Goal: Task Accomplishment & Management: Manage account settings

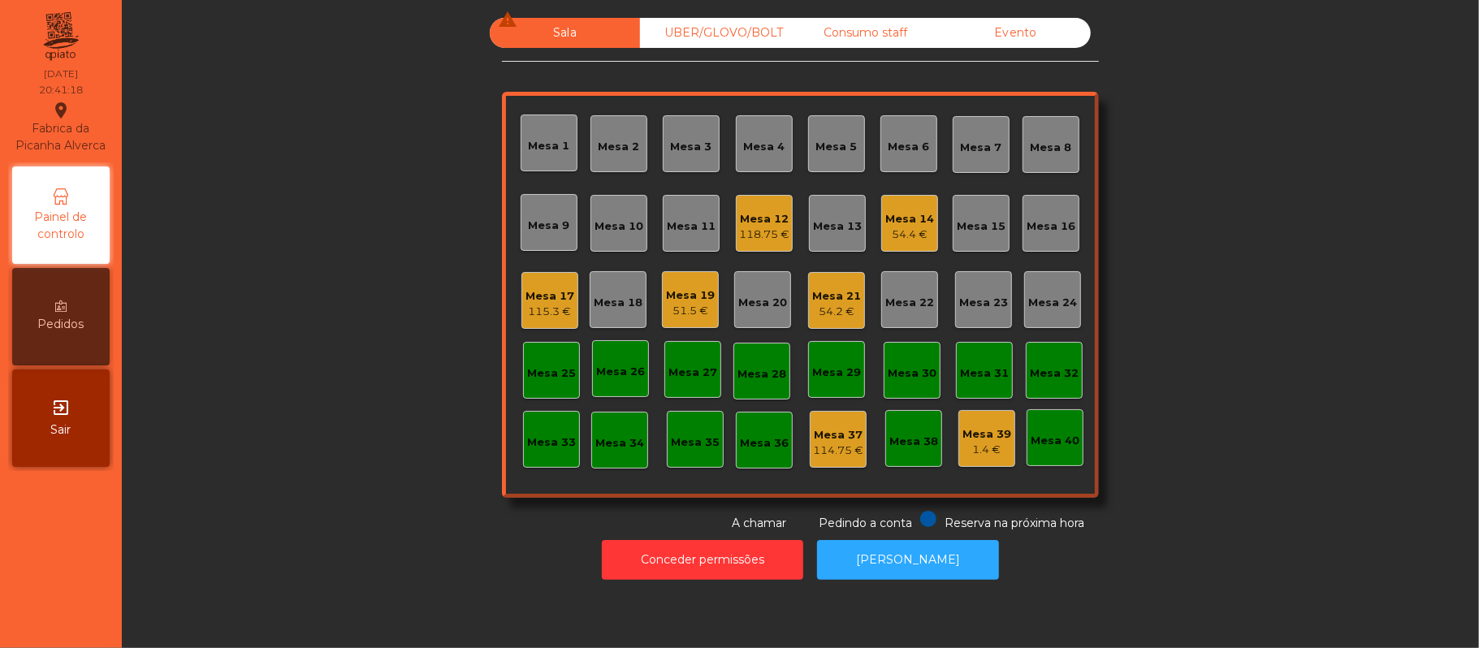
click at [827, 309] on div "54.2 €" at bounding box center [836, 312] width 49 height 16
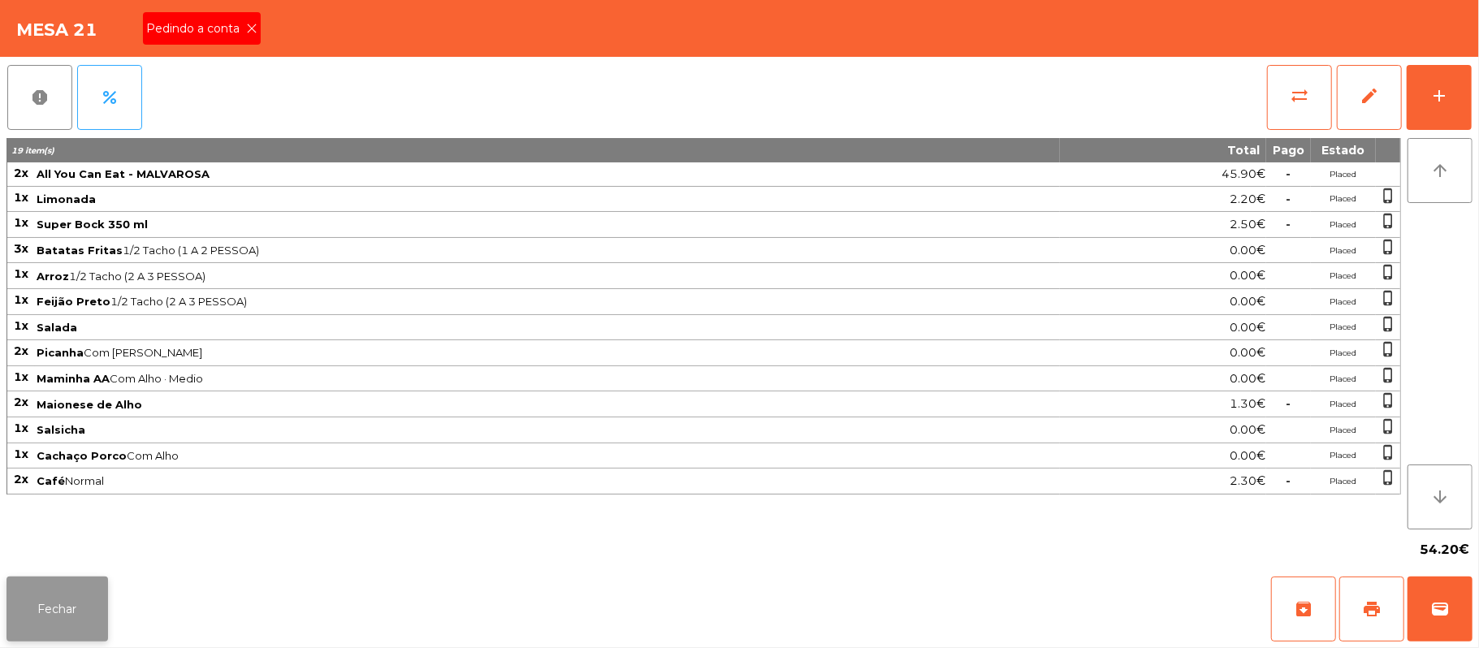
click at [53, 634] on button "Fechar" at bounding box center [57, 609] width 102 height 65
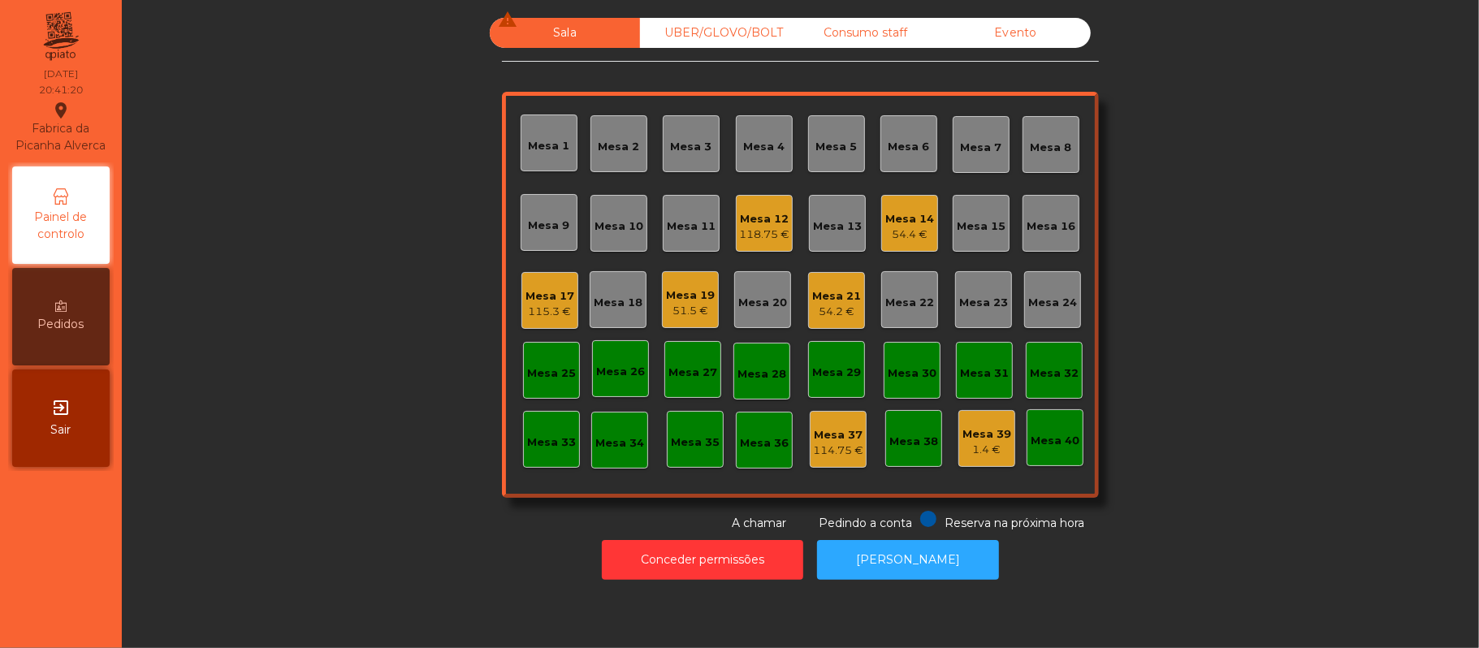
click at [894, 314] on div "Mesa 22" at bounding box center [909, 299] width 57 height 57
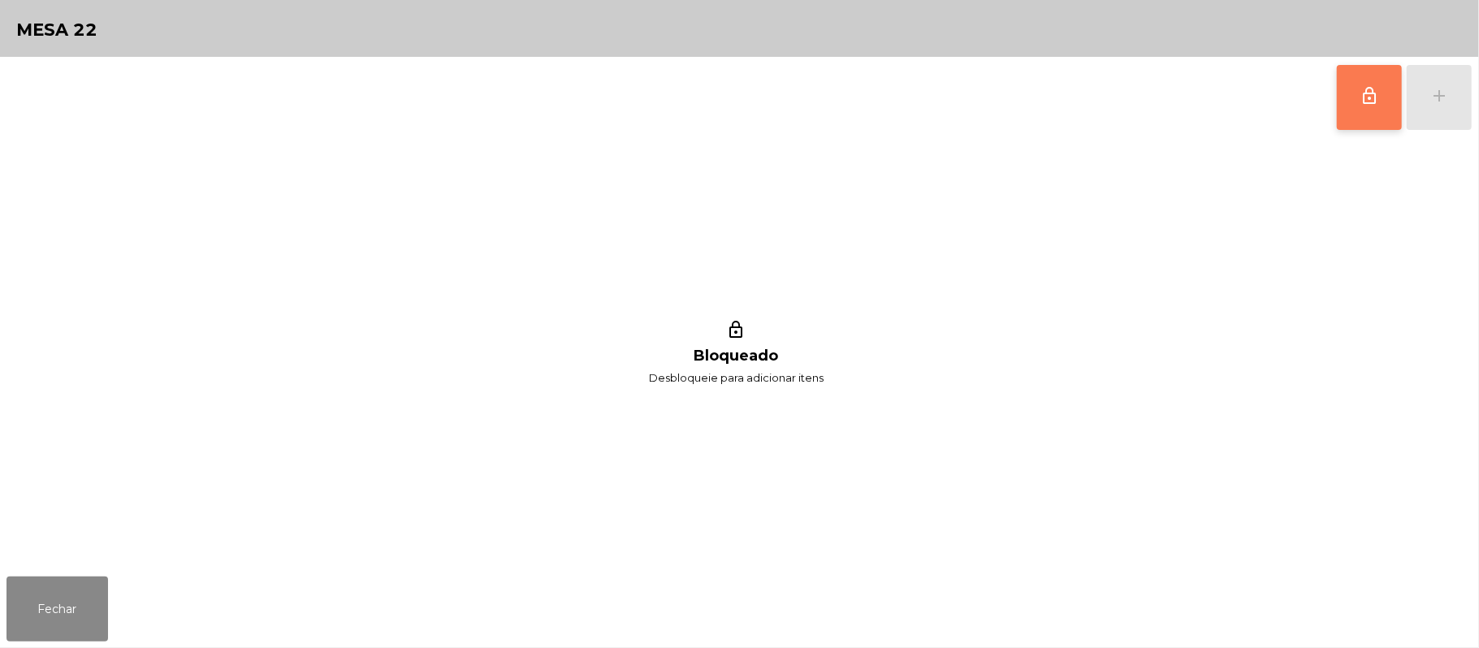
click at [1358, 111] on button "lock_outline" at bounding box center [1369, 97] width 65 height 65
click at [1475, 109] on div "lock_outline add lock_outline Bloqueado Desbloqueie para adicionar itens" at bounding box center [739, 313] width 1479 height 513
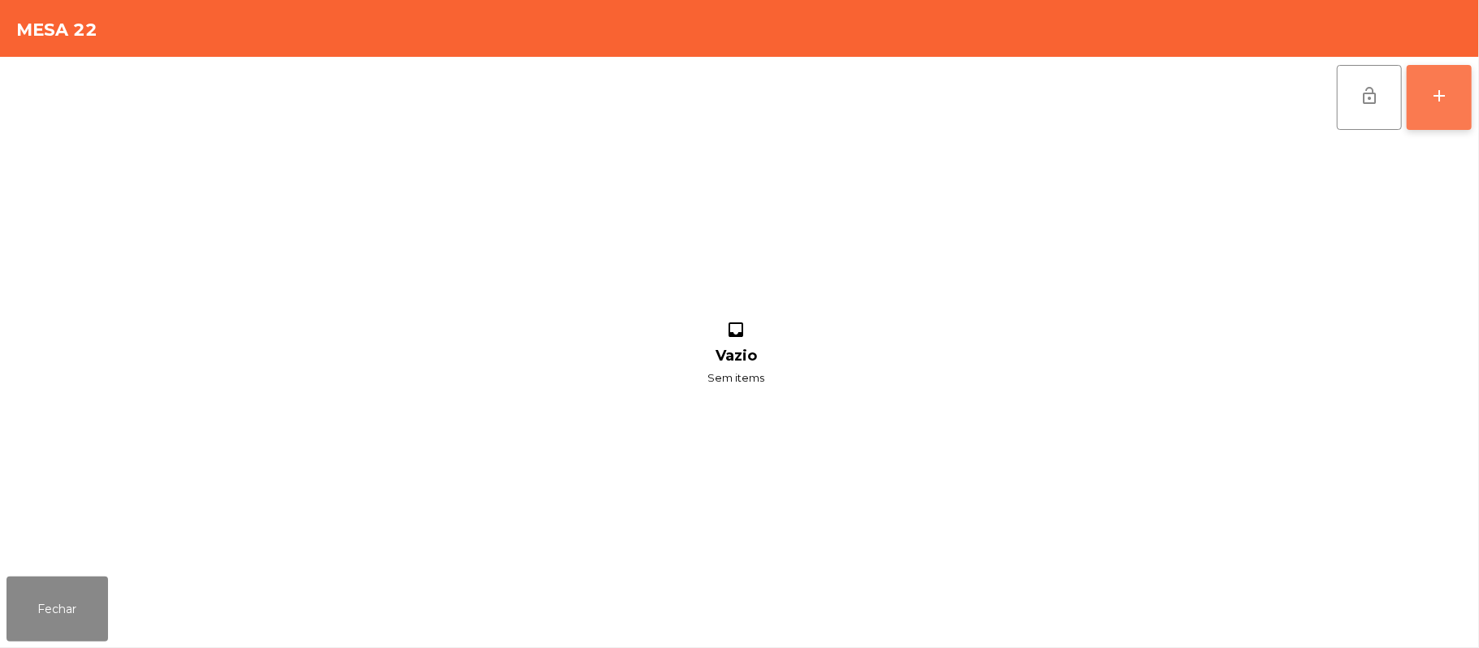
click at [1424, 108] on button "add" at bounding box center [1439, 97] width 65 height 65
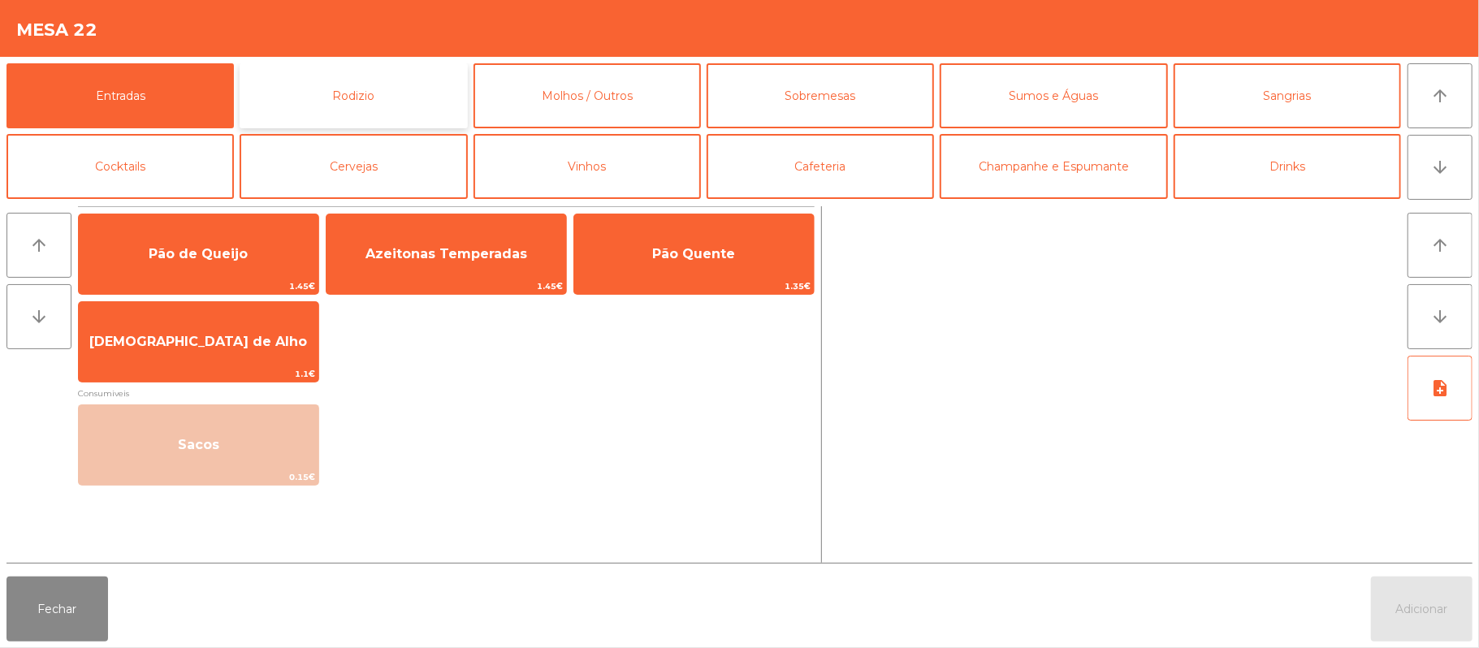
click at [413, 105] on button "Rodizio" at bounding box center [353, 95] width 227 height 65
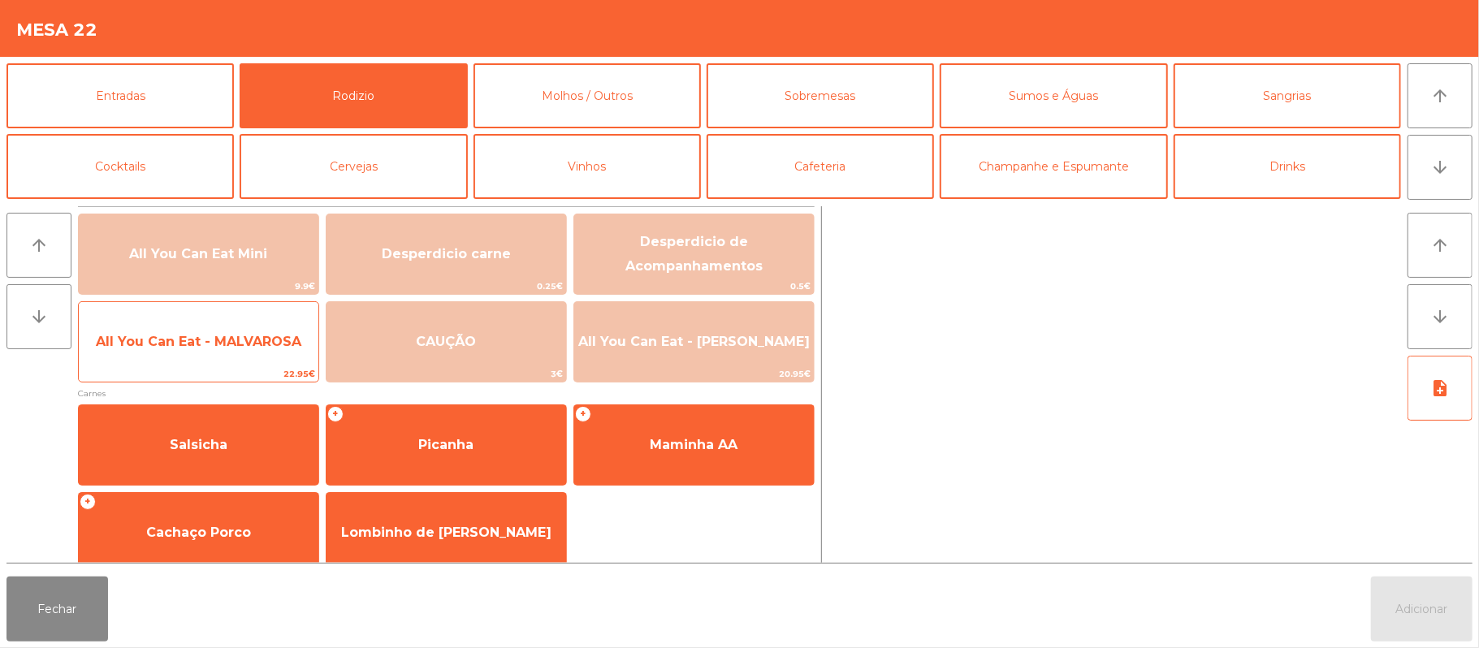
click at [231, 345] on span "All You Can Eat - MALVAROSA" at bounding box center [199, 341] width 206 height 15
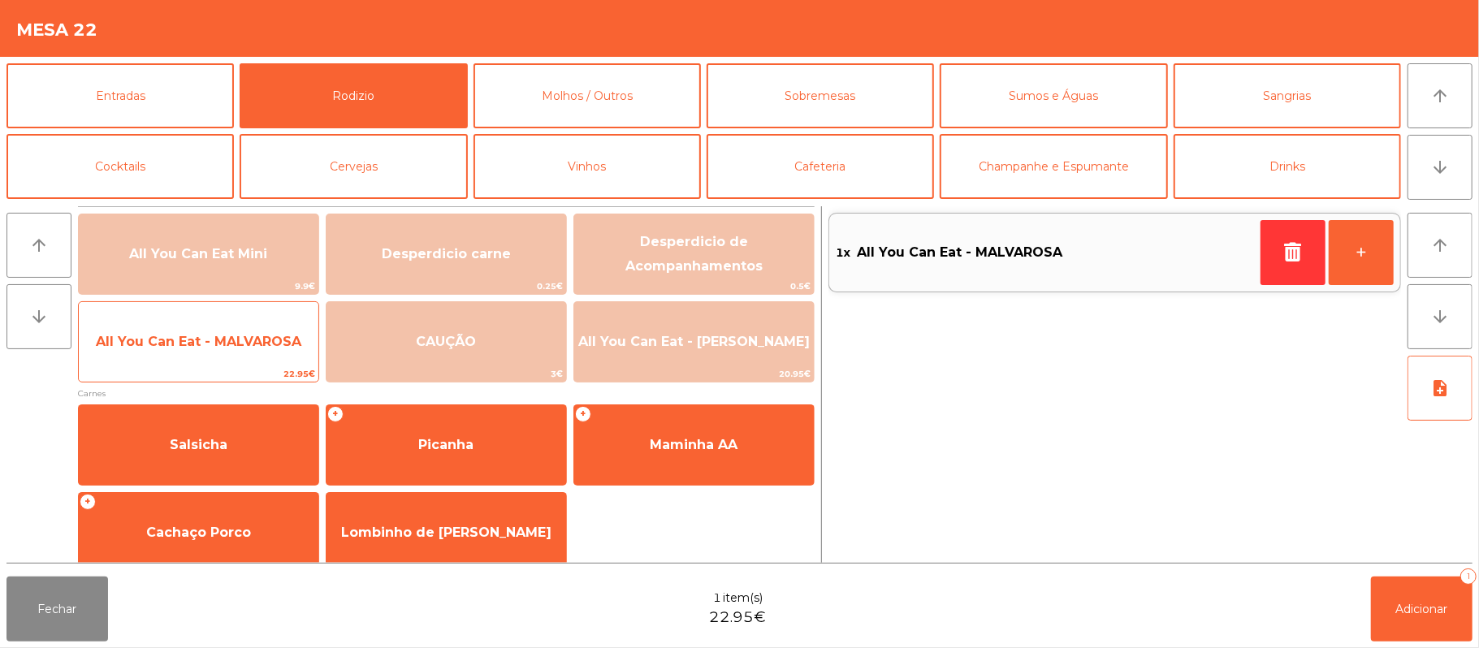
click at [237, 341] on span "All You Can Eat - MALVAROSA" at bounding box center [199, 341] width 206 height 15
click at [245, 353] on span "All You Can Eat - MALVAROSA" at bounding box center [199, 342] width 240 height 44
click at [251, 348] on span "All You Can Eat - MALVAROSA" at bounding box center [199, 341] width 206 height 15
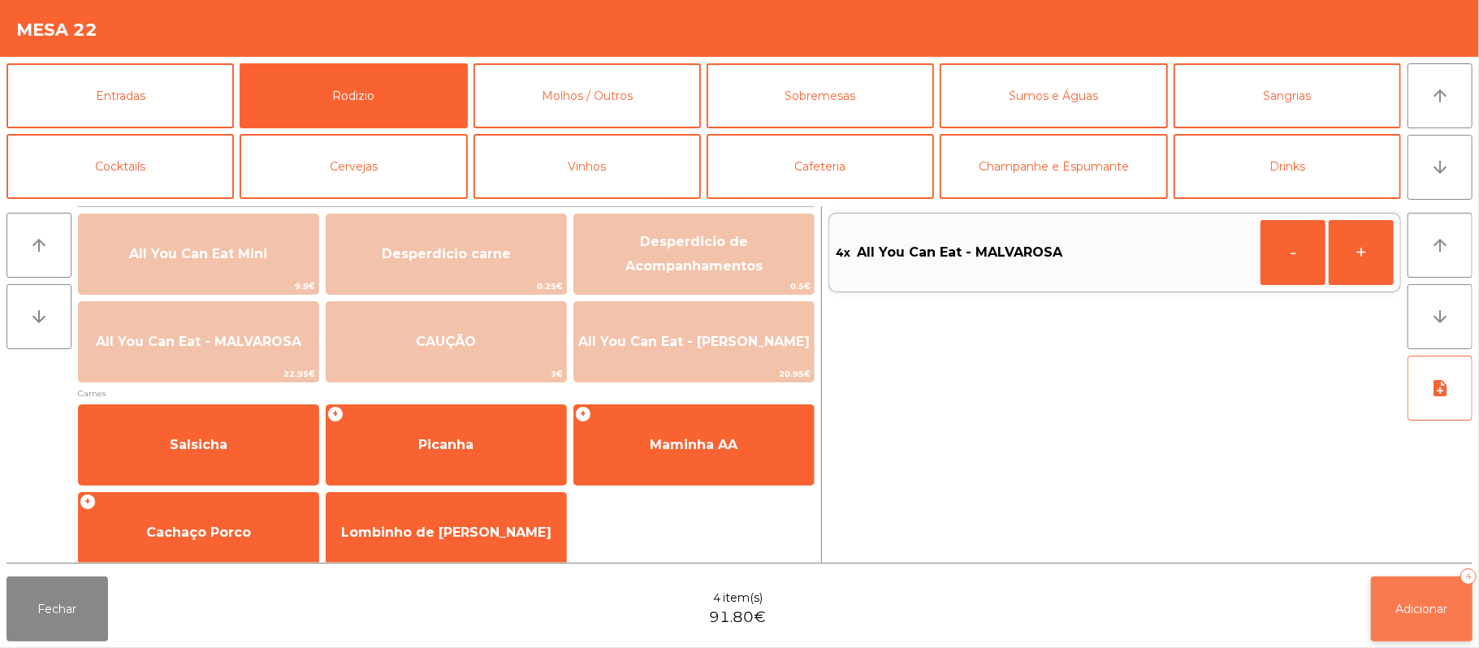
click at [1396, 618] on button "Adicionar 4" at bounding box center [1422, 609] width 102 height 65
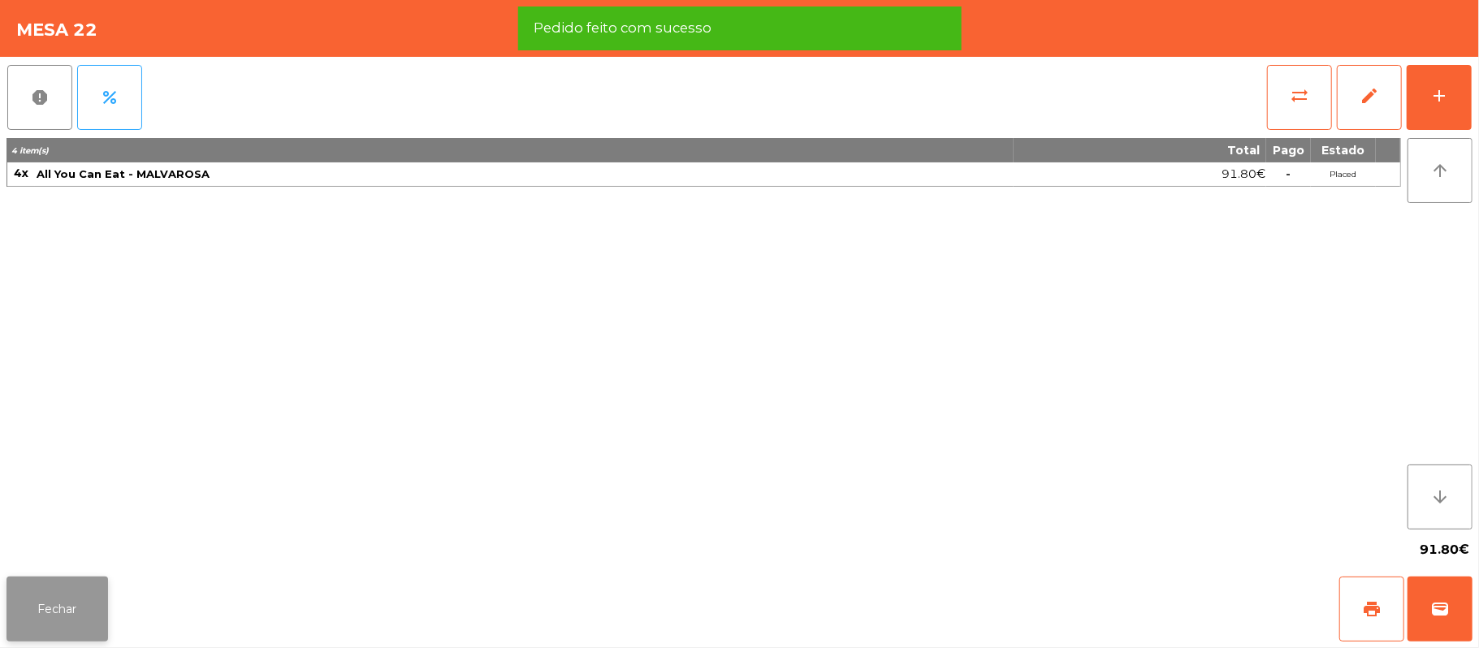
click at [54, 612] on button "Fechar" at bounding box center [57, 609] width 102 height 65
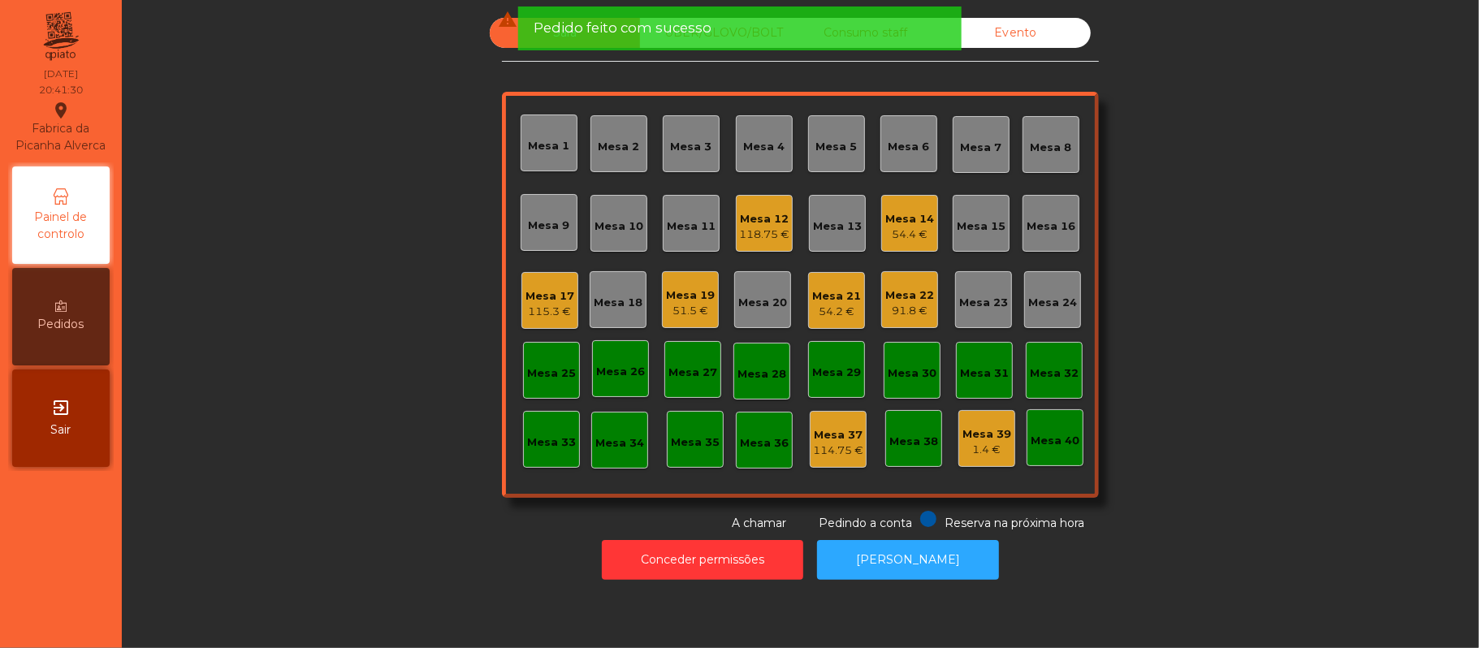
click at [761, 196] on div "Mesa 12 118.75 €" at bounding box center [764, 223] width 57 height 57
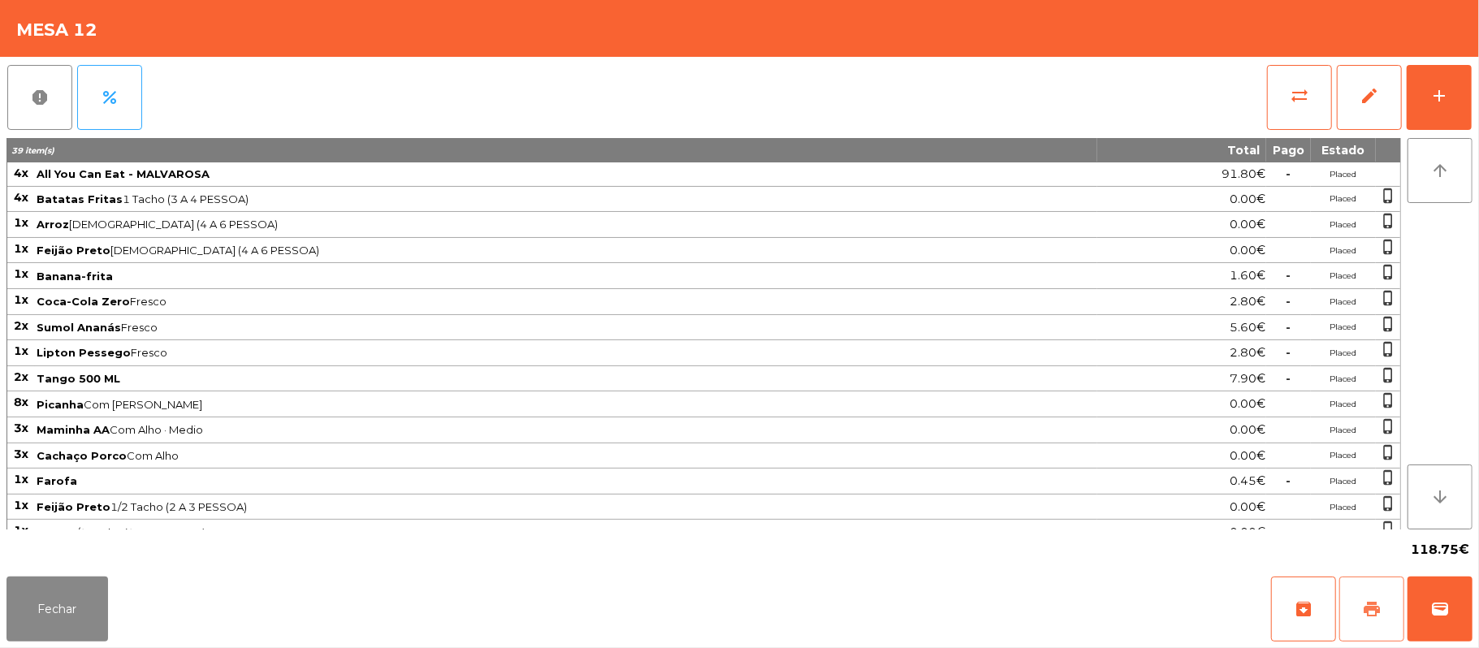
click at [1379, 622] on button "print" at bounding box center [1371, 609] width 65 height 65
click at [67, 608] on button "Fechar" at bounding box center [57, 609] width 102 height 65
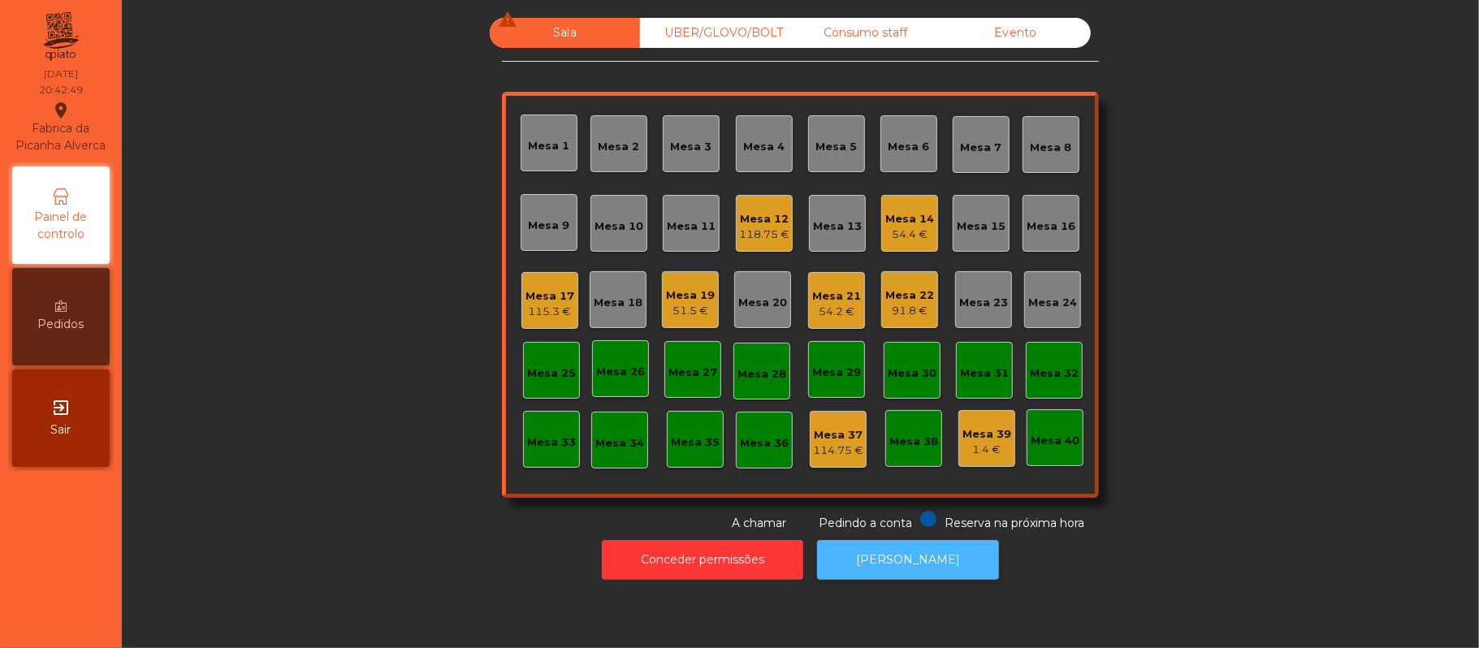
click at [916, 573] on button "[PERSON_NAME]" at bounding box center [908, 560] width 182 height 40
click at [744, 238] on div "118.75 €" at bounding box center [764, 235] width 50 height 16
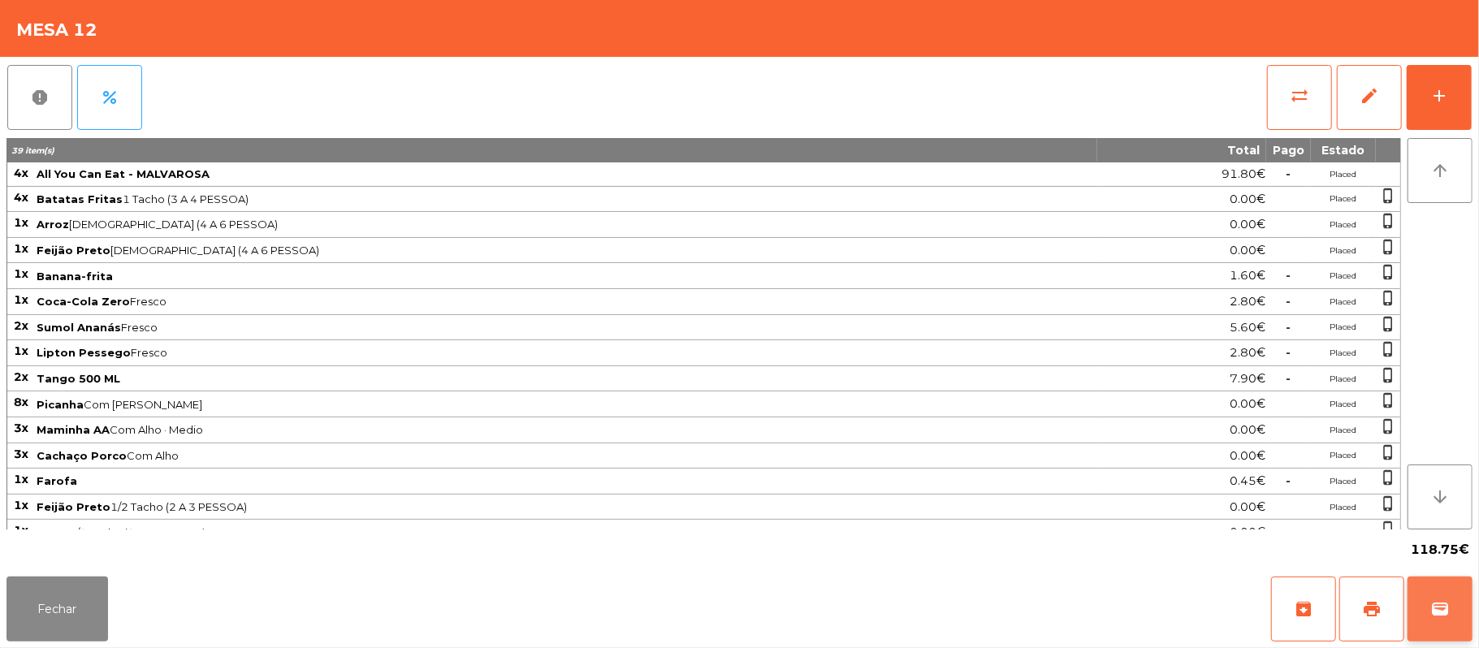
click at [1454, 619] on button "wallet" at bounding box center [1440, 609] width 65 height 65
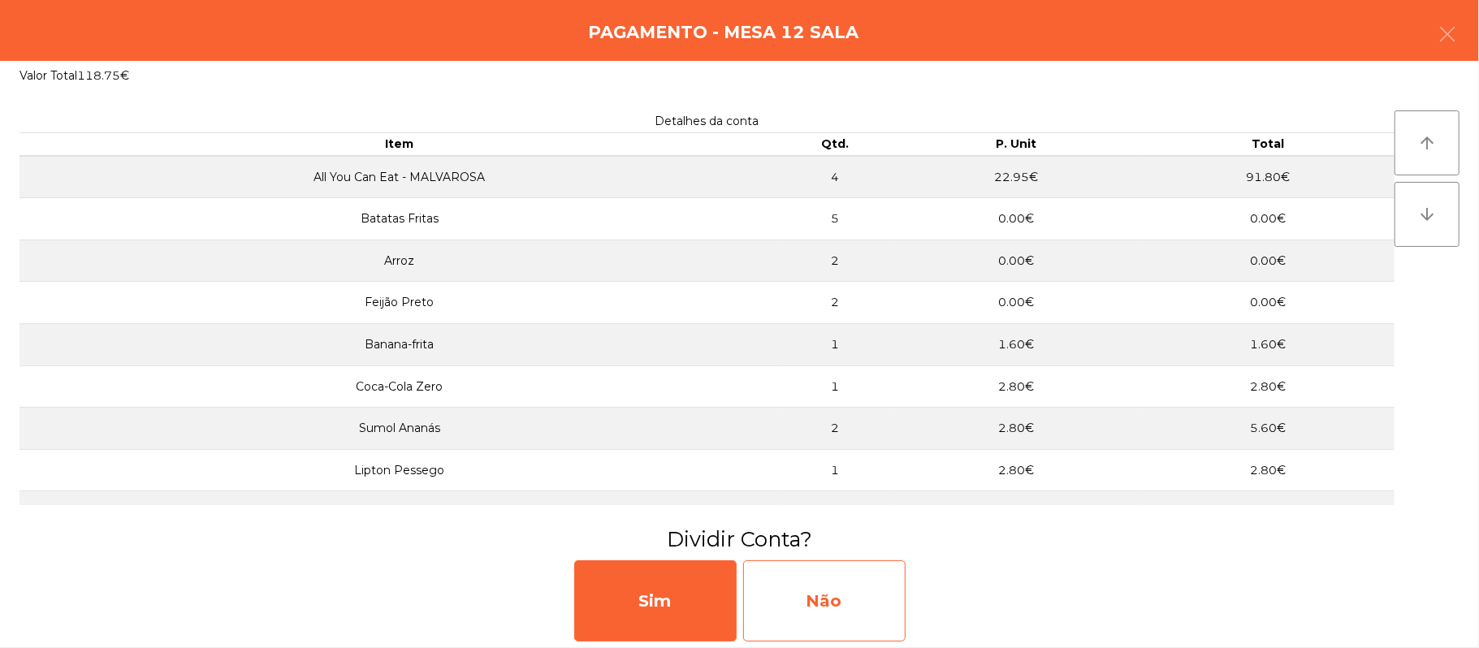
click at [843, 578] on div "Não" at bounding box center [824, 600] width 162 height 81
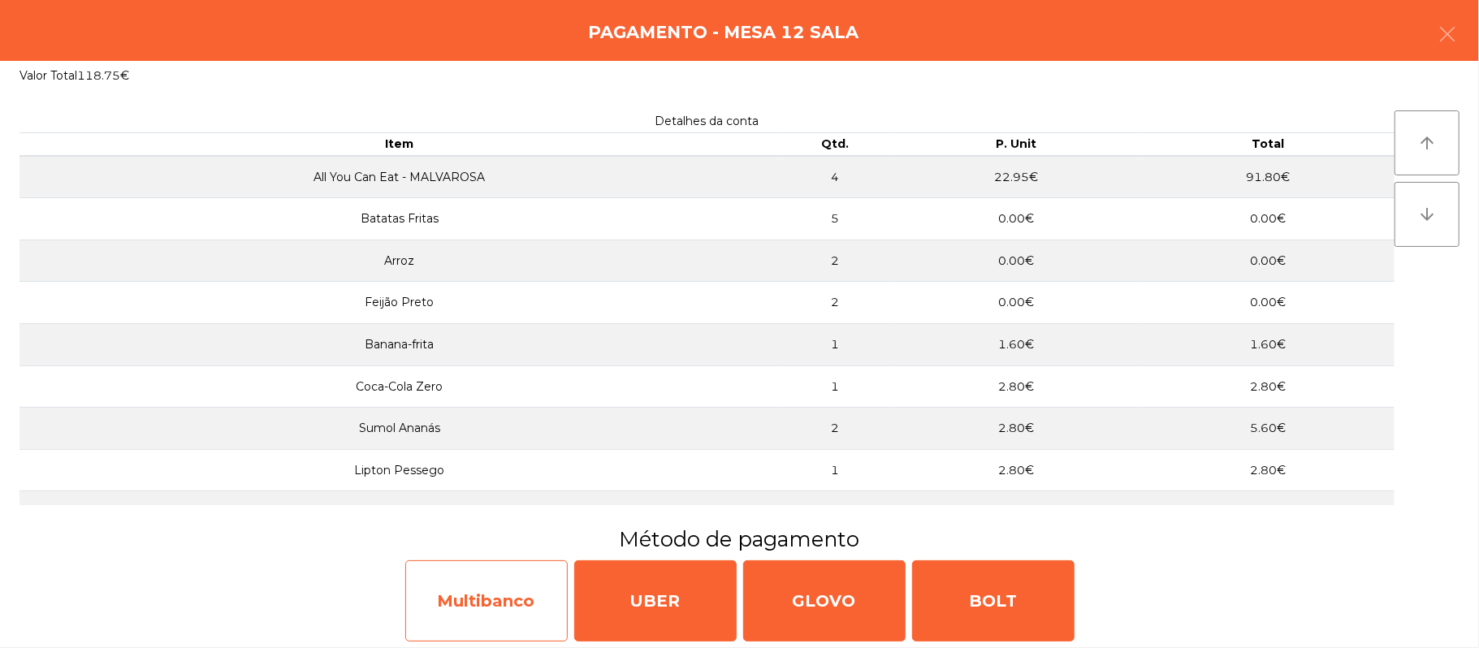
click at [523, 589] on div "Multibanco" at bounding box center [486, 600] width 162 height 81
select select "**"
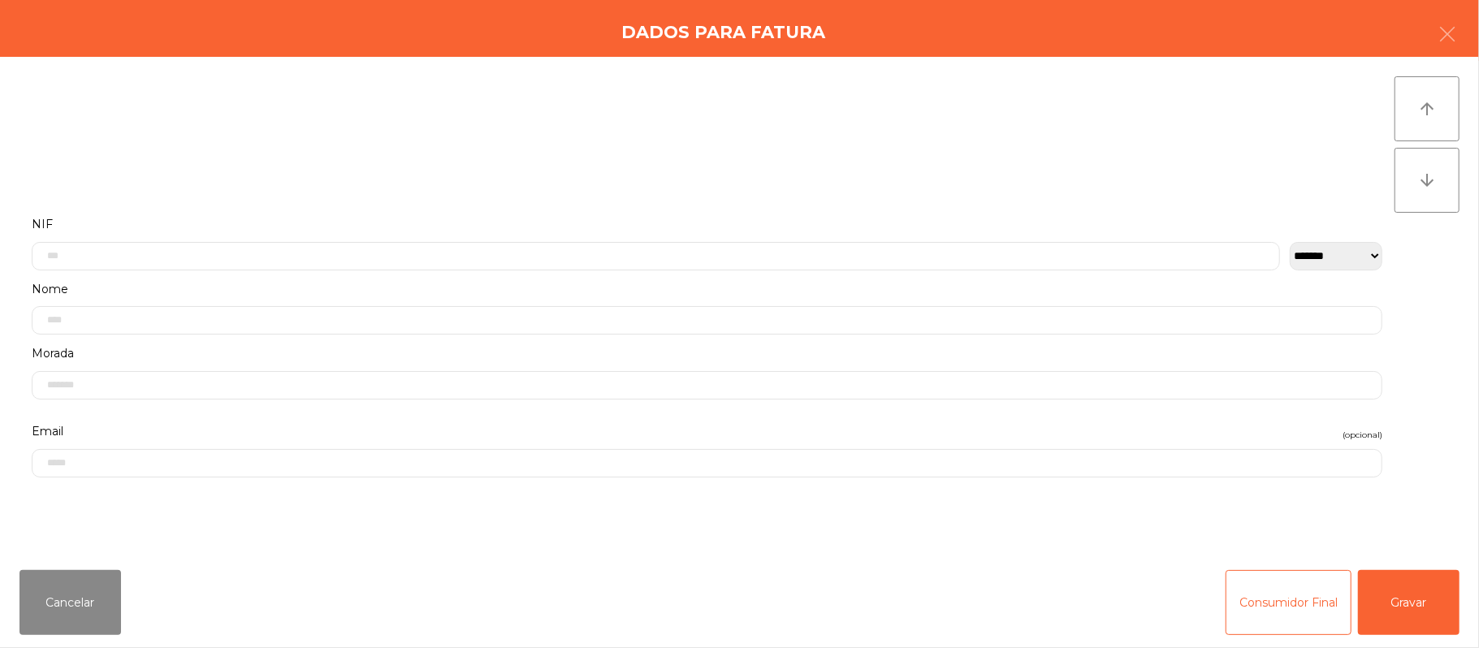
click at [463, 284] on label "Nome" at bounding box center [707, 290] width 1351 height 22
click at [387, 288] on label "Nome" at bounding box center [707, 290] width 1351 height 22
click at [128, 255] on input "text" at bounding box center [656, 256] width 1249 height 28
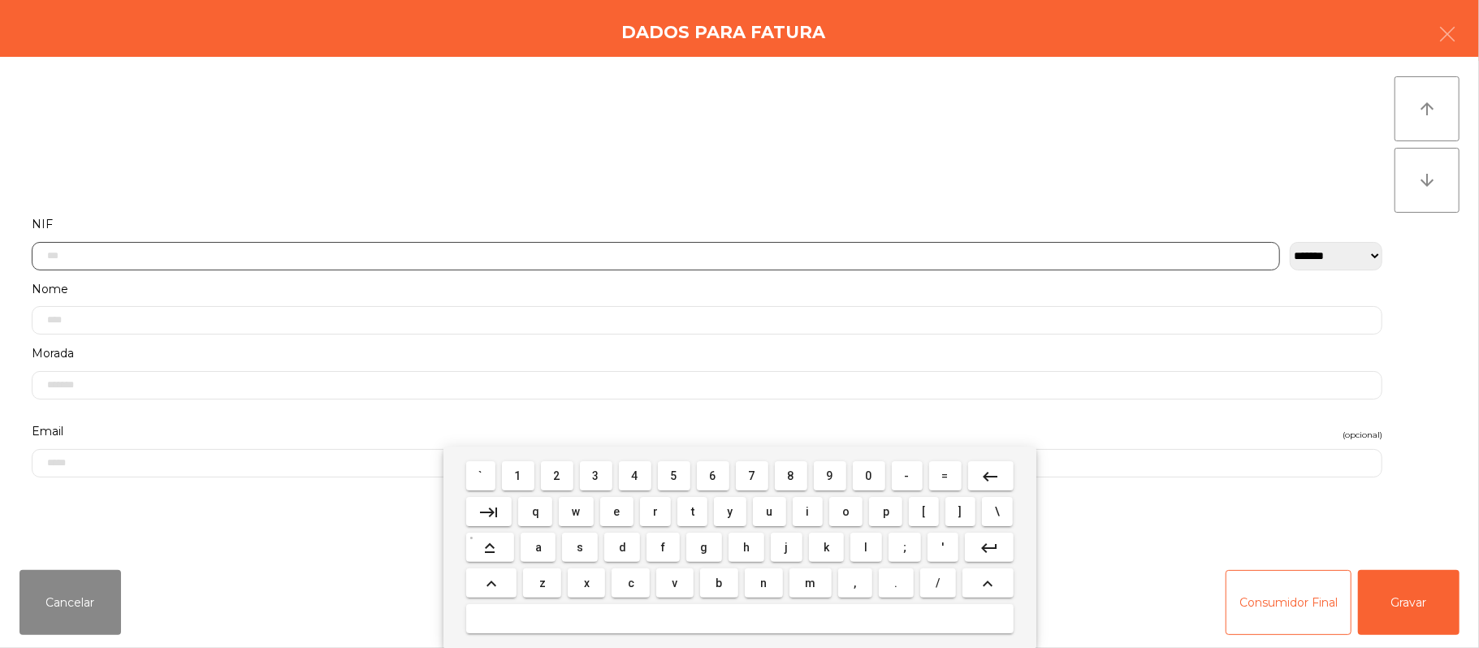
scroll to position [136, 0]
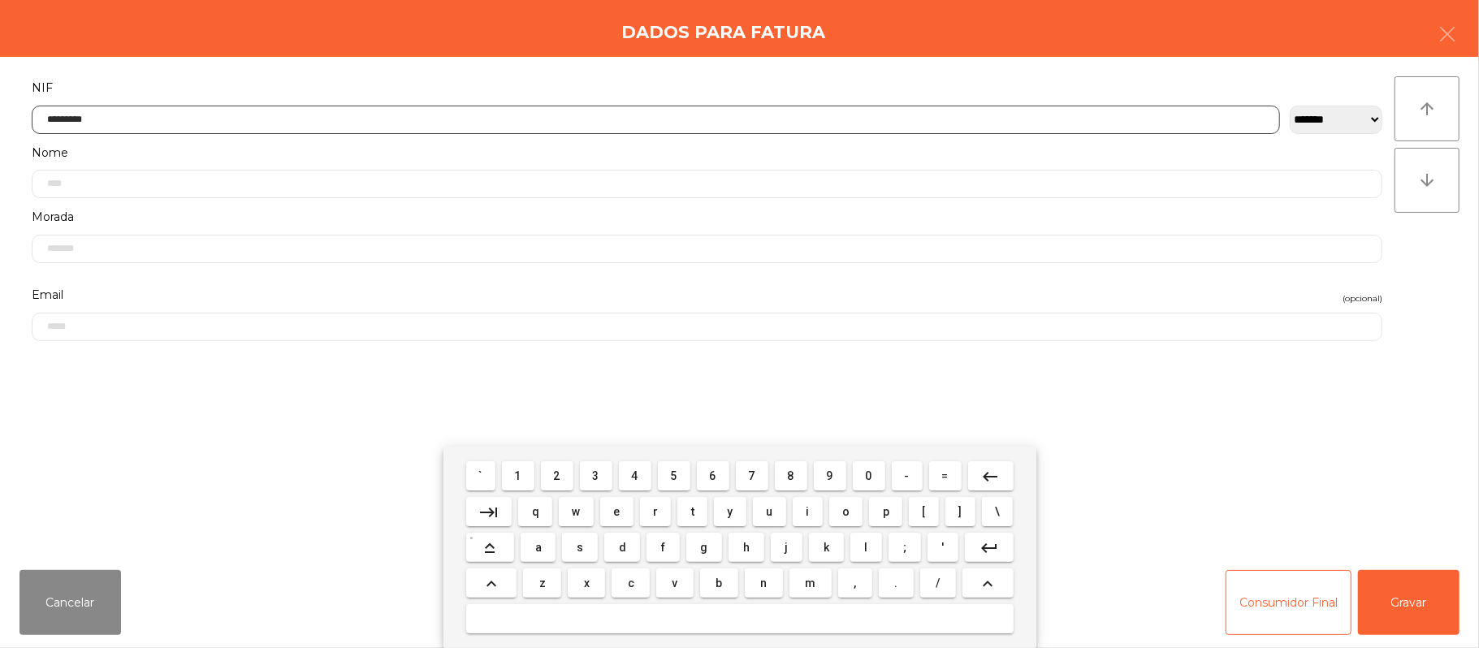
type input "*********"
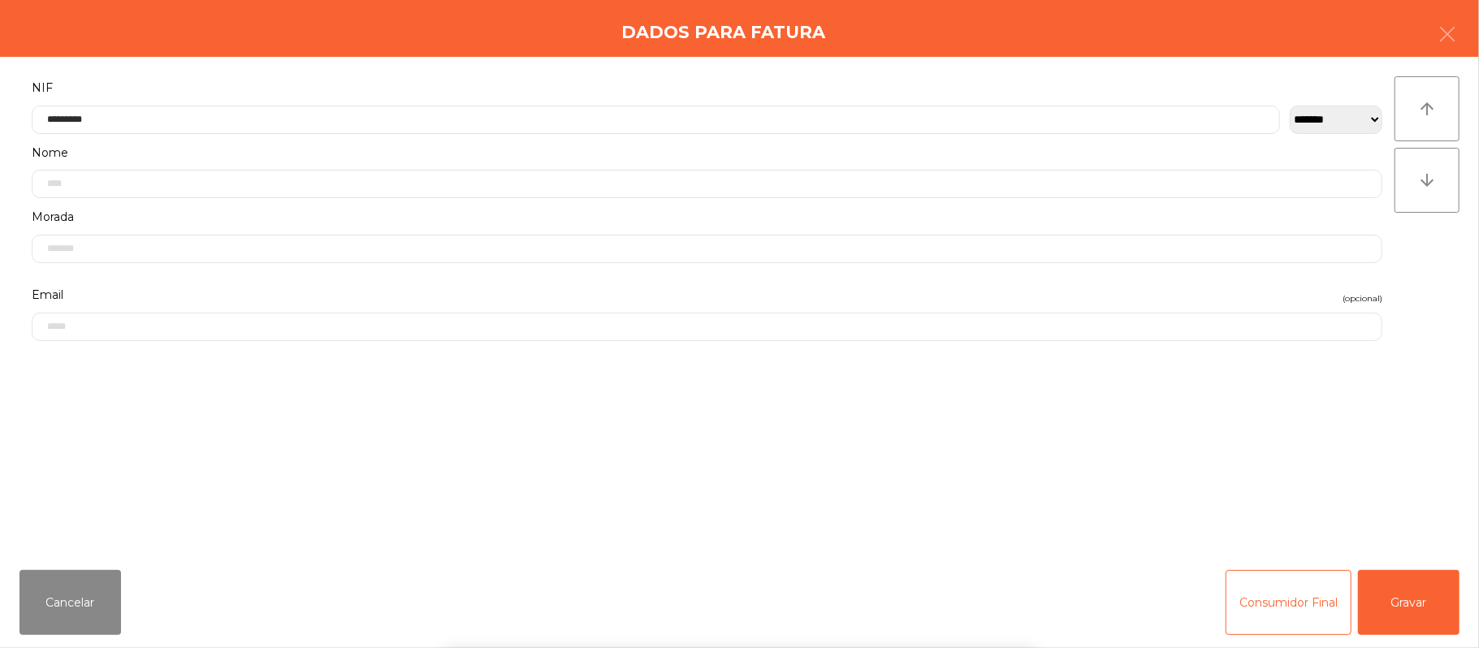
click at [1417, 615] on div "` 1 2 3 4 5 6 7 8 9 0 - = keyboard_backspace keyboard_tab q w e r t y u i o p […" at bounding box center [739, 547] width 1479 height 201
click at [1407, 606] on button "Gravar" at bounding box center [1409, 602] width 102 height 65
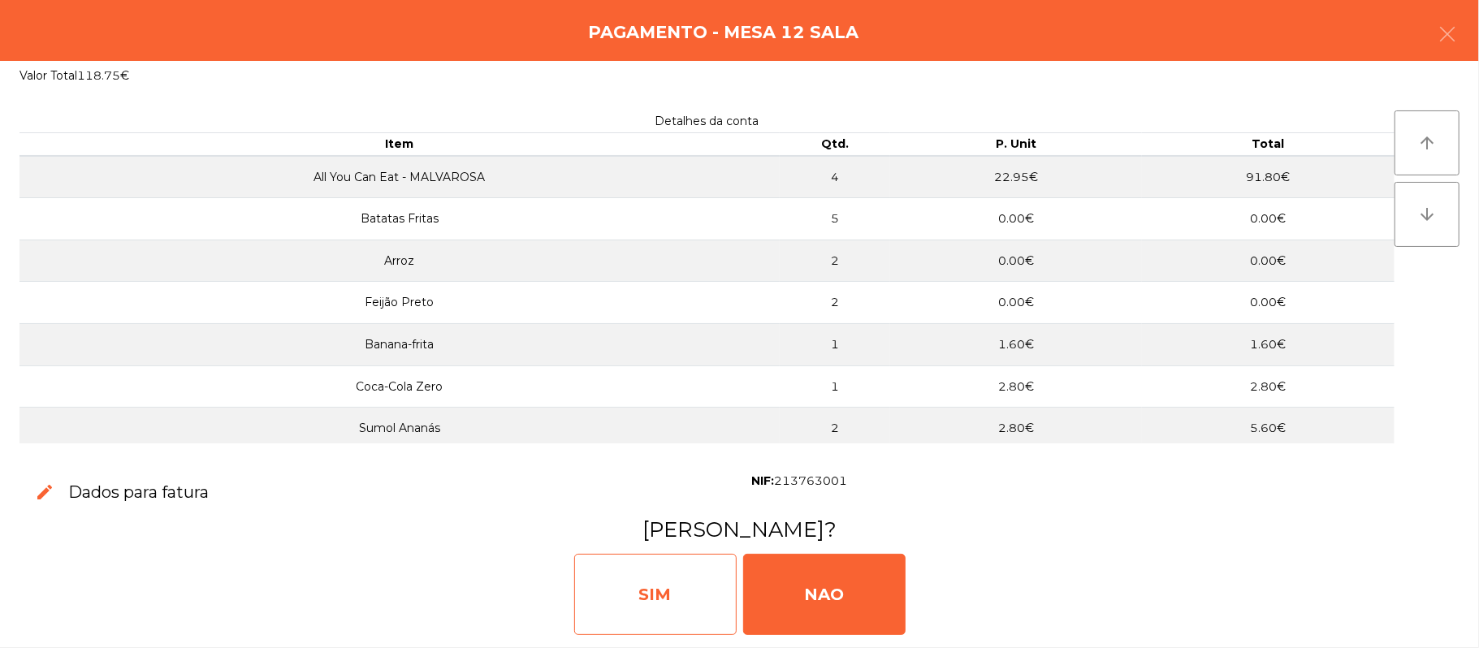
click at [660, 585] on div "SIM" at bounding box center [655, 594] width 162 height 81
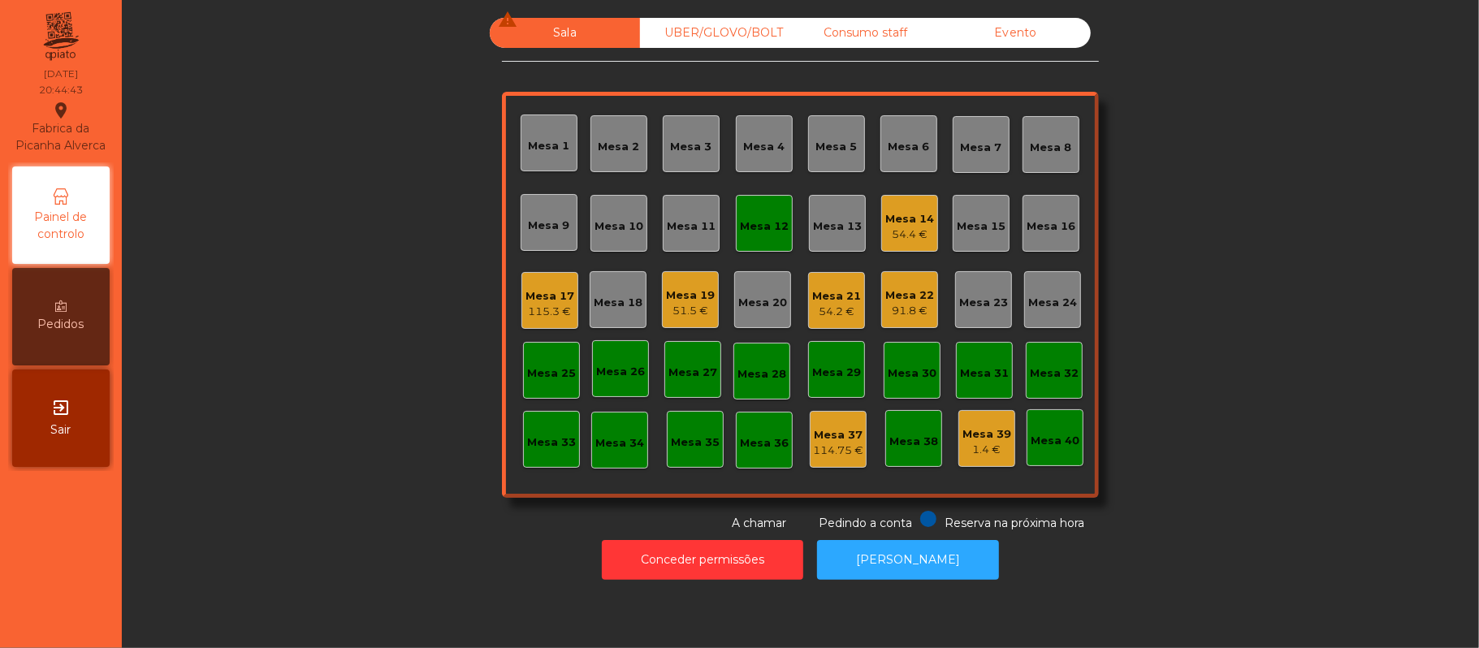
click at [843, 304] on div "54.2 €" at bounding box center [836, 312] width 49 height 16
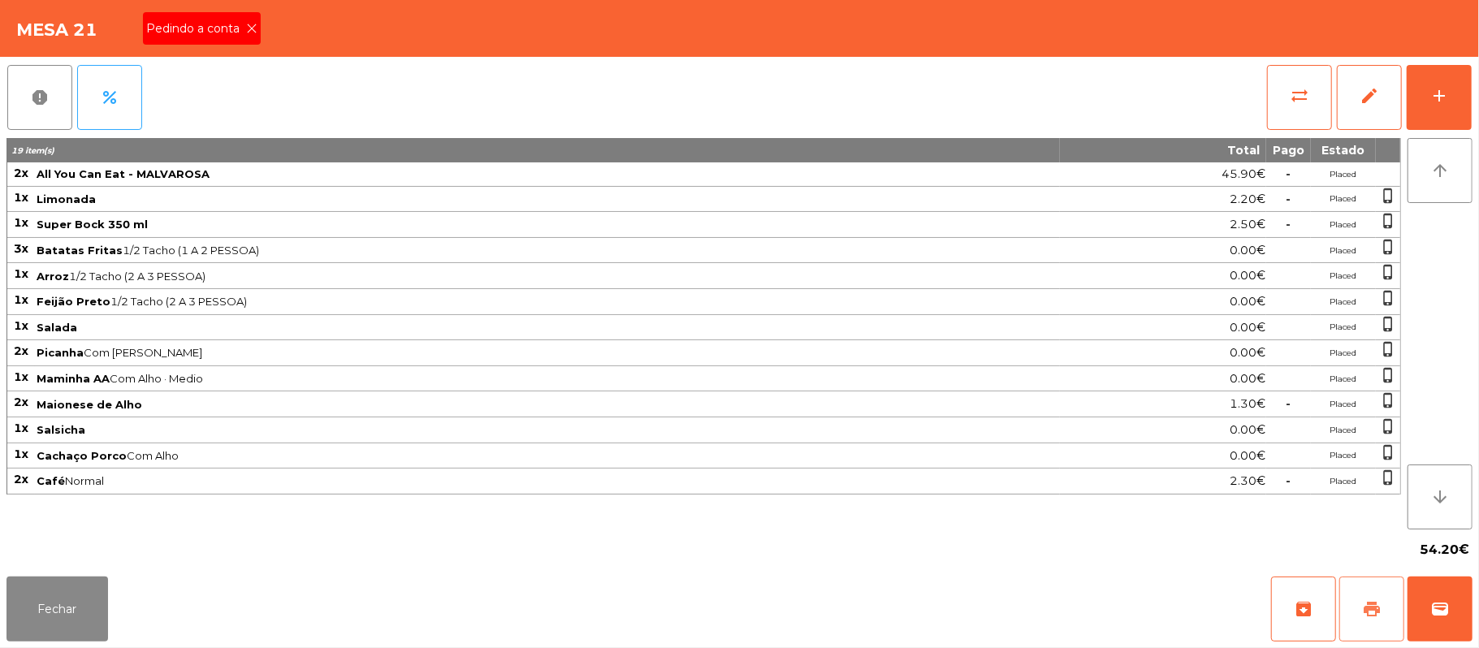
click at [1365, 609] on span "print" at bounding box center [1371, 608] width 19 height 19
click at [232, 28] on span "Pedindo a conta" at bounding box center [196, 28] width 100 height 17
click at [1378, 608] on span "print" at bounding box center [1371, 608] width 19 height 19
click at [1288, 99] on button "sync_alt" at bounding box center [1299, 97] width 65 height 65
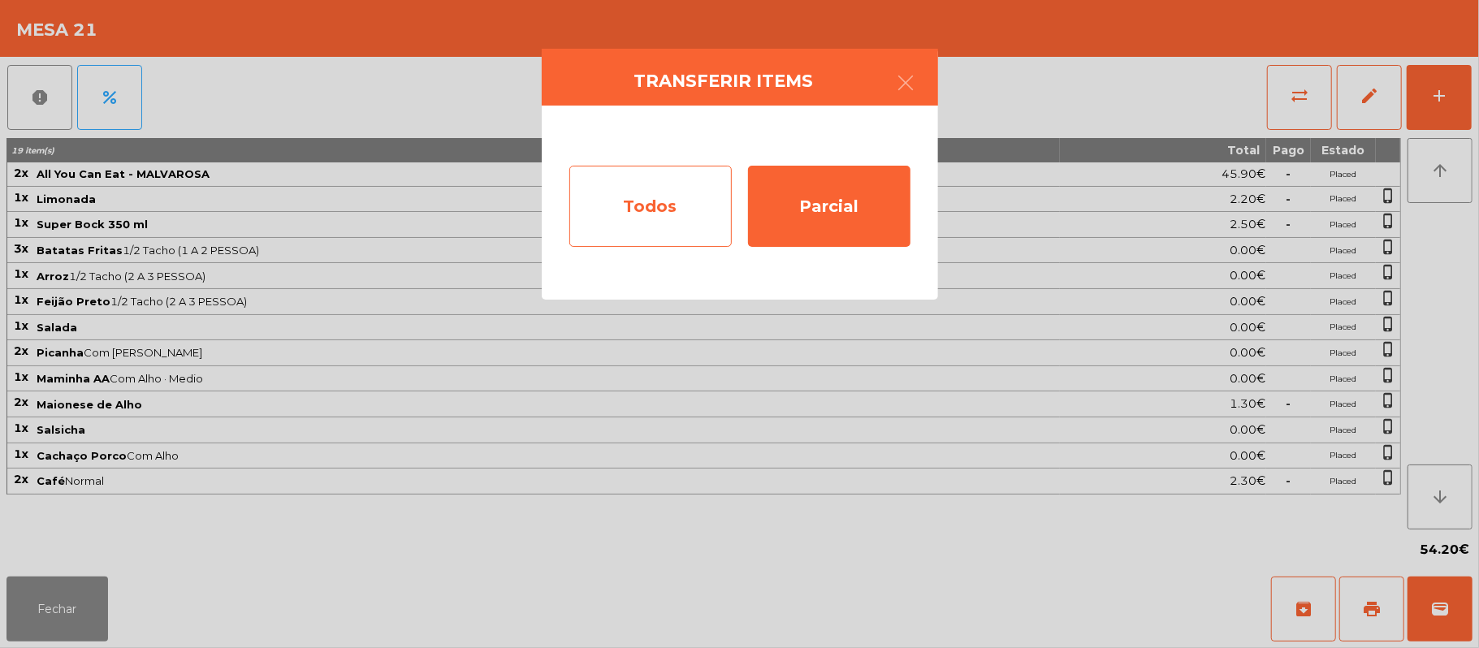
click at [647, 205] on div "Todos" at bounding box center [650, 206] width 162 height 81
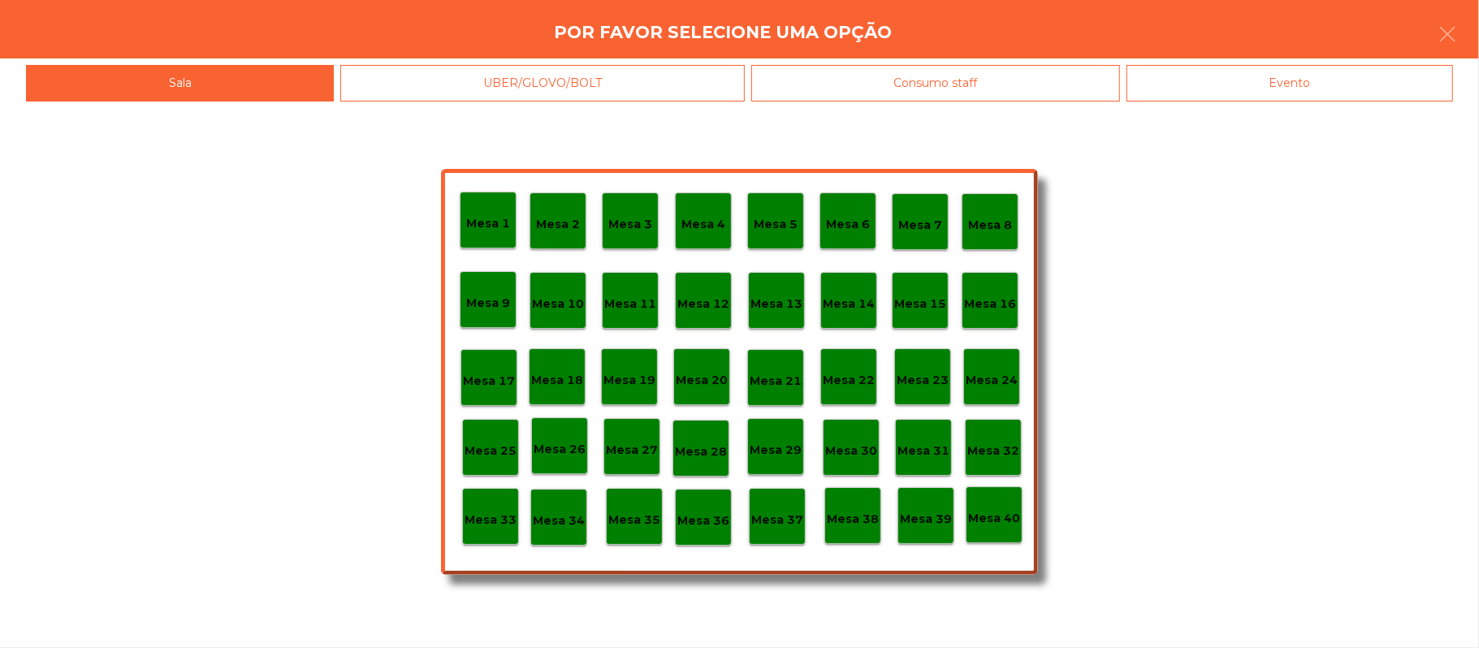
click at [1269, 71] on div "Evento" at bounding box center [1290, 83] width 327 height 37
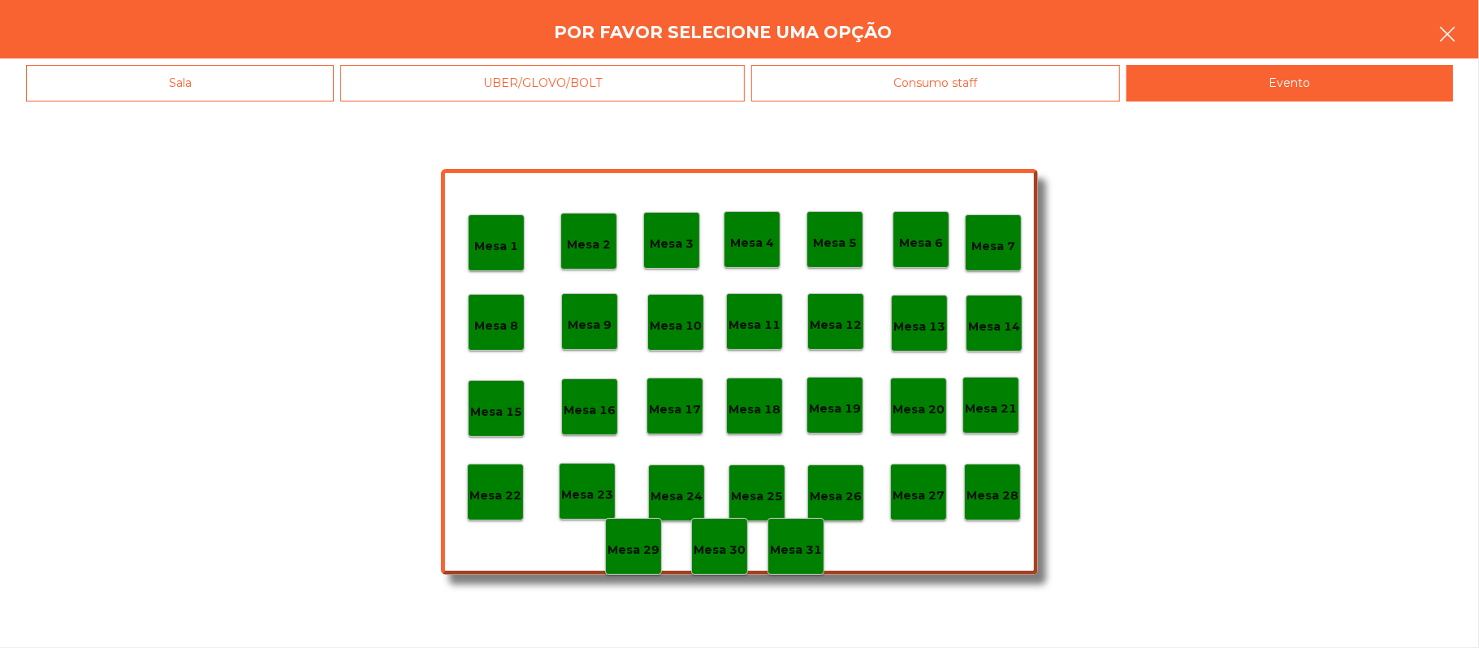
click at [1465, 31] on button "button" at bounding box center [1447, 35] width 45 height 49
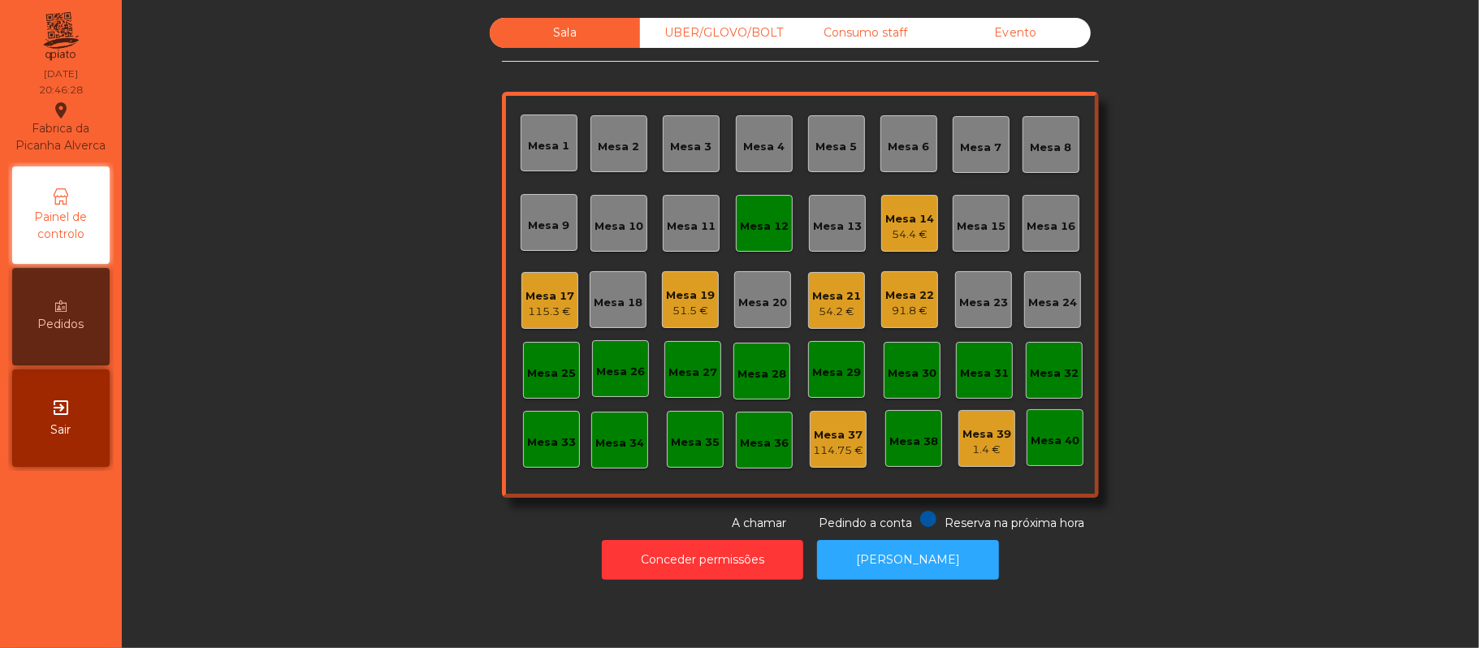
click at [748, 215] on div "Mesa 12" at bounding box center [764, 223] width 49 height 23
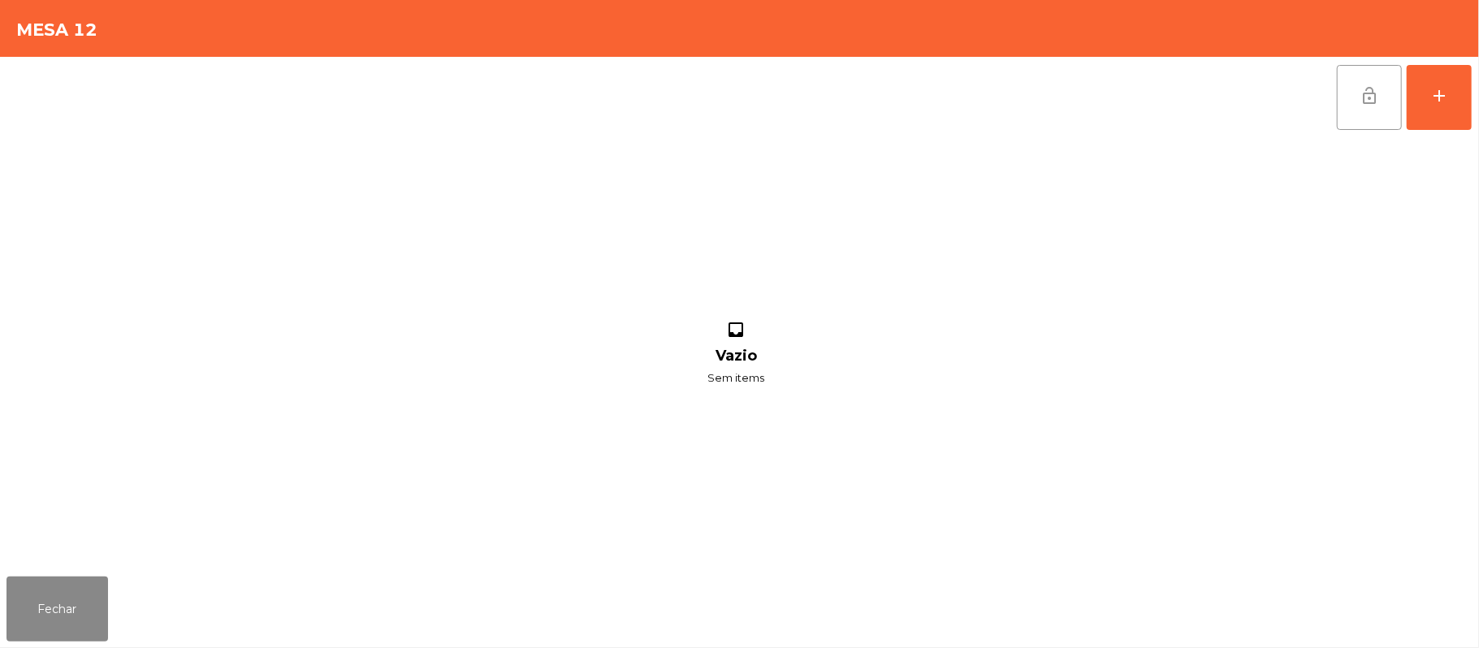
click at [1366, 92] on span "lock_open" at bounding box center [1369, 95] width 19 height 19
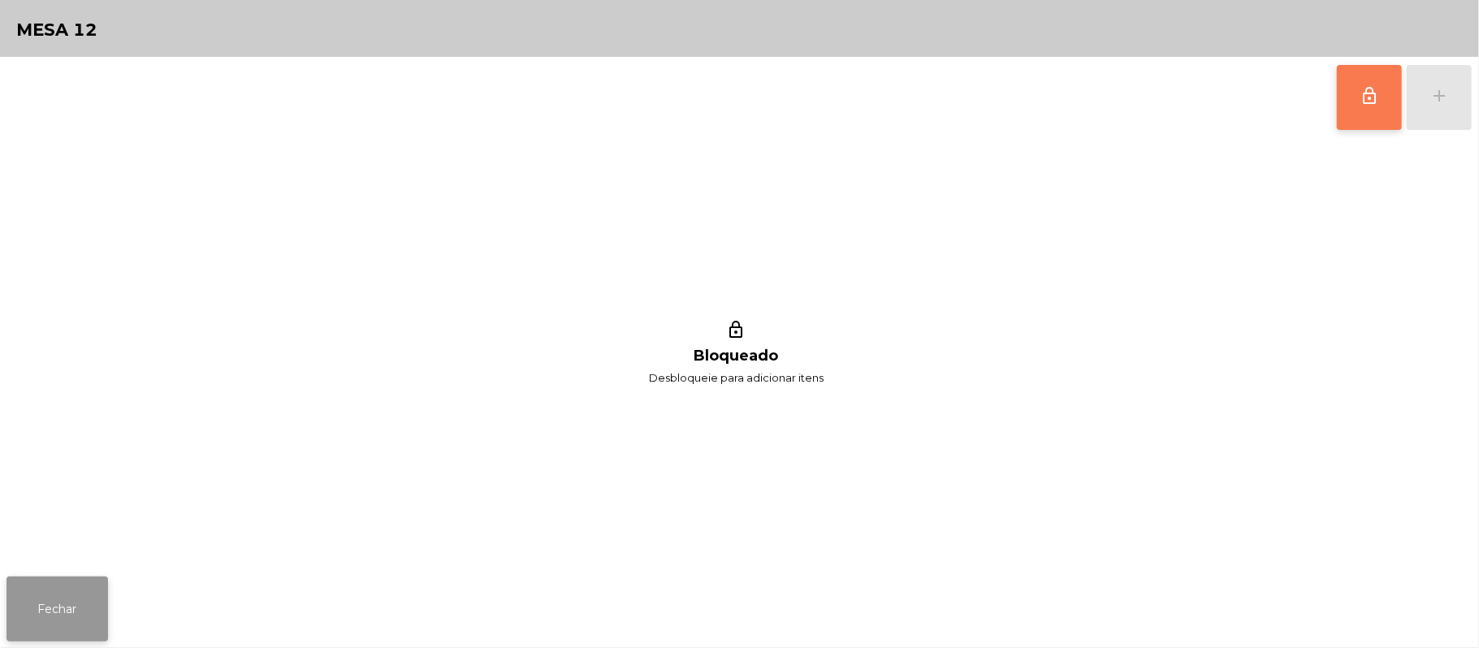
click at [71, 606] on button "Fechar" at bounding box center [57, 609] width 102 height 65
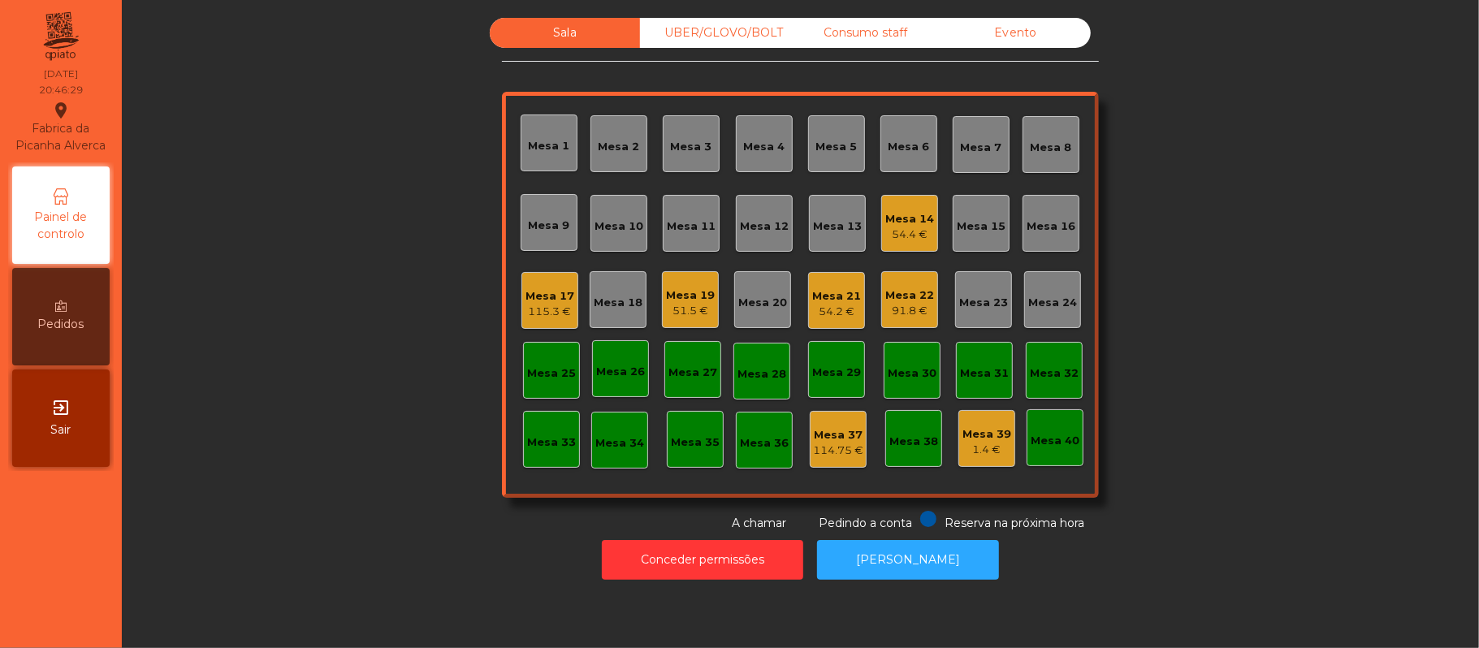
click at [842, 320] on div "Mesa 21 54.2 €" at bounding box center [836, 300] width 57 height 57
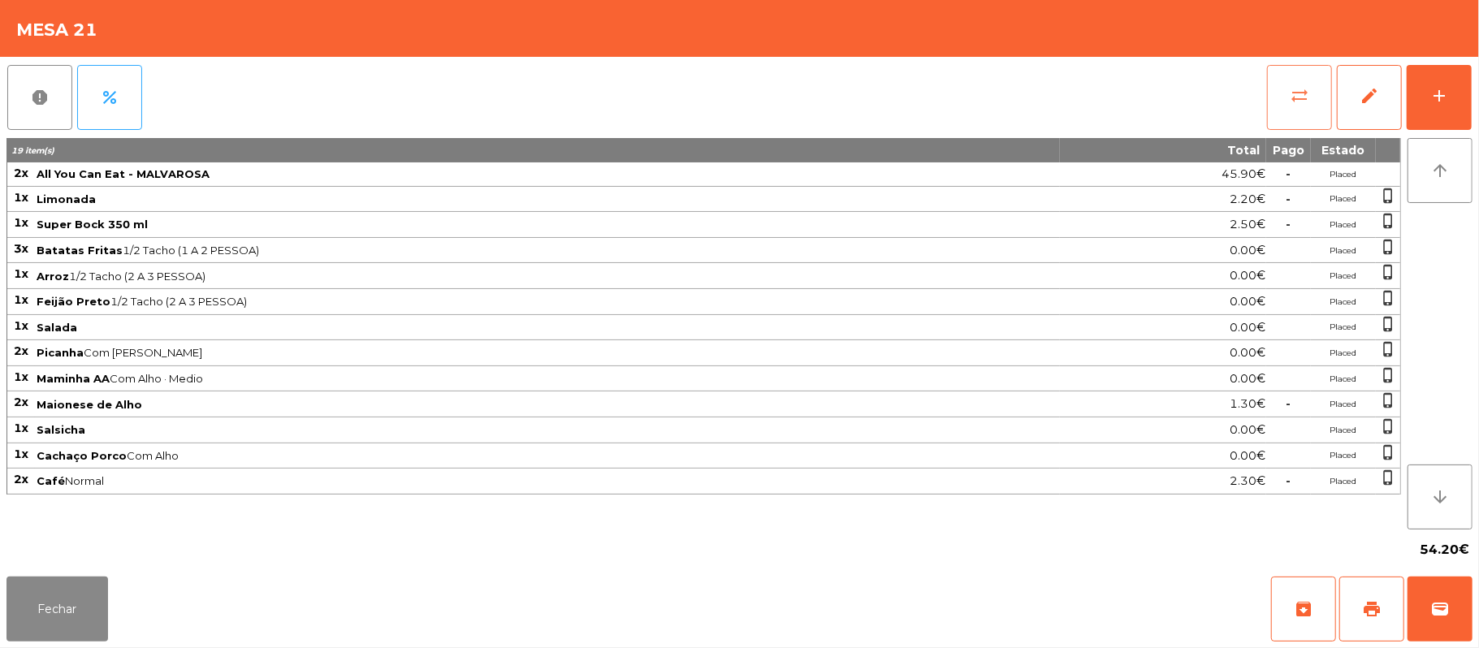
click at [1293, 97] on span "sync_alt" at bounding box center [1299, 95] width 19 height 19
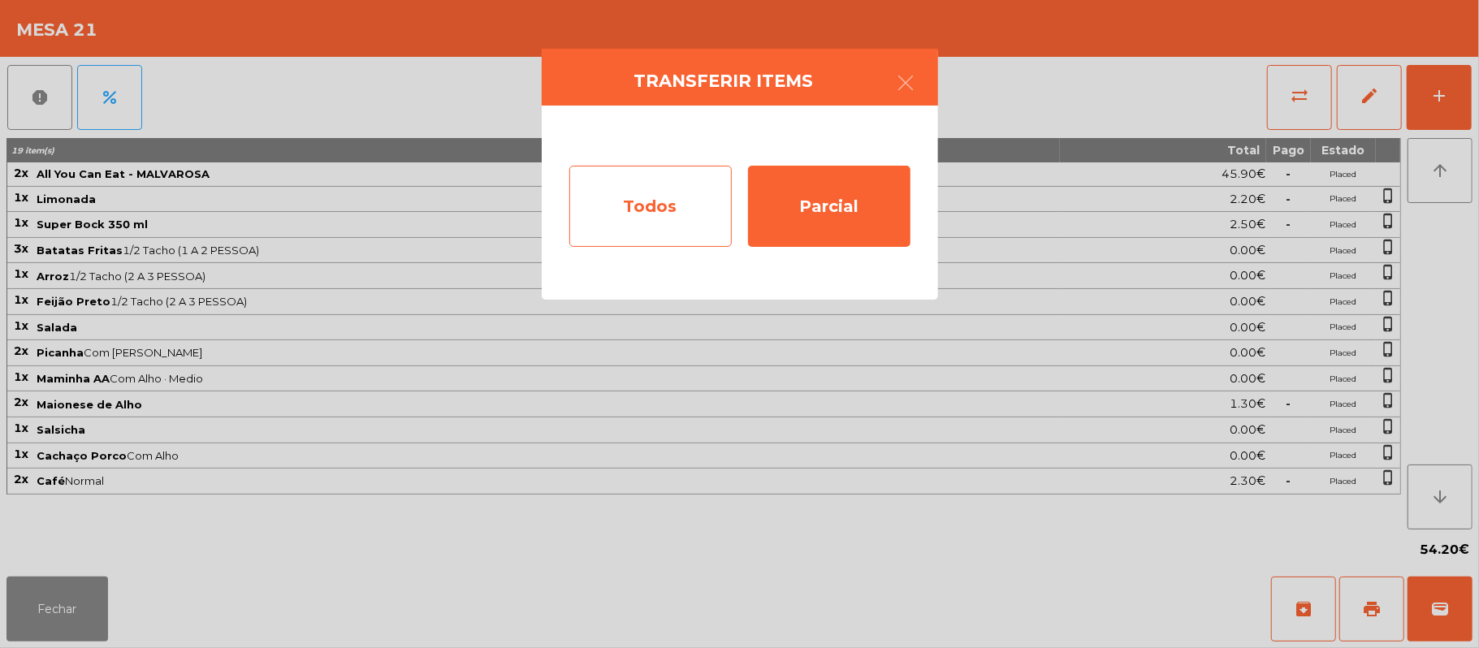
click at [655, 179] on div "Todos" at bounding box center [650, 206] width 162 height 81
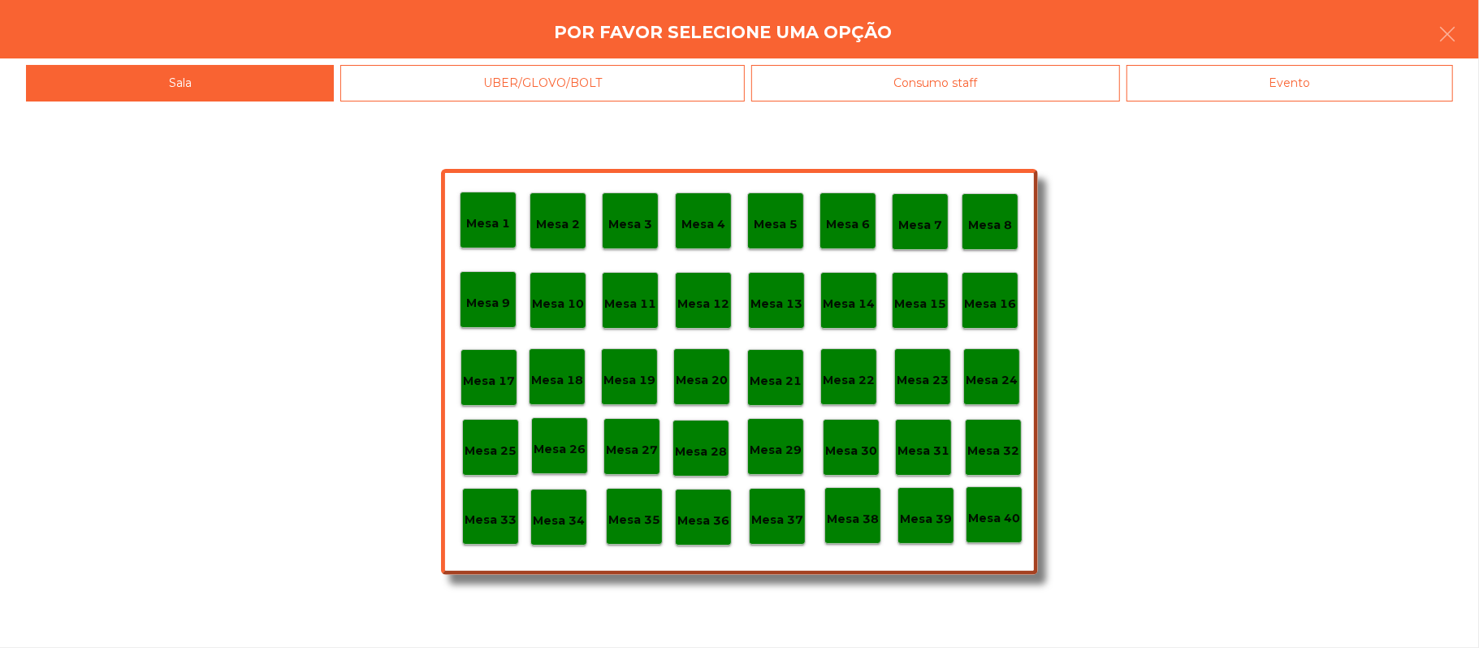
click at [1269, 72] on div "Evento" at bounding box center [1290, 83] width 327 height 37
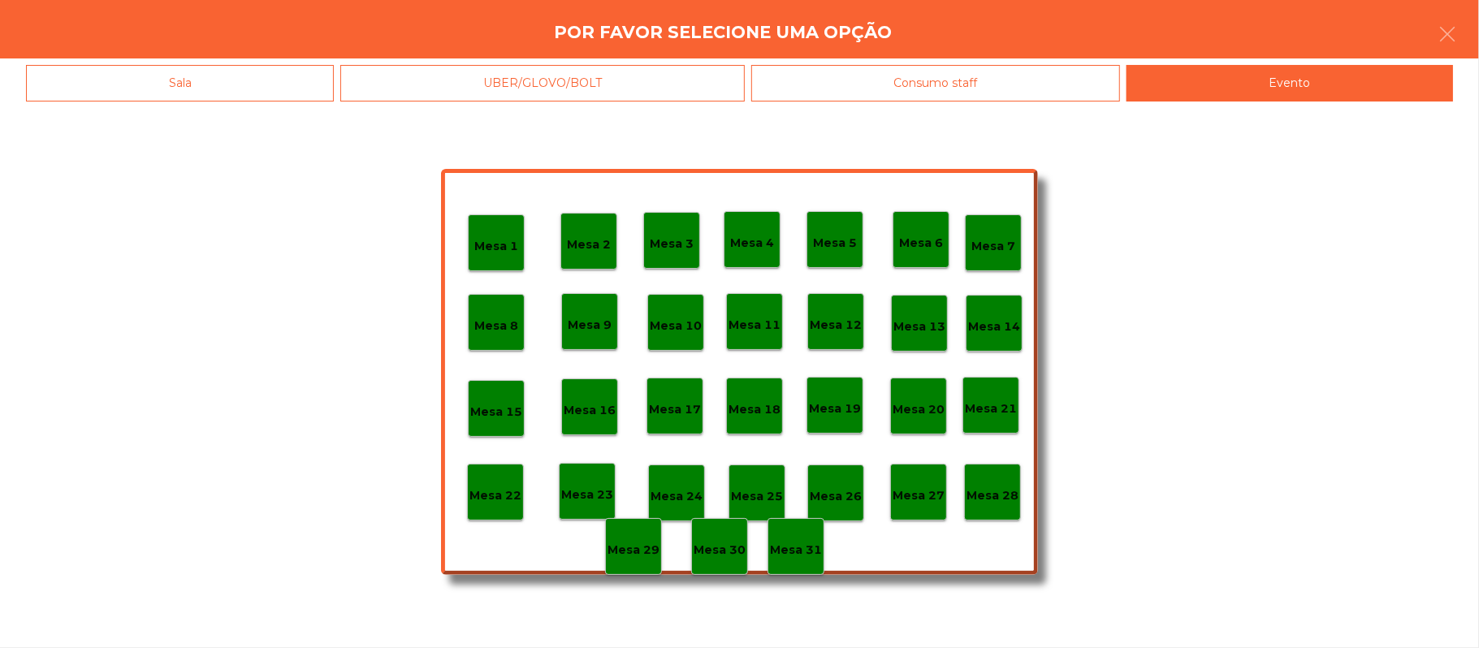
click at [1470, 42] on div "Por favor selecione uma opção" at bounding box center [739, 29] width 1479 height 58
click at [1466, 50] on button "button" at bounding box center [1447, 35] width 45 height 49
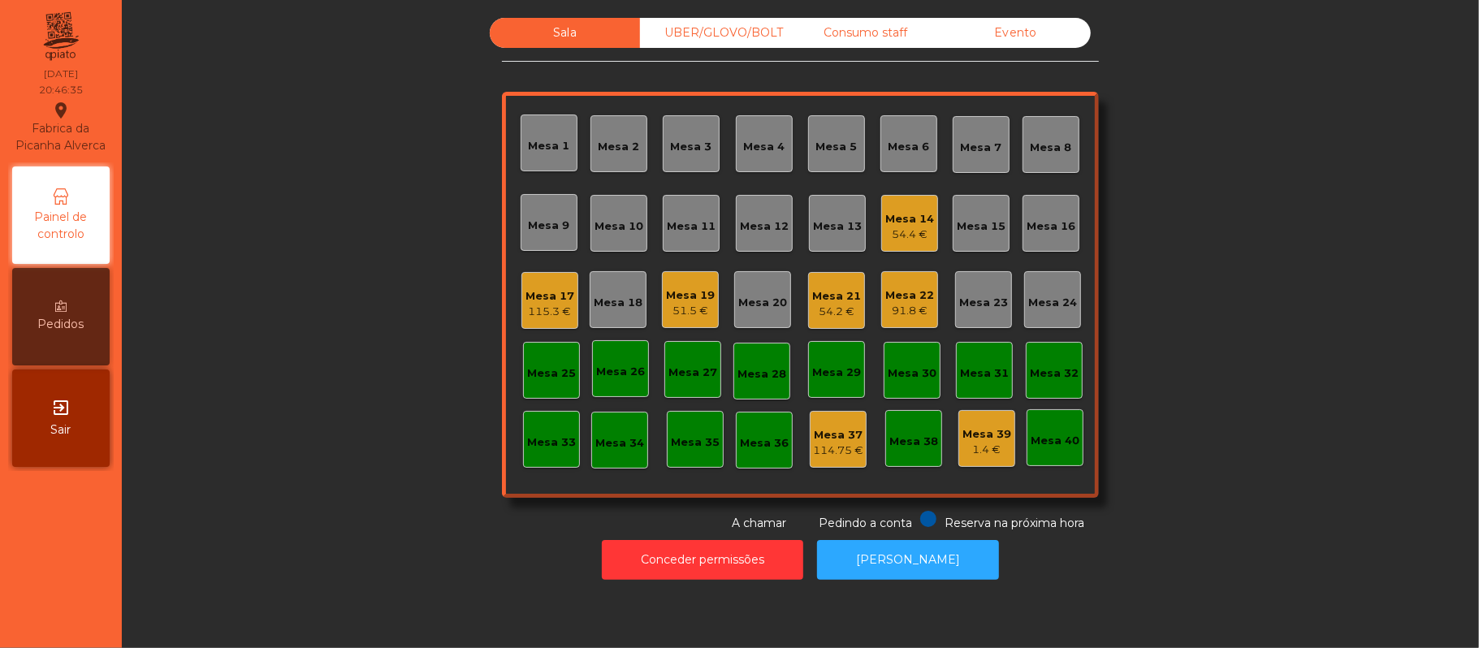
click at [842, 290] on div "Mesa 21" at bounding box center [836, 296] width 49 height 16
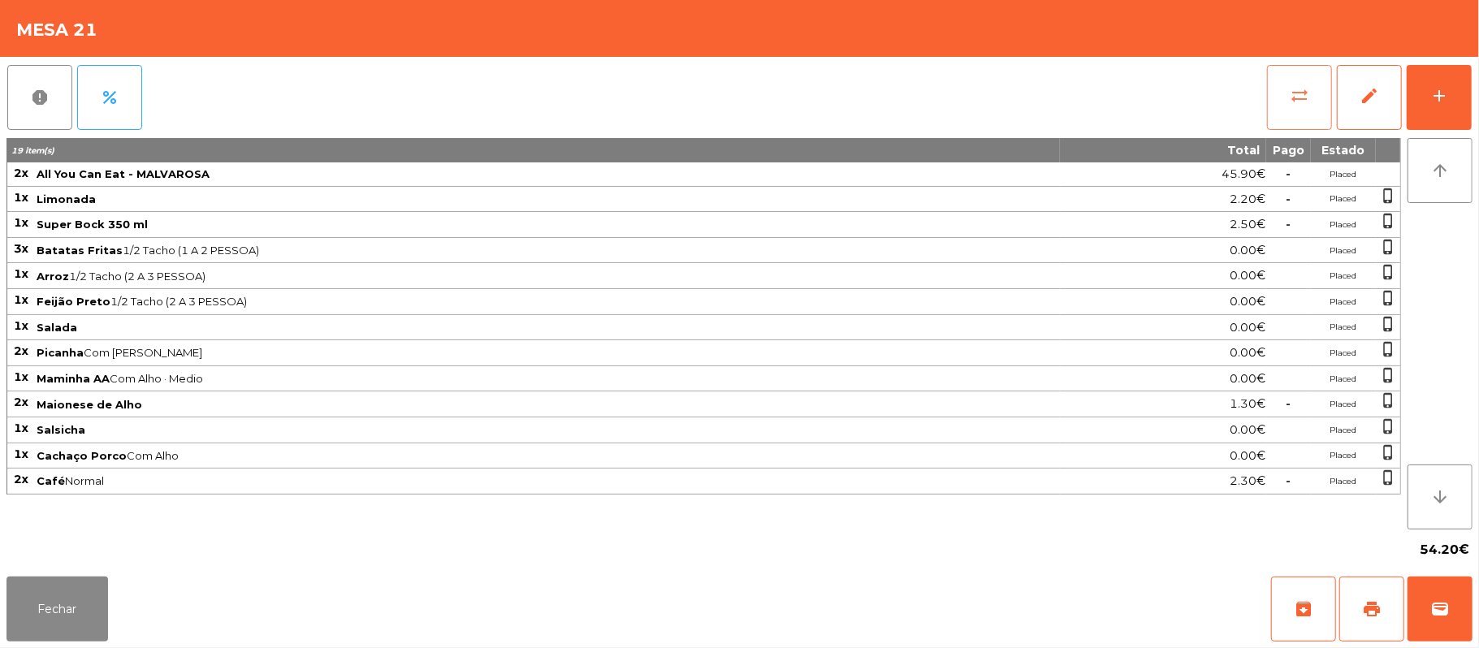
click at [1301, 102] on span "sync_alt" at bounding box center [1299, 95] width 19 height 19
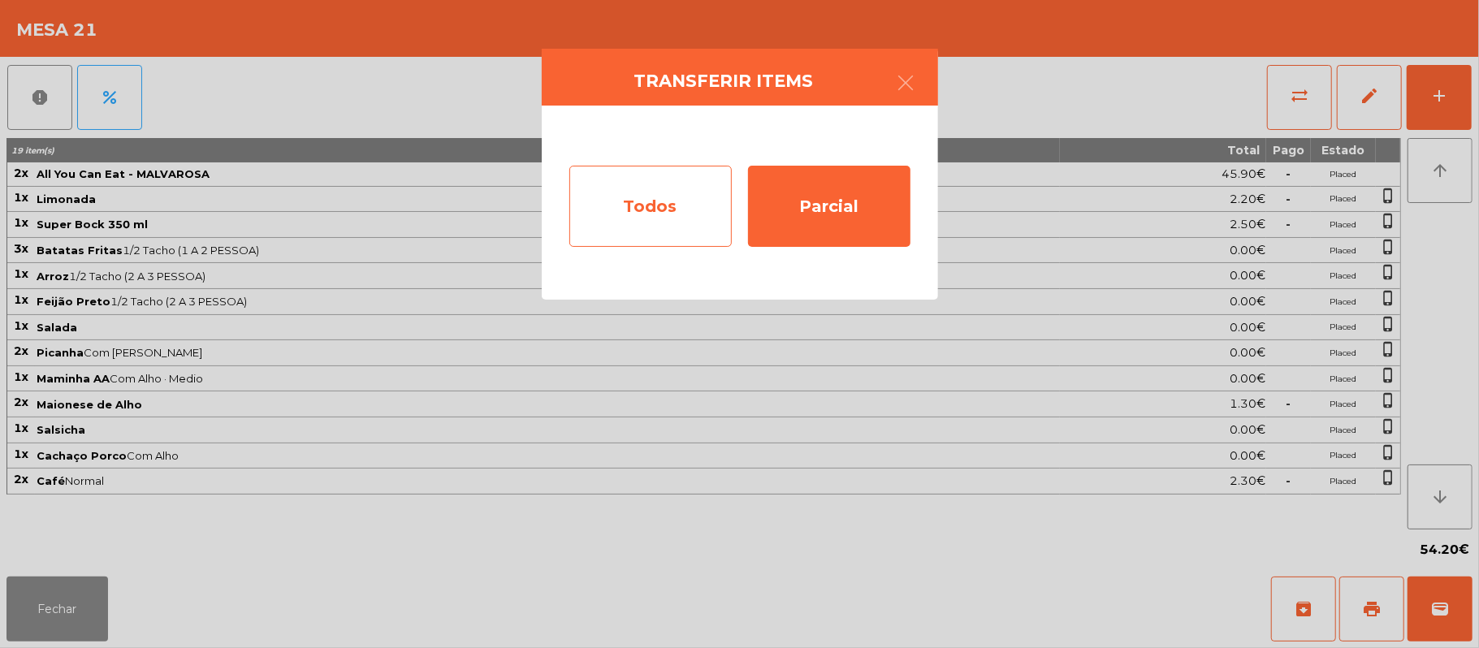
click at [634, 222] on div "Todos" at bounding box center [650, 206] width 162 height 81
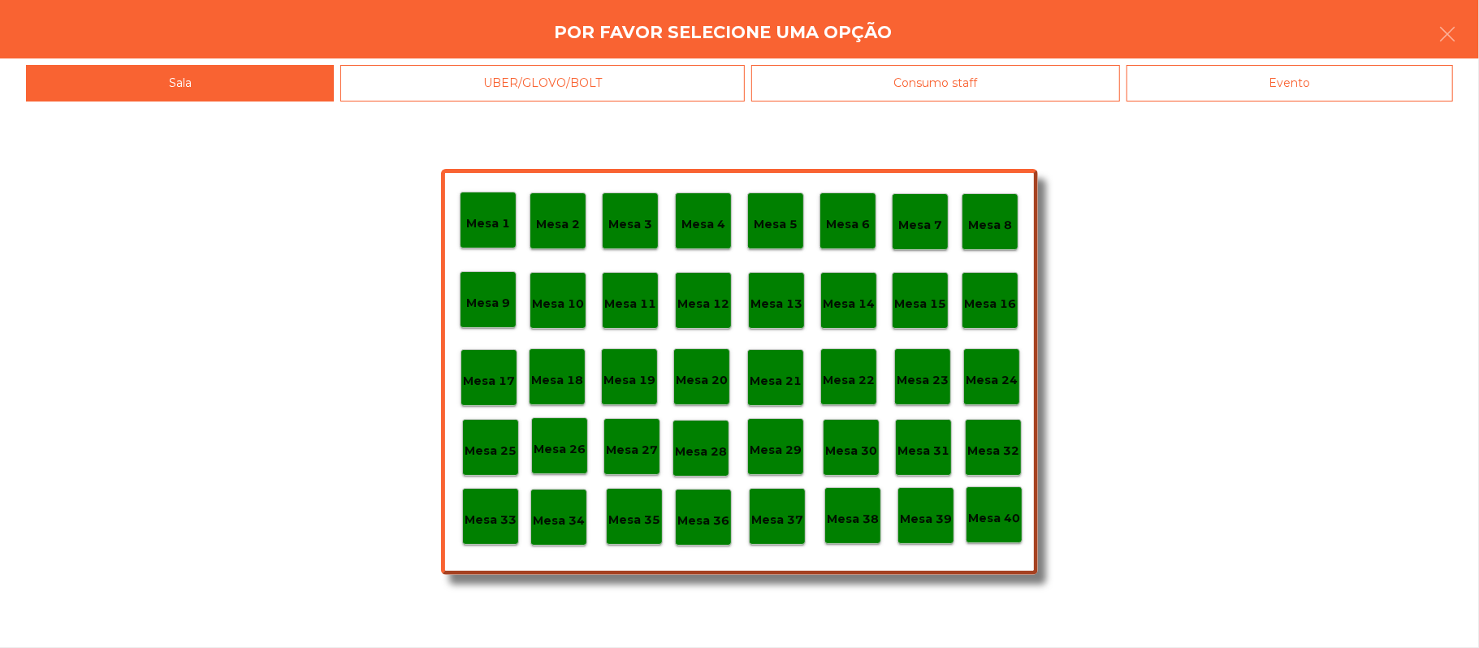
click at [1255, 76] on div "Evento" at bounding box center [1290, 83] width 327 height 37
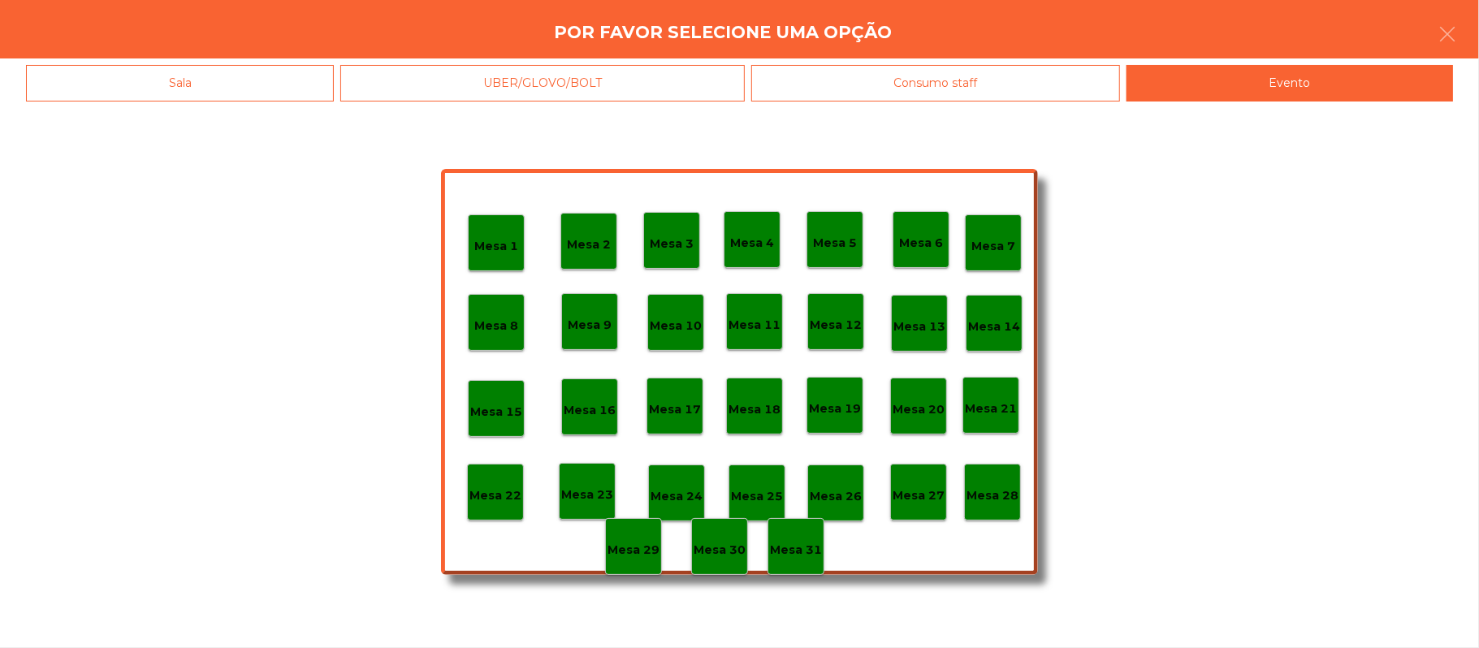
click at [992, 496] on p "Mesa 28" at bounding box center [993, 496] width 52 height 19
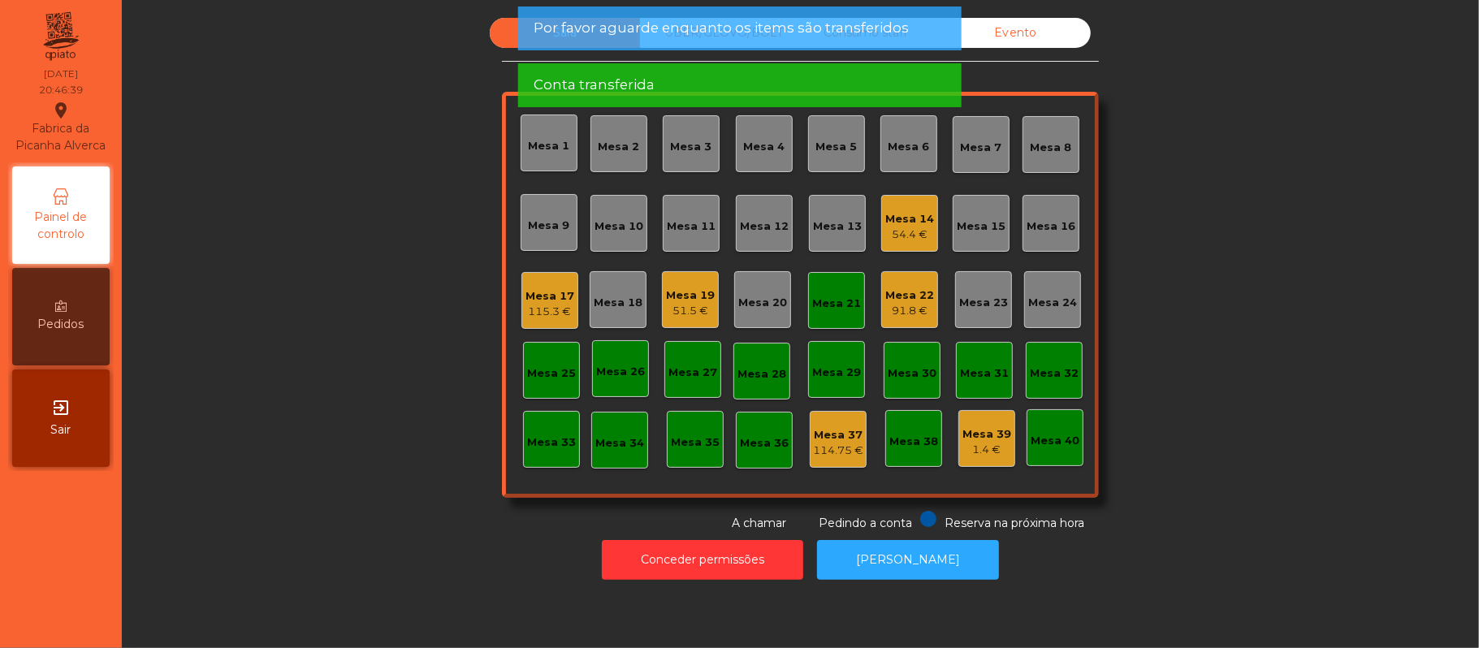
click at [829, 320] on div "Mesa 21" at bounding box center [836, 300] width 57 height 57
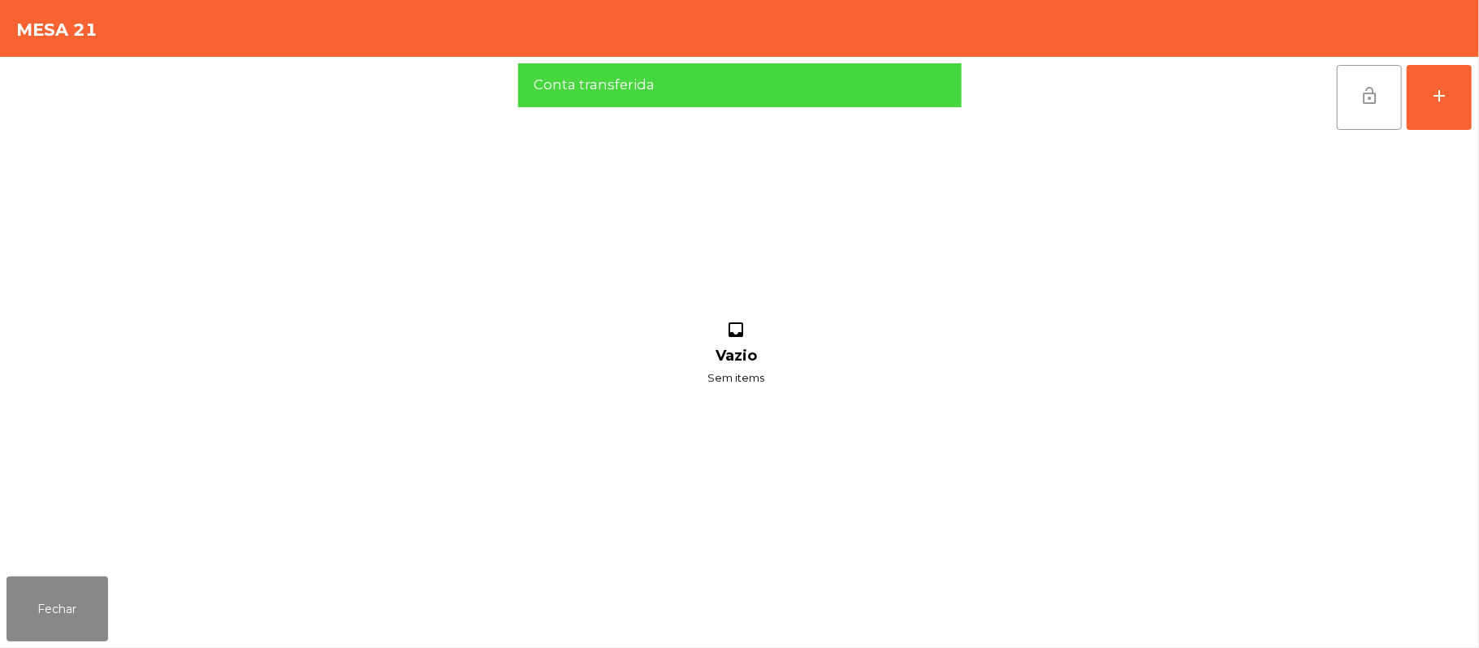
click at [1339, 108] on button "lock_open" at bounding box center [1369, 97] width 65 height 65
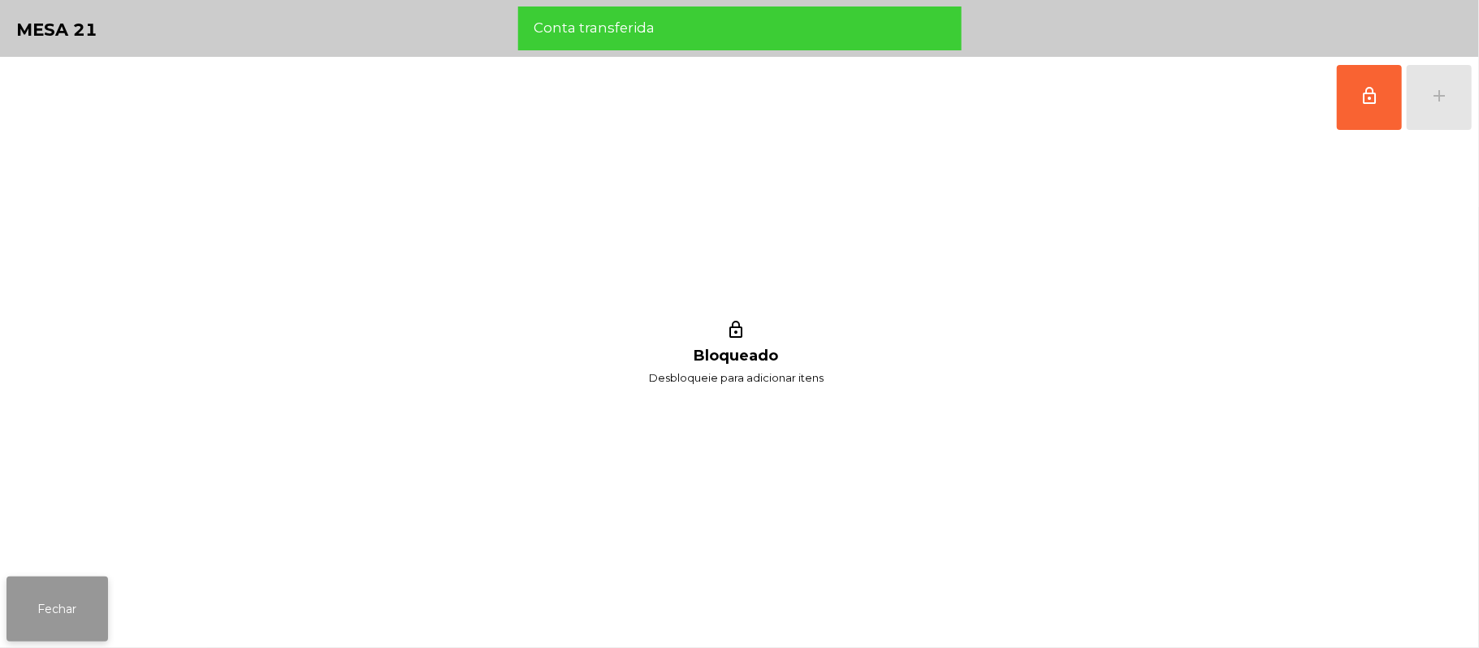
click at [91, 583] on button "Fechar" at bounding box center [57, 609] width 102 height 65
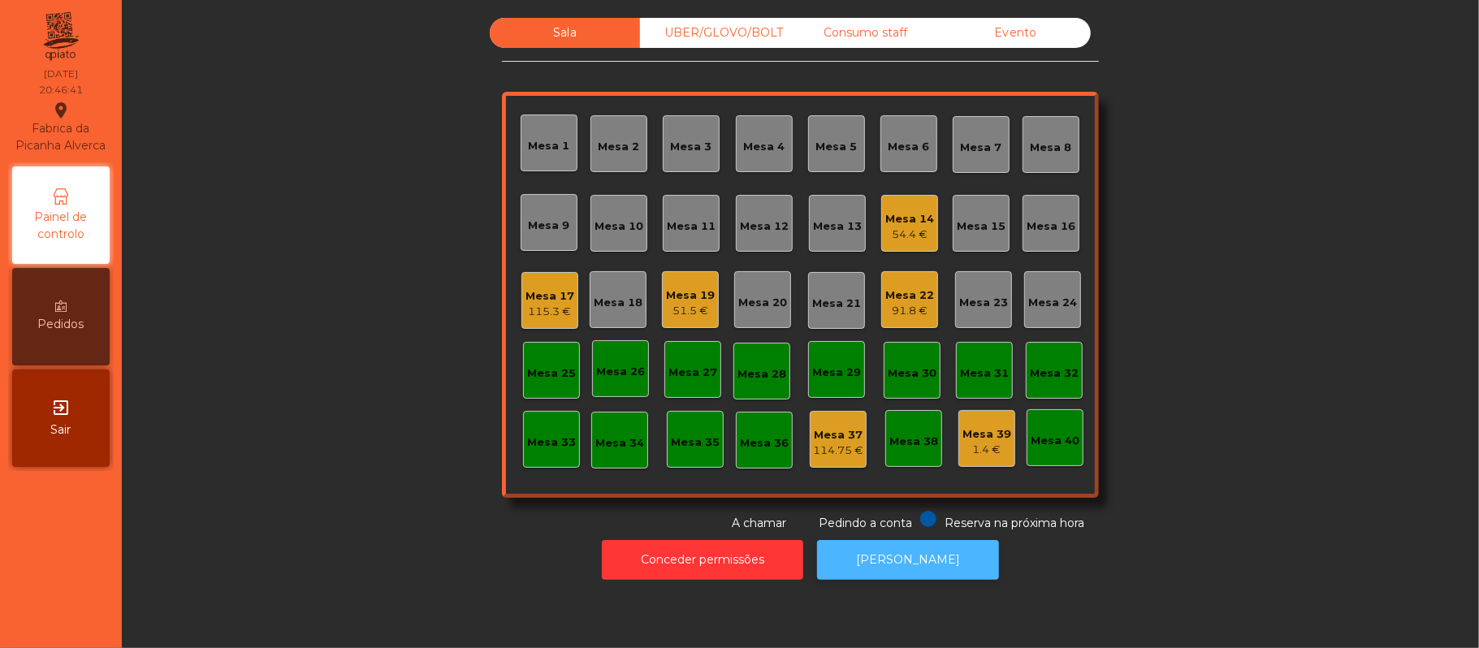
click at [962, 576] on button "[PERSON_NAME]" at bounding box center [908, 560] width 182 height 40
click at [910, 303] on div "104.4 €" at bounding box center [909, 311] width 49 height 16
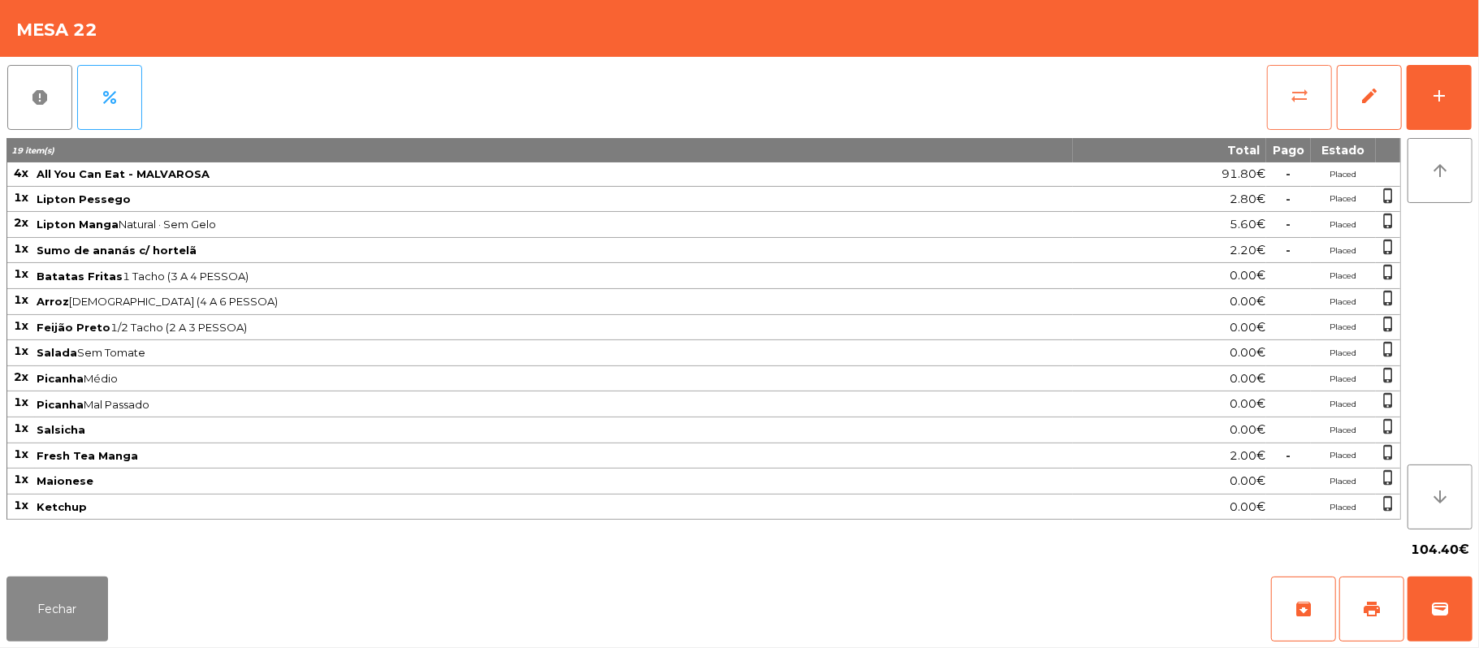
click at [1300, 111] on button "sync_alt" at bounding box center [1299, 97] width 65 height 65
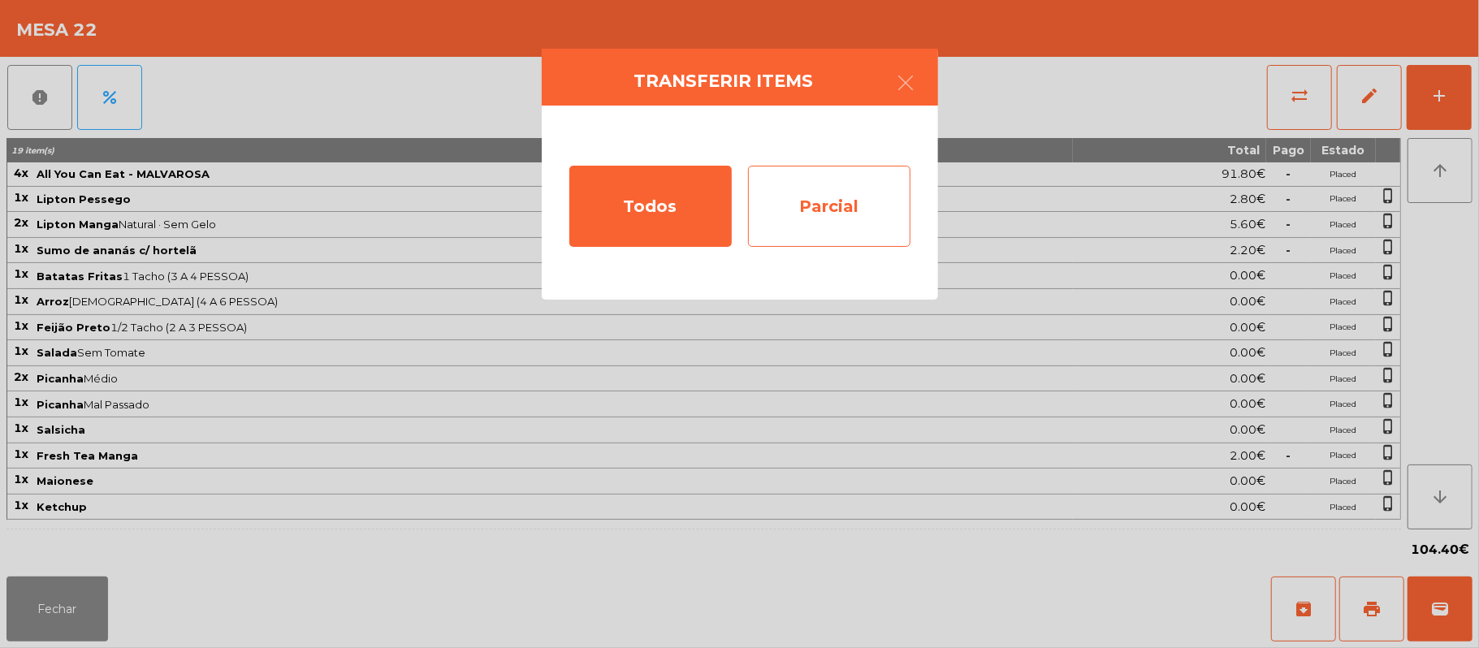
click at [813, 211] on div "Parcial" at bounding box center [829, 206] width 162 height 81
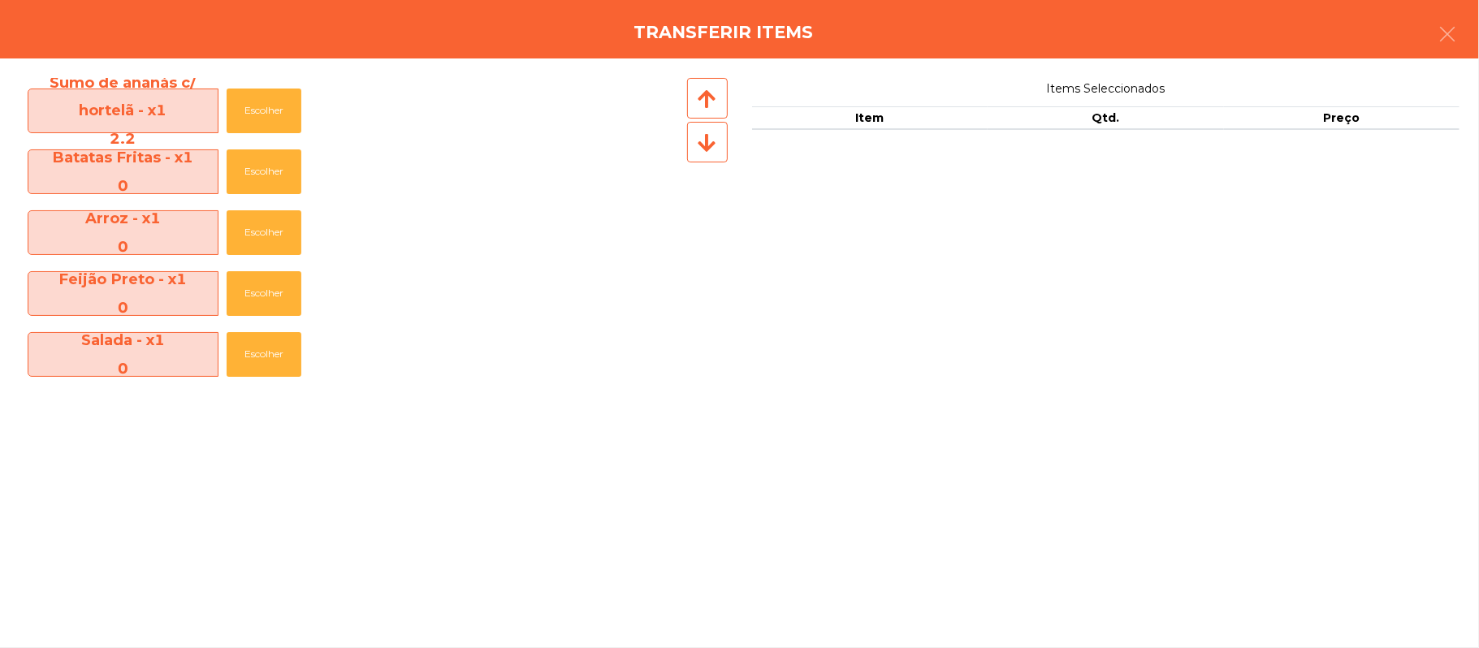
scroll to position [483, 0]
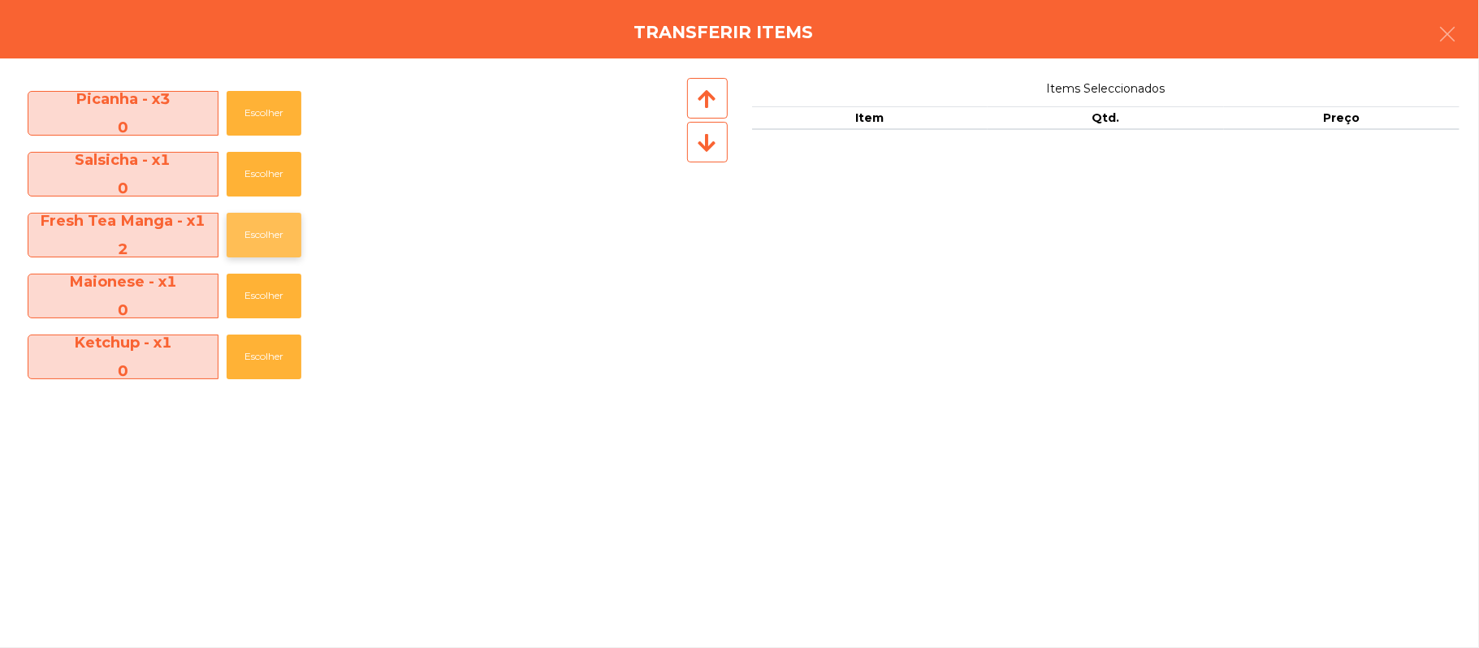
click at [273, 235] on button "Escolher" at bounding box center [264, 235] width 75 height 45
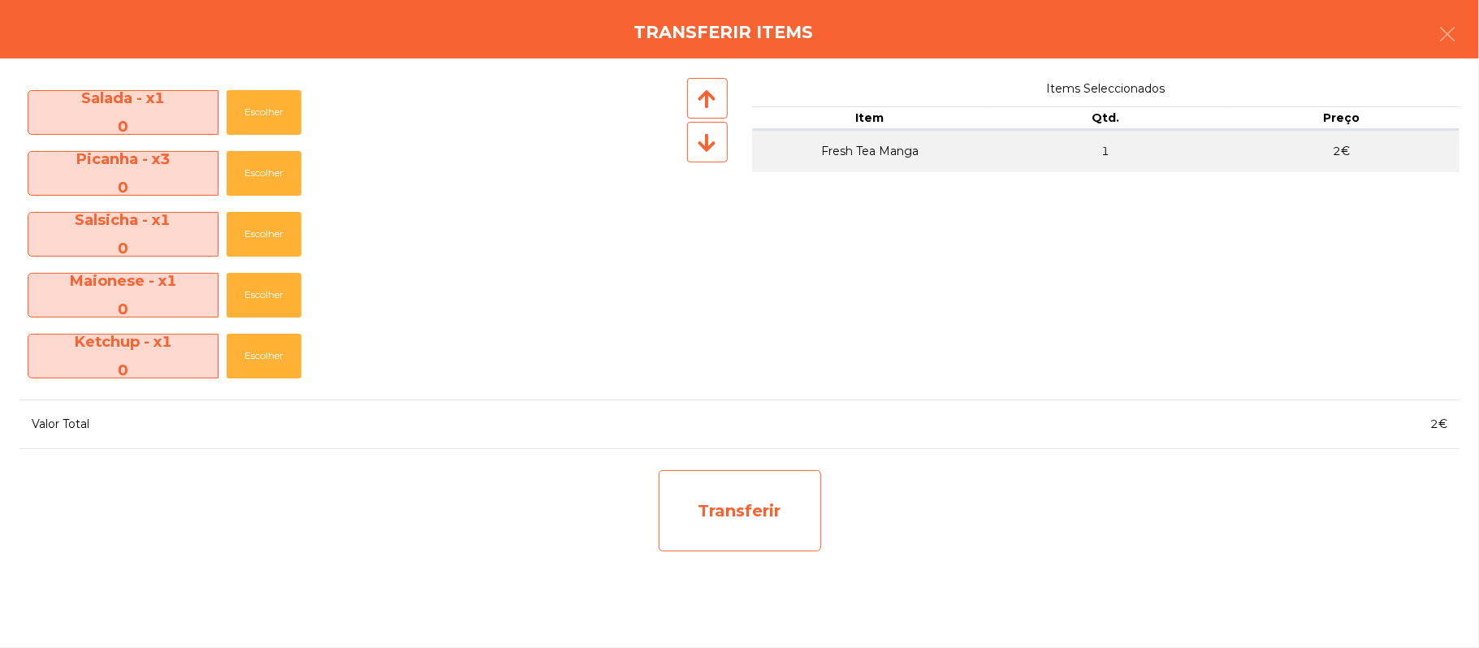
click at [778, 525] on div "Transferir" at bounding box center [740, 510] width 162 height 81
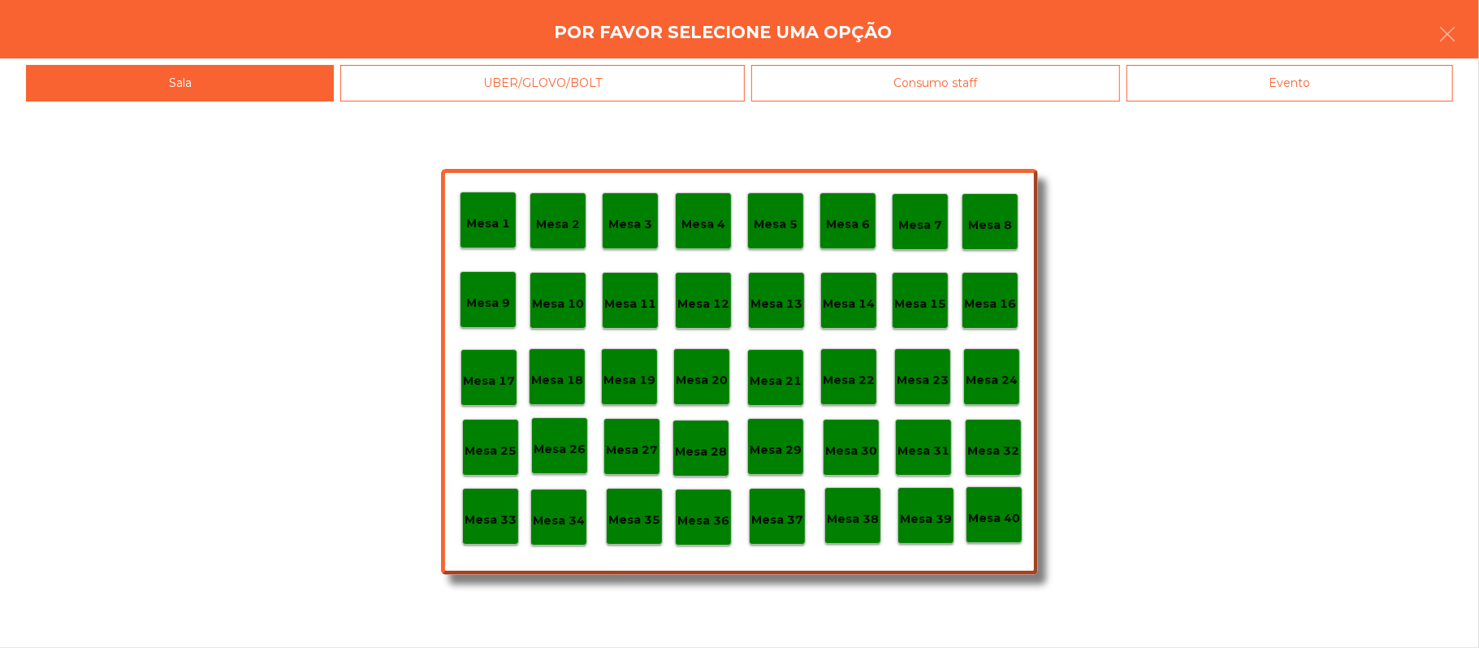
click at [781, 530] on div "Mesa 37" at bounding box center [777, 516] width 57 height 57
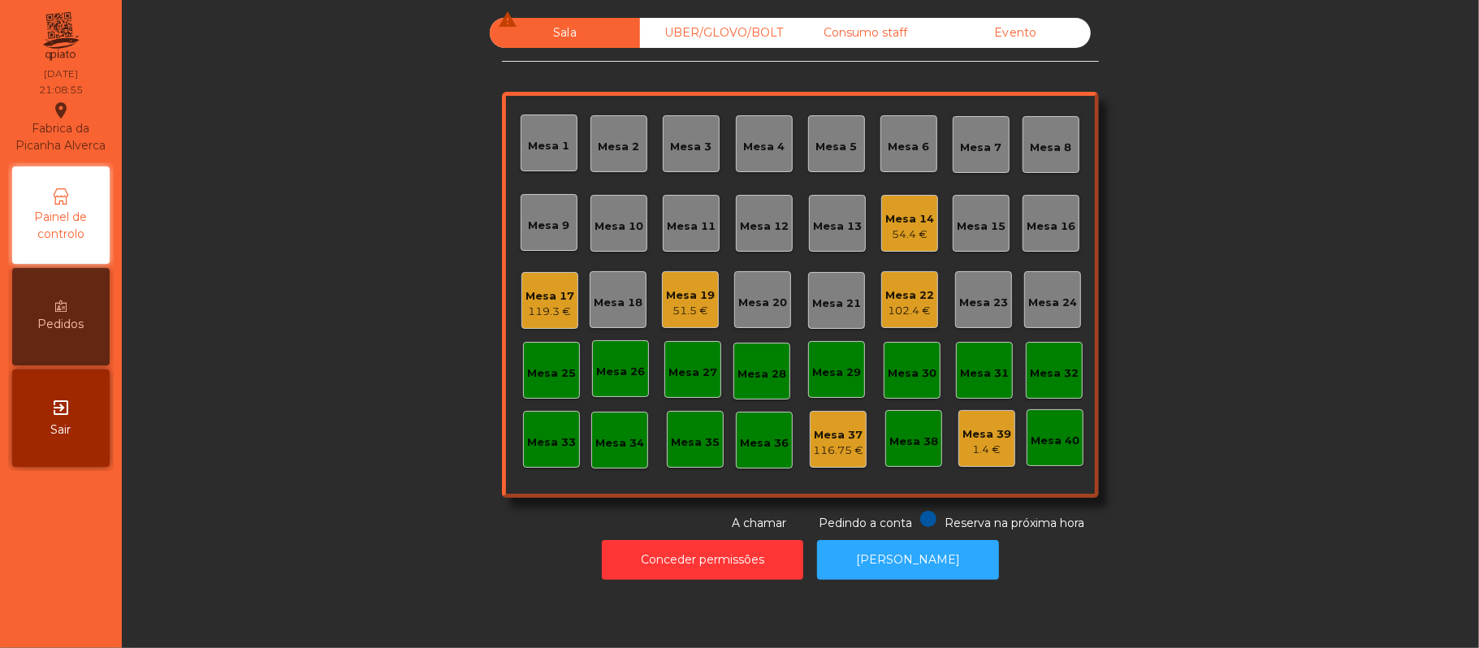
click at [526, 296] on div "Mesa 17" at bounding box center [550, 296] width 49 height 16
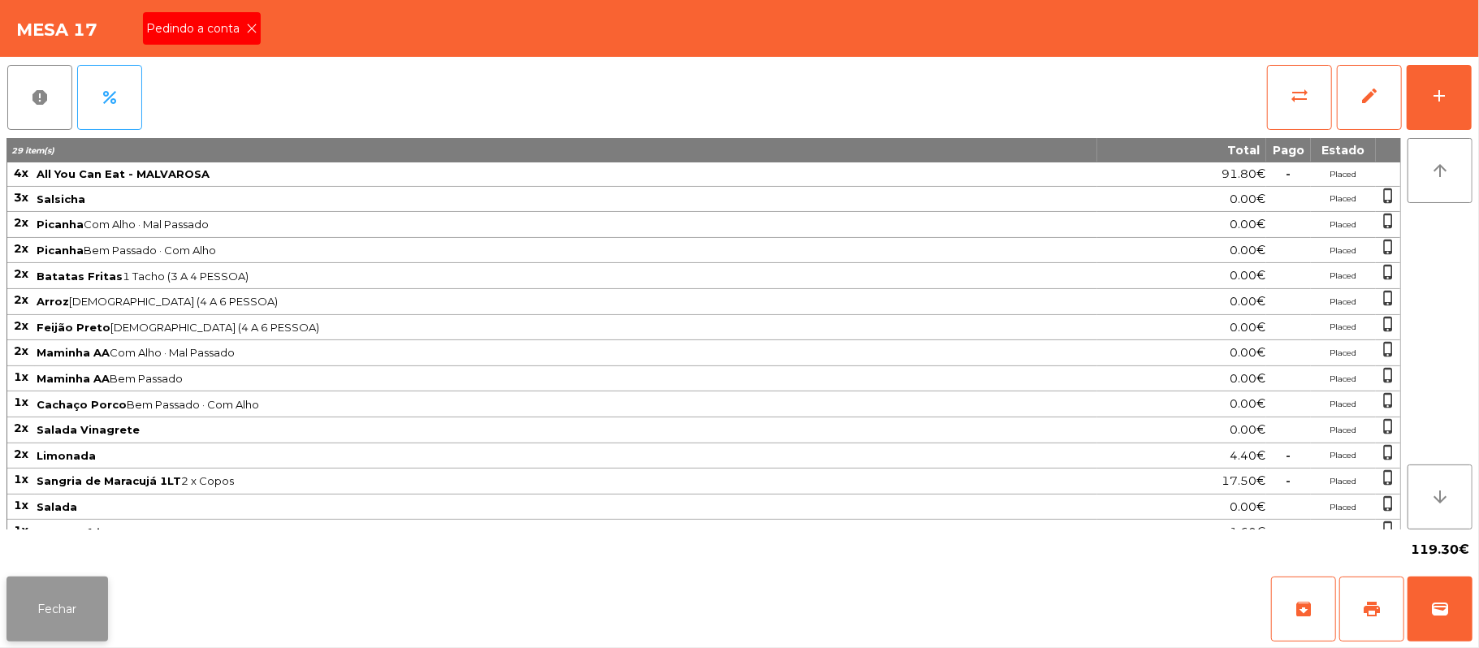
click at [76, 621] on button "Fechar" at bounding box center [57, 609] width 102 height 65
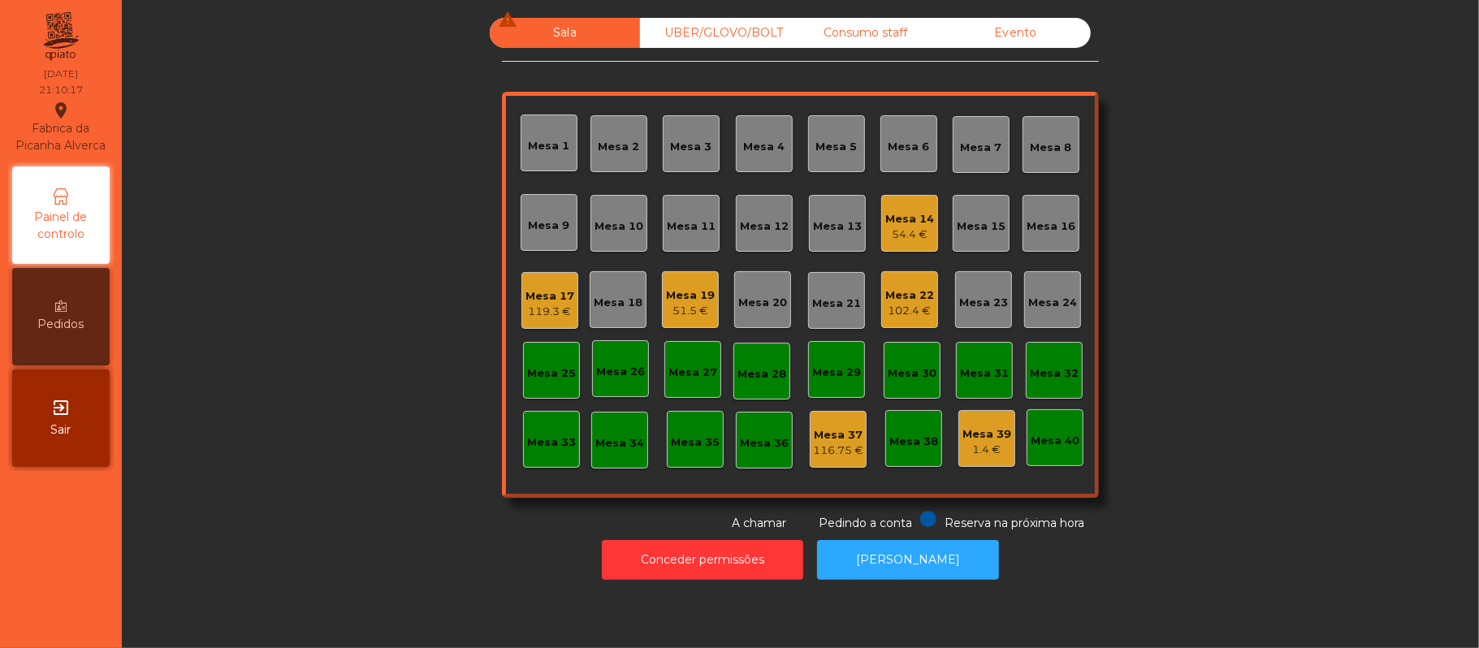
click at [564, 316] on div "119.3 €" at bounding box center [550, 312] width 49 height 16
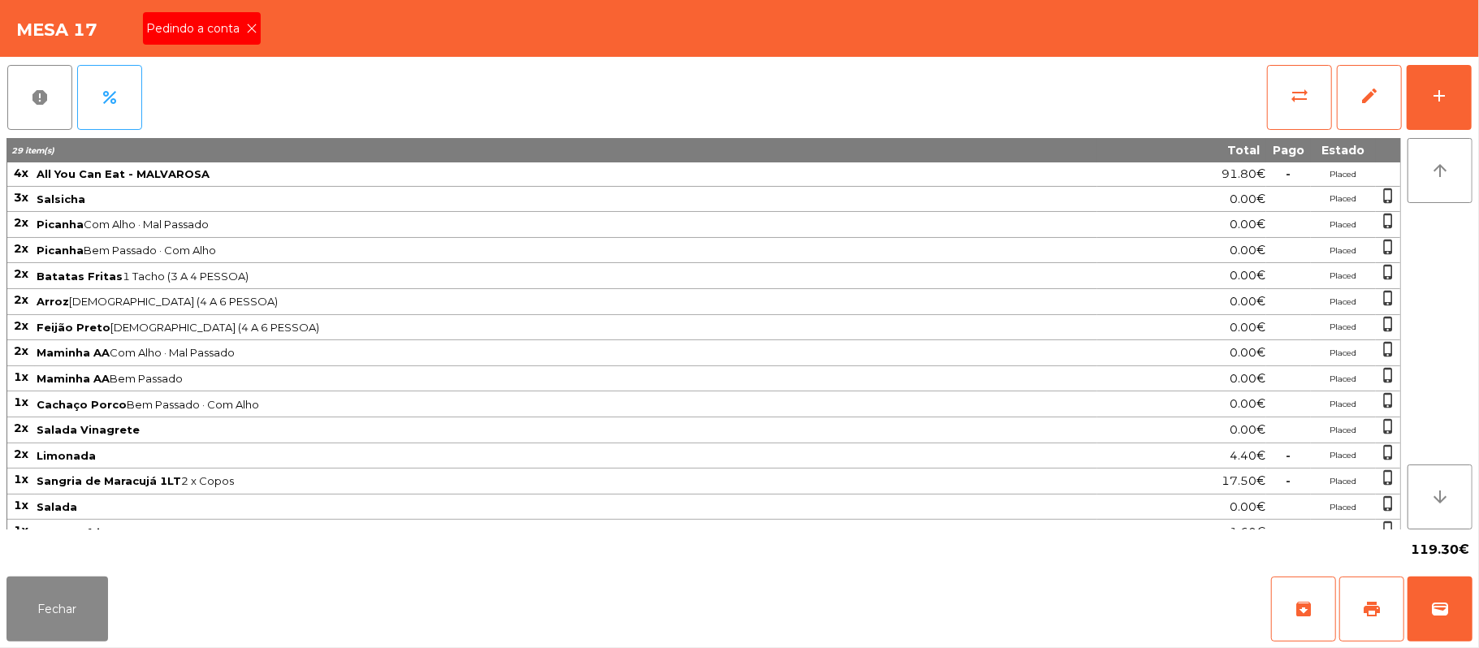
click at [250, 27] on icon at bounding box center [251, 28] width 11 height 11
click at [1352, 618] on button "print" at bounding box center [1371, 609] width 65 height 65
click at [1456, 604] on button "wallet" at bounding box center [1440, 609] width 65 height 65
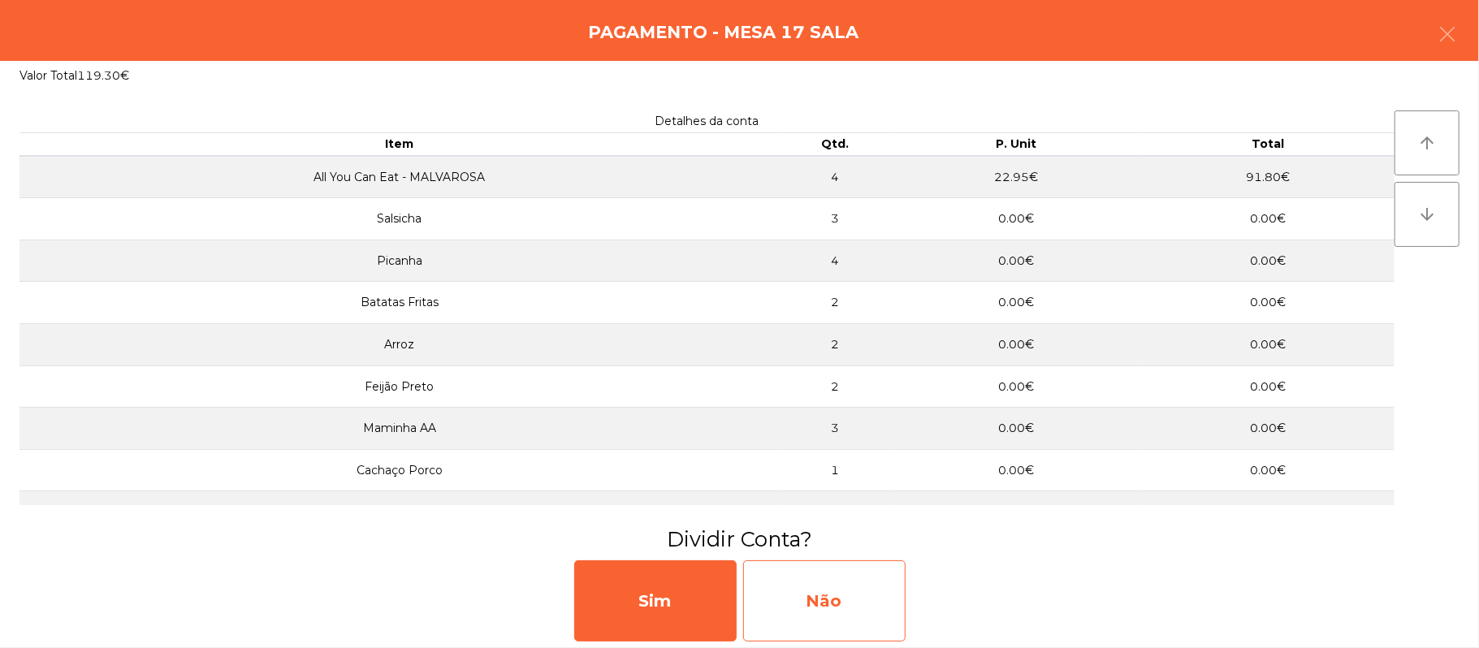
click at [846, 608] on div "Não" at bounding box center [824, 600] width 162 height 81
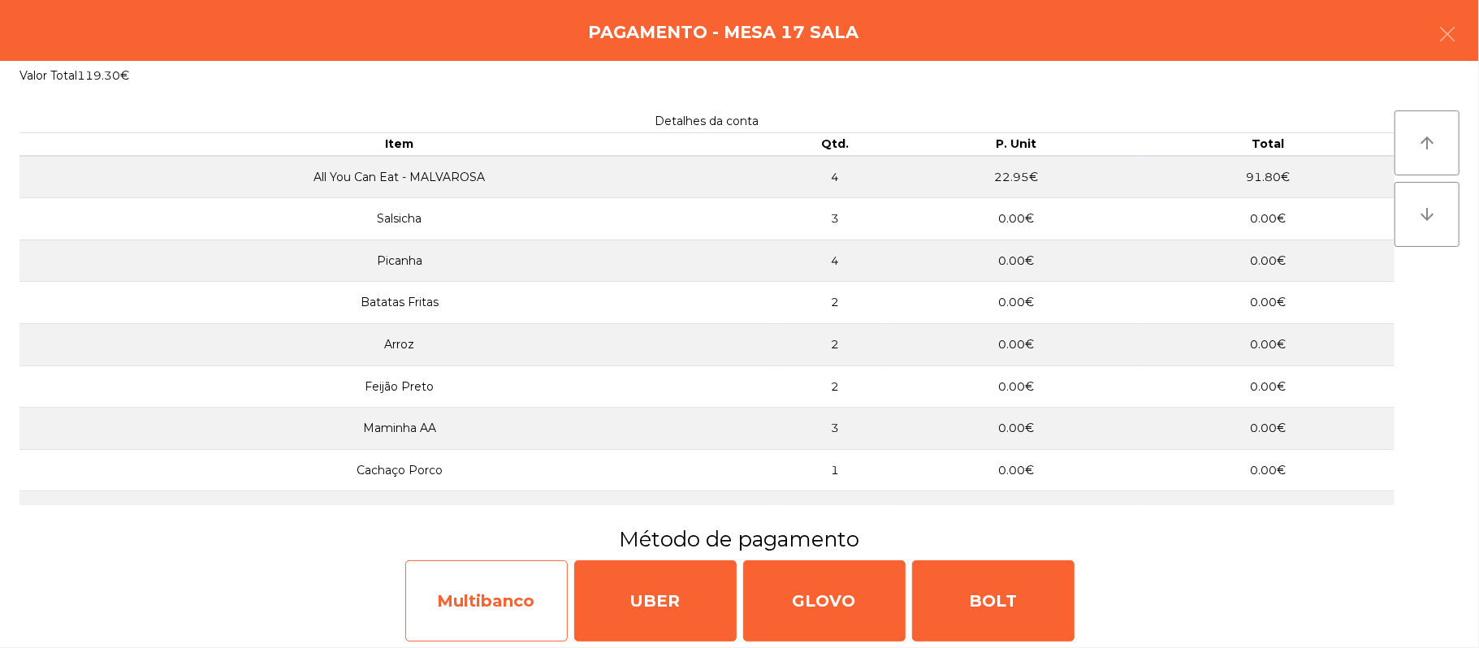
click at [520, 616] on div "Multibanco" at bounding box center [486, 600] width 162 height 81
select select "**"
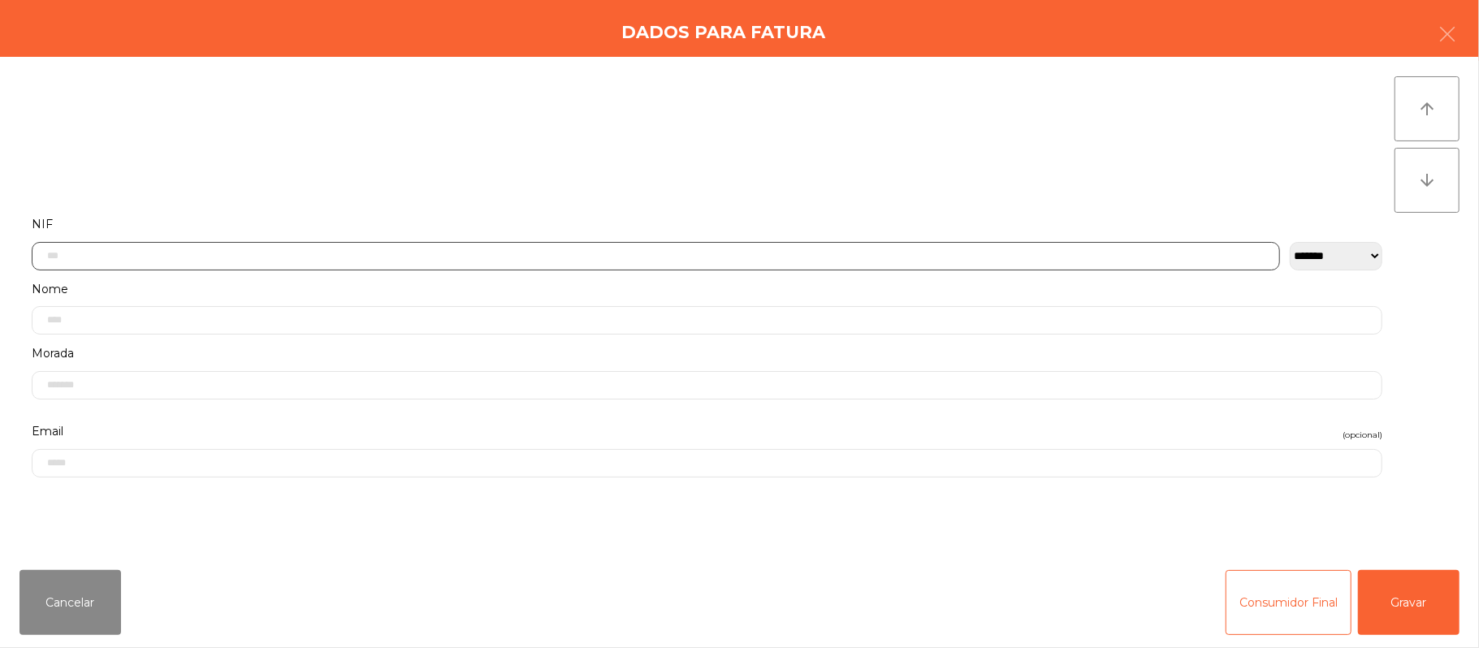
click at [456, 261] on input "text" at bounding box center [656, 256] width 1249 height 28
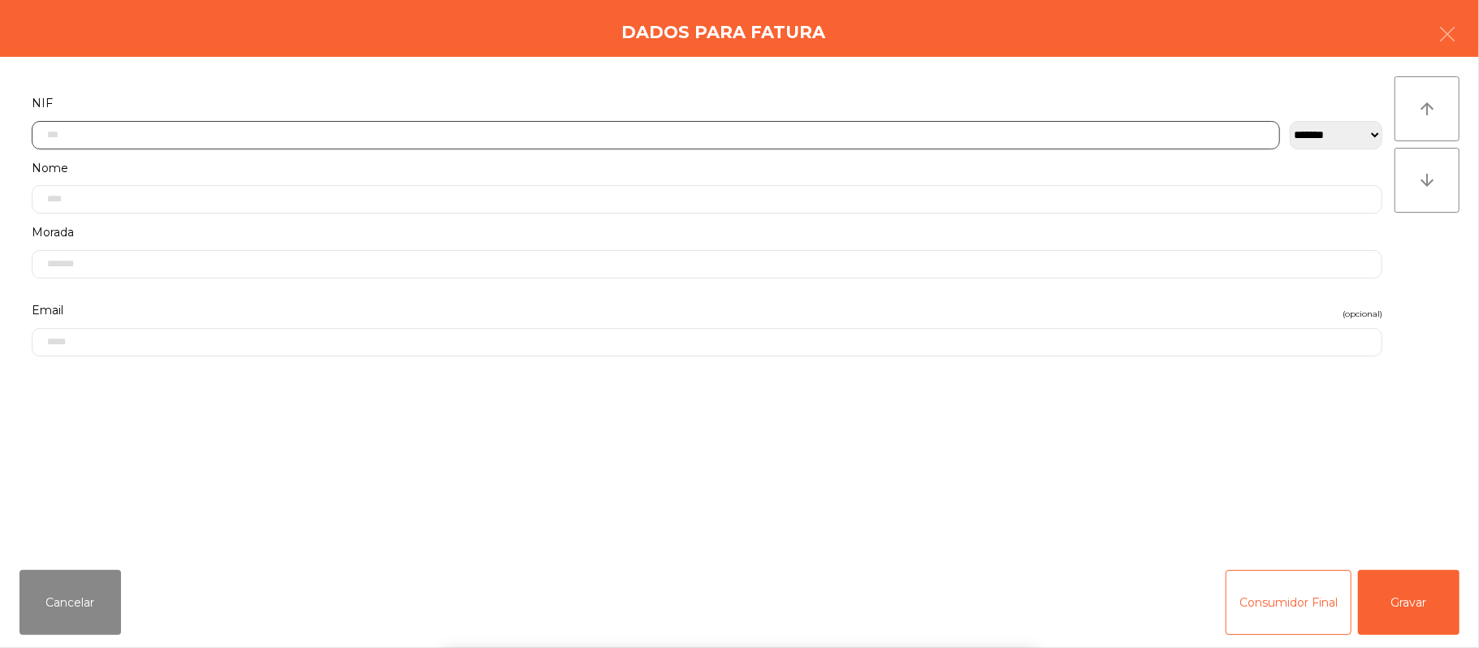
scroll to position [136, 0]
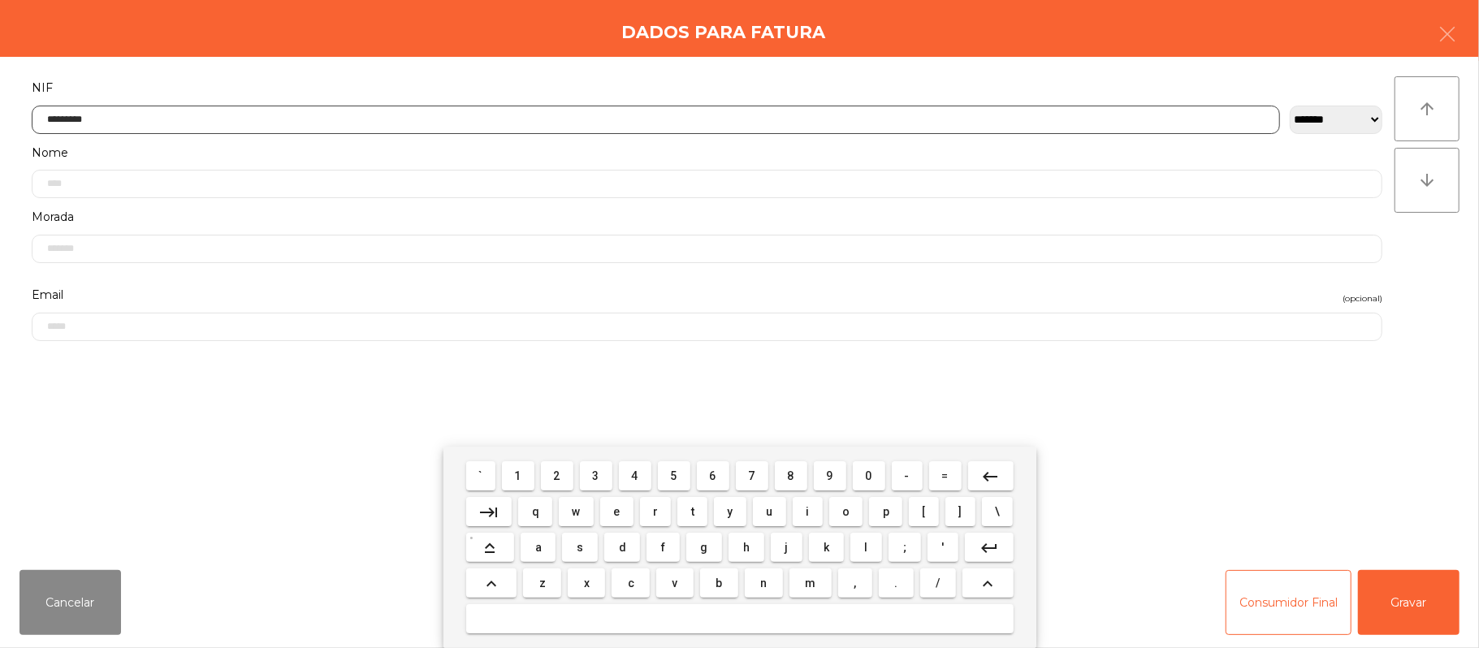
type input "*********"
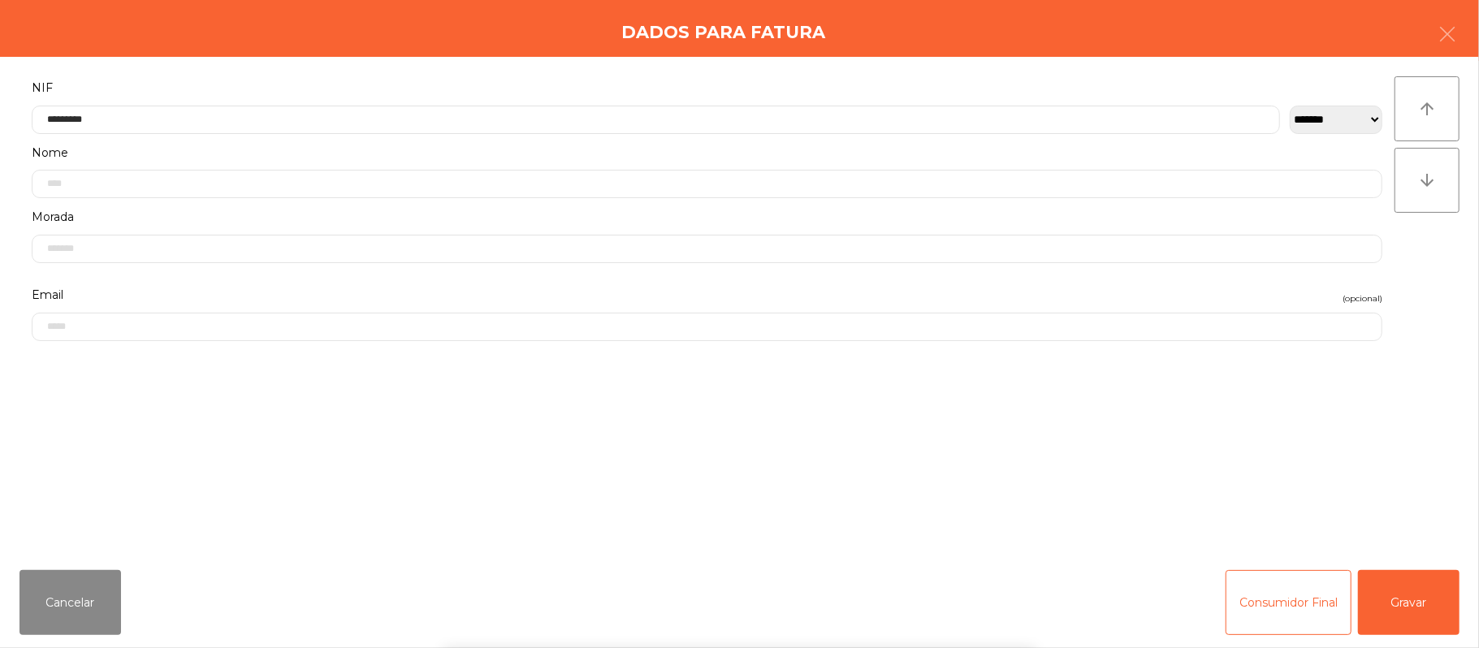
click at [1435, 580] on div "` 1 2 3 4 5 6 7 8 9 0 - = keyboard_backspace keyboard_tab q w e r t y u i o p […" at bounding box center [739, 547] width 1479 height 201
click at [1427, 622] on button "Gravar" at bounding box center [1409, 602] width 102 height 65
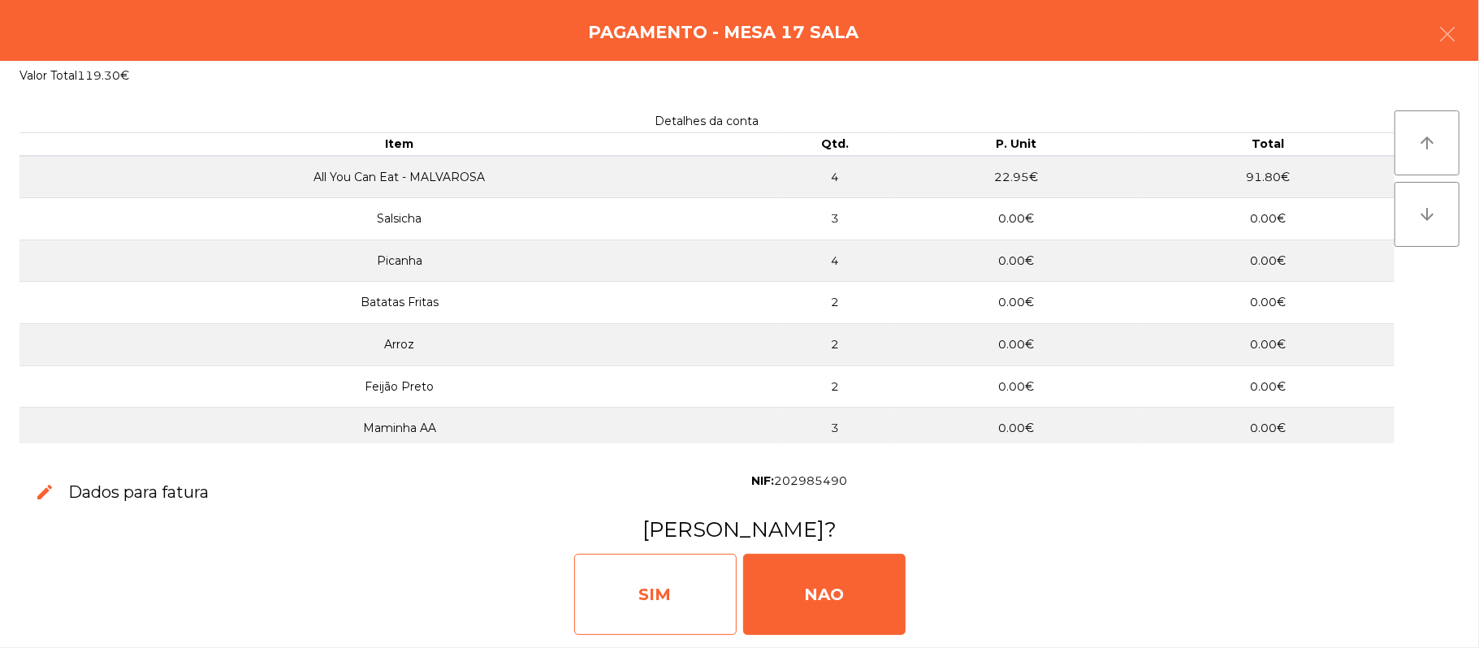
click at [674, 588] on div "SIM" at bounding box center [655, 594] width 162 height 81
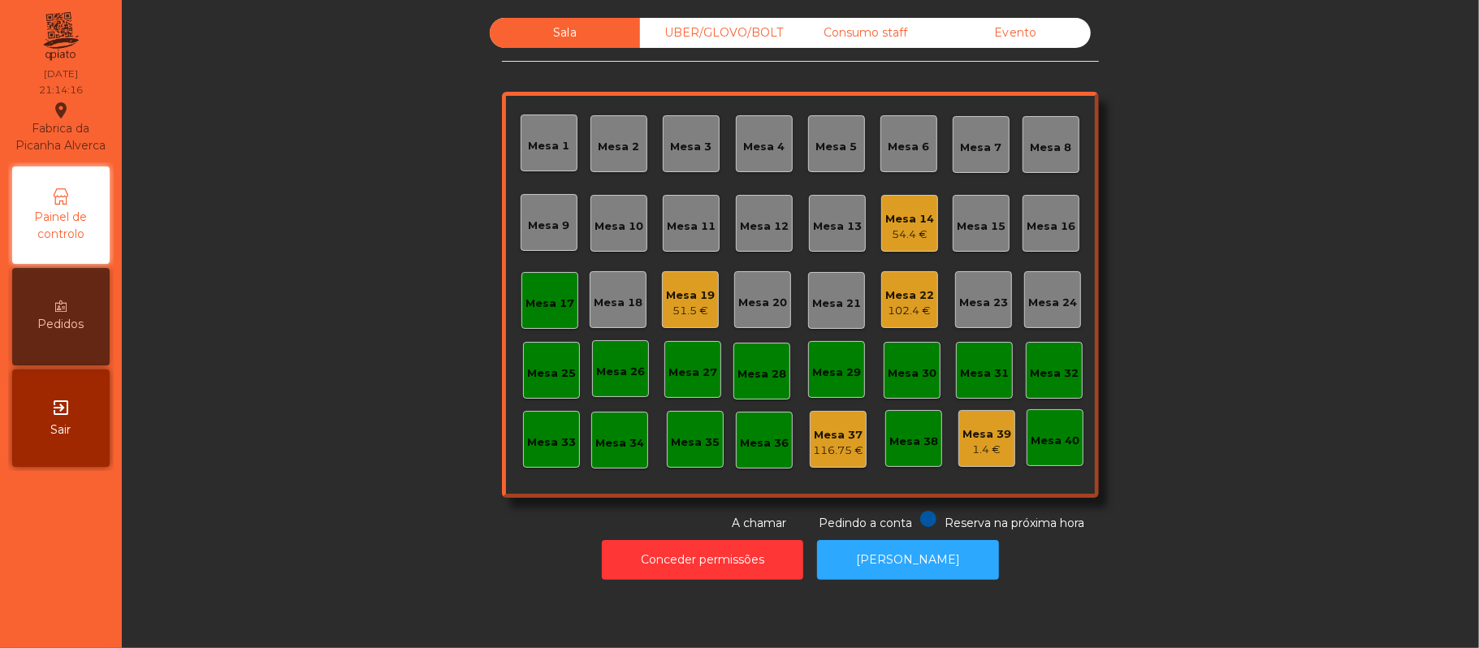
click at [552, 304] on div "Mesa 17" at bounding box center [550, 304] width 49 height 16
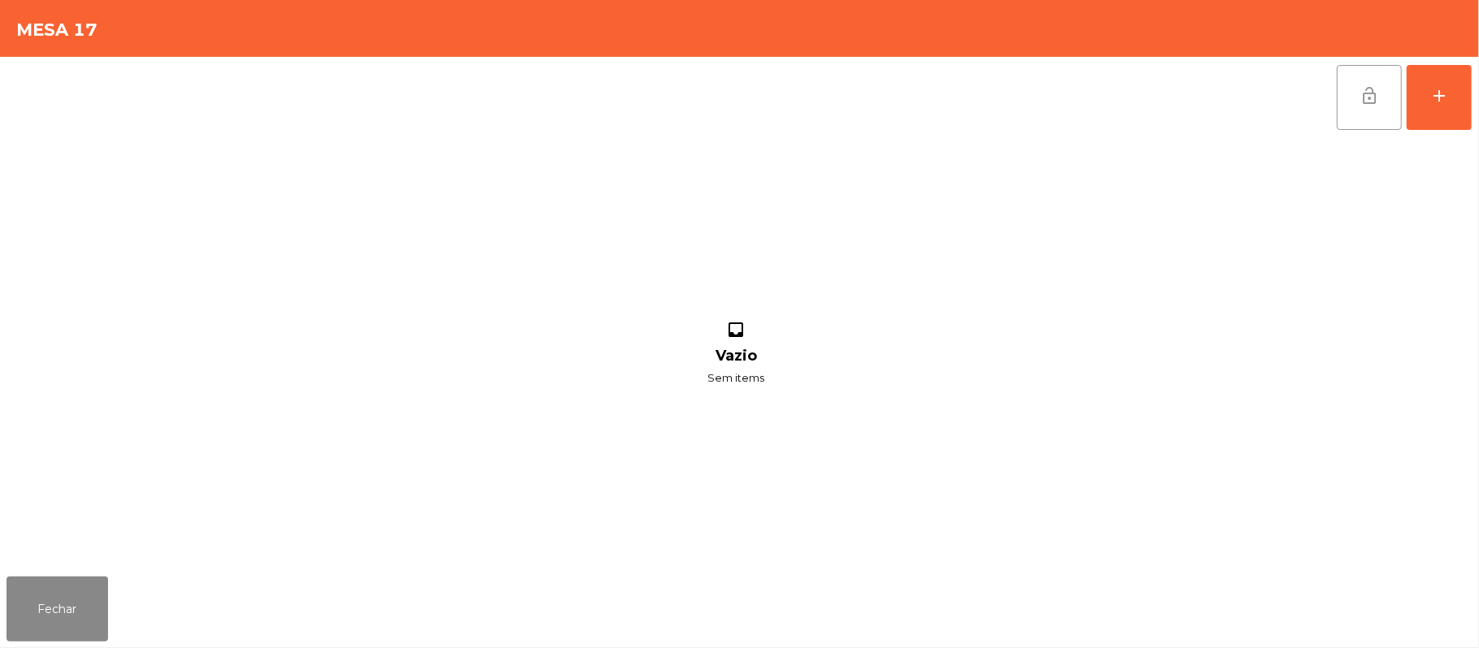
click at [1352, 105] on button "lock_open" at bounding box center [1369, 97] width 65 height 65
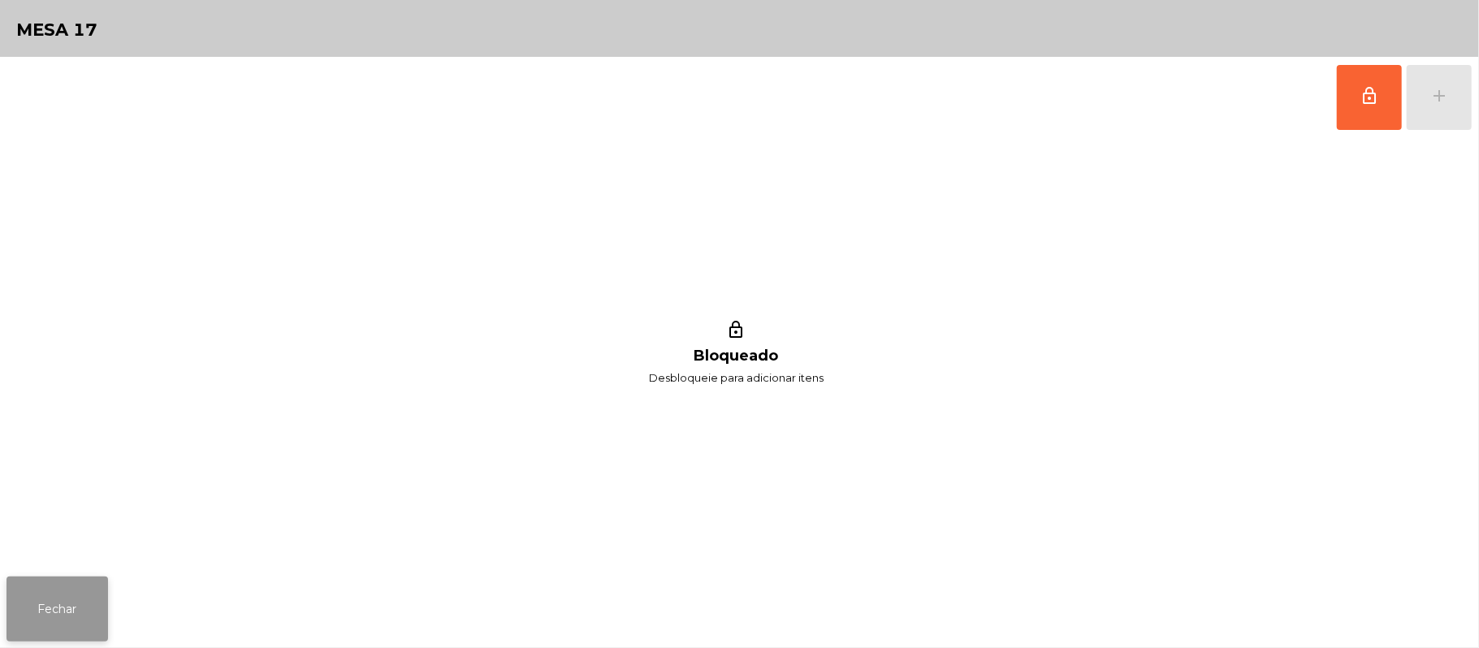
click at [85, 599] on button "Fechar" at bounding box center [57, 609] width 102 height 65
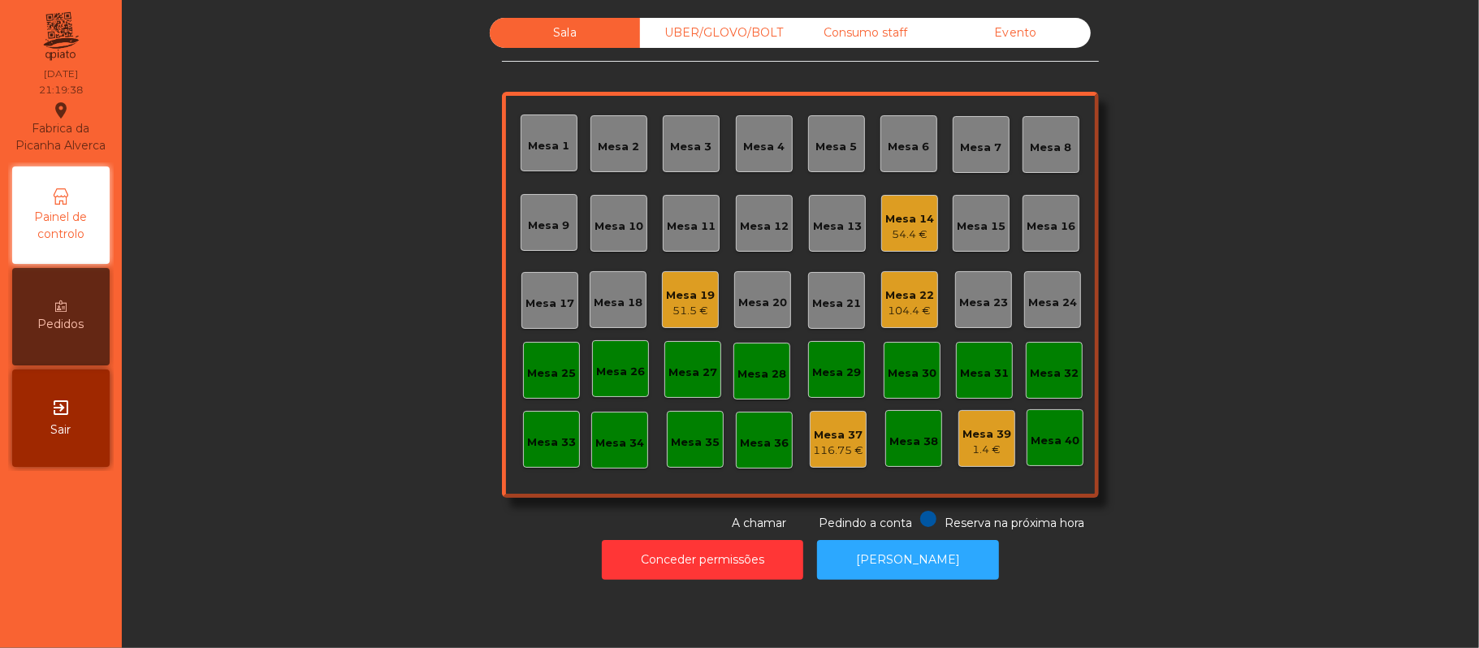
click at [677, 299] on div "Mesa 19" at bounding box center [690, 296] width 49 height 16
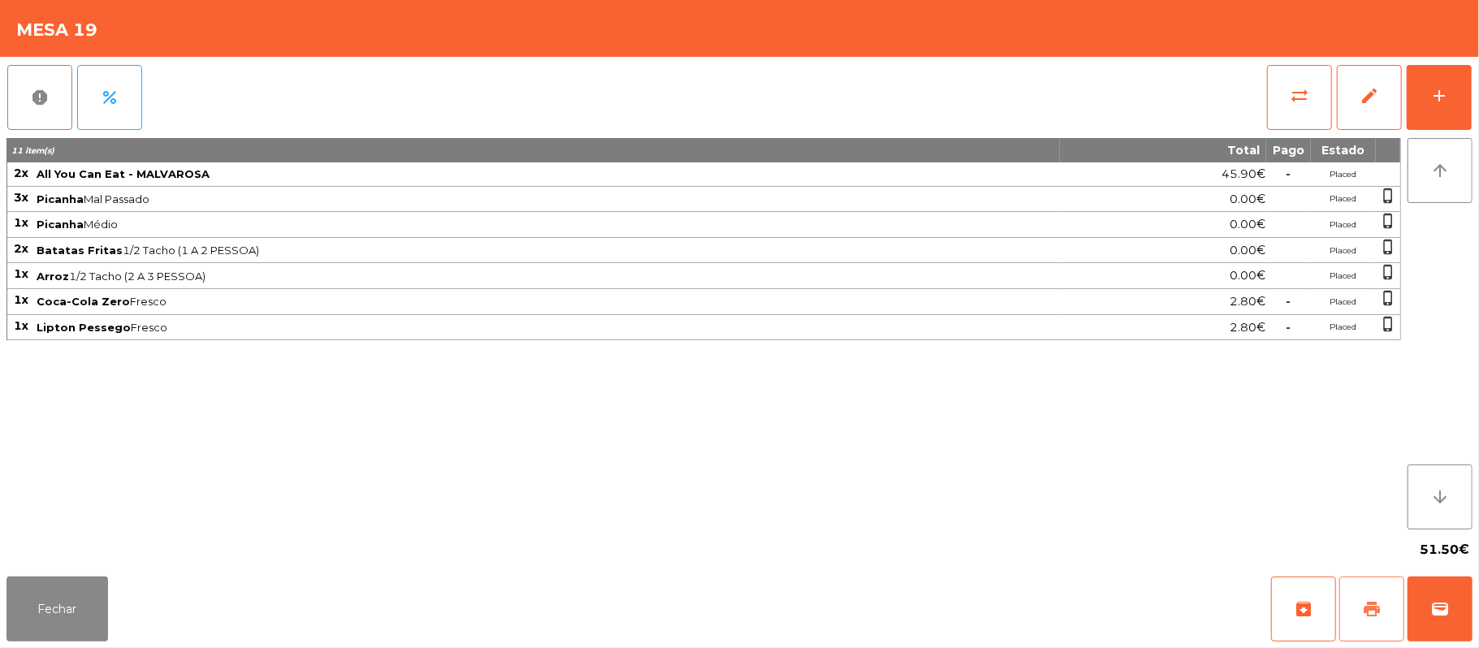
click at [1387, 612] on button "print" at bounding box center [1371, 609] width 65 height 65
click at [1294, 98] on span "sync_alt" at bounding box center [1299, 95] width 19 height 19
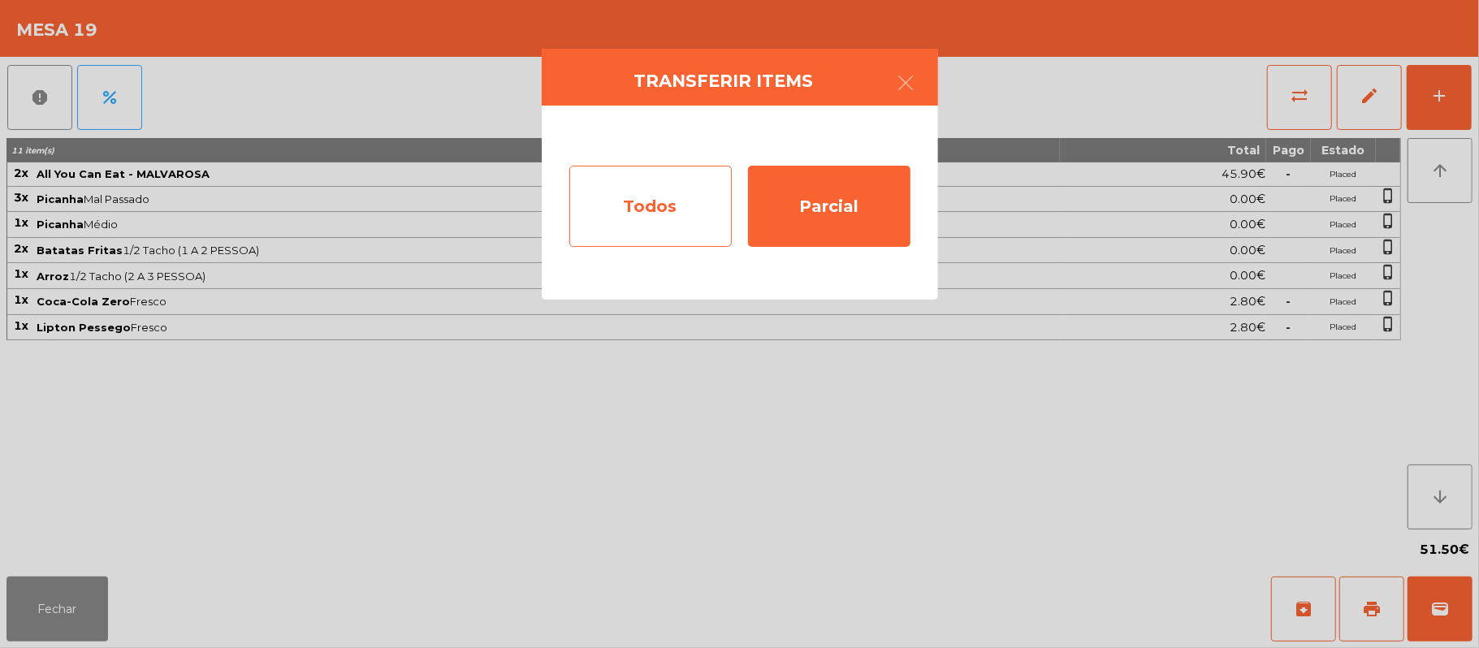
click at [658, 212] on div "Todos" at bounding box center [650, 206] width 162 height 81
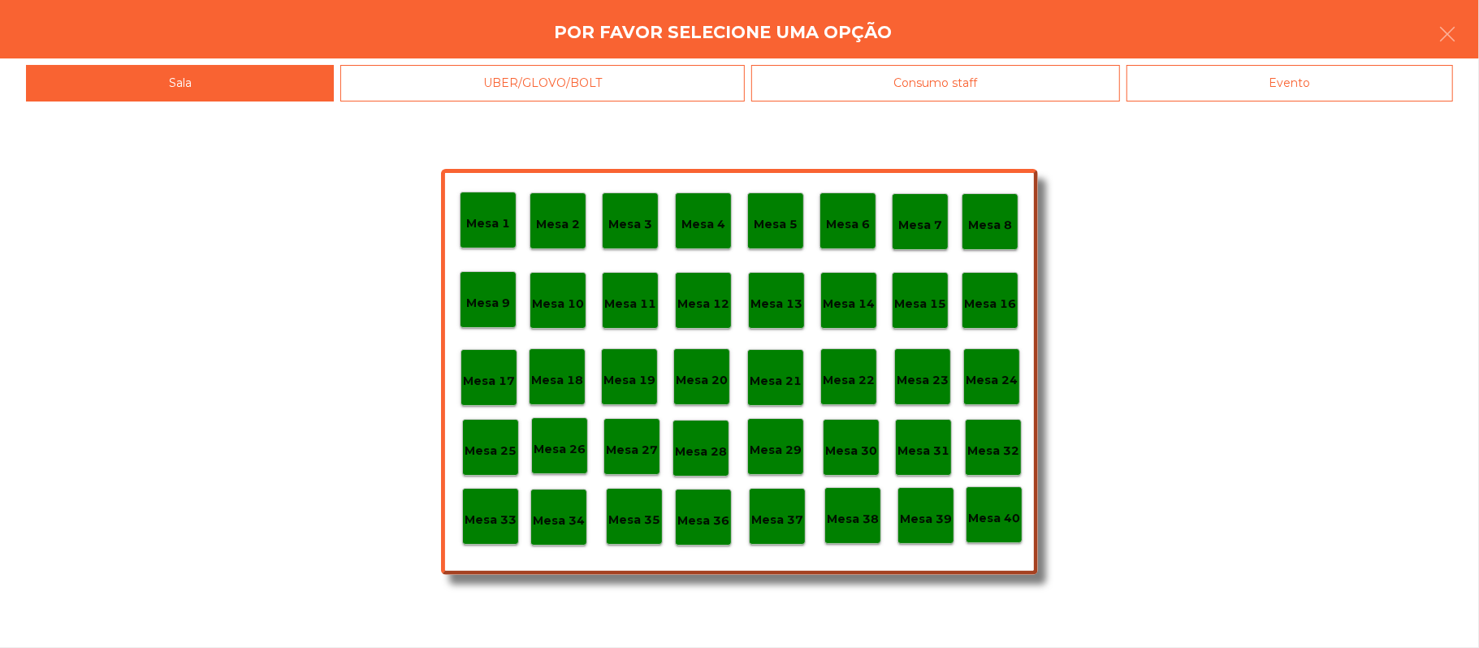
click at [1307, 81] on div "Evento" at bounding box center [1290, 83] width 327 height 37
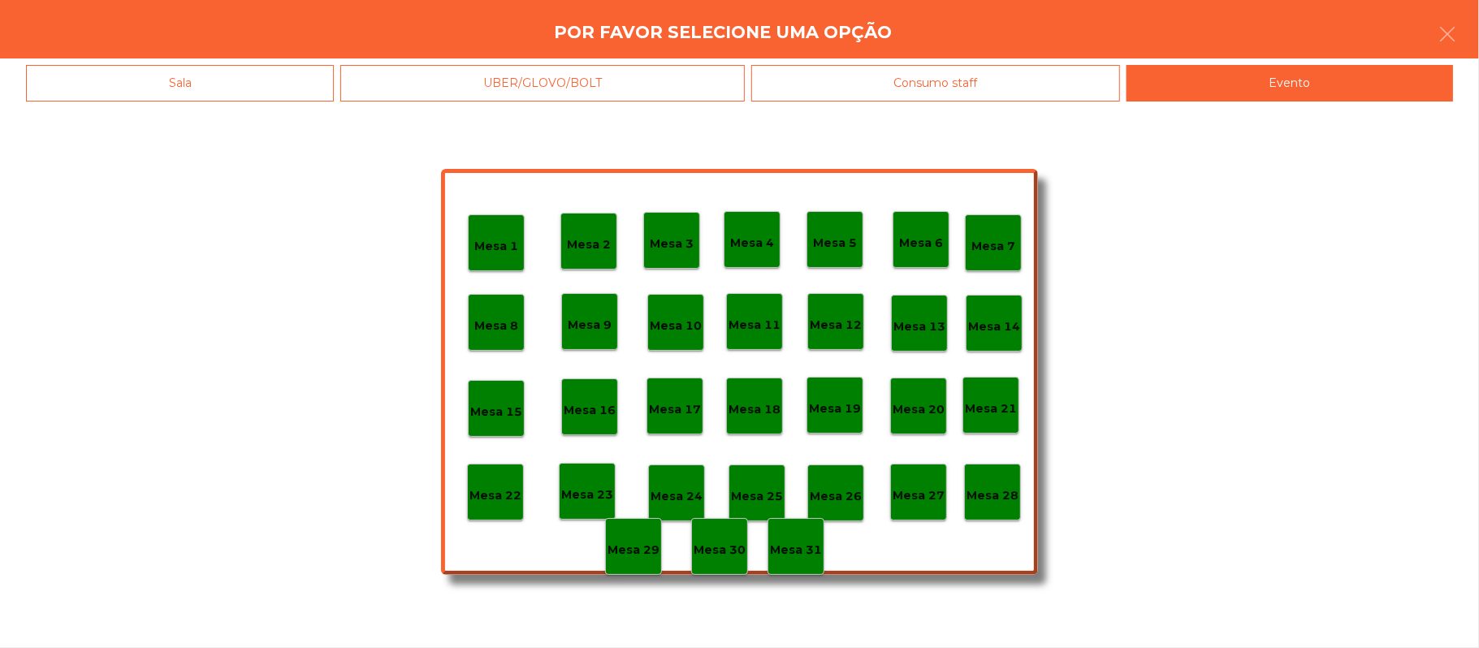
click at [996, 481] on div "Mesa 28" at bounding box center [993, 492] width 52 height 25
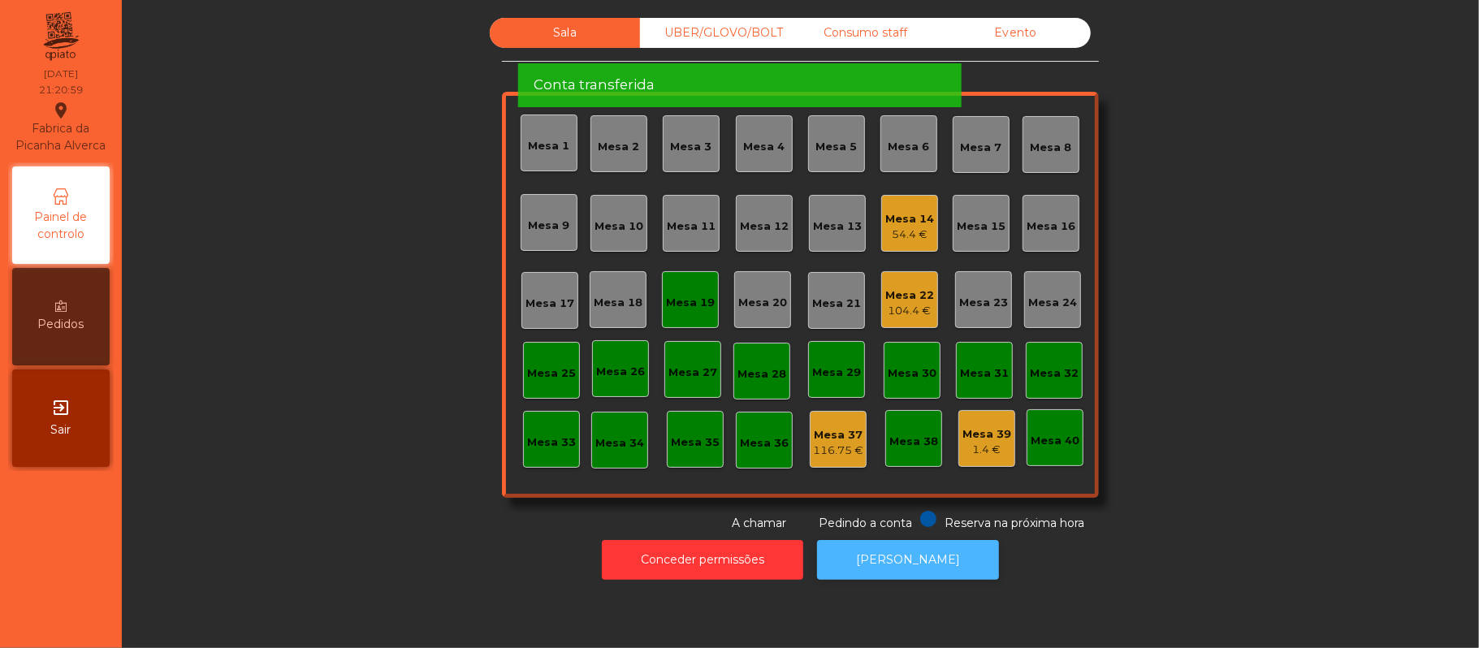
click at [907, 560] on button "[PERSON_NAME]" at bounding box center [908, 560] width 182 height 40
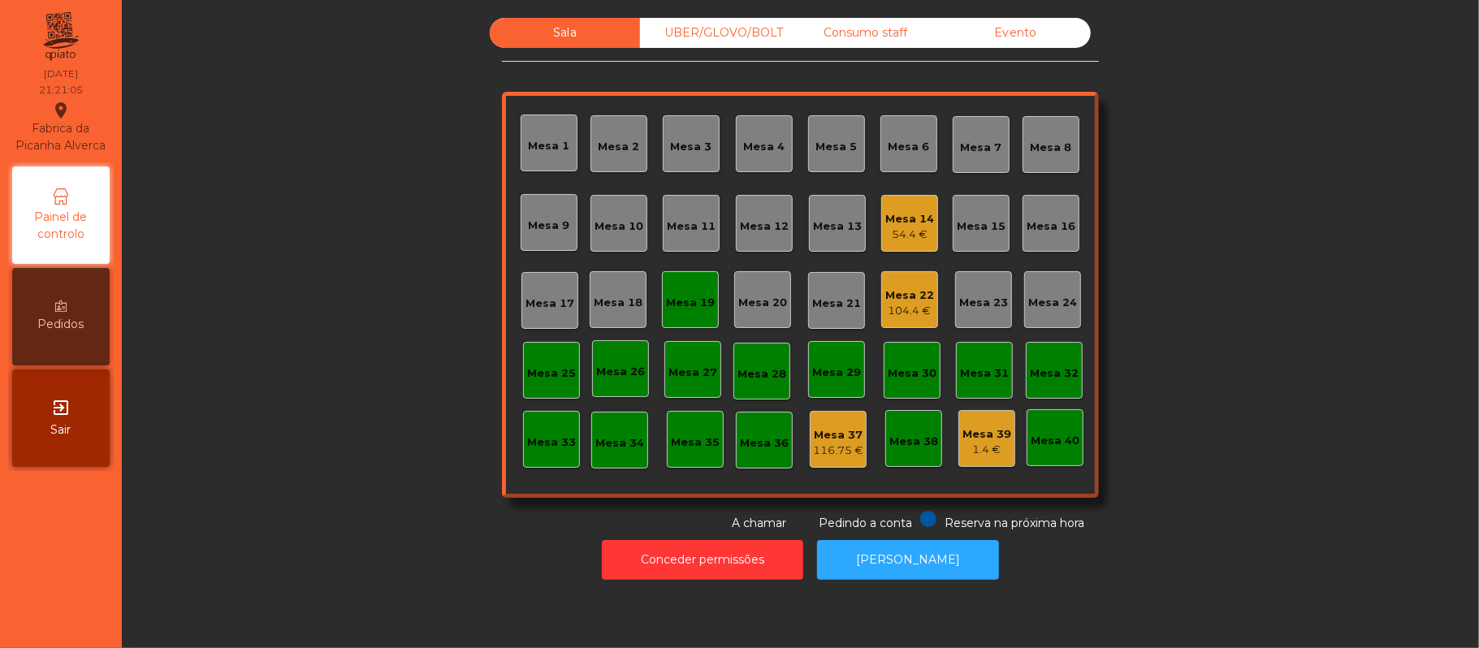
click at [696, 313] on div "Mesa 19" at bounding box center [690, 299] width 57 height 57
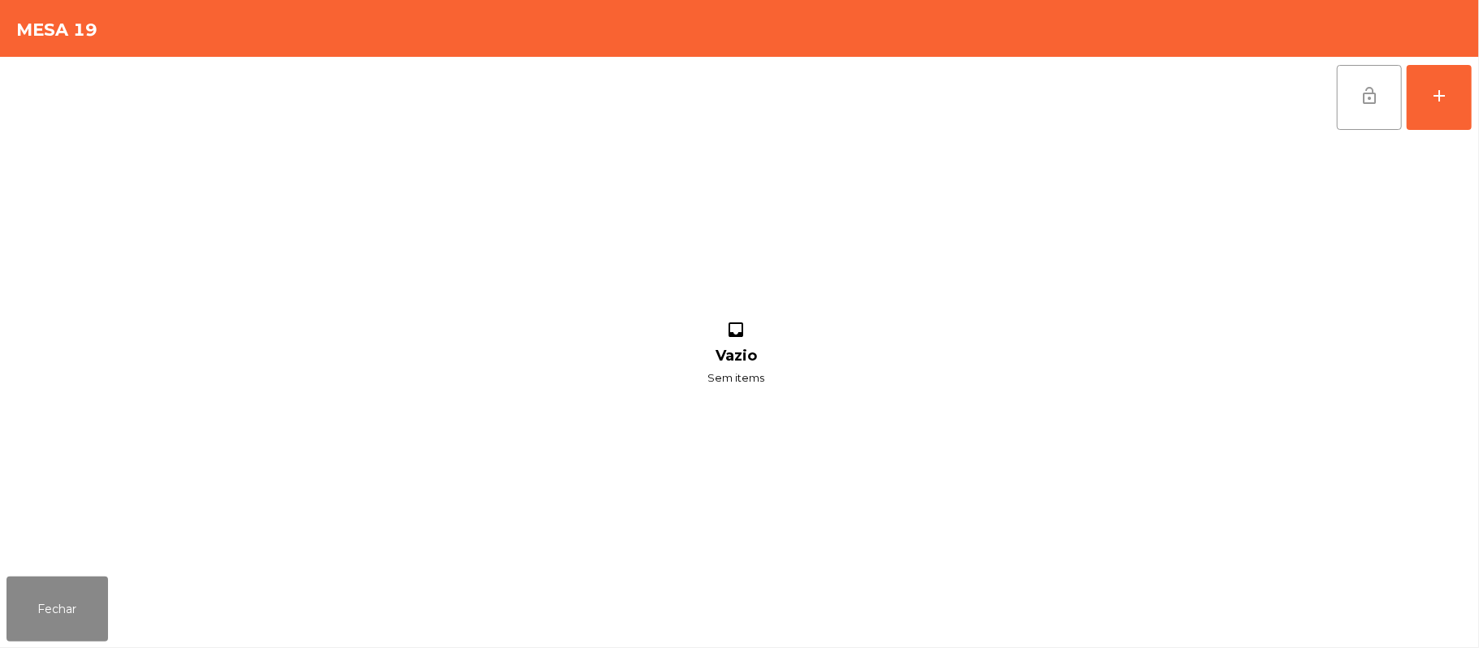
click at [1353, 97] on button "lock_open" at bounding box center [1369, 97] width 65 height 65
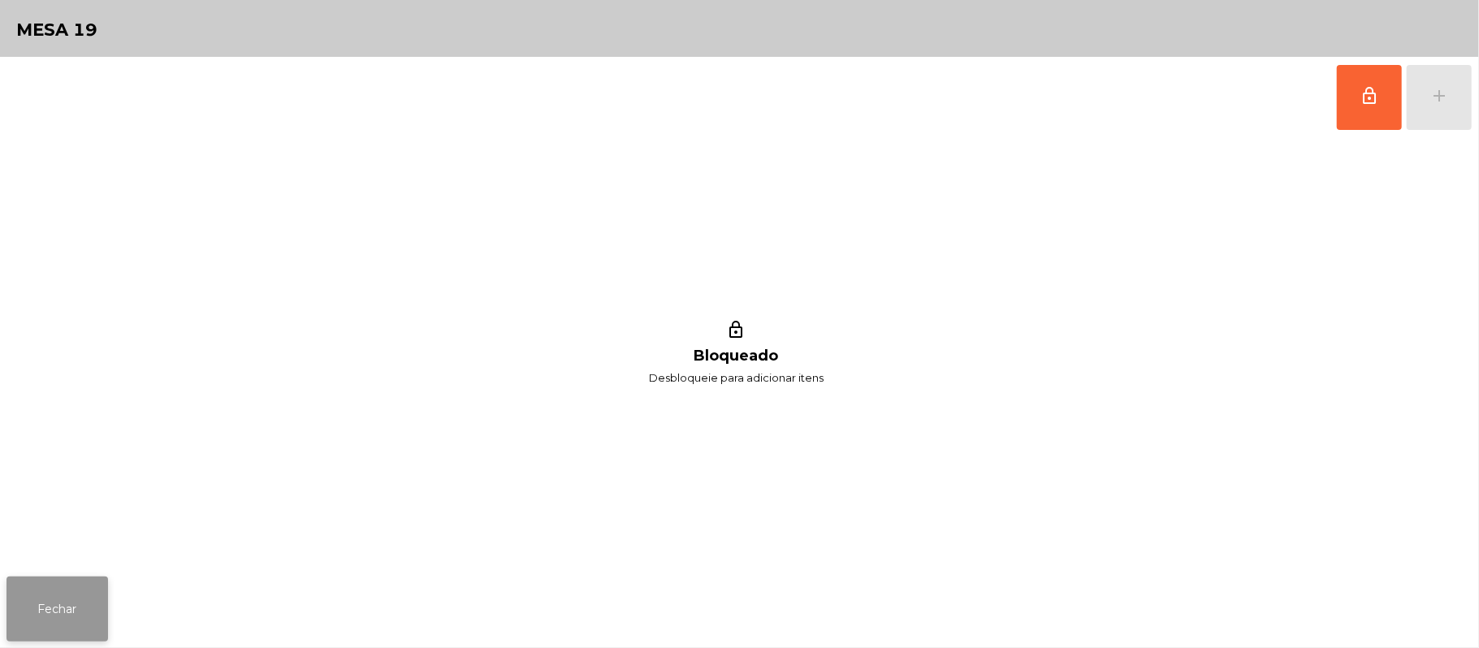
click at [73, 608] on button "Fechar" at bounding box center [57, 609] width 102 height 65
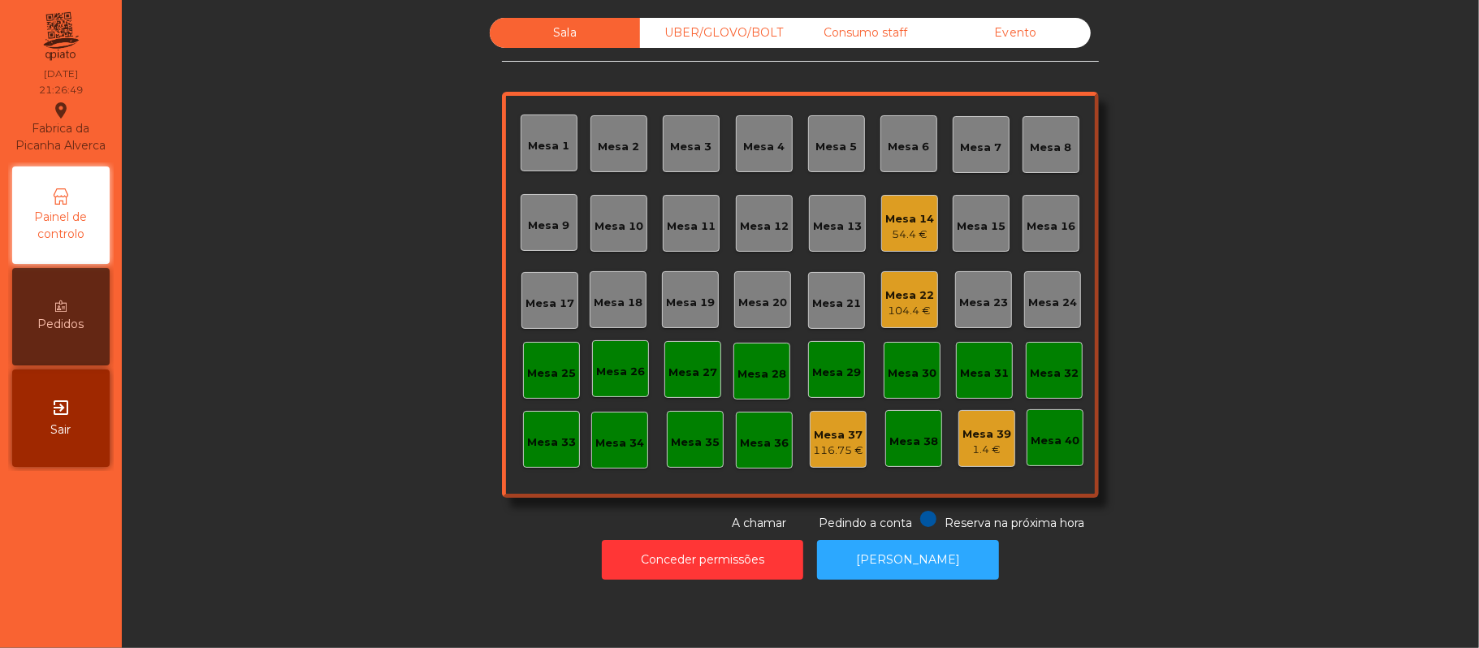
click at [889, 314] on div "104.4 €" at bounding box center [909, 311] width 49 height 16
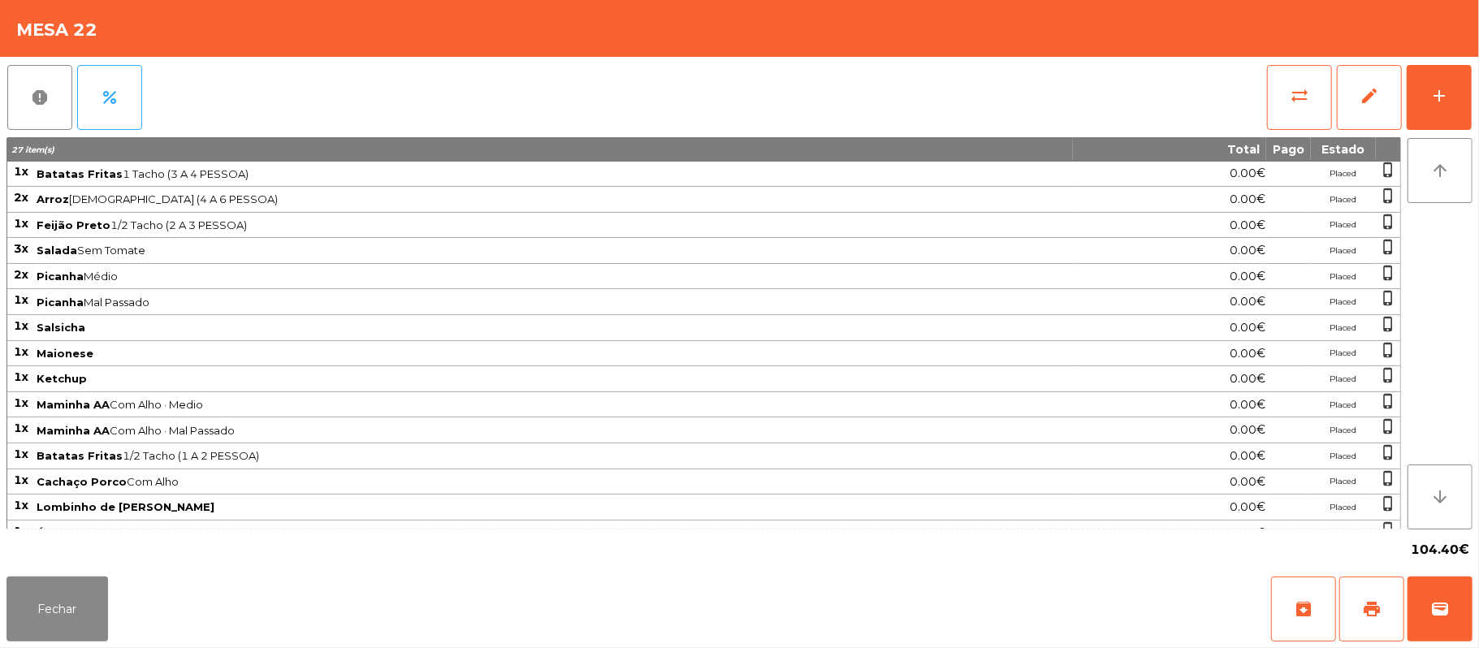
scroll to position [105, 0]
click at [83, 617] on button "Fechar" at bounding box center [57, 609] width 102 height 65
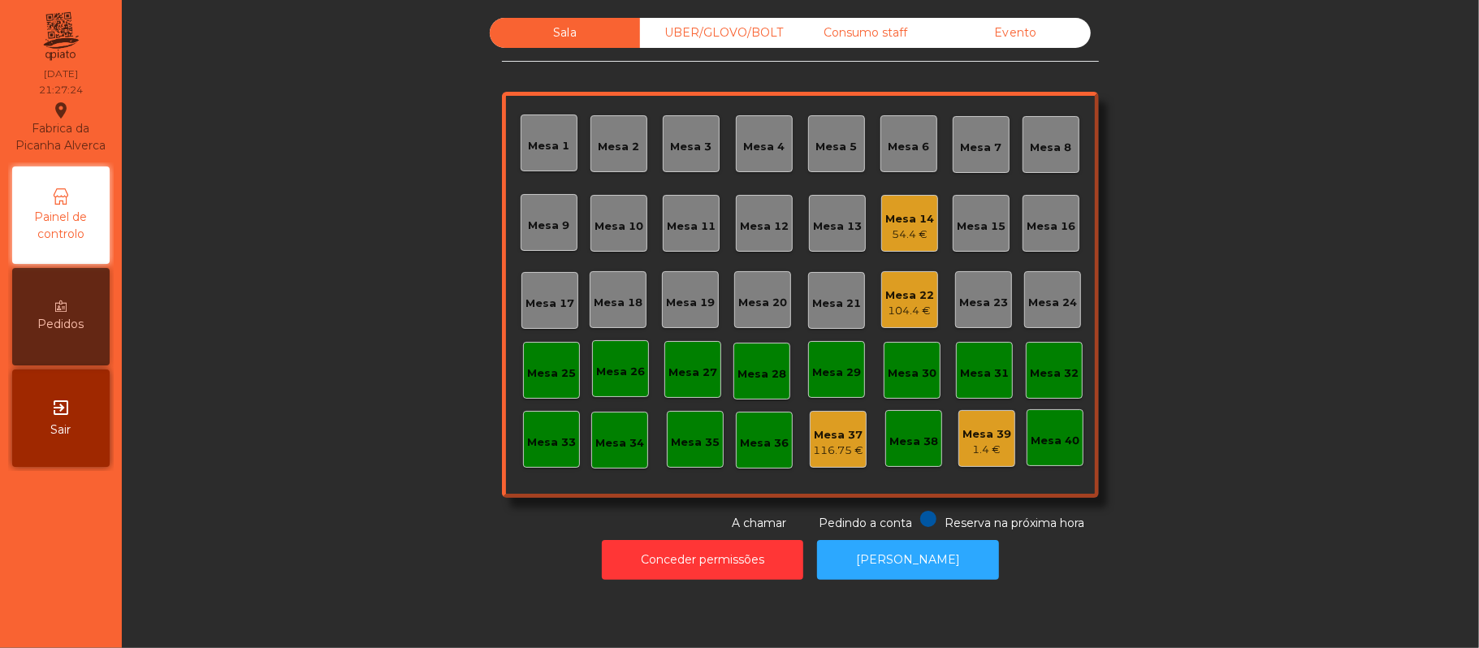
click at [920, 224] on div "Mesa 14" at bounding box center [909, 219] width 49 height 16
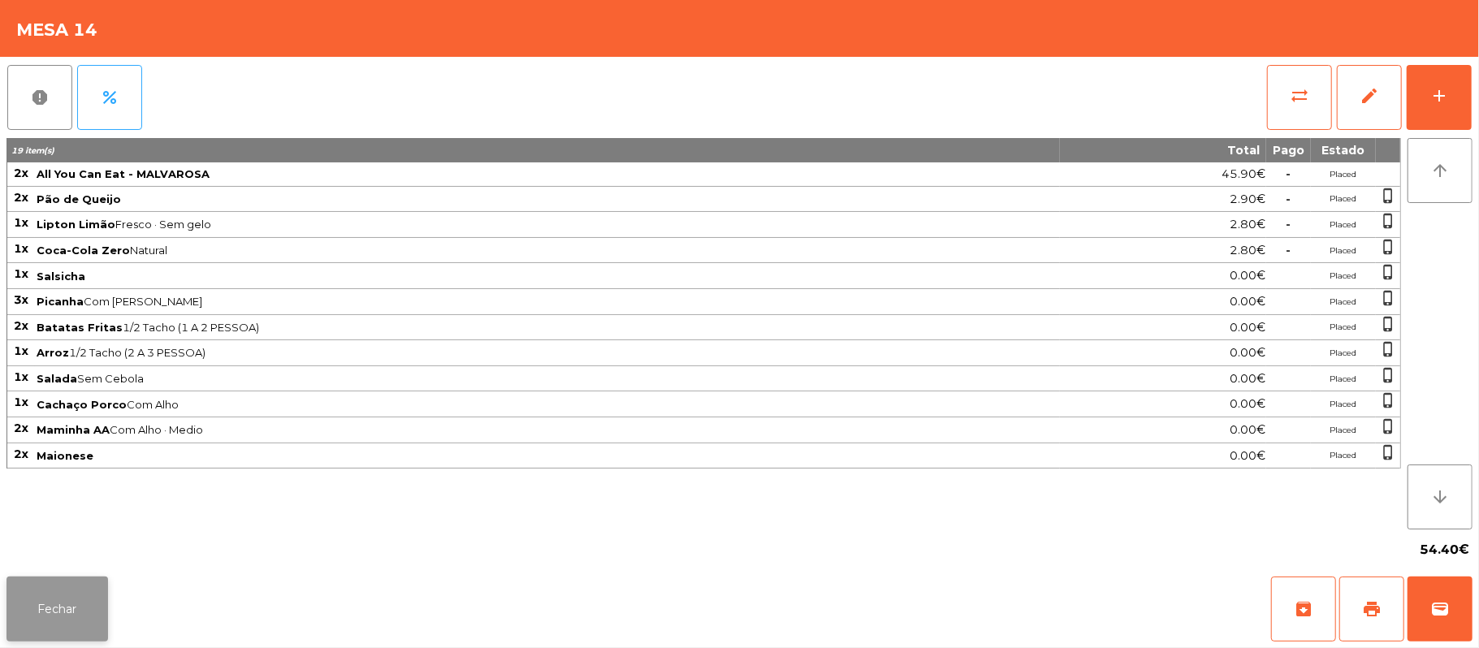
click at [53, 602] on button "Fechar" at bounding box center [57, 609] width 102 height 65
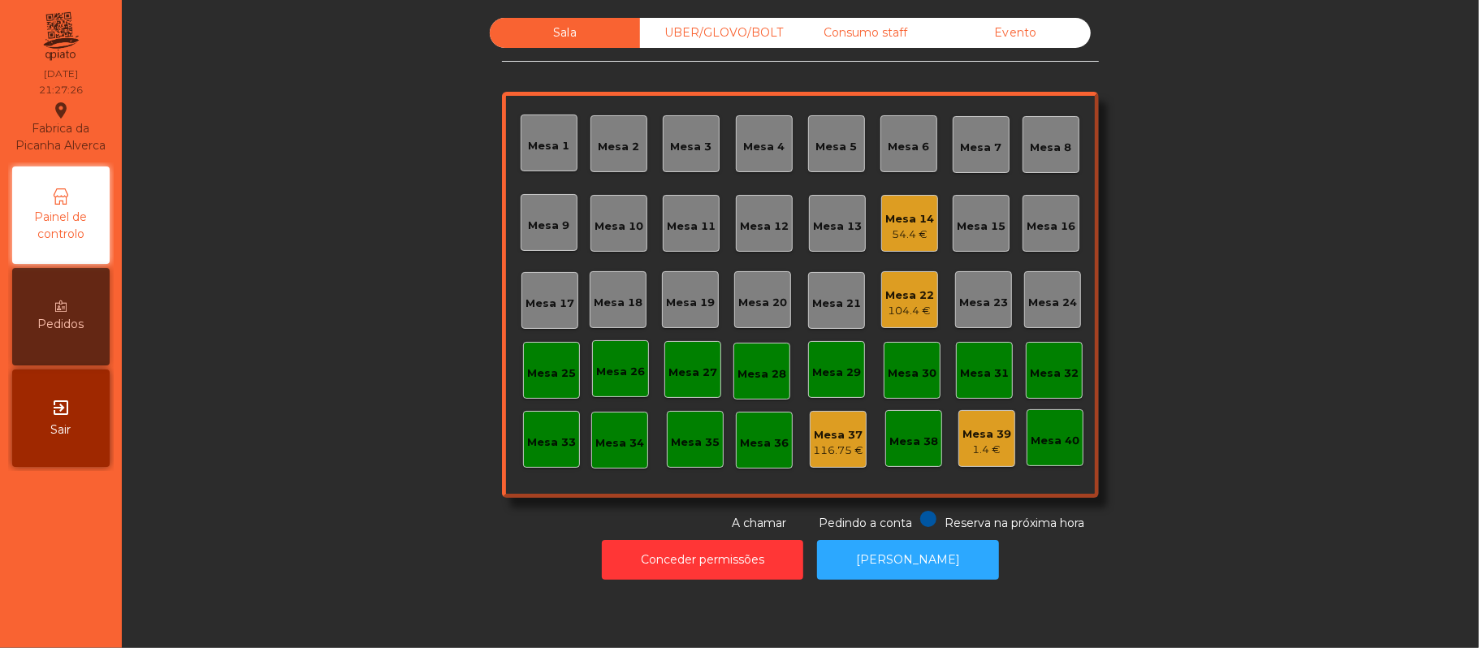
click at [894, 239] on div "54.4 €" at bounding box center [909, 235] width 49 height 16
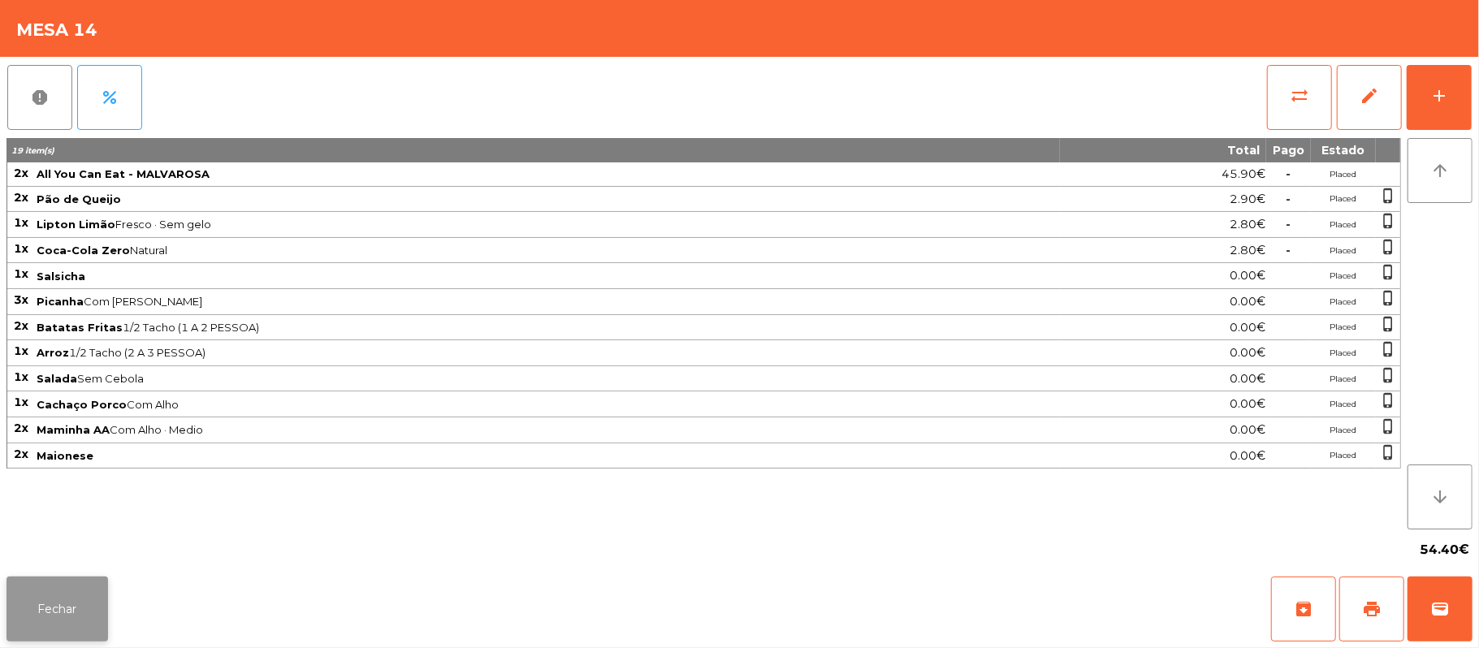
click at [59, 602] on button "Fechar" at bounding box center [57, 609] width 102 height 65
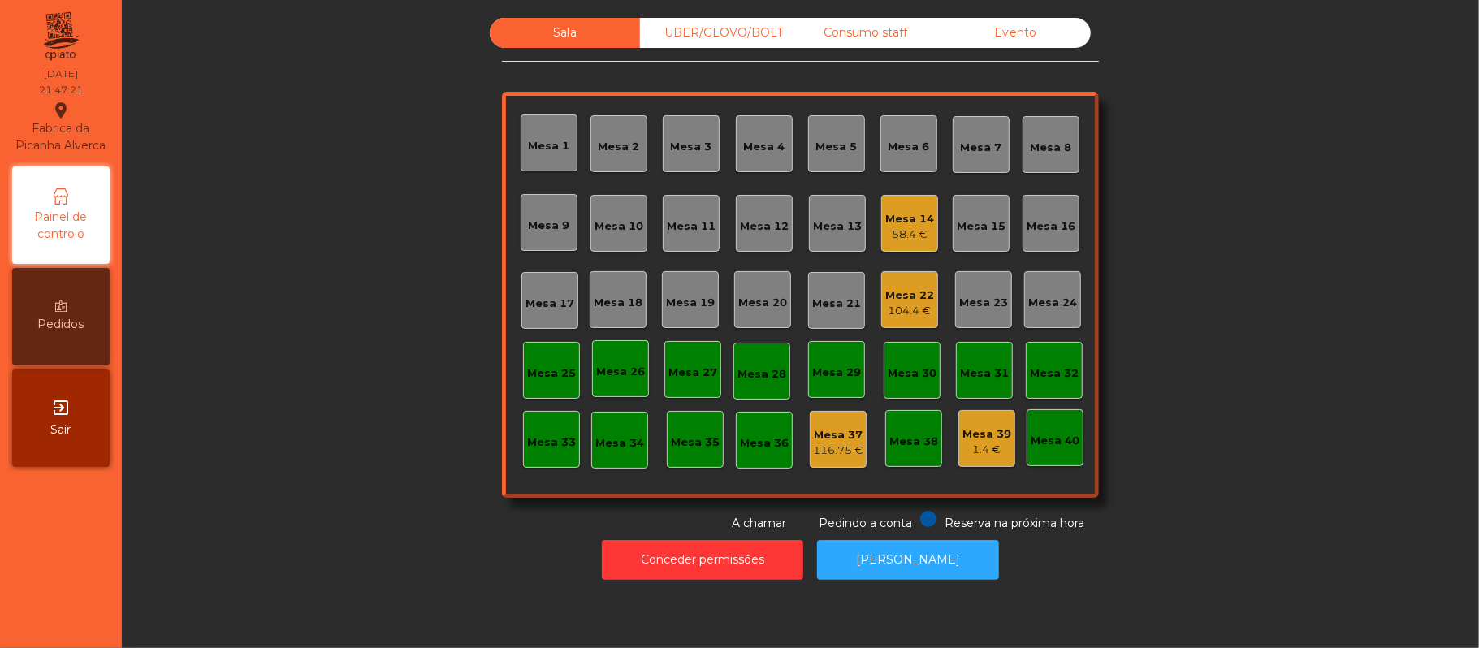
click at [885, 309] on div "104.4 €" at bounding box center [909, 311] width 49 height 16
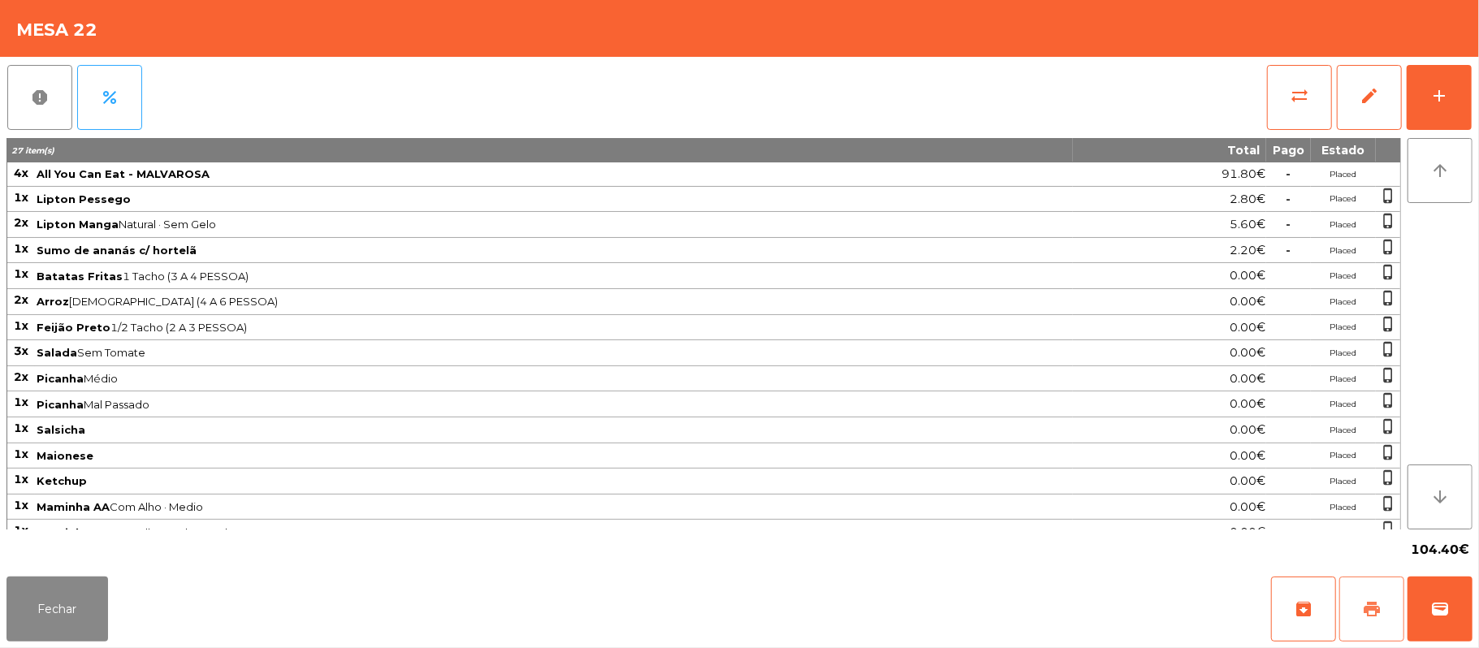
click at [1387, 605] on button "print" at bounding box center [1371, 609] width 65 height 65
click at [1428, 593] on button "wallet" at bounding box center [1440, 609] width 65 height 65
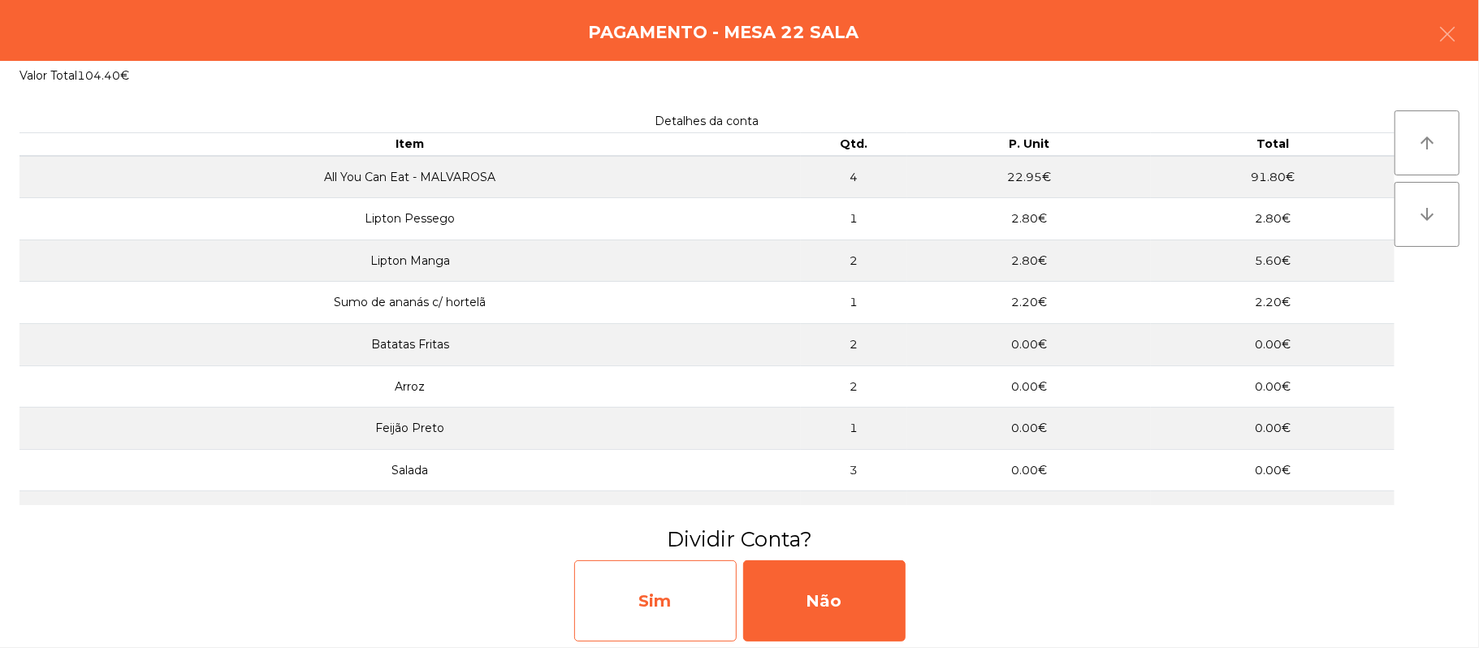
click at [661, 601] on div "Sim" at bounding box center [655, 600] width 162 height 81
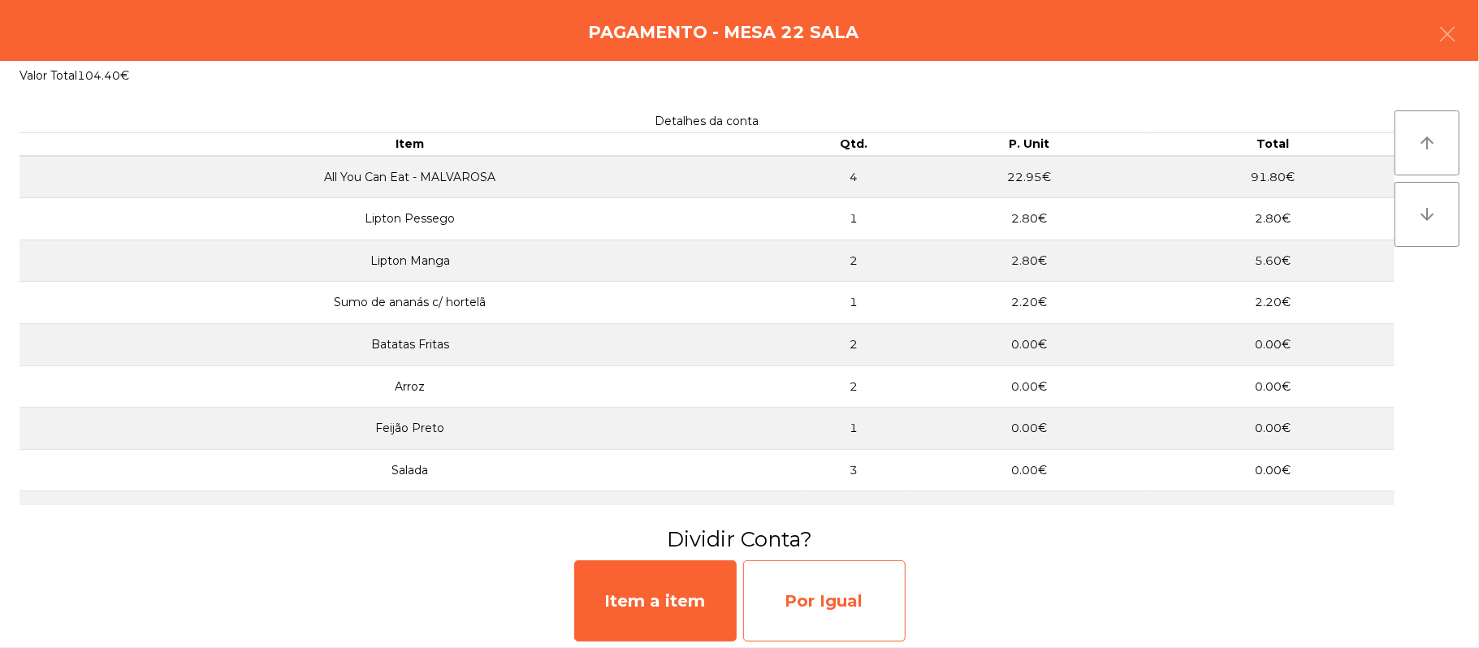
click at [836, 596] on div "Por Igual" at bounding box center [824, 600] width 162 height 81
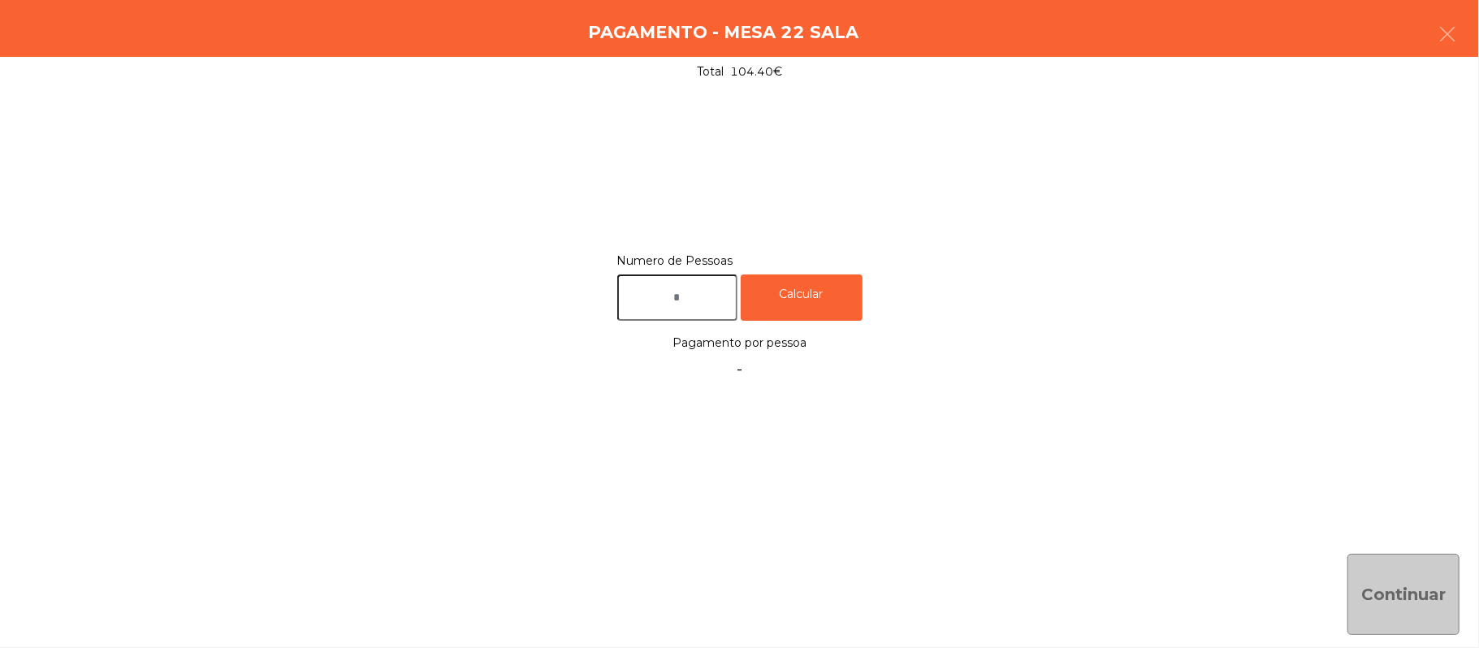
click at [706, 296] on input "text" at bounding box center [677, 298] width 120 height 46
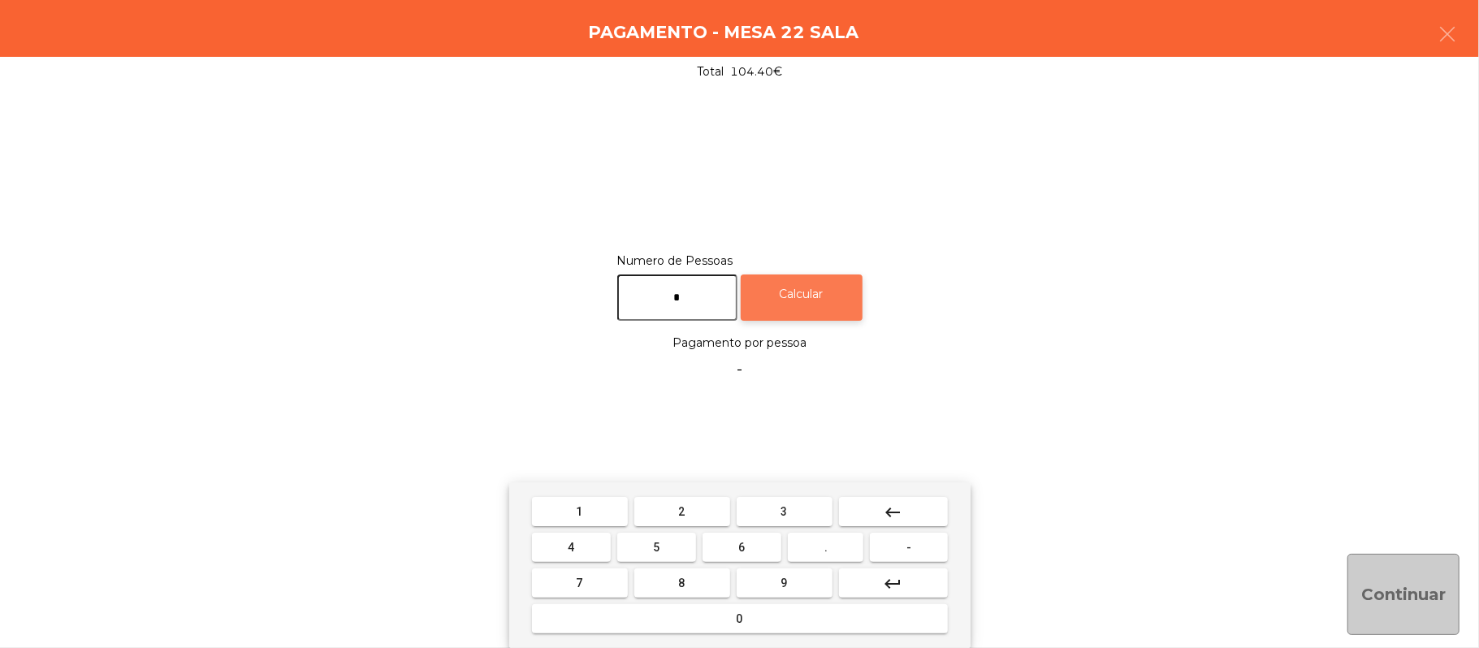
type input "*"
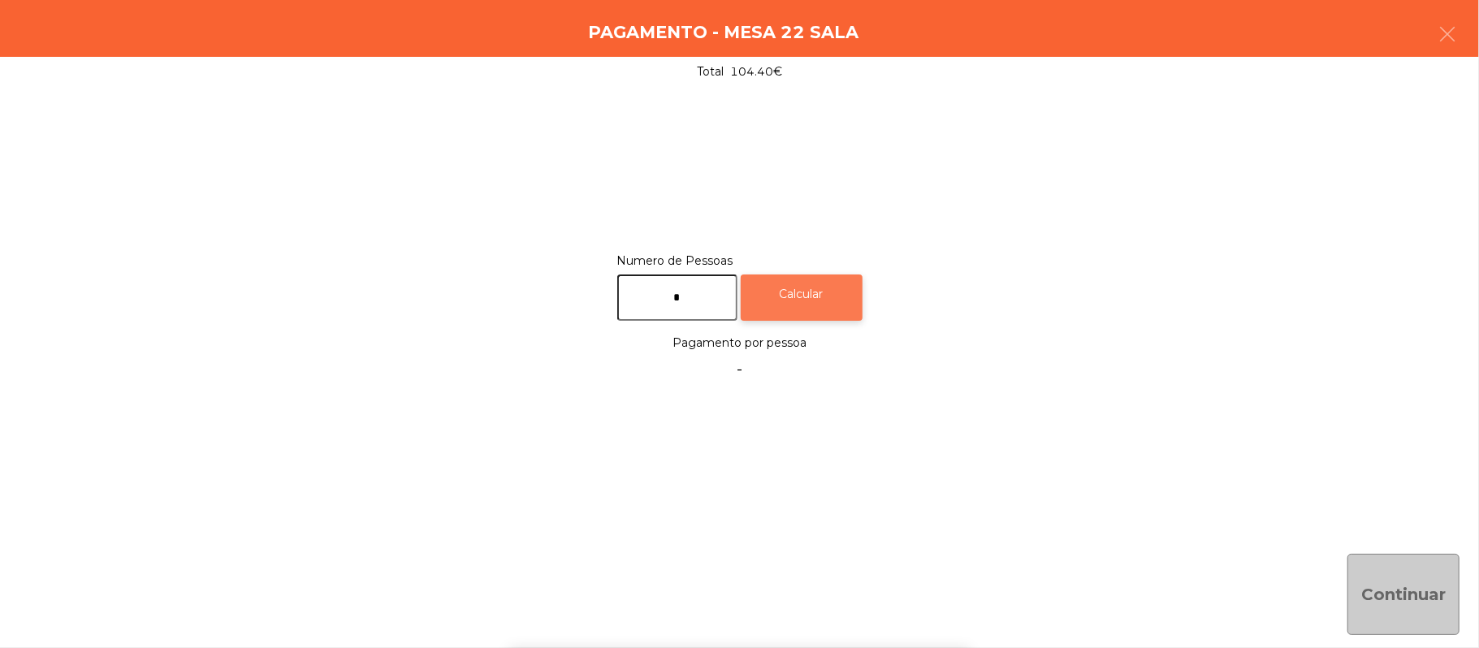
click at [840, 300] on div "Calcular" at bounding box center [802, 298] width 122 height 46
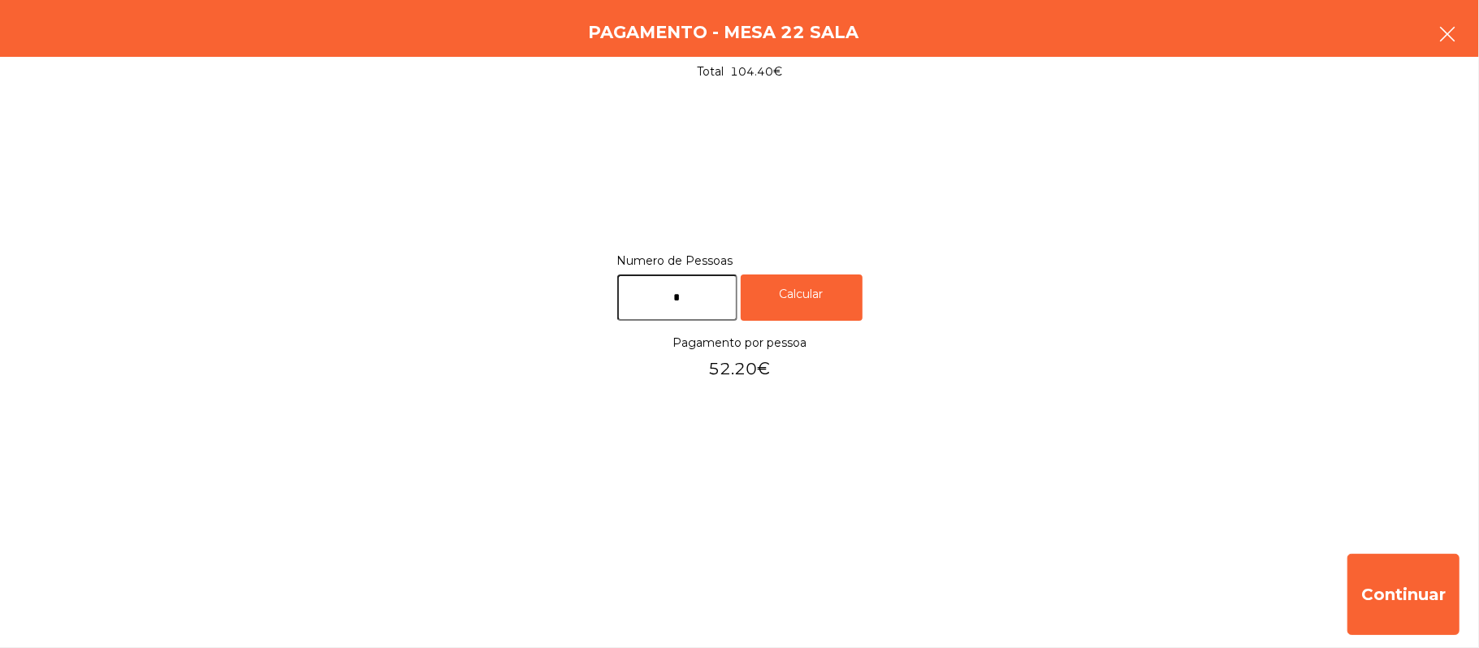
click at [1451, 32] on icon "button" at bounding box center [1447, 33] width 19 height 19
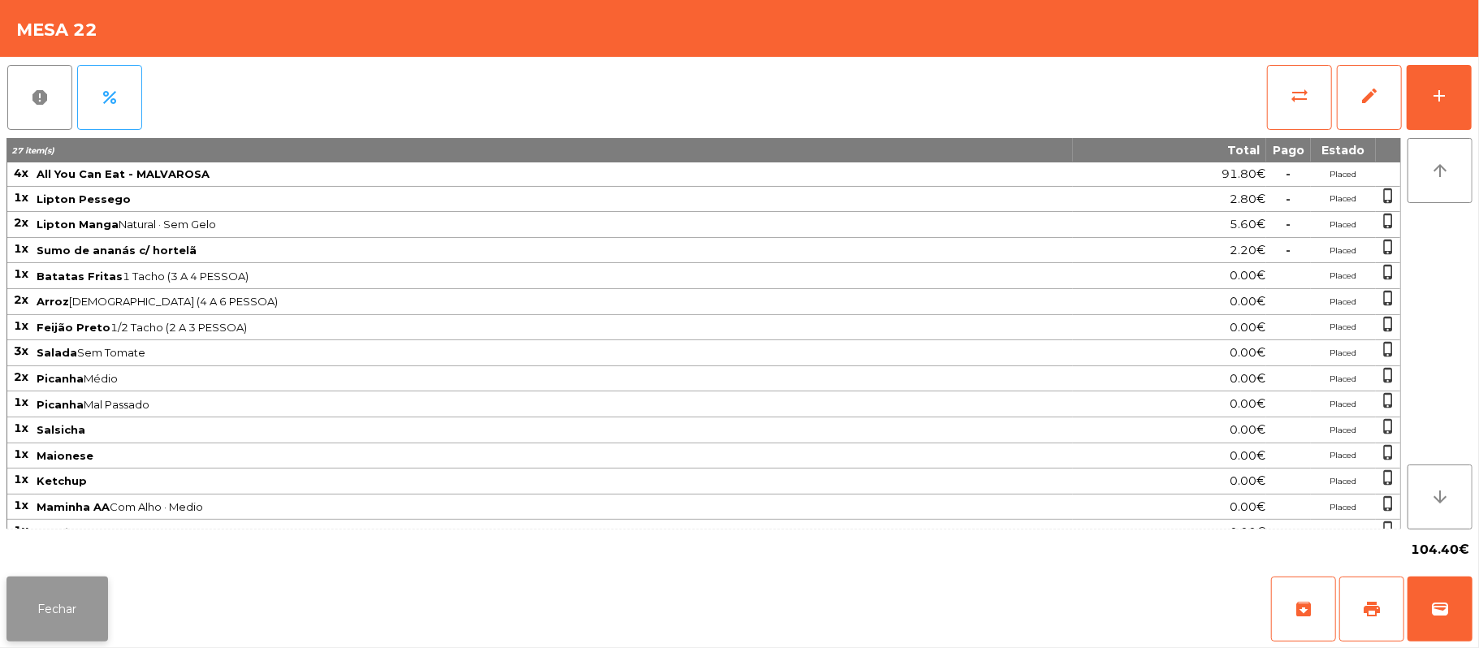
click at [89, 611] on button "Fechar" at bounding box center [57, 609] width 102 height 65
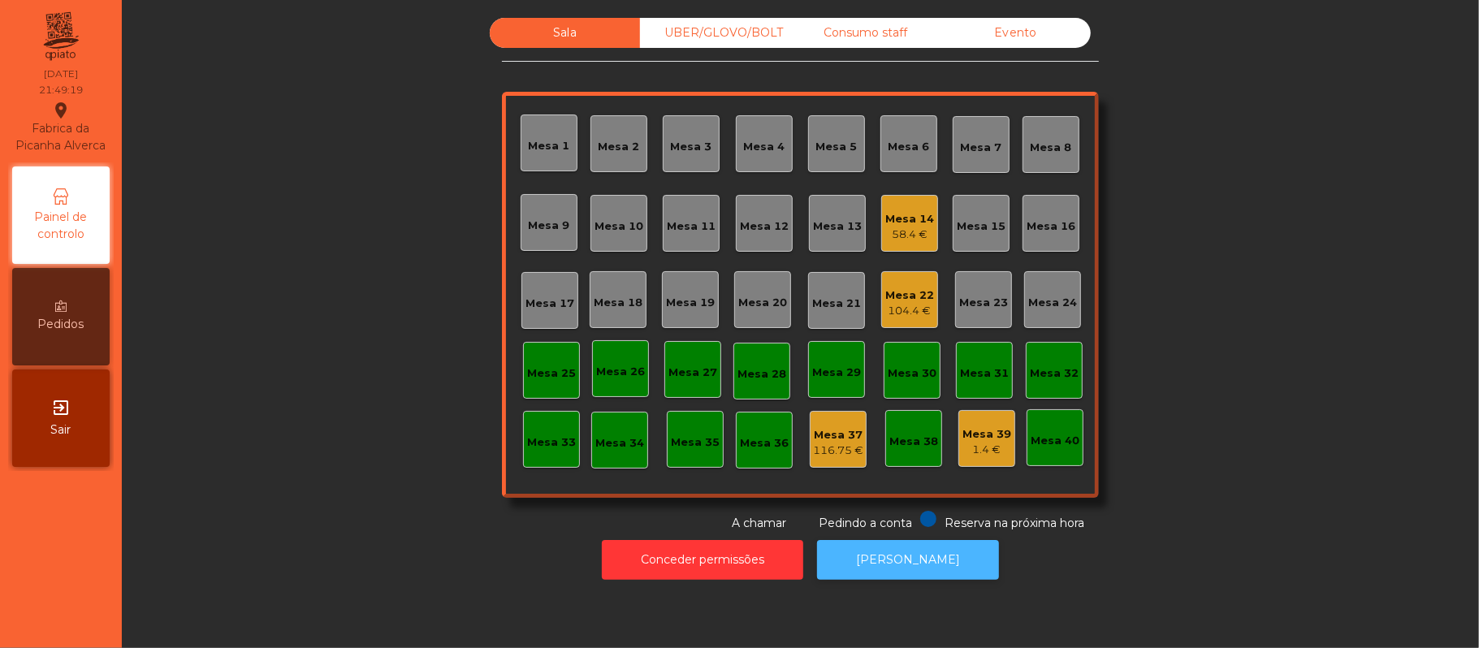
click at [913, 563] on button "[PERSON_NAME]" at bounding box center [908, 560] width 182 height 40
click at [920, 297] on div "Mesa 22" at bounding box center [909, 296] width 49 height 16
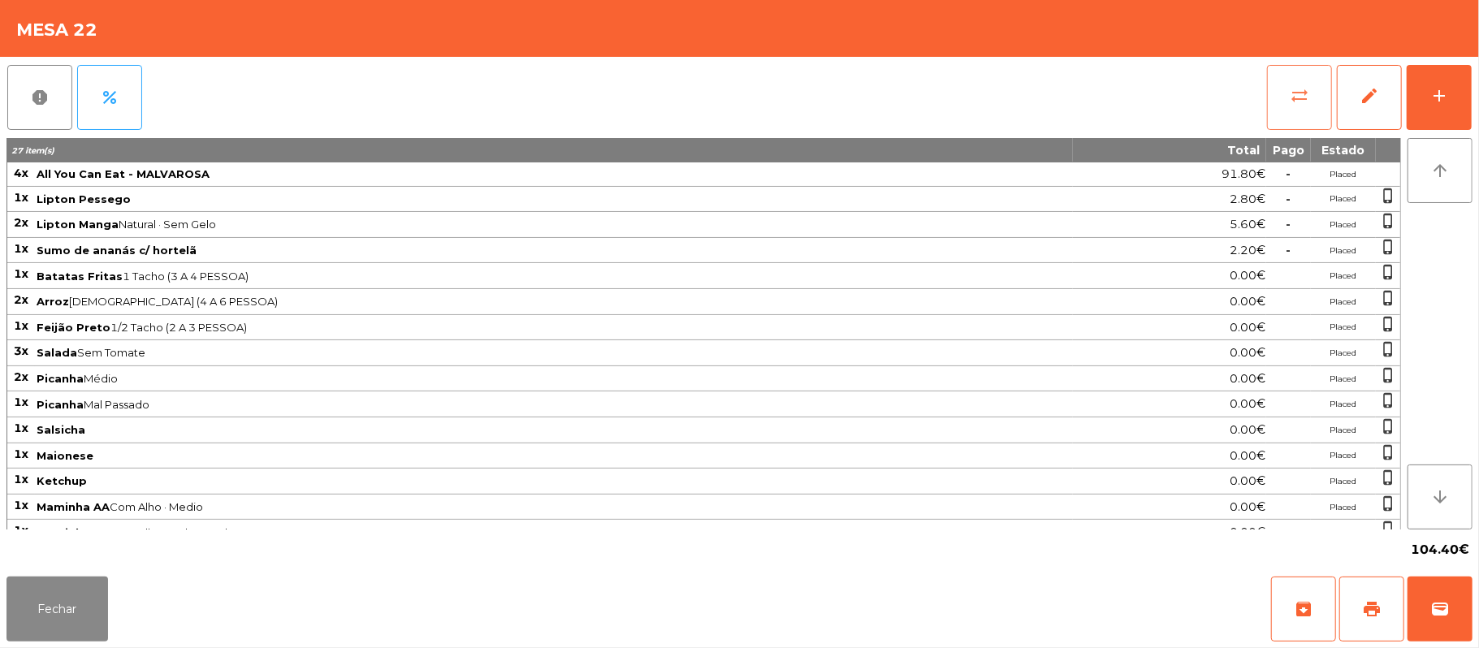
click at [1297, 102] on span "sync_alt" at bounding box center [1299, 95] width 19 height 19
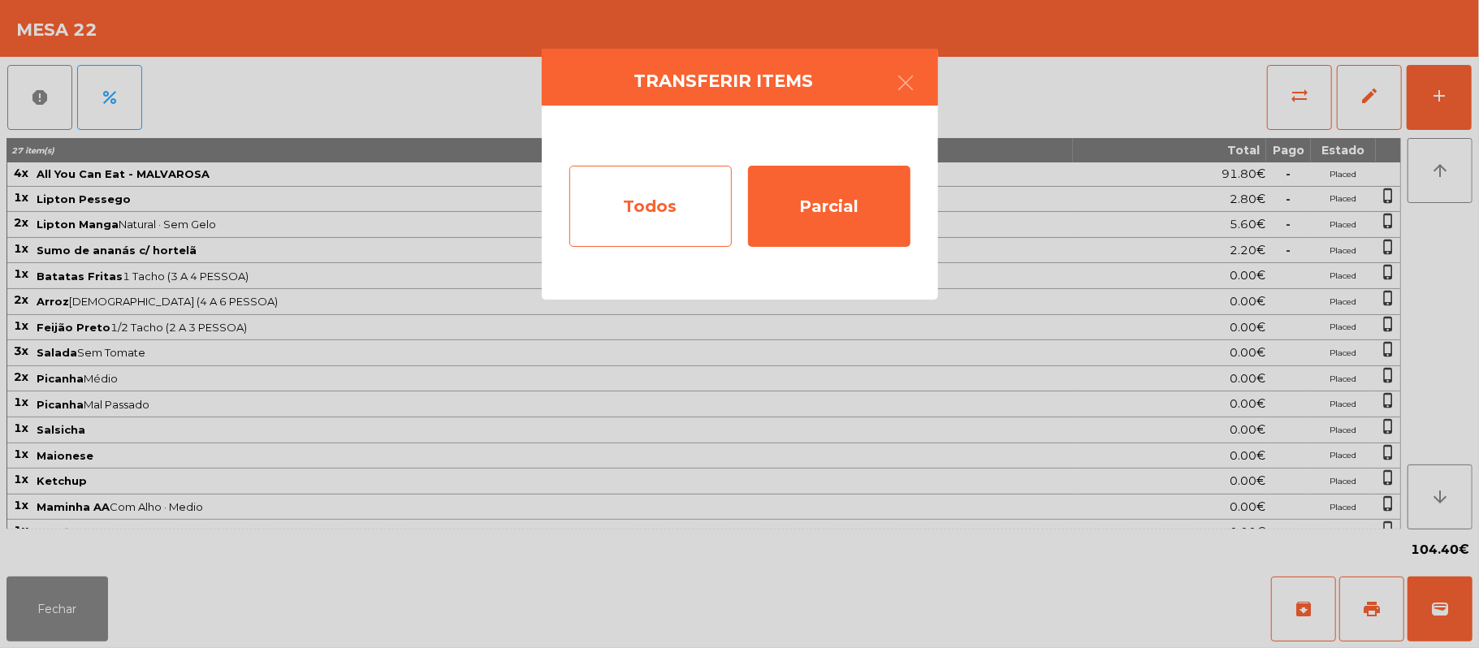
click at [677, 218] on div "Todos" at bounding box center [650, 206] width 162 height 81
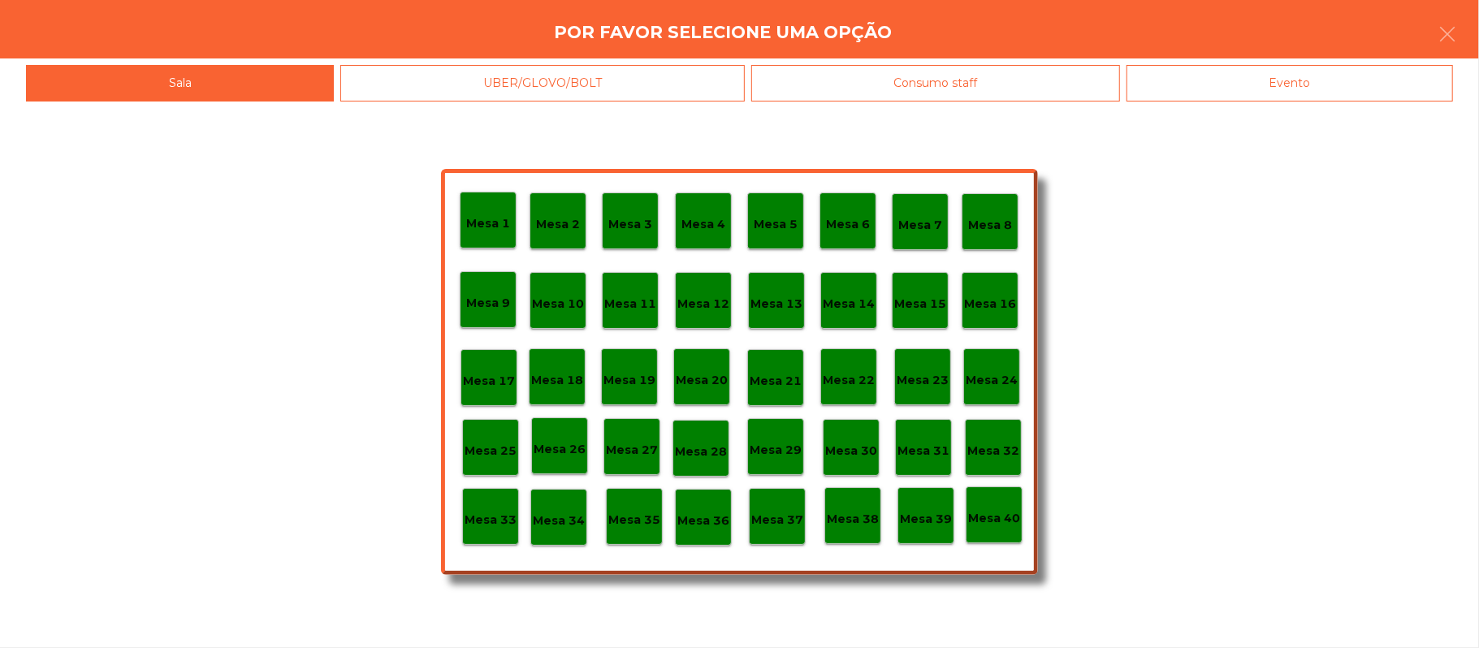
click at [1320, 95] on div "Evento" at bounding box center [1290, 83] width 327 height 37
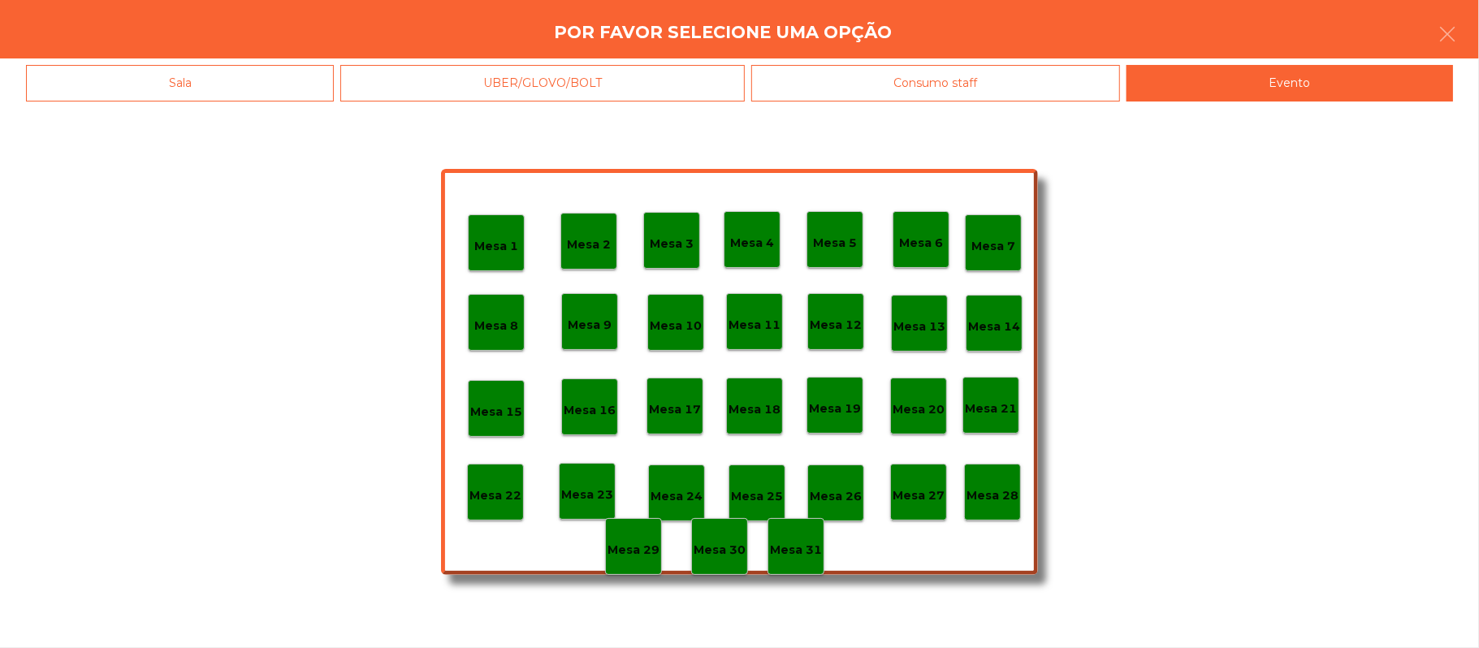
click at [998, 487] on p "Mesa 28" at bounding box center [993, 496] width 52 height 19
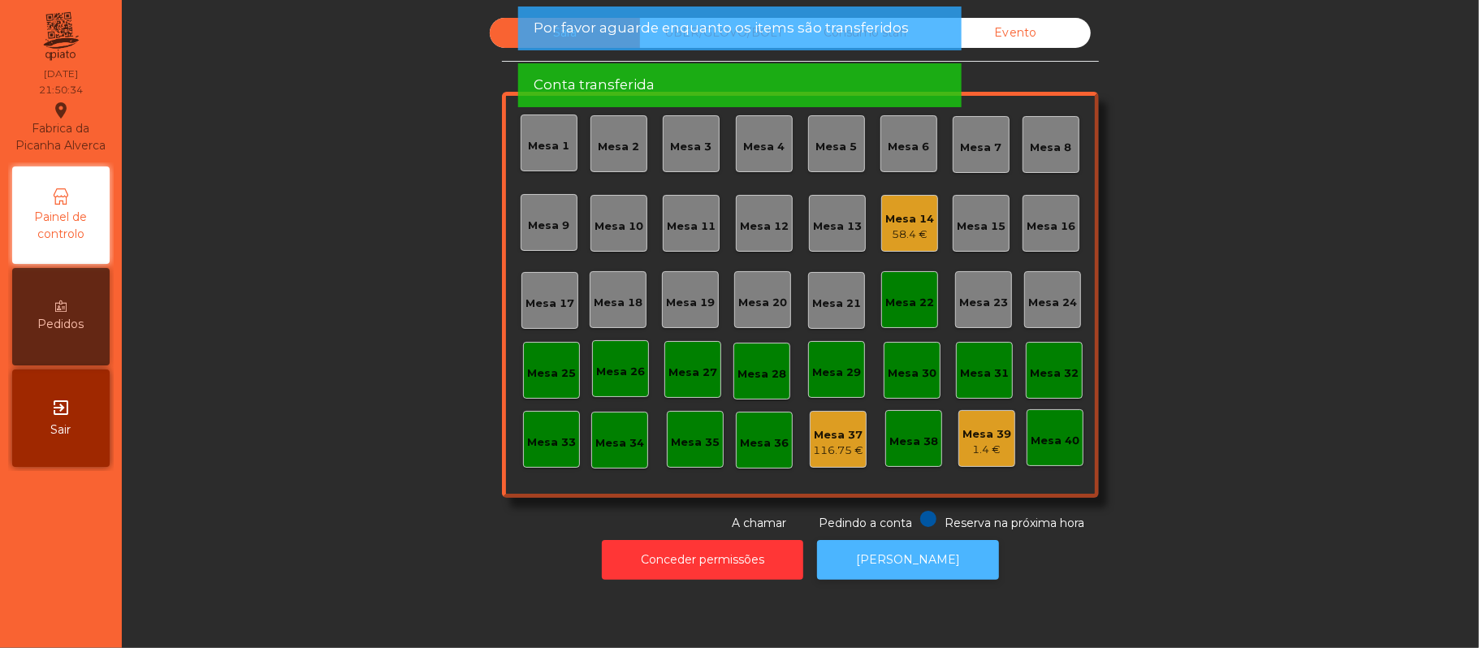
click at [878, 564] on button "[PERSON_NAME]" at bounding box center [908, 560] width 182 height 40
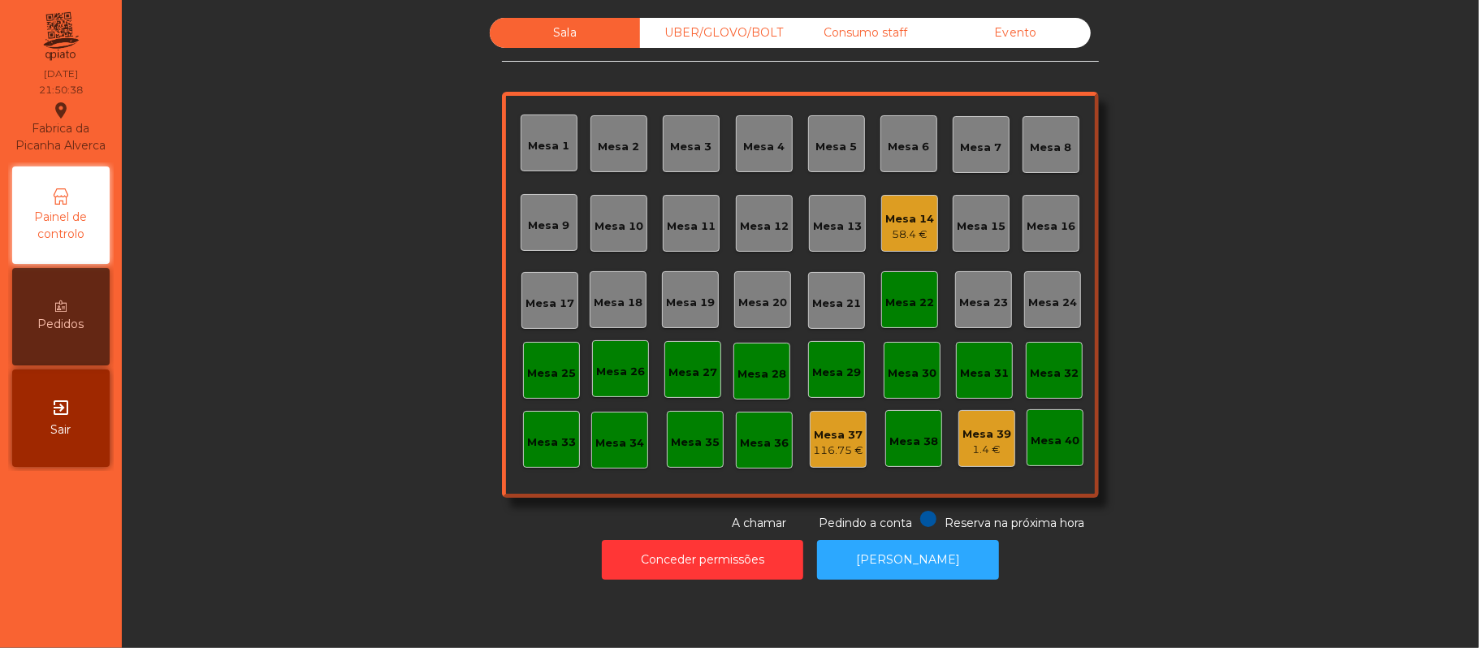
click at [907, 301] on div "Mesa 22" at bounding box center [909, 303] width 49 height 16
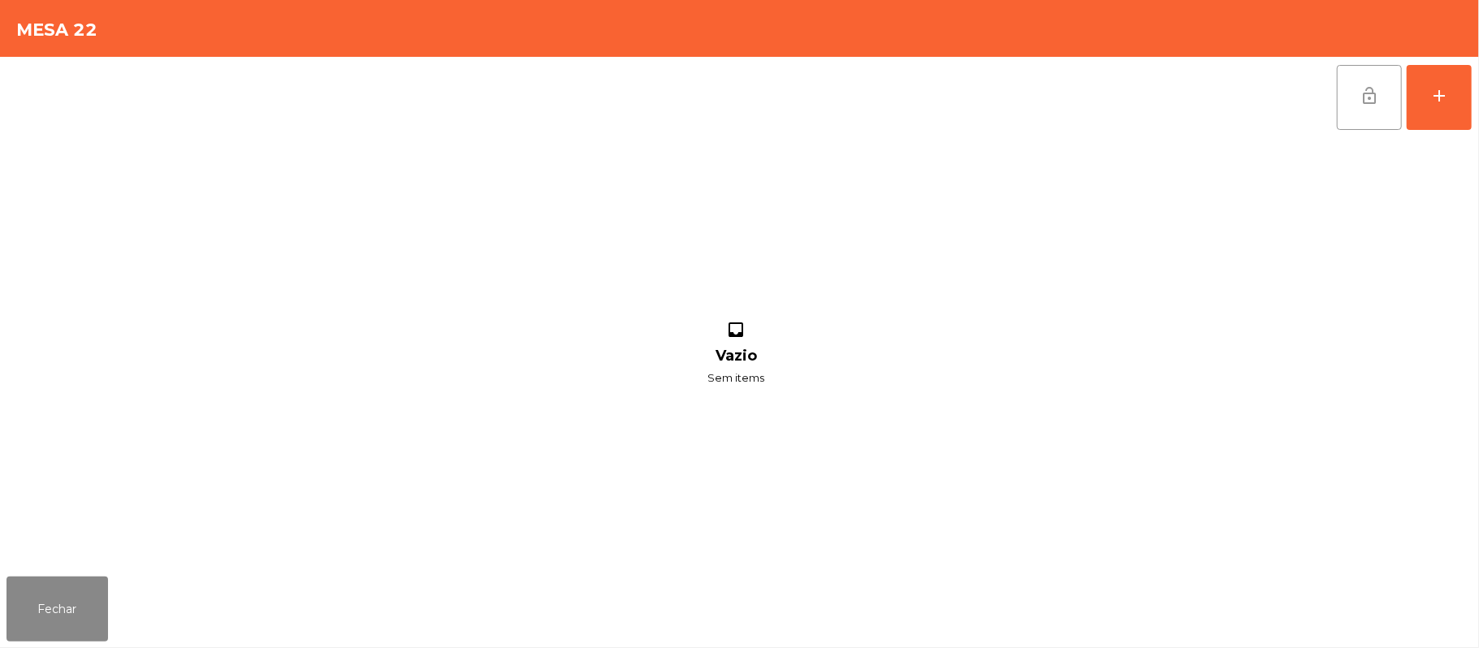
click at [1360, 99] on span "lock_open" at bounding box center [1369, 95] width 19 height 19
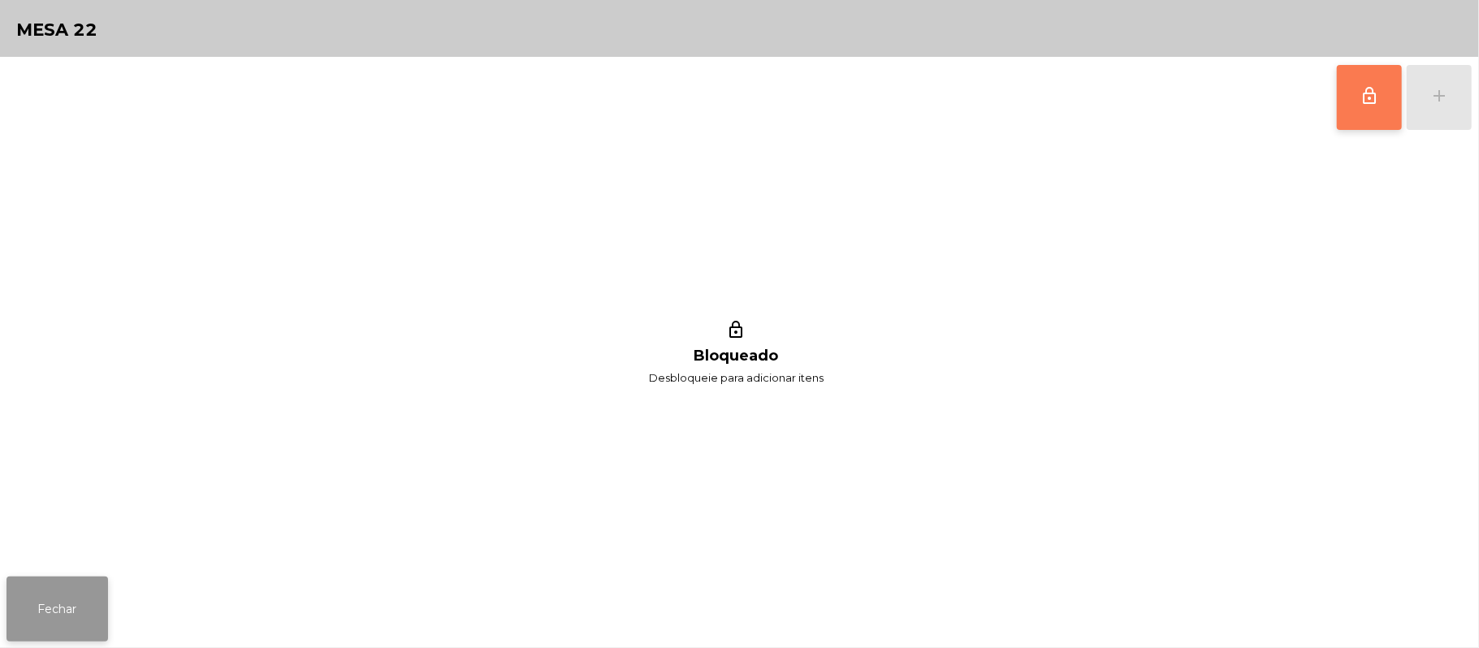
click at [79, 612] on button "Fechar" at bounding box center [57, 609] width 102 height 65
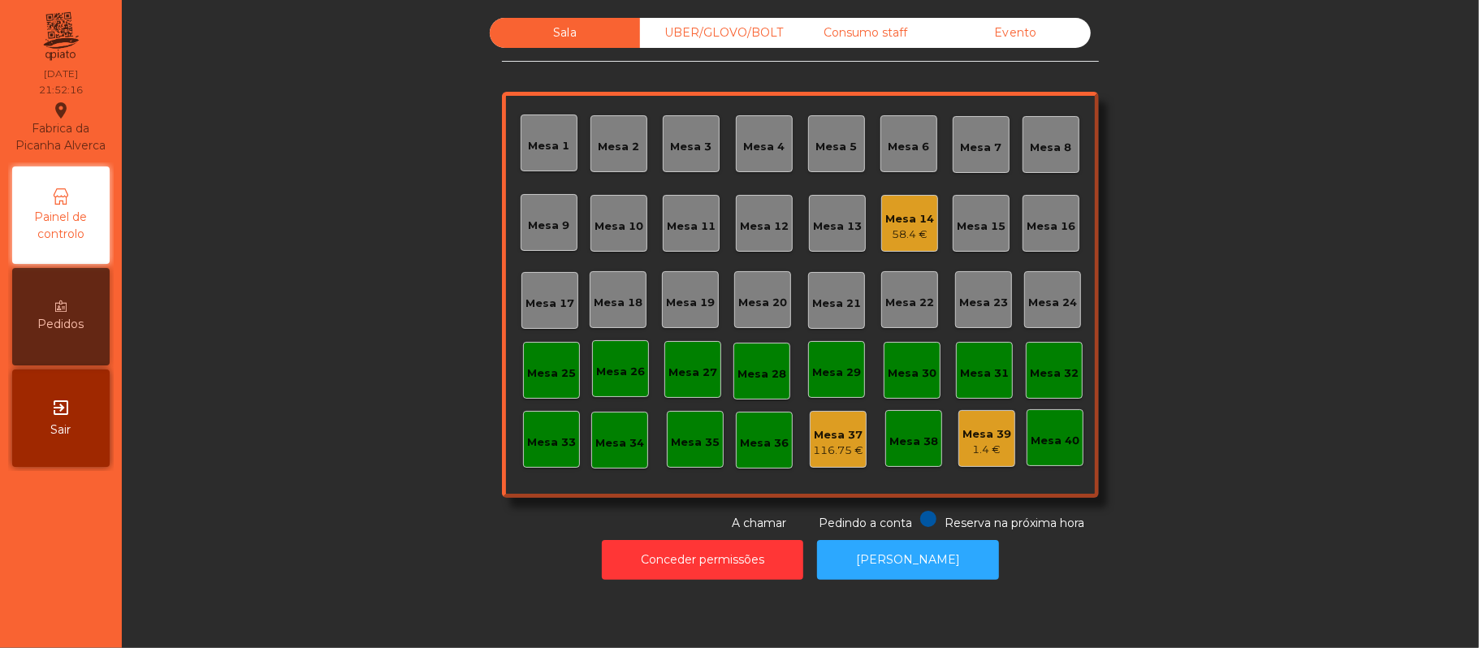
click at [918, 235] on div "58.4 €" at bounding box center [909, 235] width 49 height 16
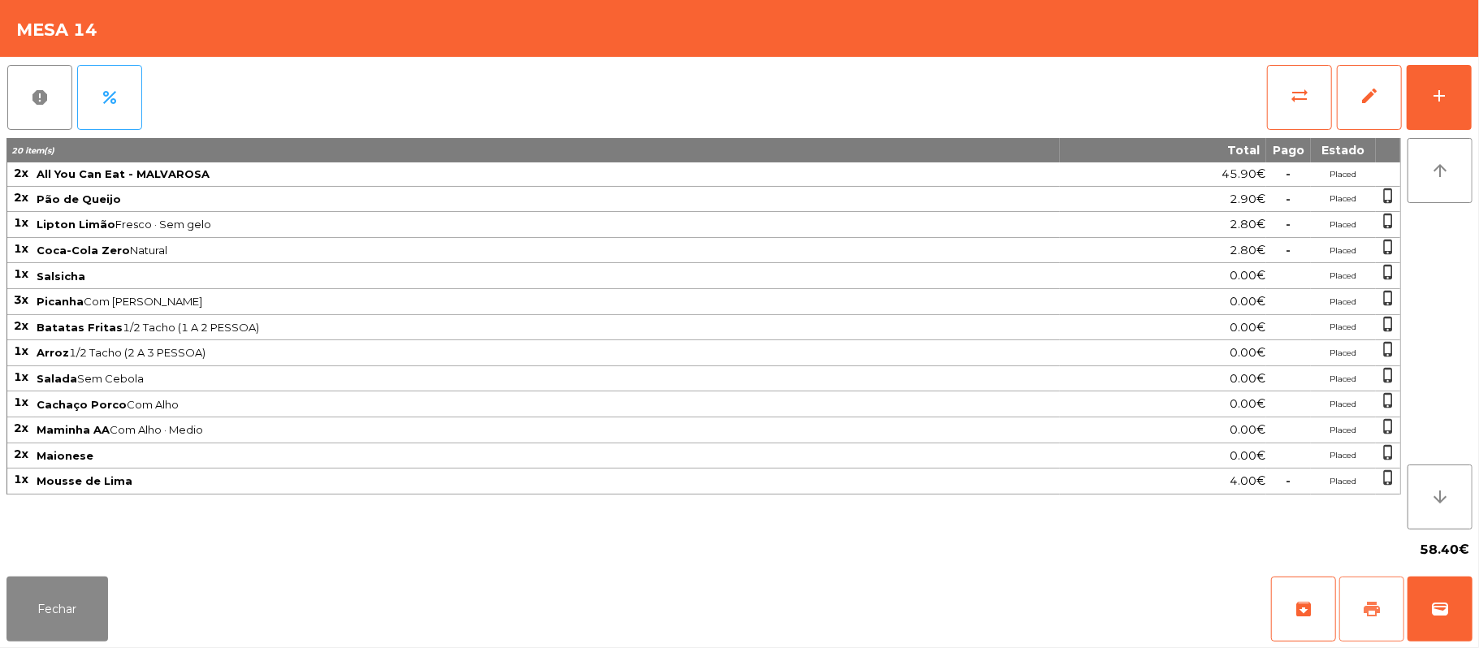
click at [1362, 608] on span "print" at bounding box center [1371, 608] width 19 height 19
click at [1285, 104] on button "sync_alt" at bounding box center [1299, 97] width 65 height 65
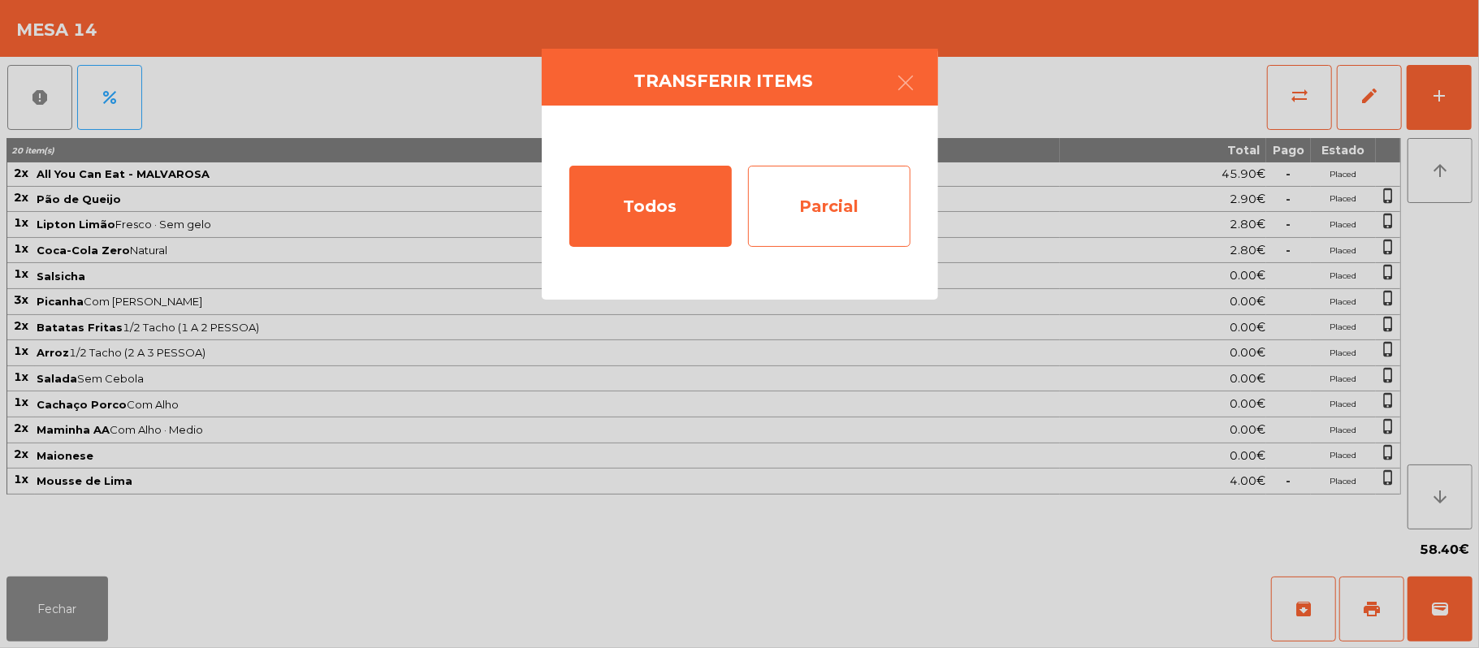
click at [877, 209] on div "Parcial" at bounding box center [829, 206] width 162 height 81
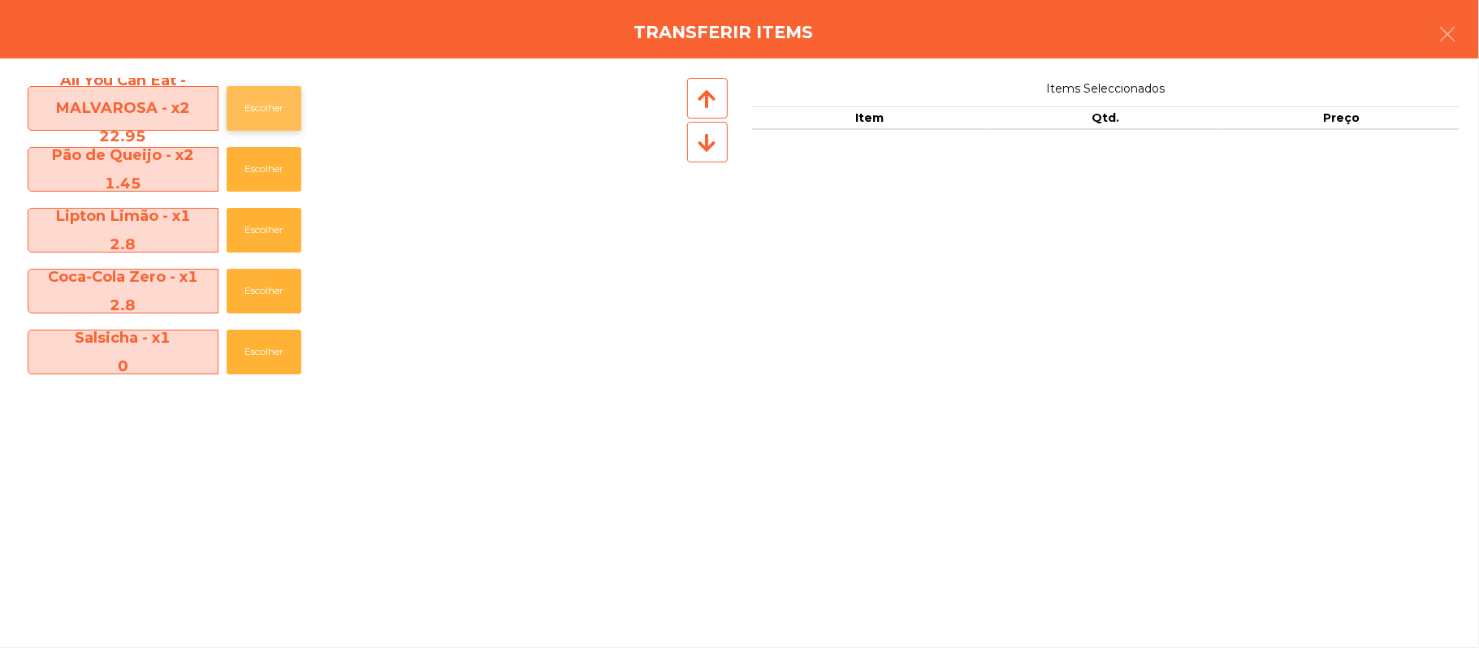
click at [271, 106] on button "Escolher" at bounding box center [264, 108] width 75 height 45
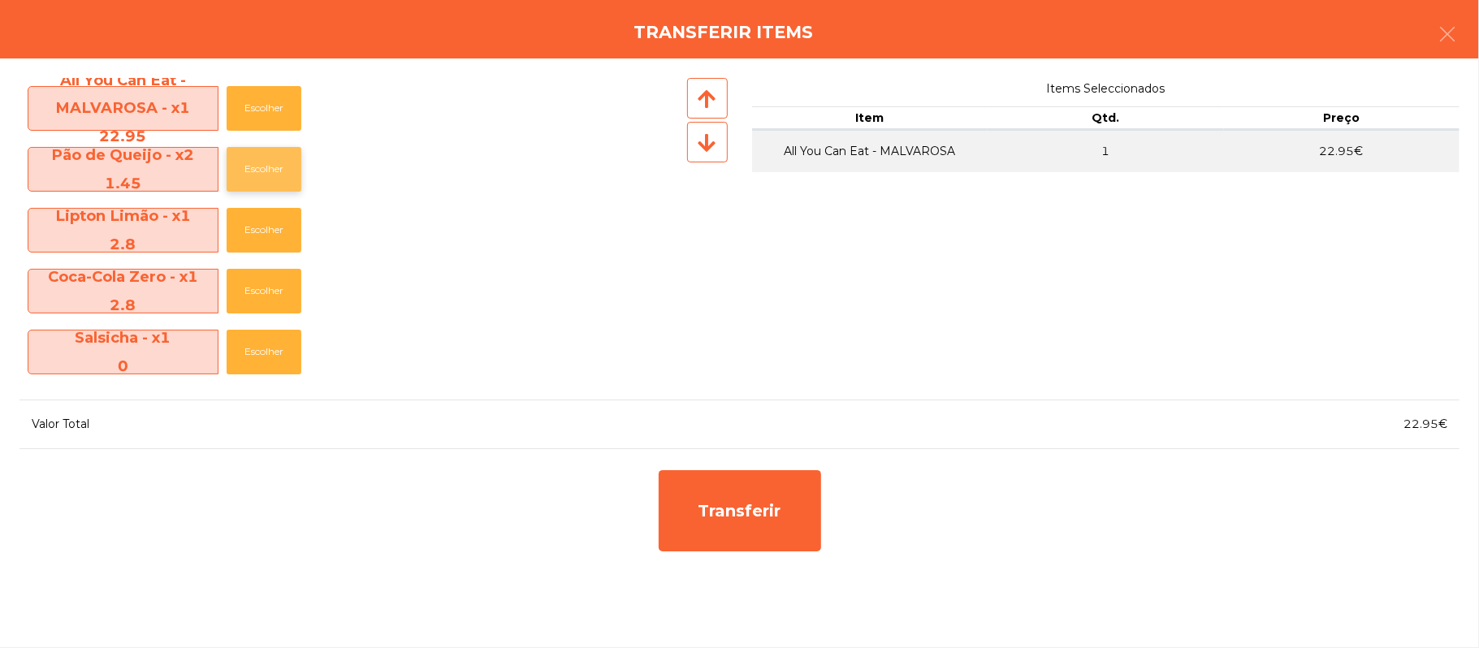
click at [258, 169] on button "Escolher" at bounding box center [264, 169] width 75 height 45
click at [270, 293] on button "Escolher" at bounding box center [264, 291] width 75 height 45
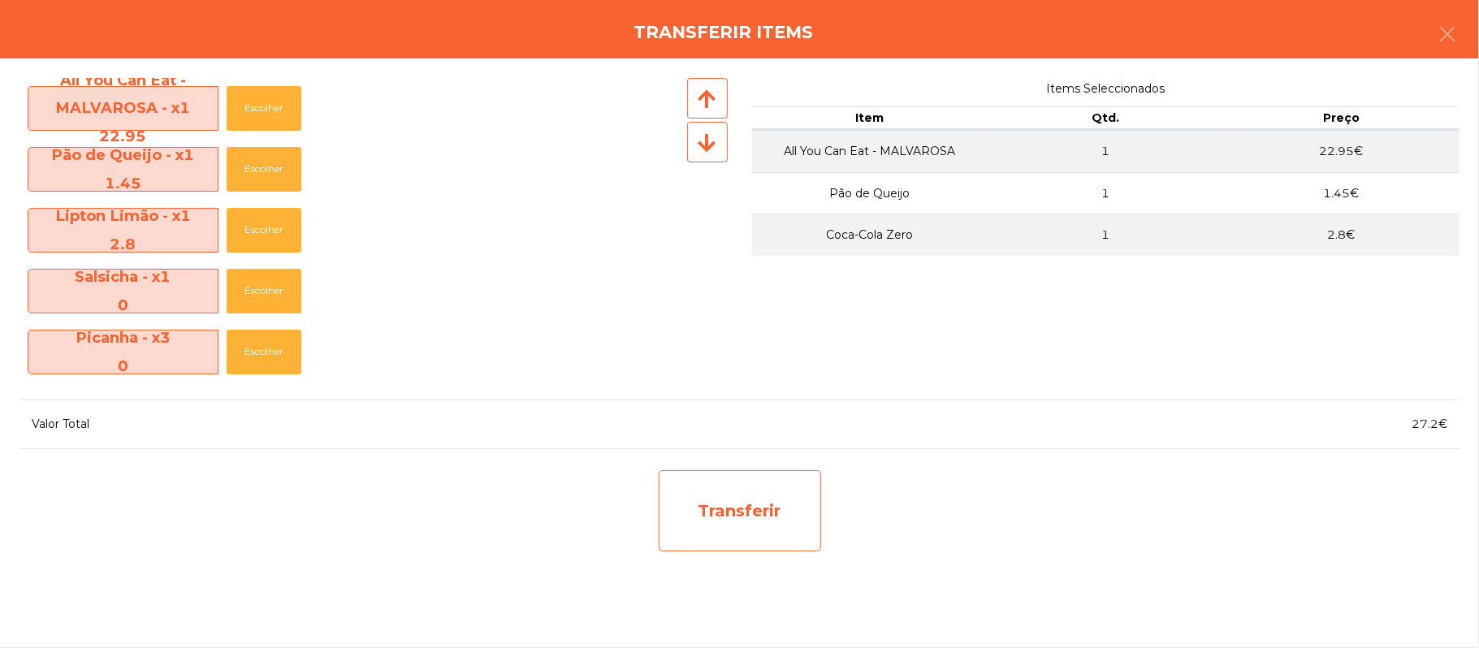
click at [738, 512] on div "Transferir" at bounding box center [740, 510] width 162 height 81
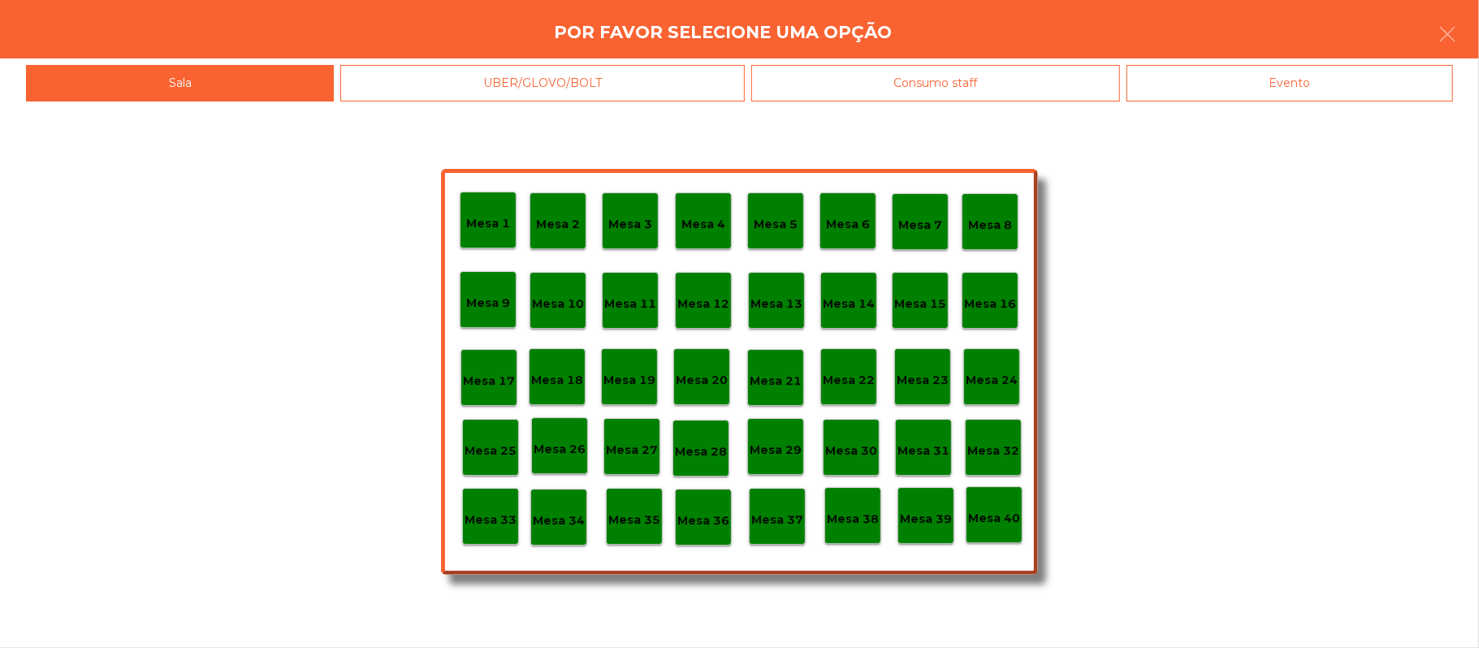
click at [492, 452] on p "Mesa 25" at bounding box center [491, 451] width 52 height 19
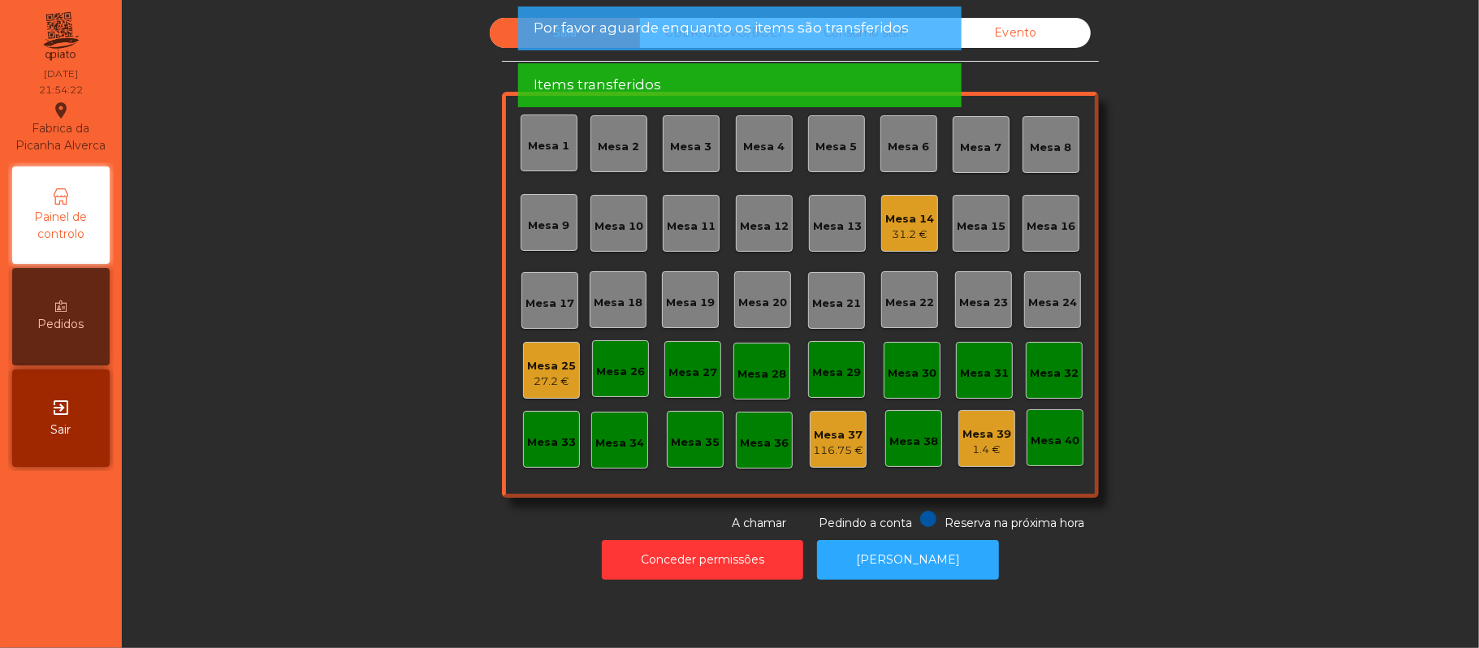
click at [549, 362] on div "Mesa 25" at bounding box center [551, 366] width 49 height 16
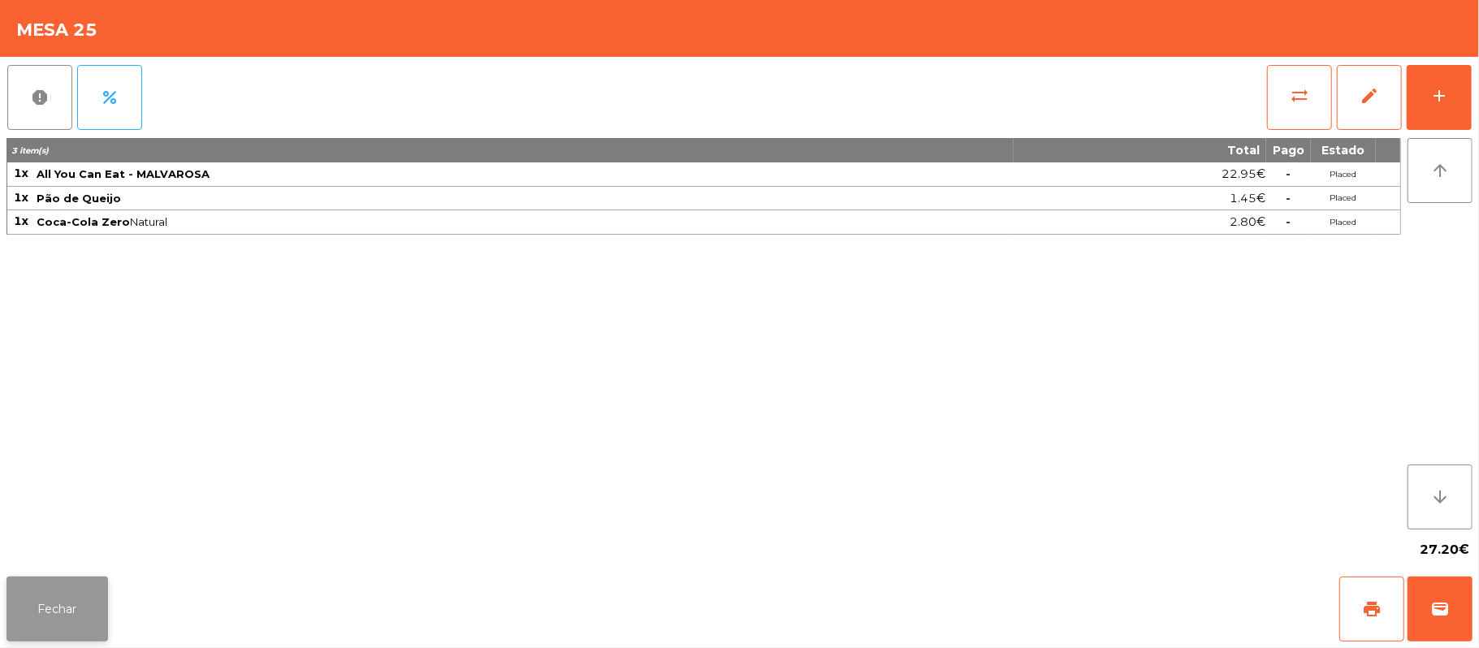
click at [75, 638] on button "Fechar" at bounding box center [57, 609] width 102 height 65
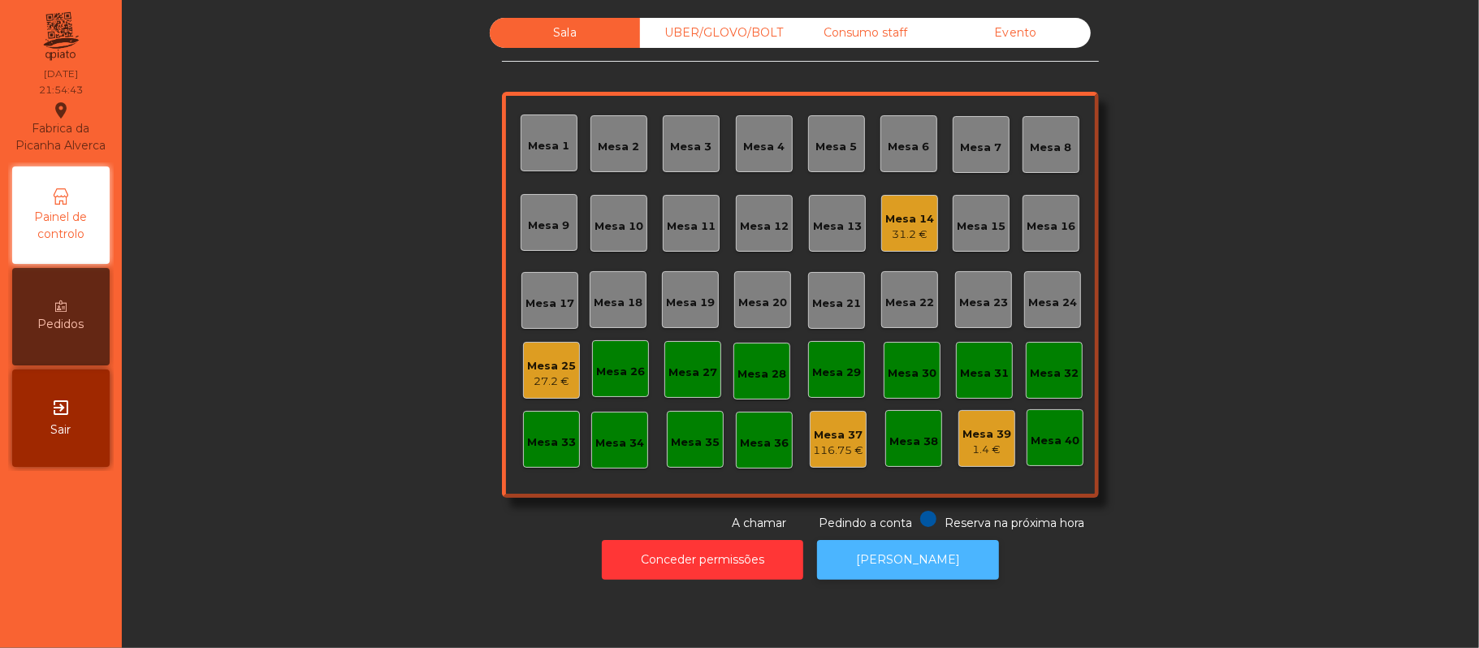
click at [920, 560] on button "[PERSON_NAME]" at bounding box center [908, 560] width 182 height 40
click at [911, 250] on div "Mesa 14 31.2 €" at bounding box center [909, 223] width 57 height 57
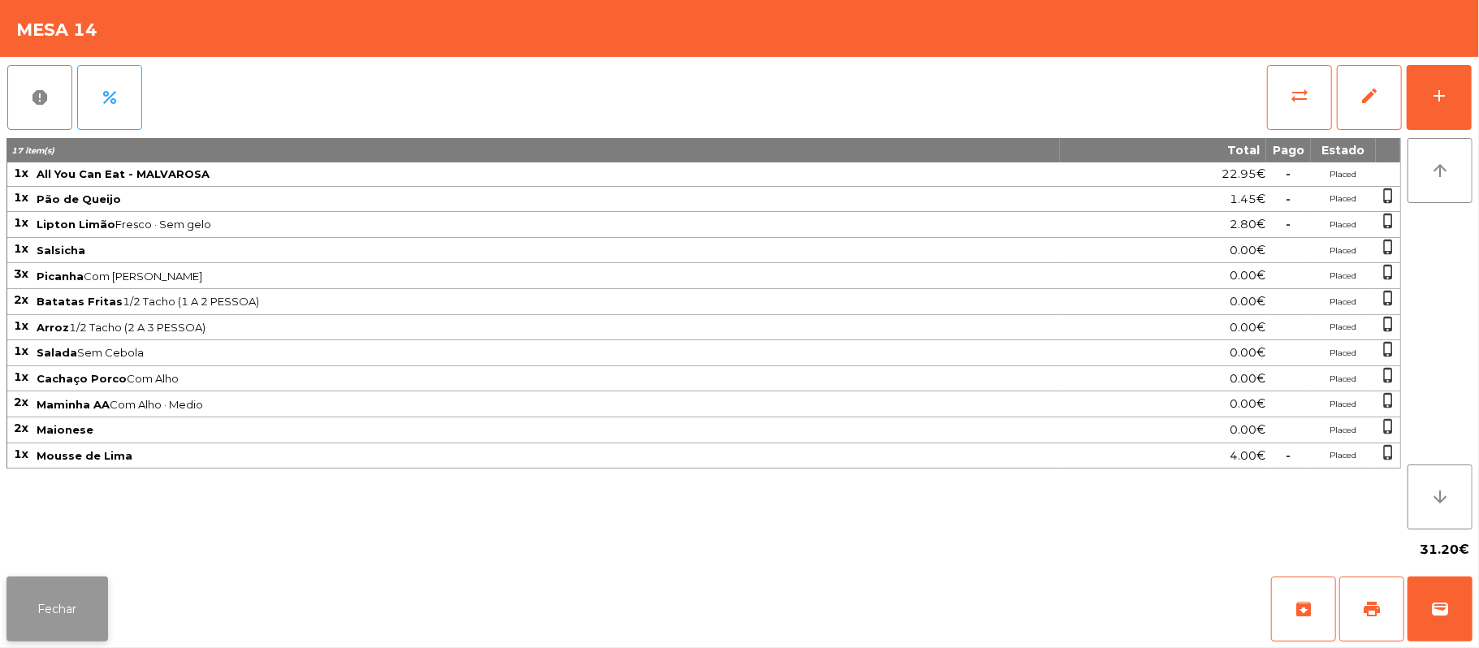
click at [46, 615] on button "Fechar" at bounding box center [57, 609] width 102 height 65
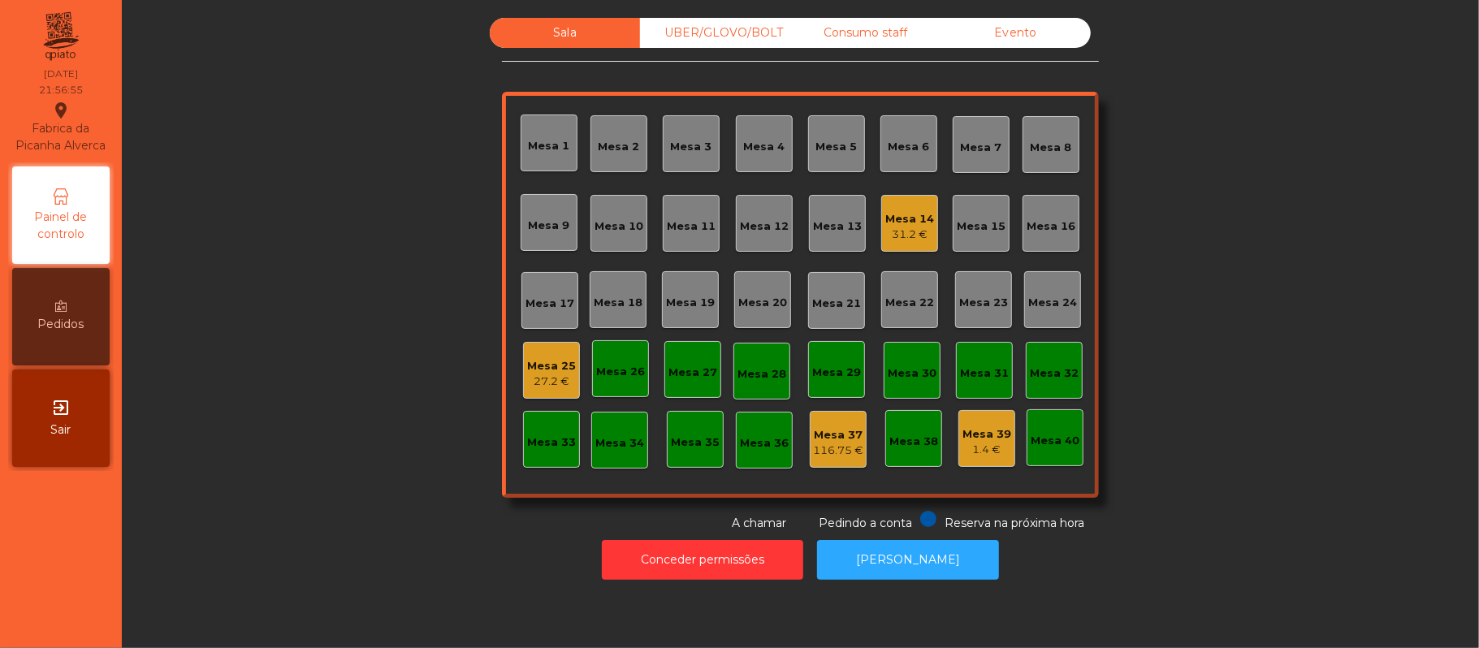
click at [551, 382] on div "27.2 €" at bounding box center [551, 382] width 49 height 16
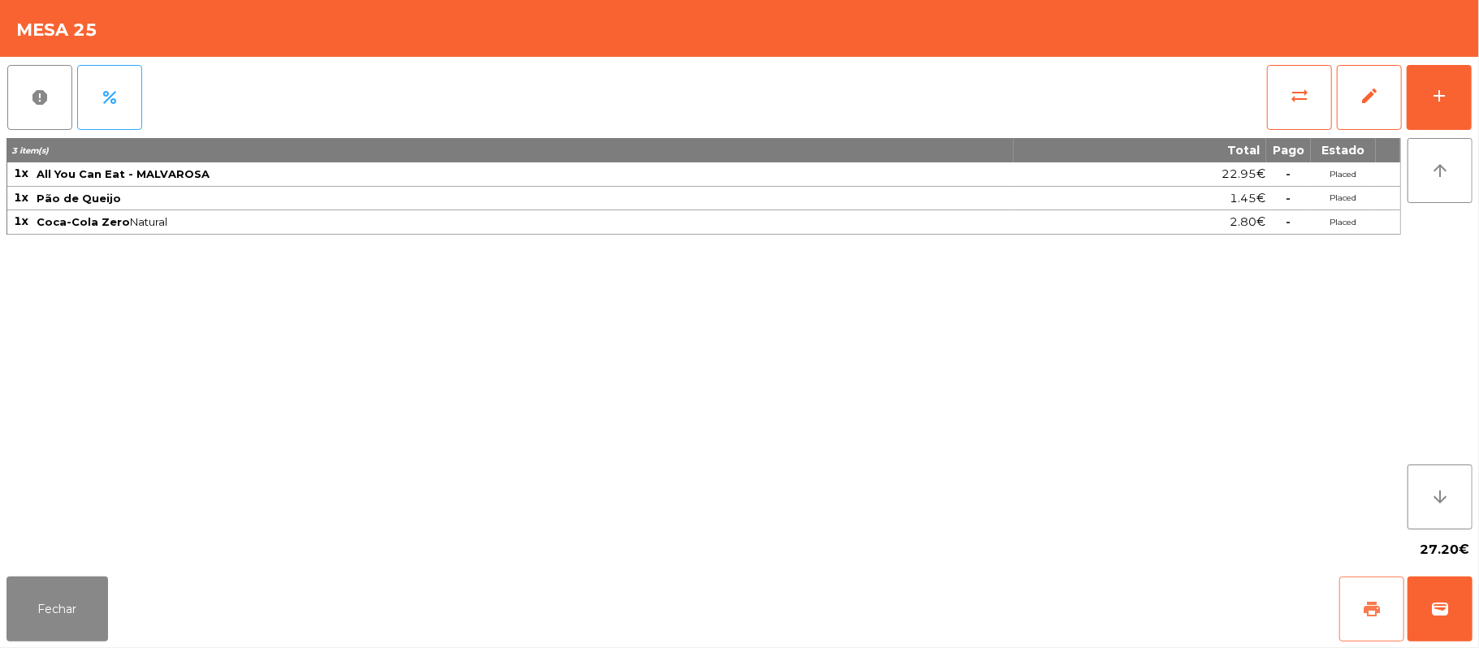
click at [1352, 615] on button "print" at bounding box center [1371, 609] width 65 height 65
click at [56, 619] on button "Fechar" at bounding box center [57, 609] width 102 height 65
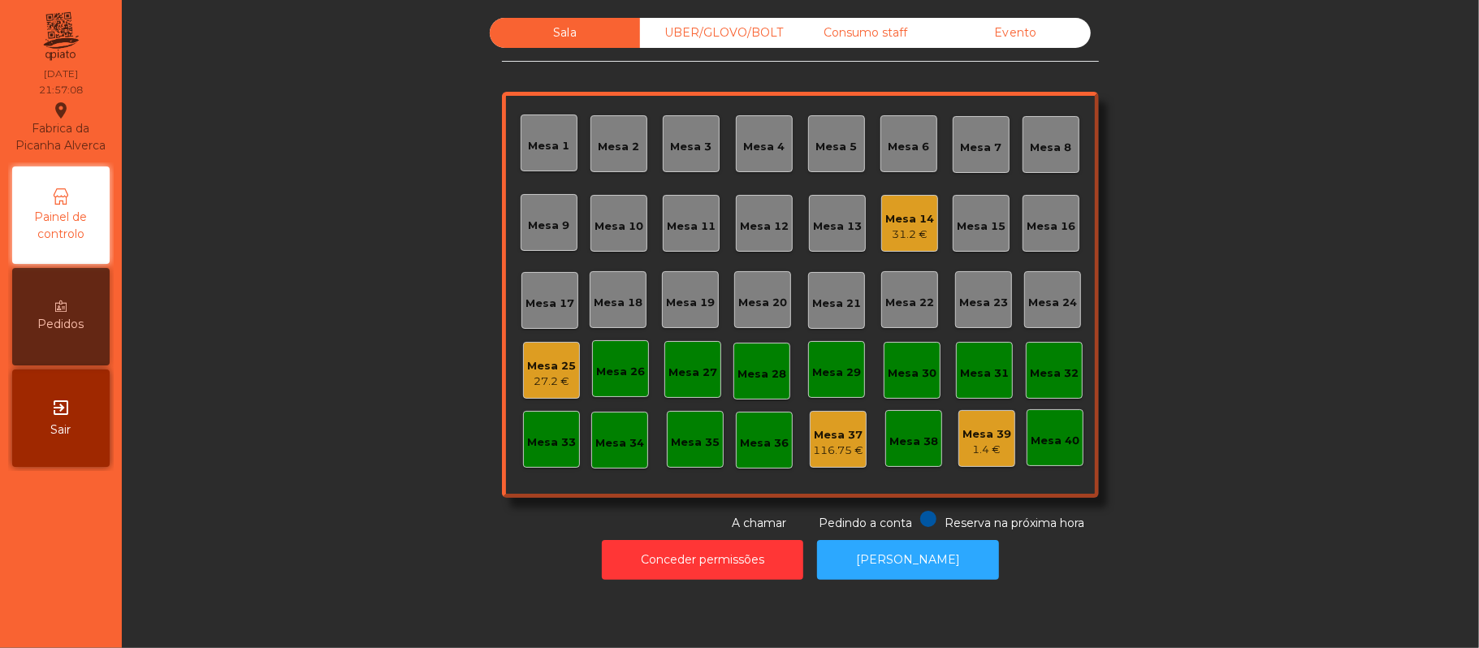
click at [908, 234] on div "31.2 €" at bounding box center [909, 235] width 49 height 16
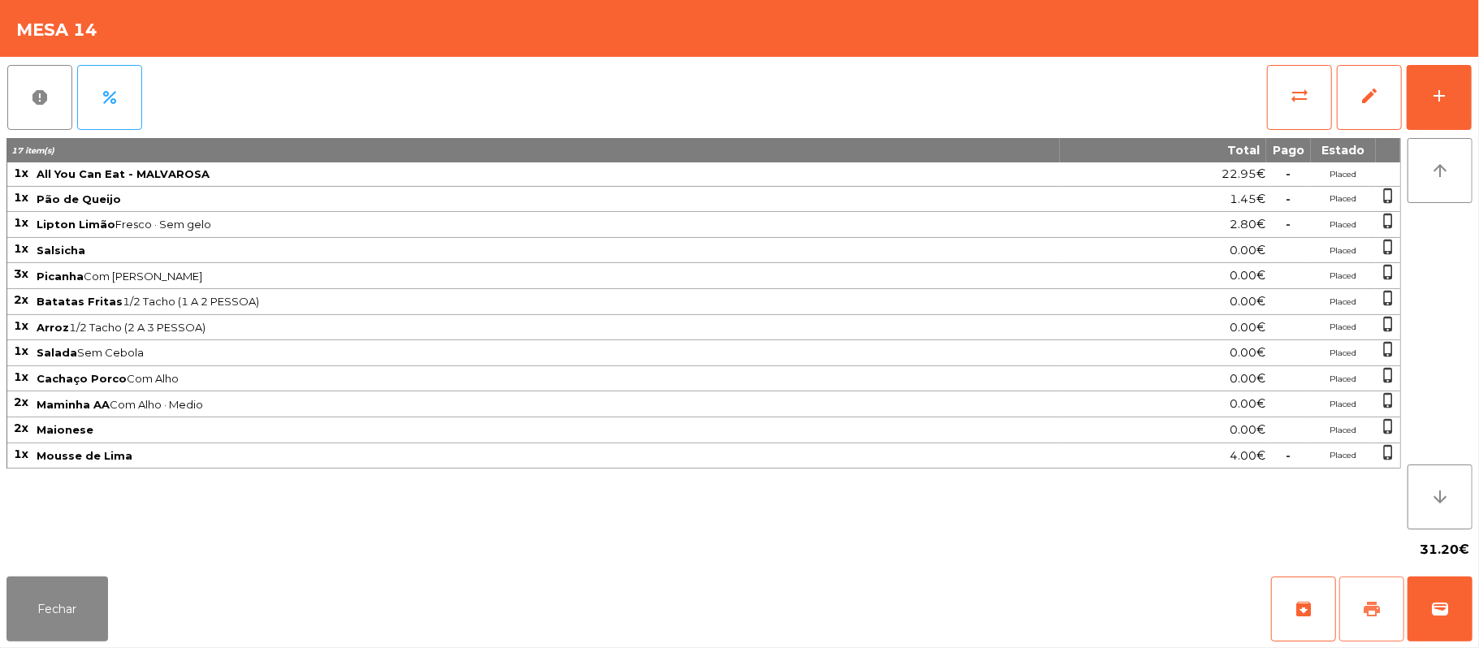
click at [1357, 608] on button "print" at bounding box center [1371, 609] width 65 height 65
click at [1292, 111] on button "sync_alt" at bounding box center [1299, 97] width 65 height 65
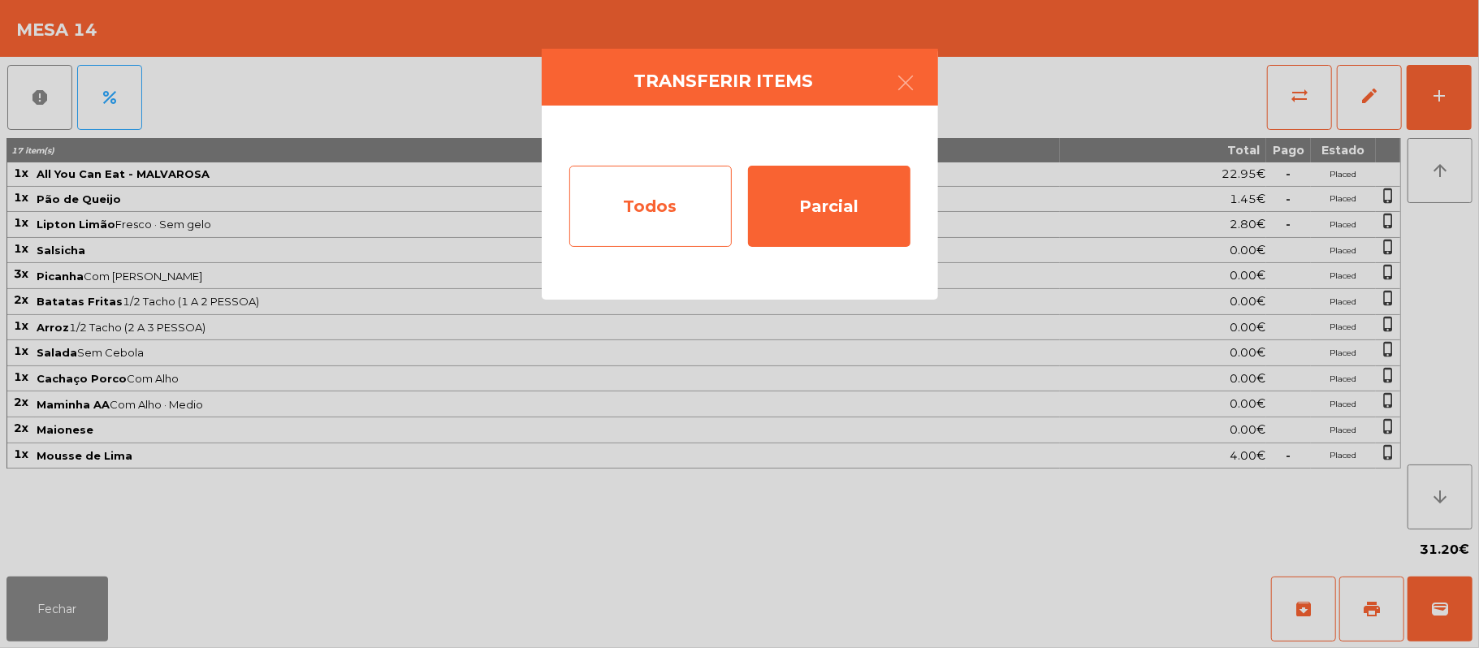
click at [630, 232] on div "Todos" at bounding box center [650, 206] width 162 height 81
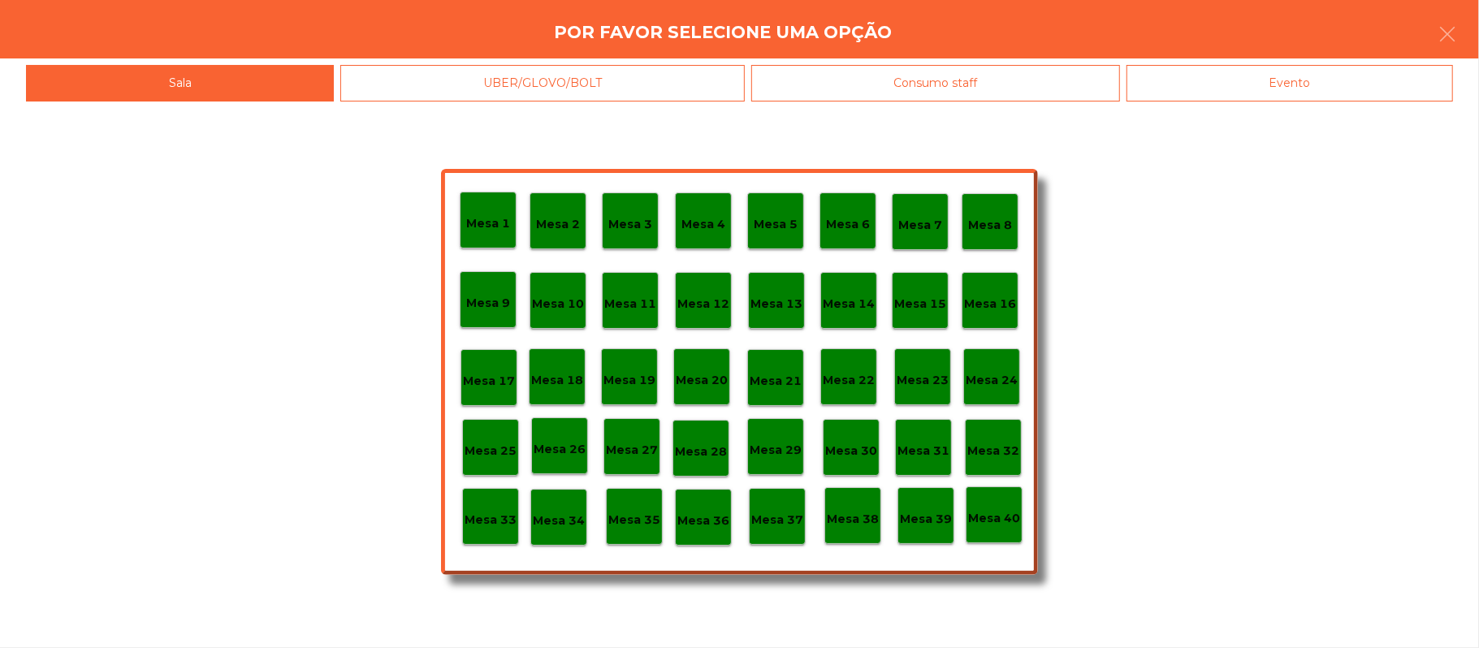
click at [1348, 86] on div "Evento" at bounding box center [1290, 83] width 327 height 37
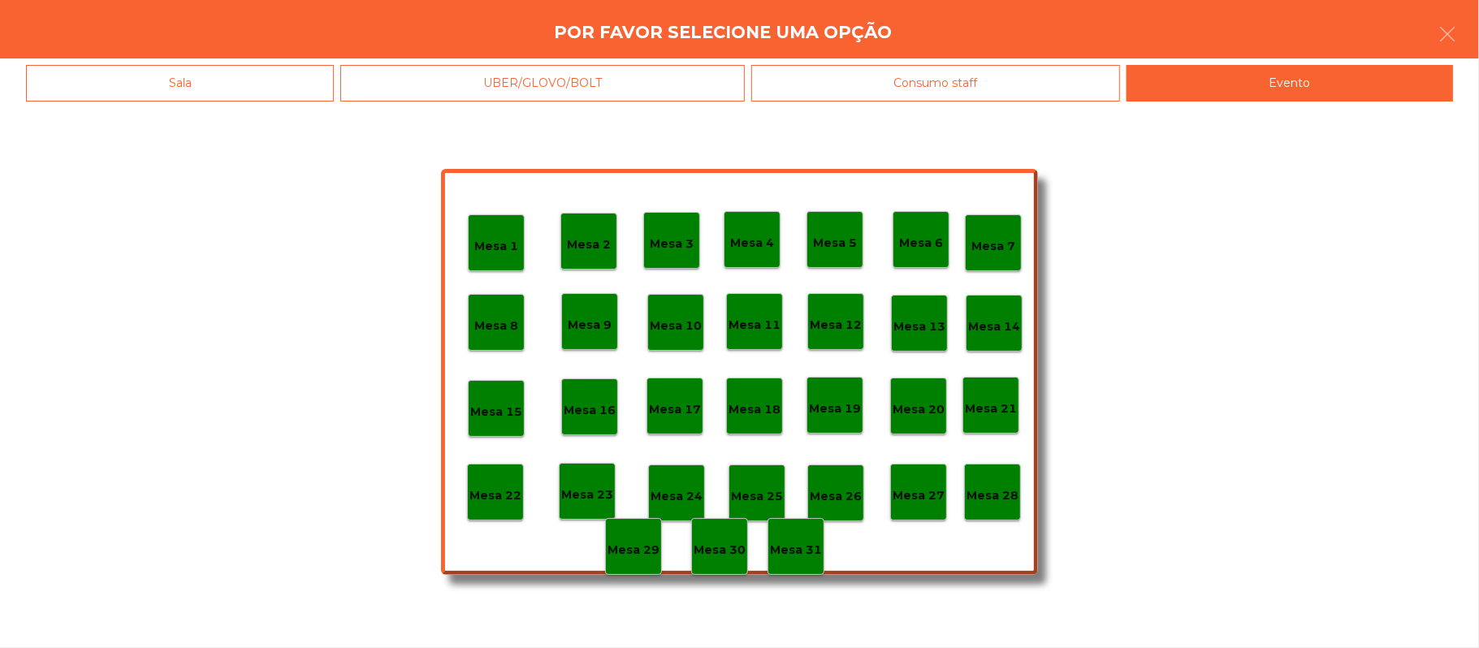
click at [999, 480] on div "Mesa 28" at bounding box center [993, 492] width 52 height 25
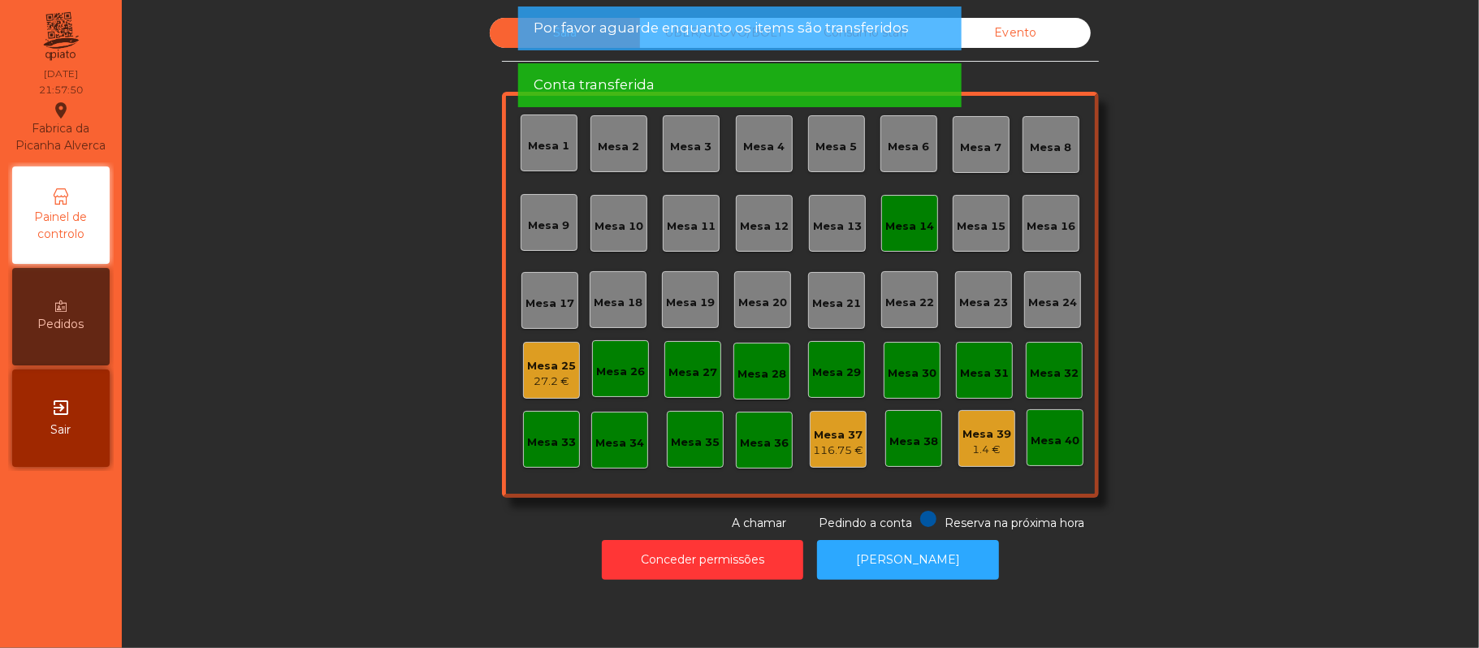
click at [549, 380] on div "27.2 €" at bounding box center [551, 382] width 49 height 16
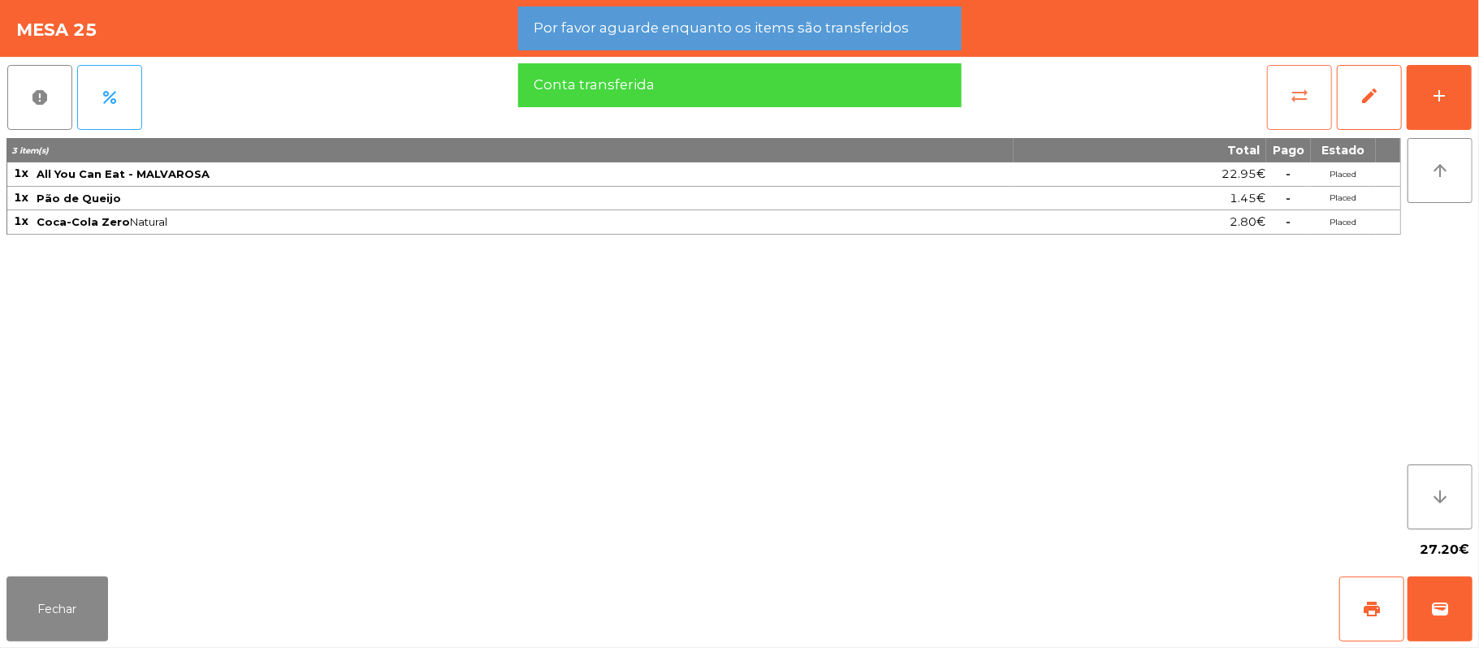
click at [1311, 99] on button "sync_alt" at bounding box center [1299, 97] width 65 height 65
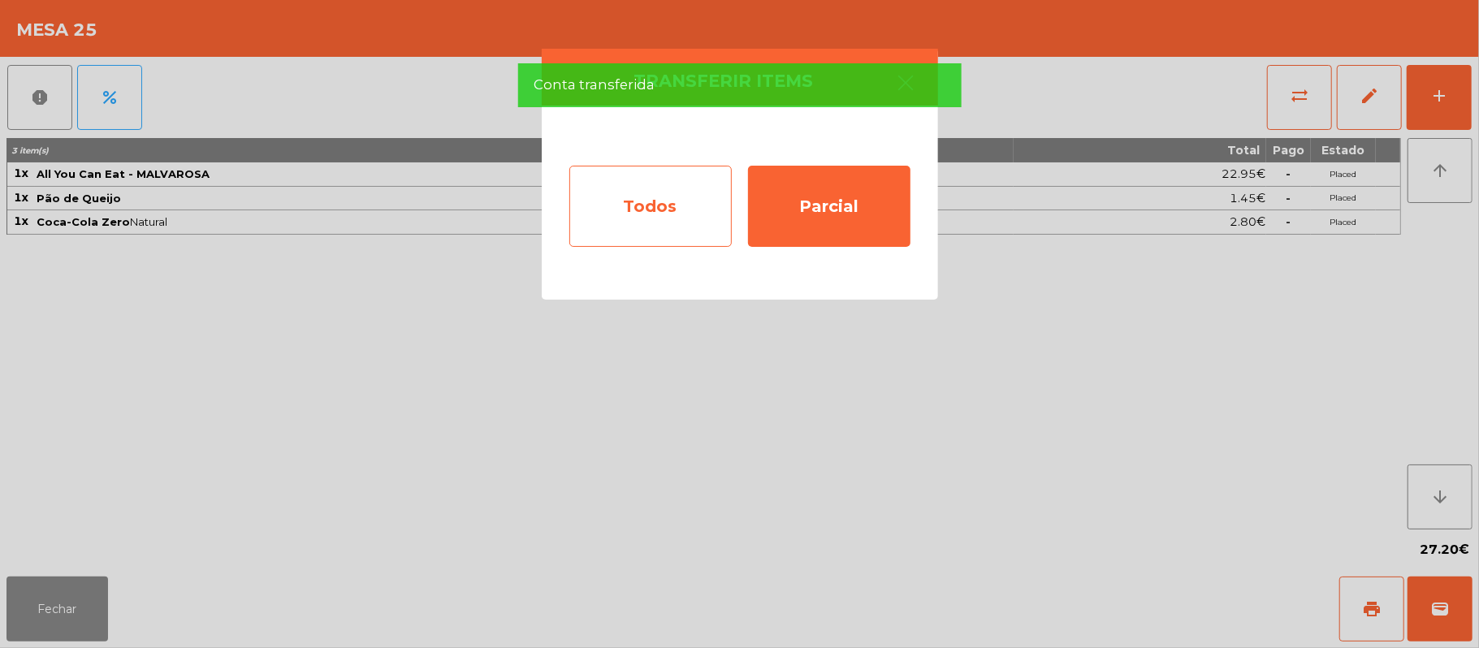
click at [666, 213] on div "Todos" at bounding box center [650, 206] width 162 height 81
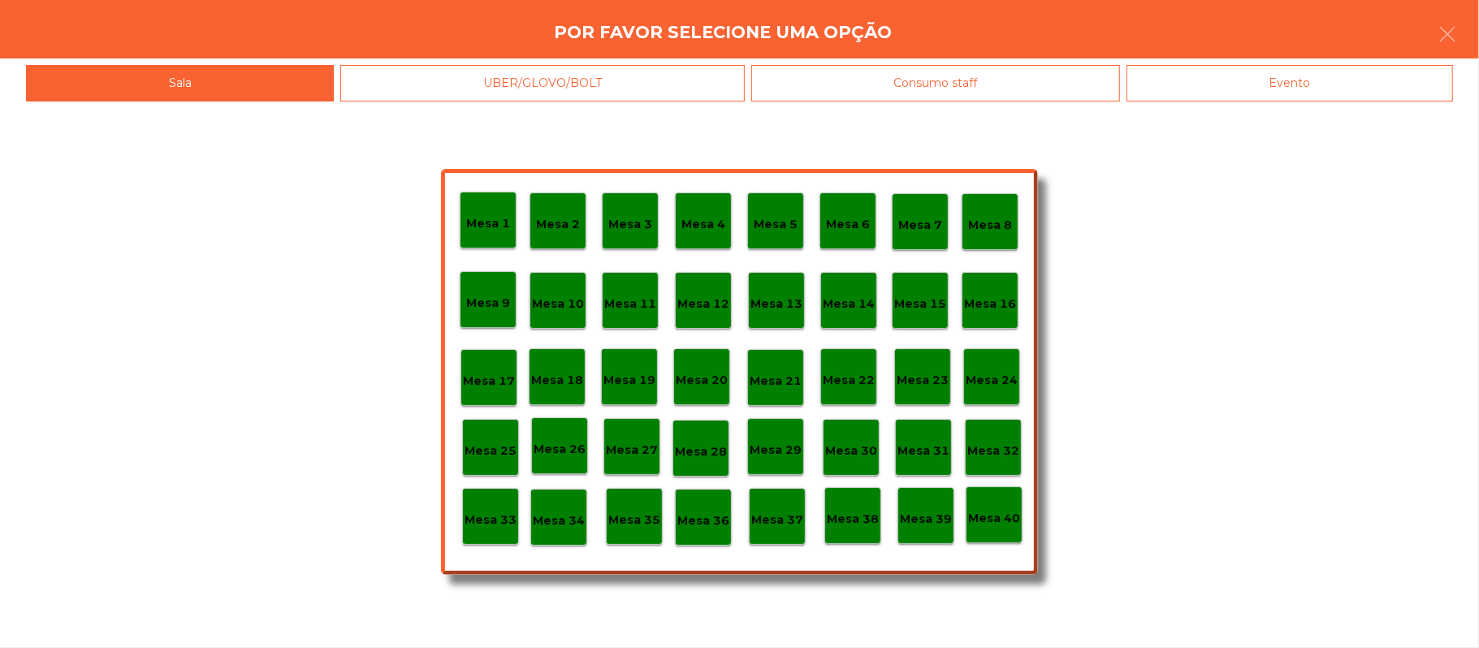
click at [1281, 84] on div "Evento" at bounding box center [1290, 83] width 327 height 37
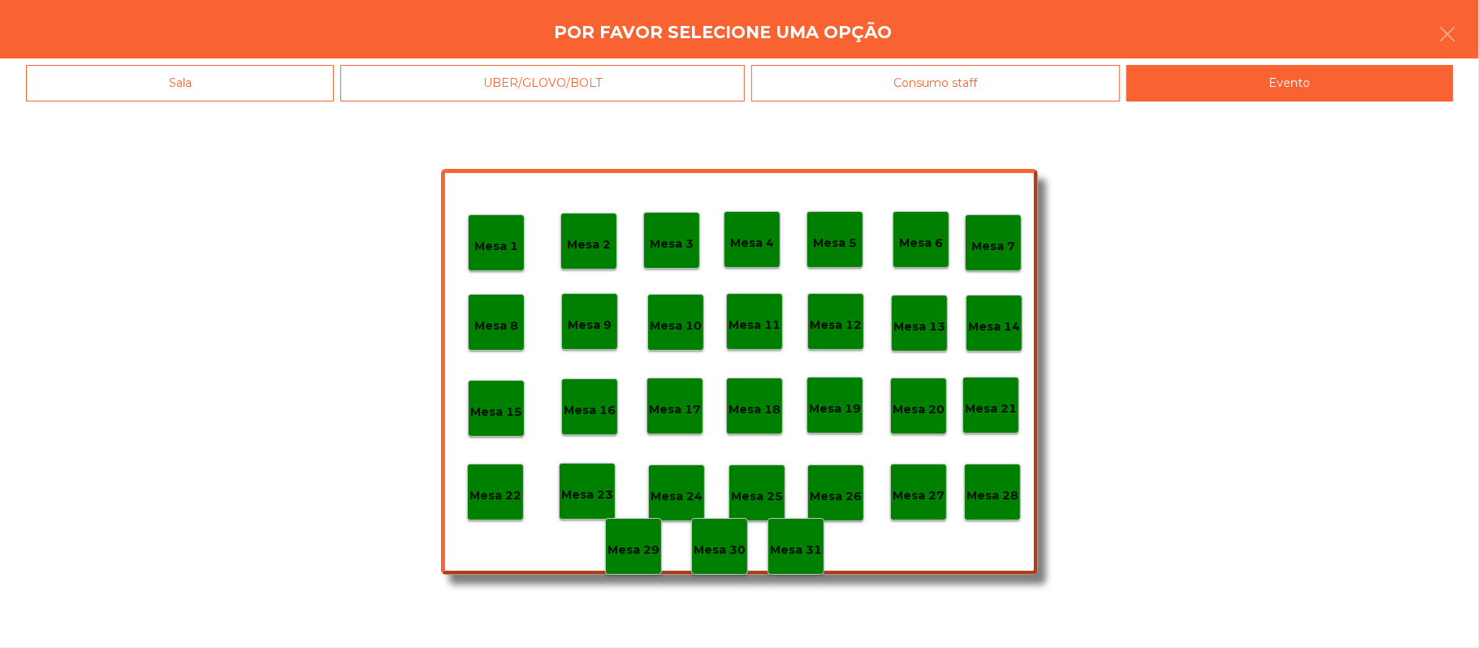
click at [989, 494] on p "Mesa 28" at bounding box center [993, 496] width 52 height 19
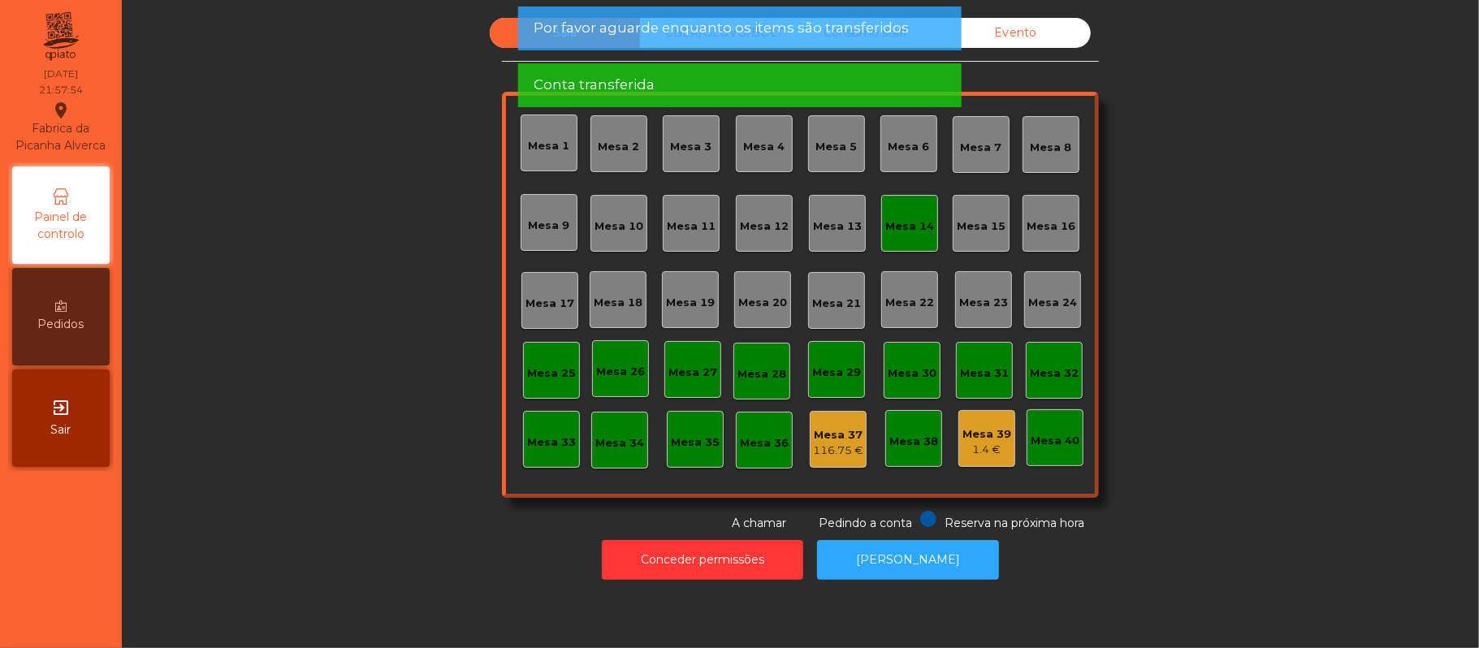
click at [911, 215] on div "Mesa 14" at bounding box center [909, 223] width 49 height 23
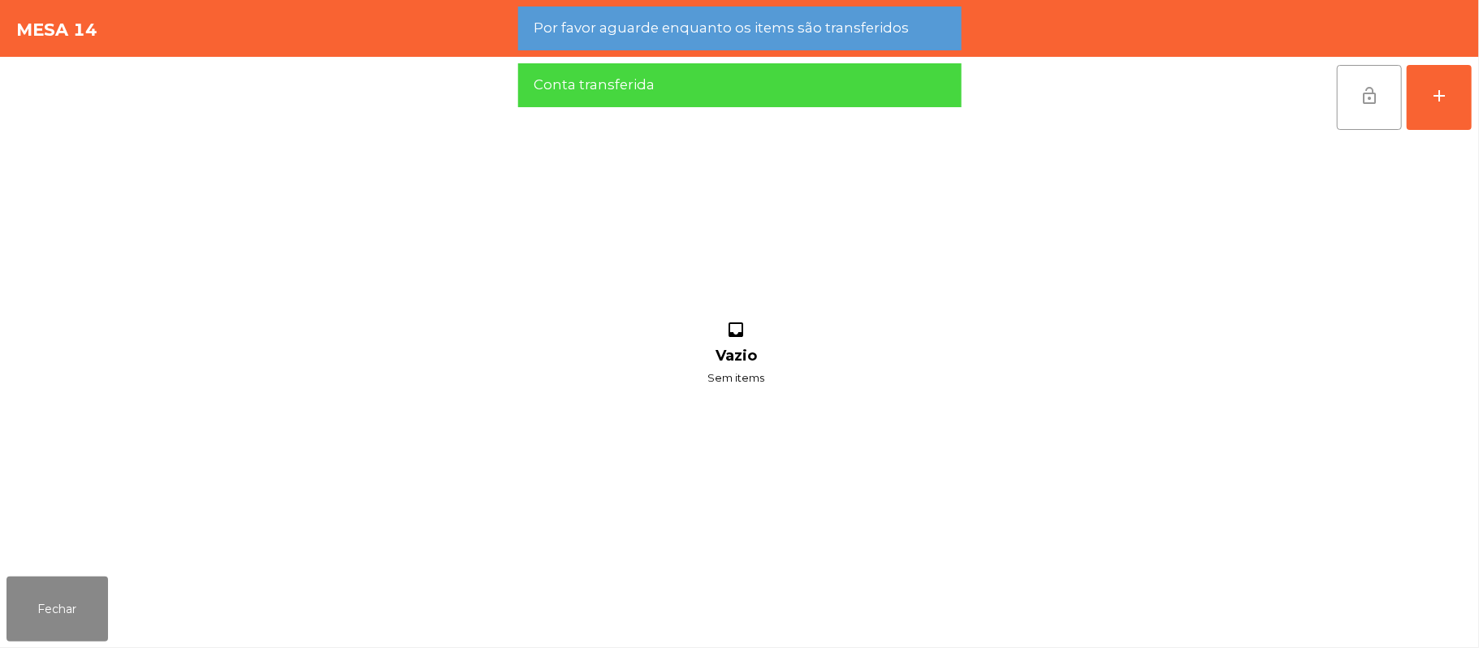
click at [1389, 99] on button "lock_open" at bounding box center [1369, 97] width 65 height 65
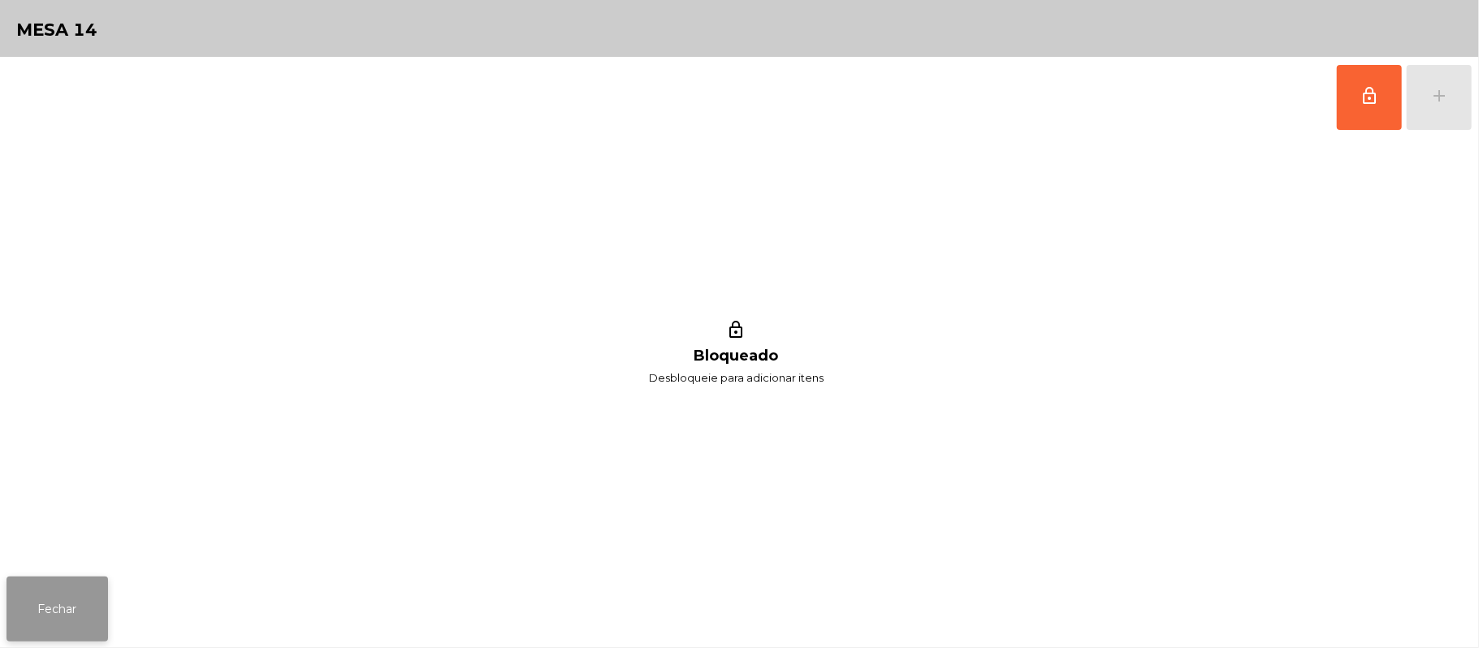
click at [76, 603] on button "Fechar" at bounding box center [57, 609] width 102 height 65
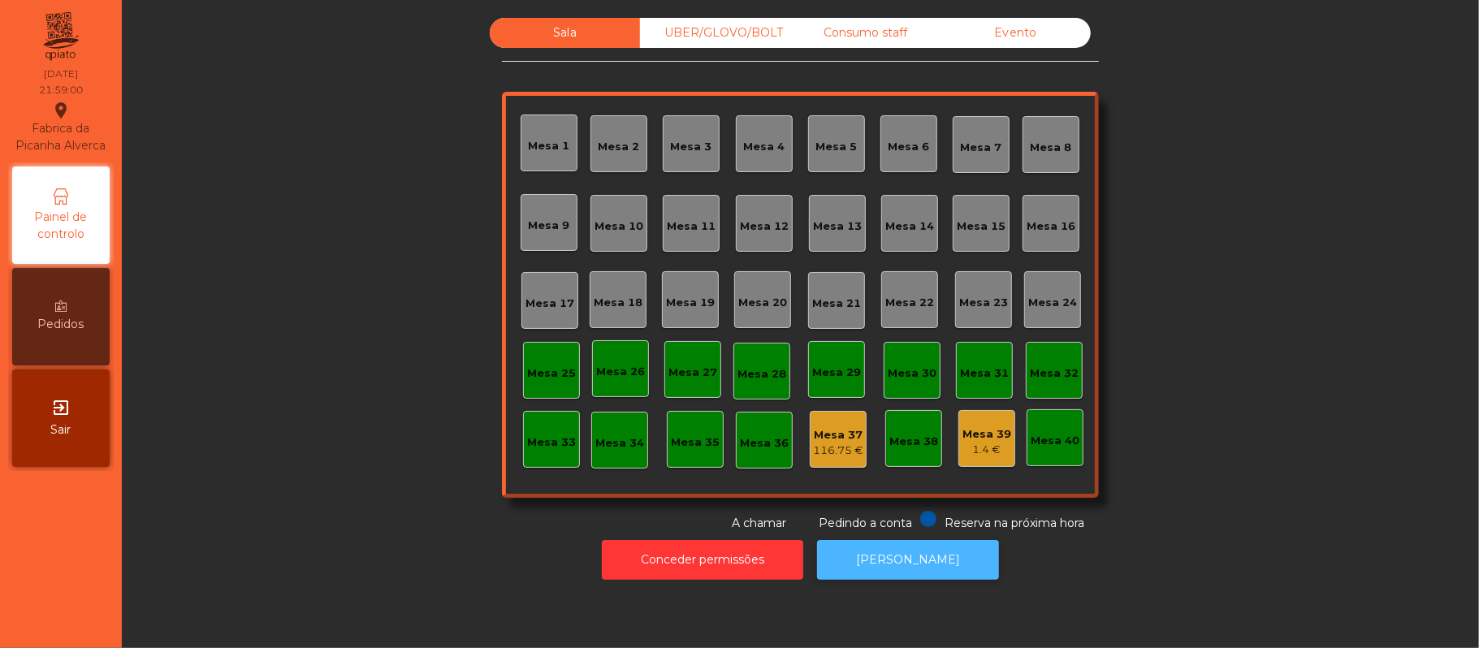
click at [927, 569] on button "[PERSON_NAME]" at bounding box center [908, 560] width 182 height 40
click at [894, 553] on button "[PERSON_NAME]" at bounding box center [908, 560] width 182 height 40
click at [721, 39] on div "UBER/GLOVO/BOLT" at bounding box center [715, 33] width 150 height 30
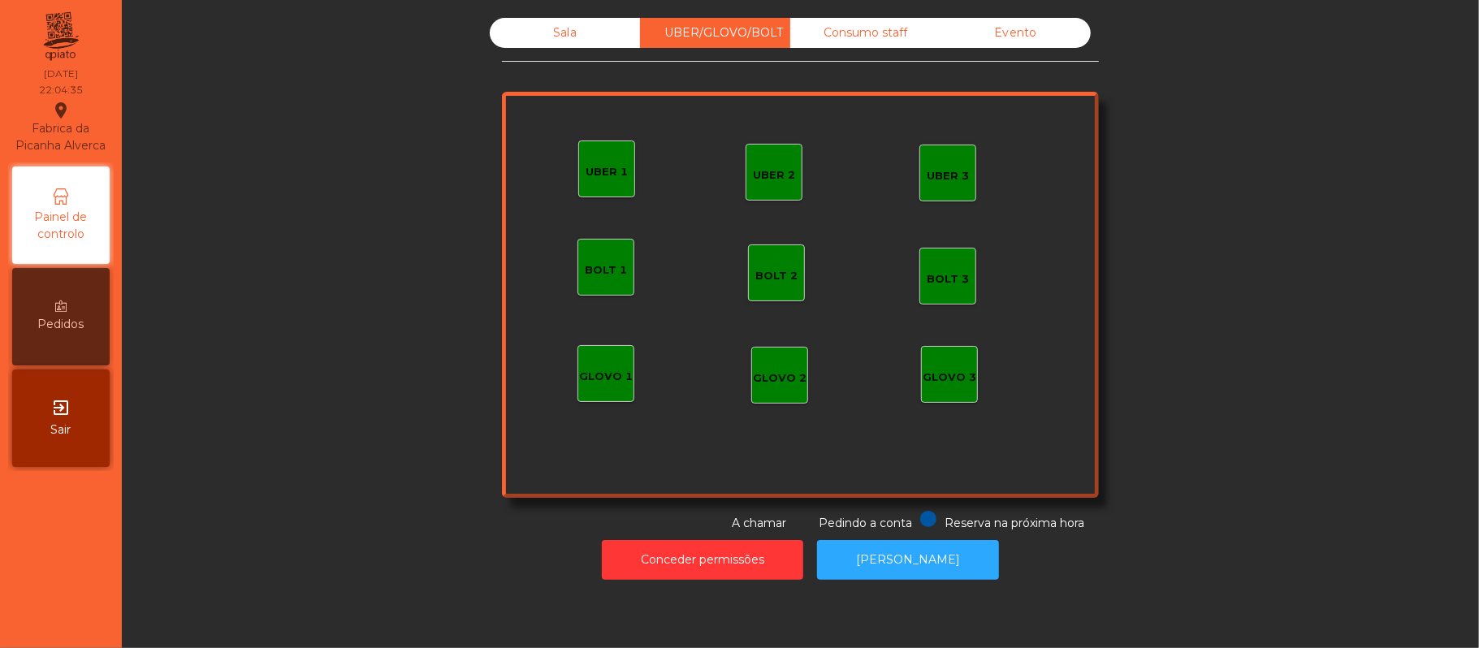
click at [855, 47] on div "Consumo staff" at bounding box center [865, 33] width 150 height 30
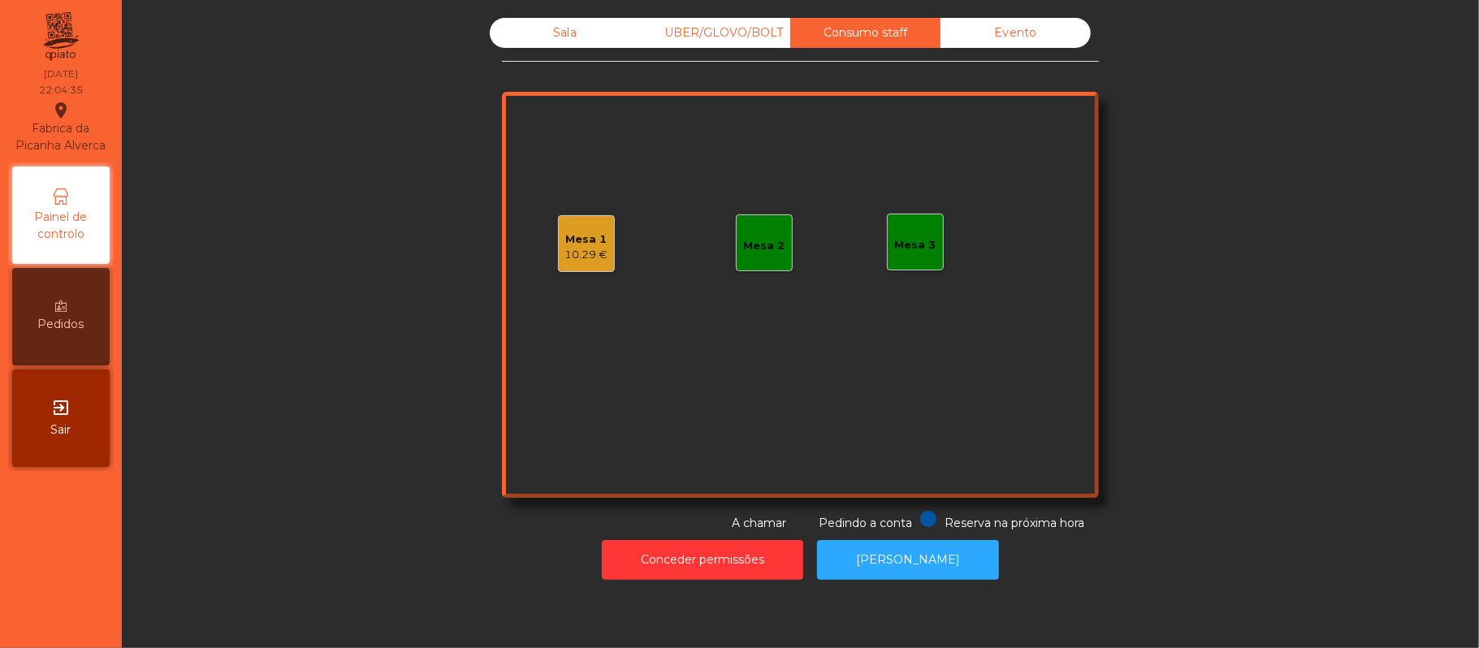
click at [768, 241] on div "Mesa 2" at bounding box center [764, 246] width 41 height 16
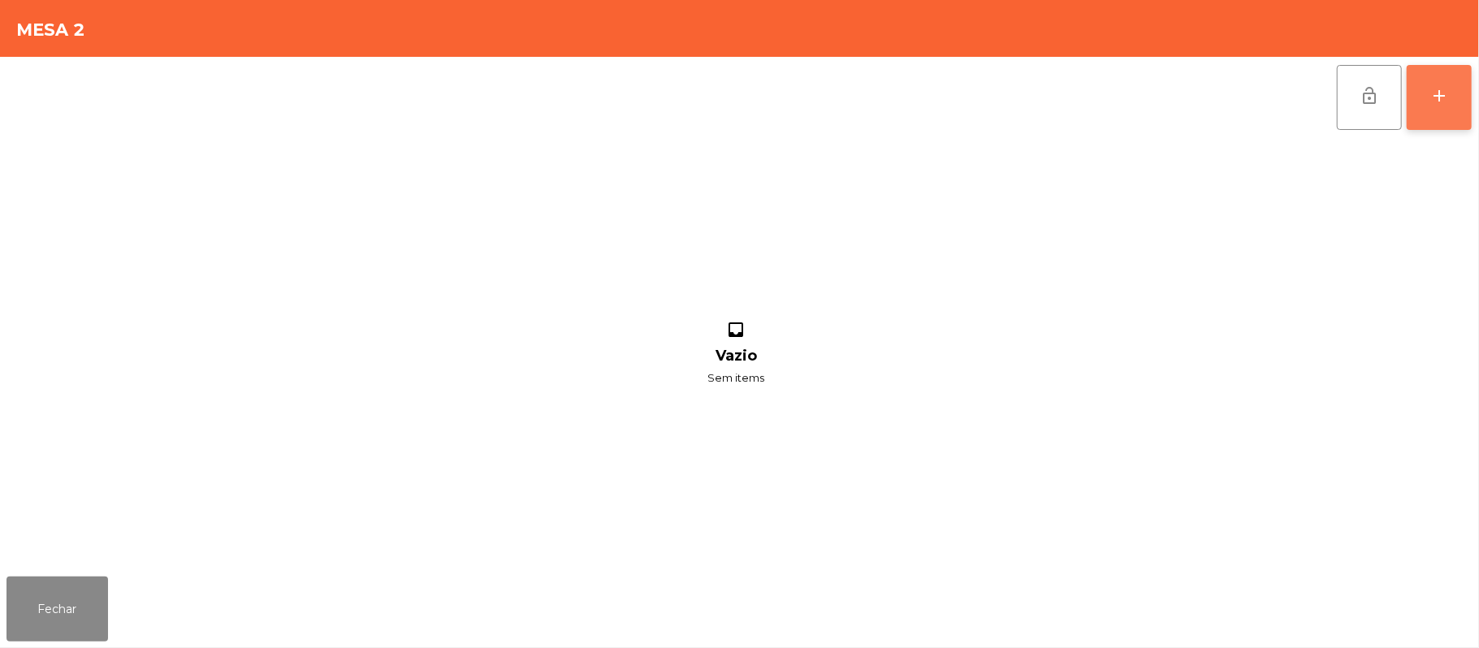
click at [1437, 109] on button "add" at bounding box center [1439, 97] width 65 height 65
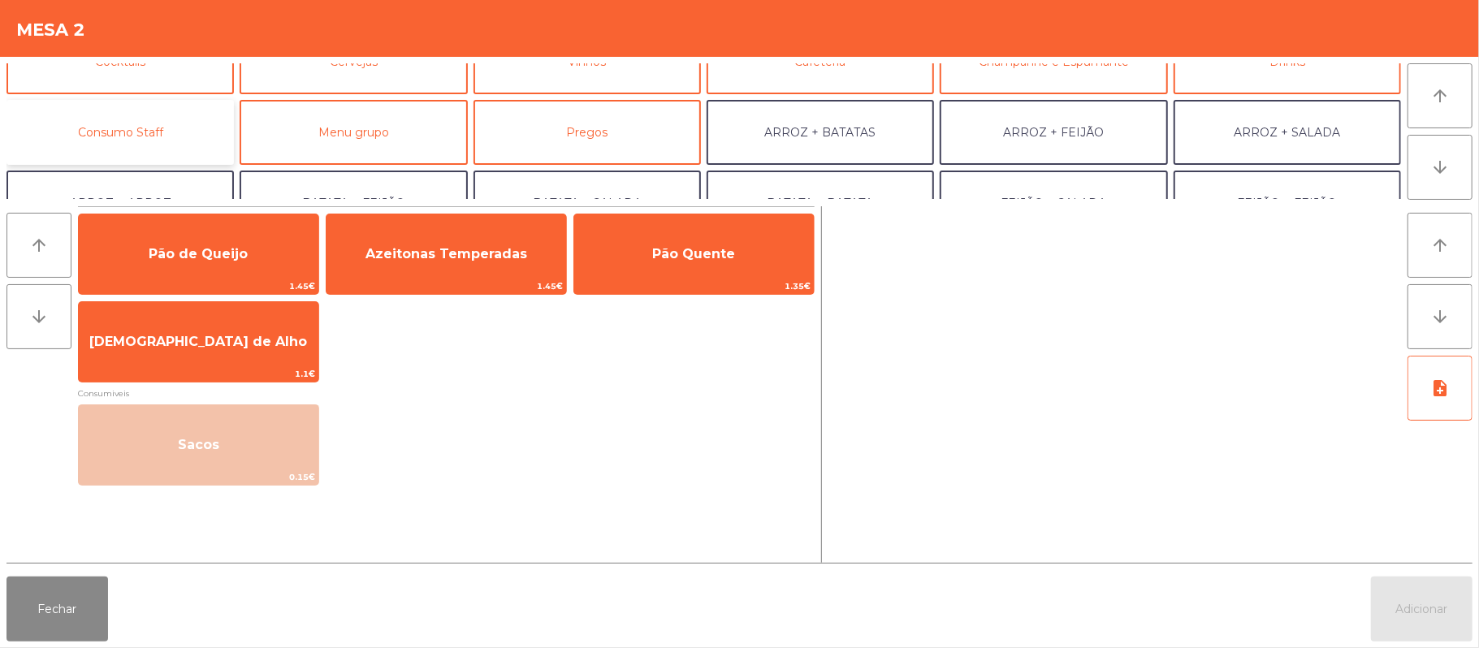
click at [190, 140] on button "Consumo Staff" at bounding box center [119, 132] width 227 height 65
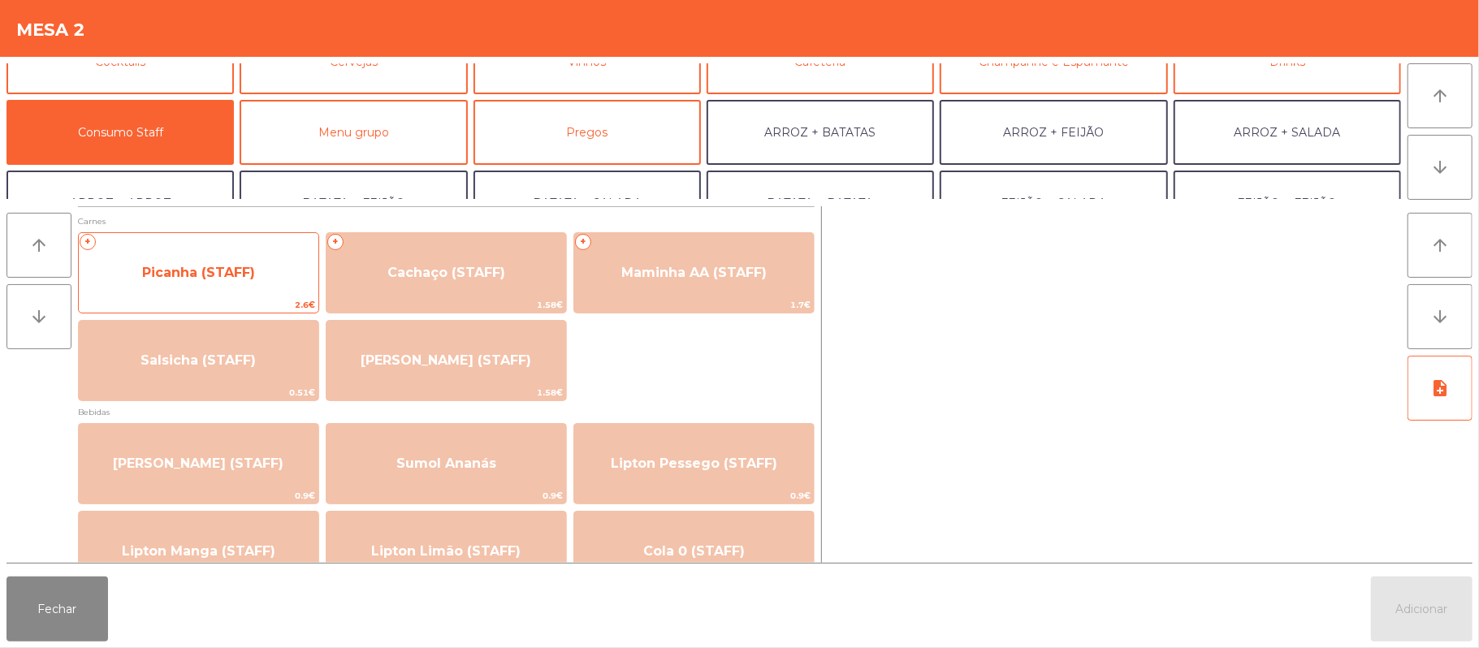
click at [239, 289] on span "Picanha (STAFF)" at bounding box center [199, 273] width 240 height 44
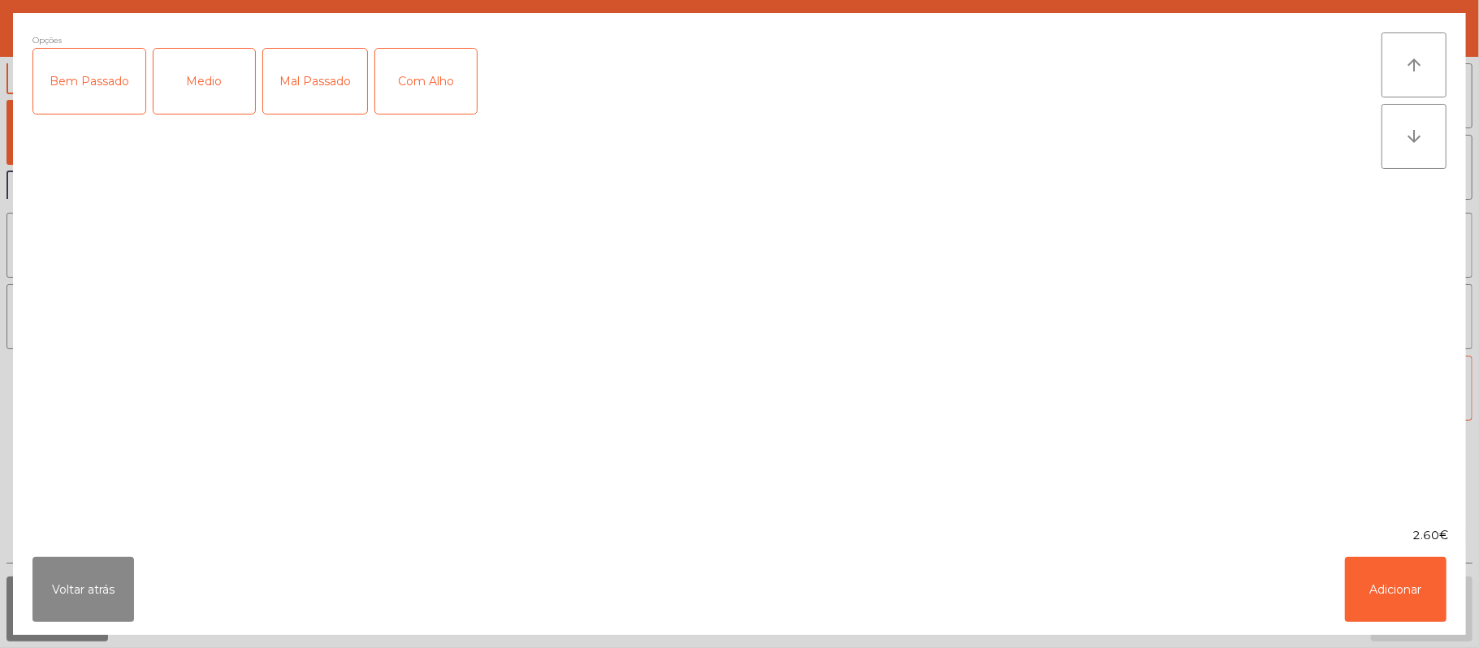
click at [214, 76] on div "Medio" at bounding box center [205, 81] width 102 height 65
click at [1384, 612] on button "Adicionar" at bounding box center [1396, 589] width 102 height 65
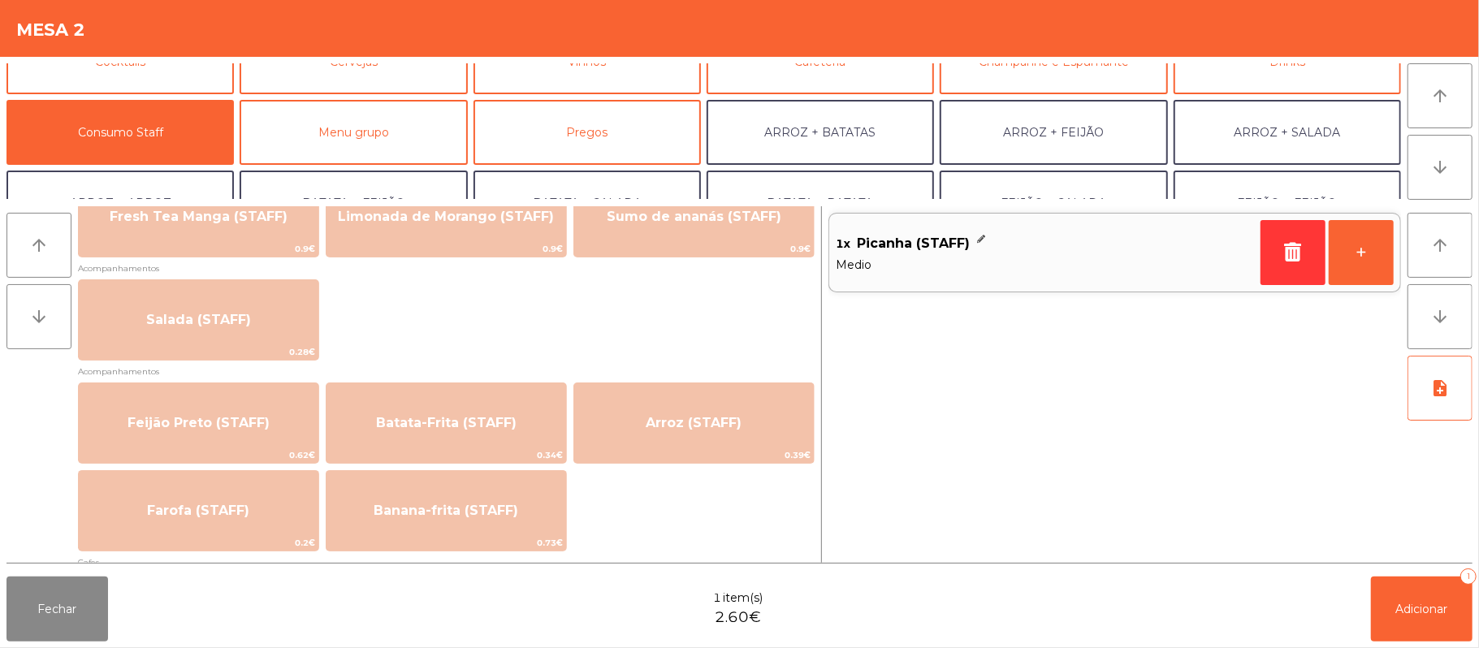
scroll to position [592, 0]
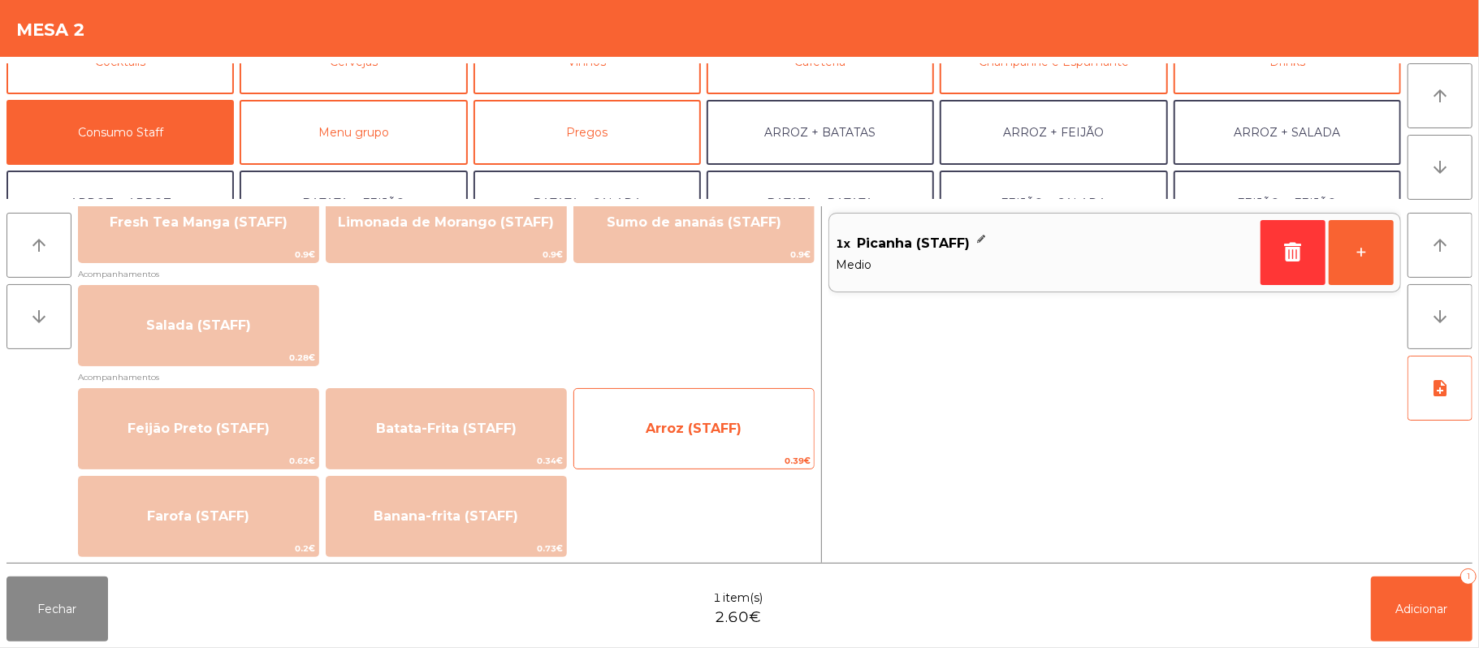
click at [695, 413] on span "Arroz (STAFF)" at bounding box center [694, 429] width 240 height 44
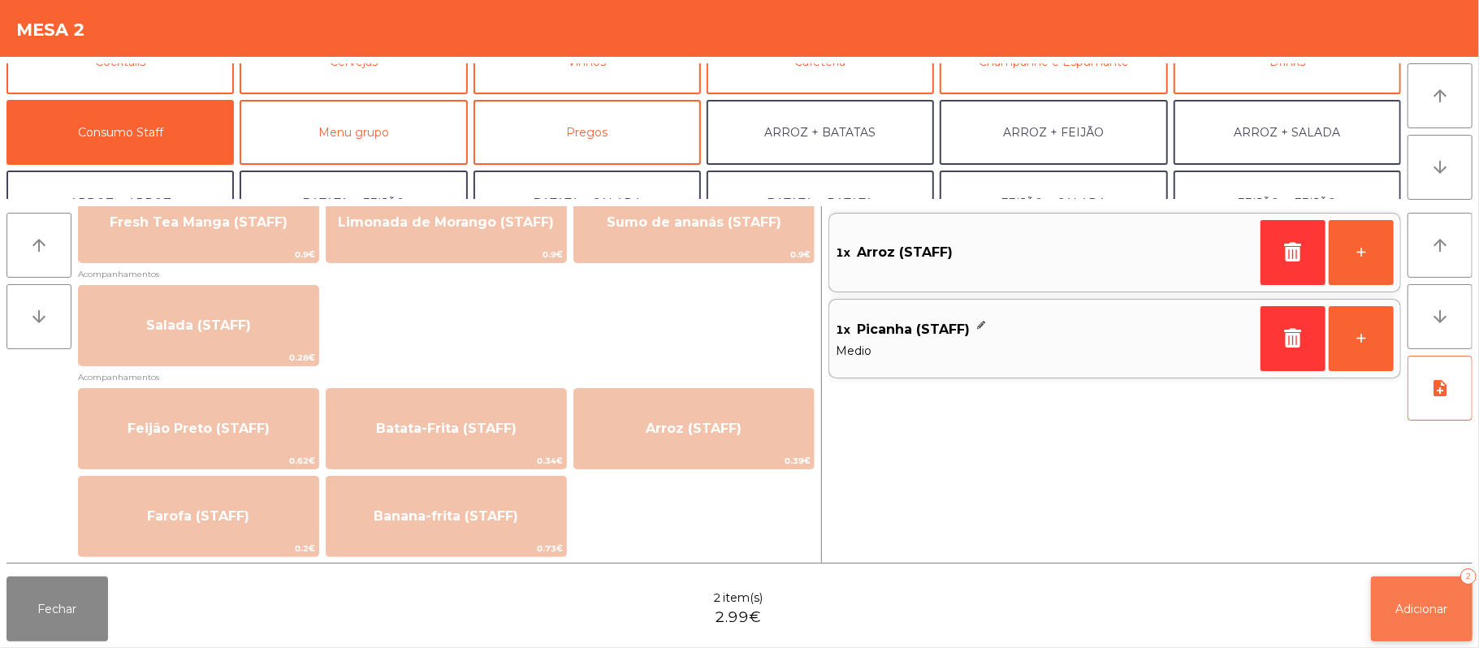
click at [1425, 592] on button "Adicionar 2" at bounding box center [1422, 609] width 102 height 65
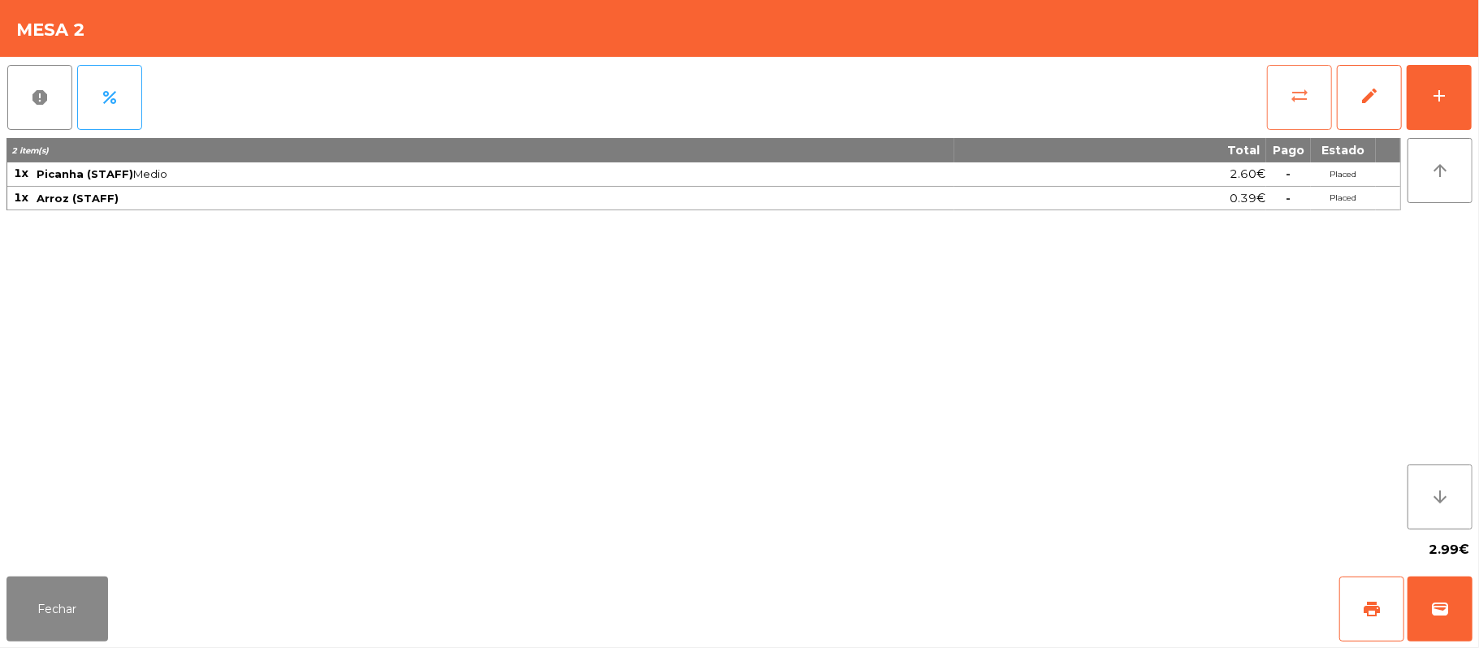
click at [1285, 108] on button "sync_alt" at bounding box center [1299, 97] width 65 height 65
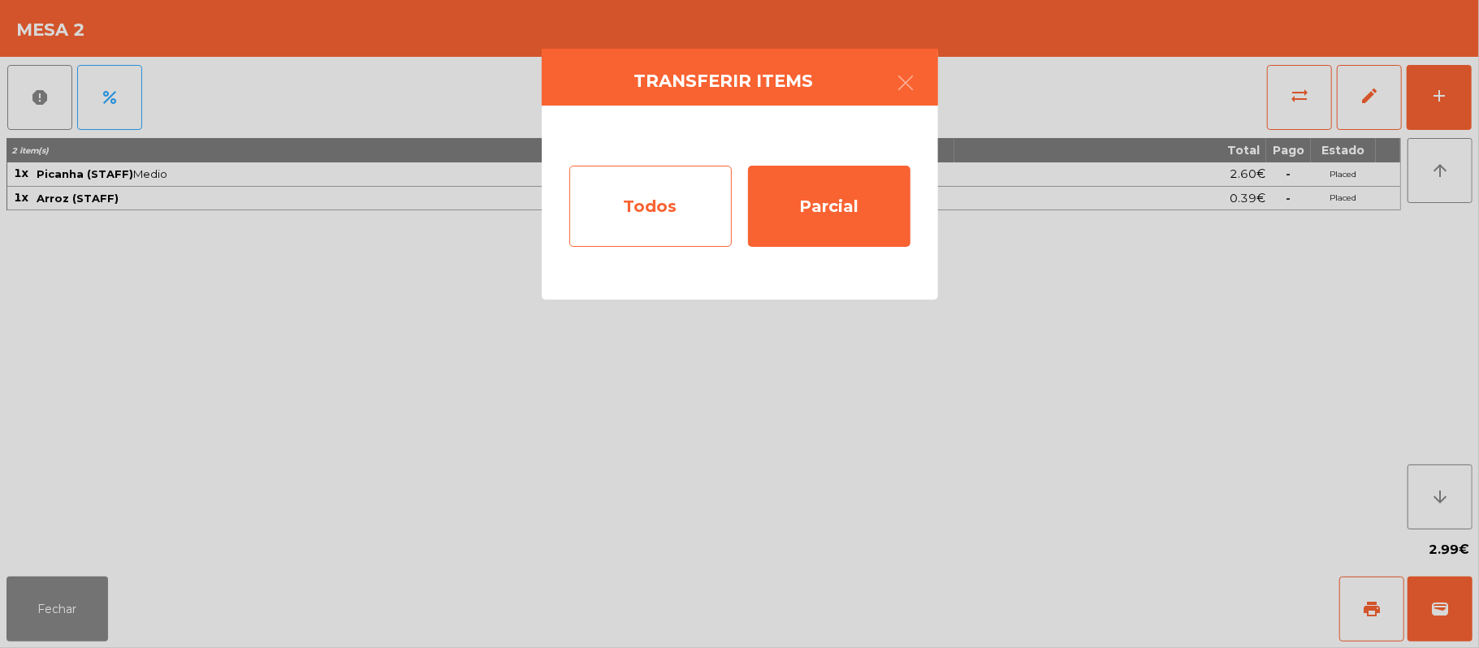
click at [653, 240] on div "Todos" at bounding box center [650, 206] width 162 height 81
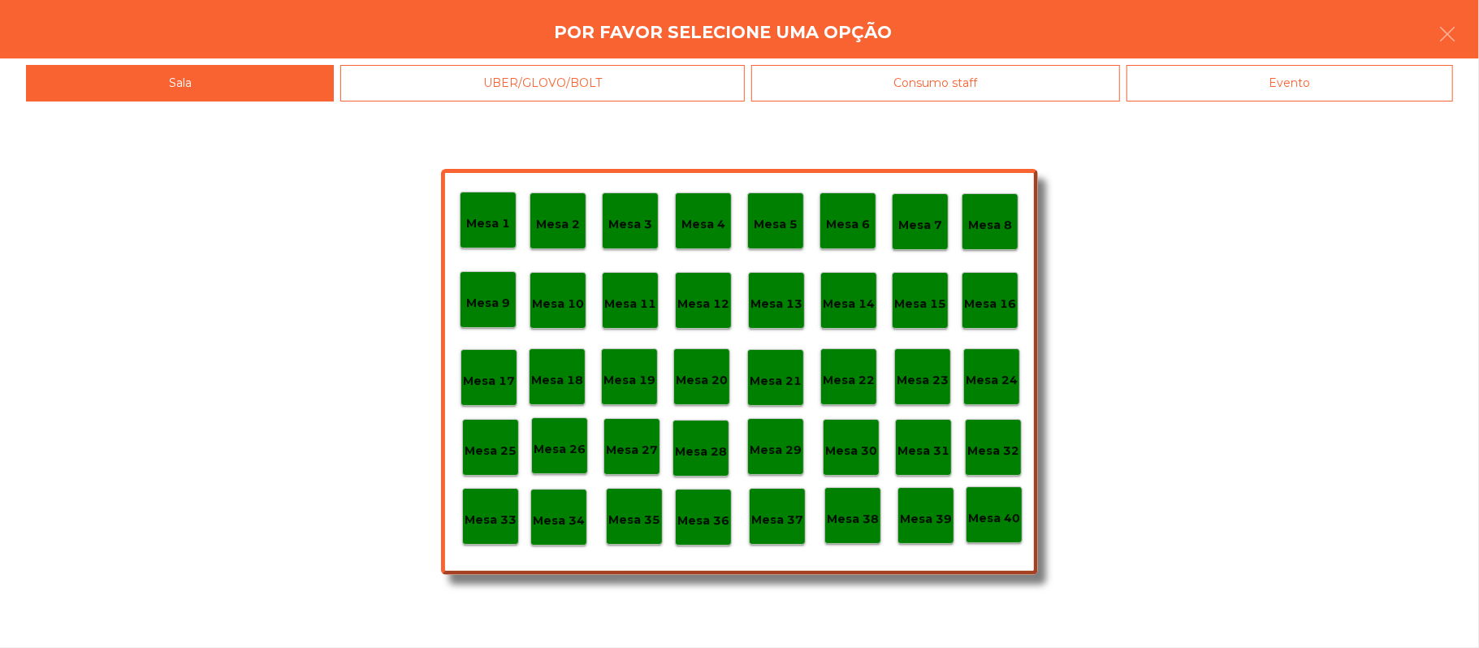
click at [1284, 84] on div "Evento" at bounding box center [1290, 83] width 327 height 37
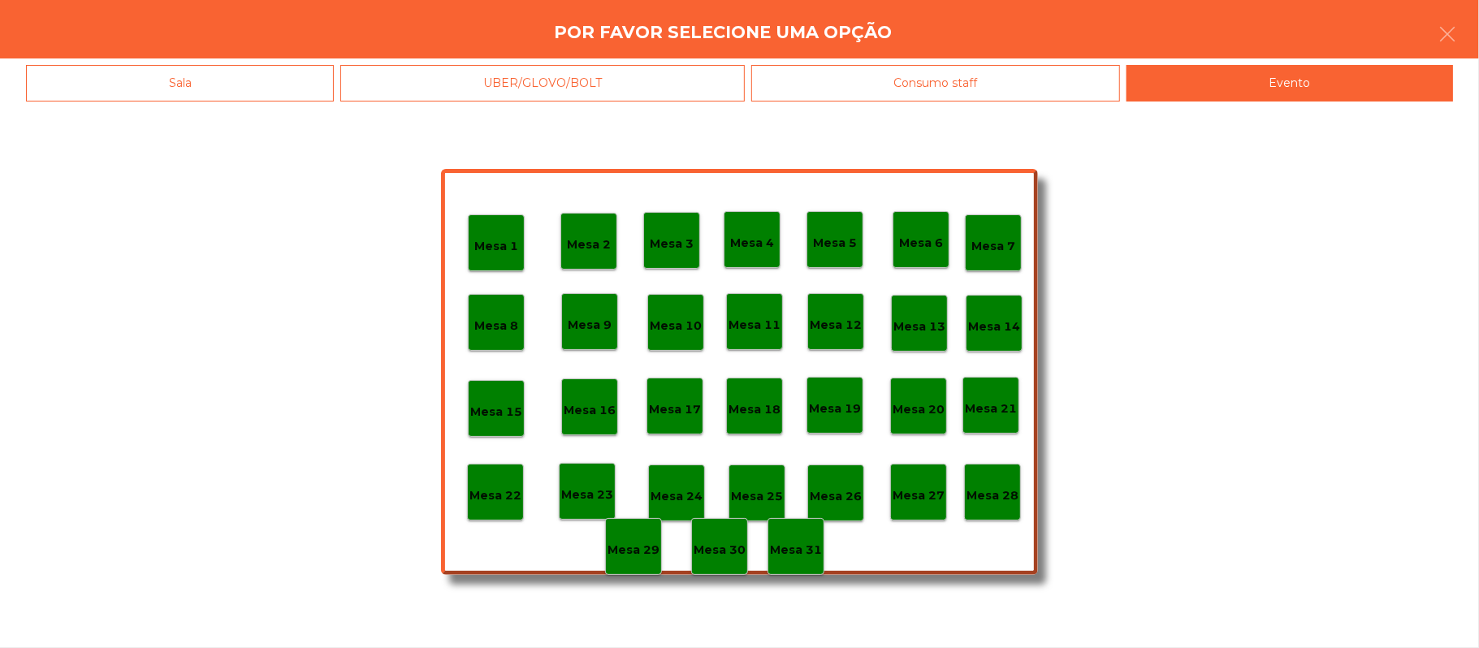
click at [1166, 612] on div "Mesa 1 Mesa 2 Mesa 3 Mesa 4 Mesa 5 Mesa 6 Mesa 7 Mesa 8 Mesa 9 Mesa 10 [GEOGRAP…" at bounding box center [739, 375] width 1479 height 547
click at [968, 472] on div "Mesa 28" at bounding box center [992, 492] width 57 height 57
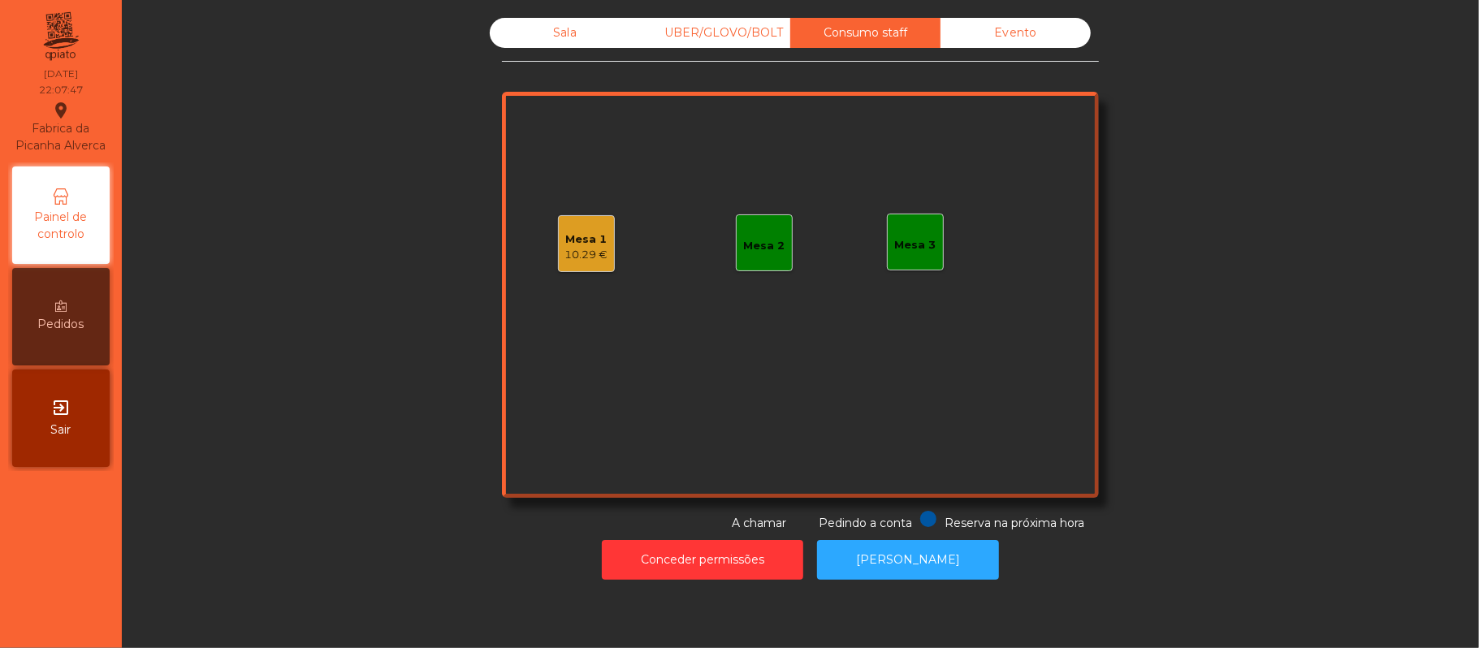
click at [565, 240] on div "Mesa 1" at bounding box center [586, 240] width 43 height 16
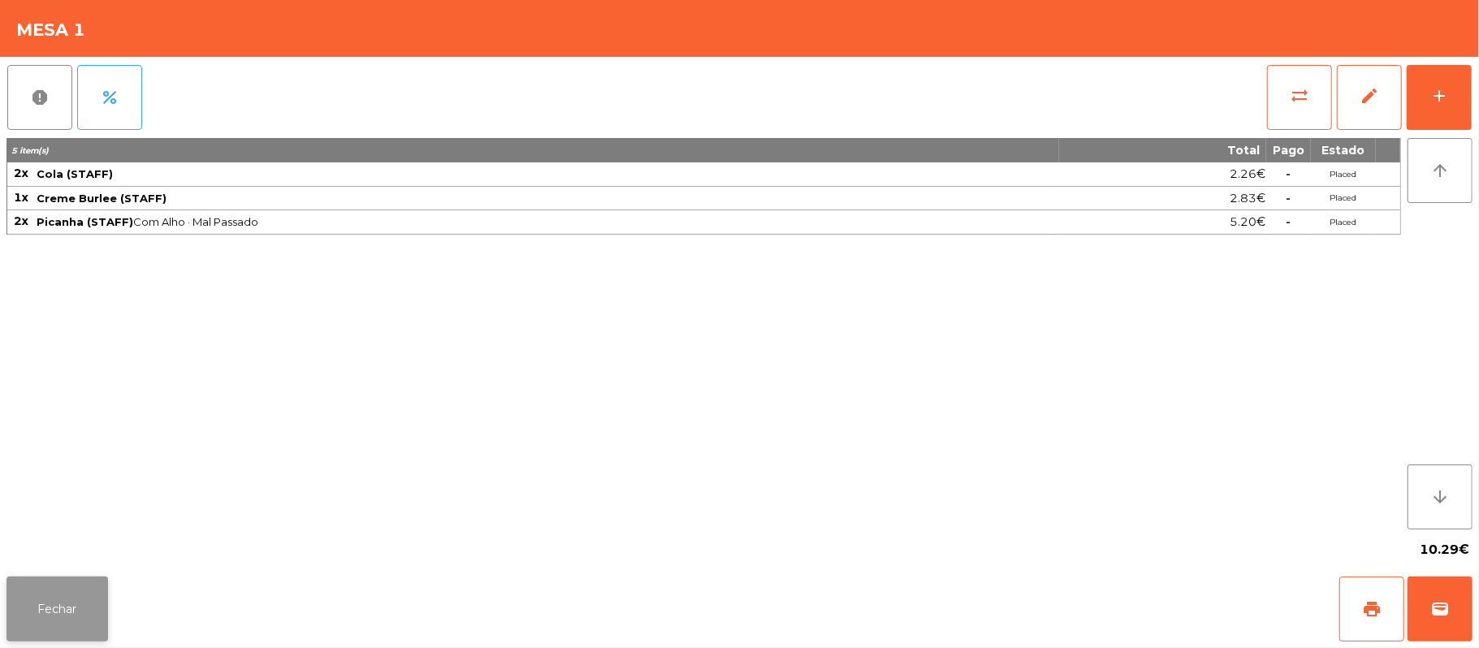
click at [96, 622] on button "Fechar" at bounding box center [57, 609] width 102 height 65
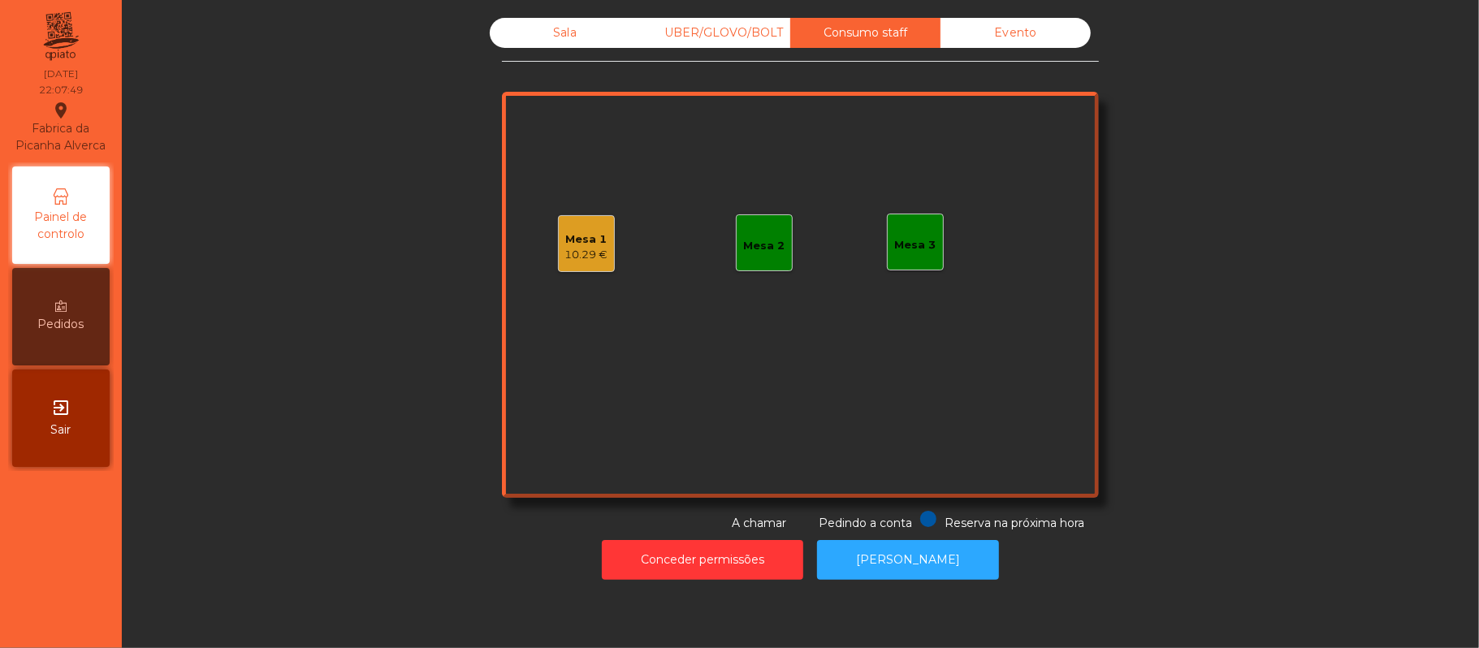
click at [565, 232] on div "Mesa 1" at bounding box center [586, 240] width 43 height 16
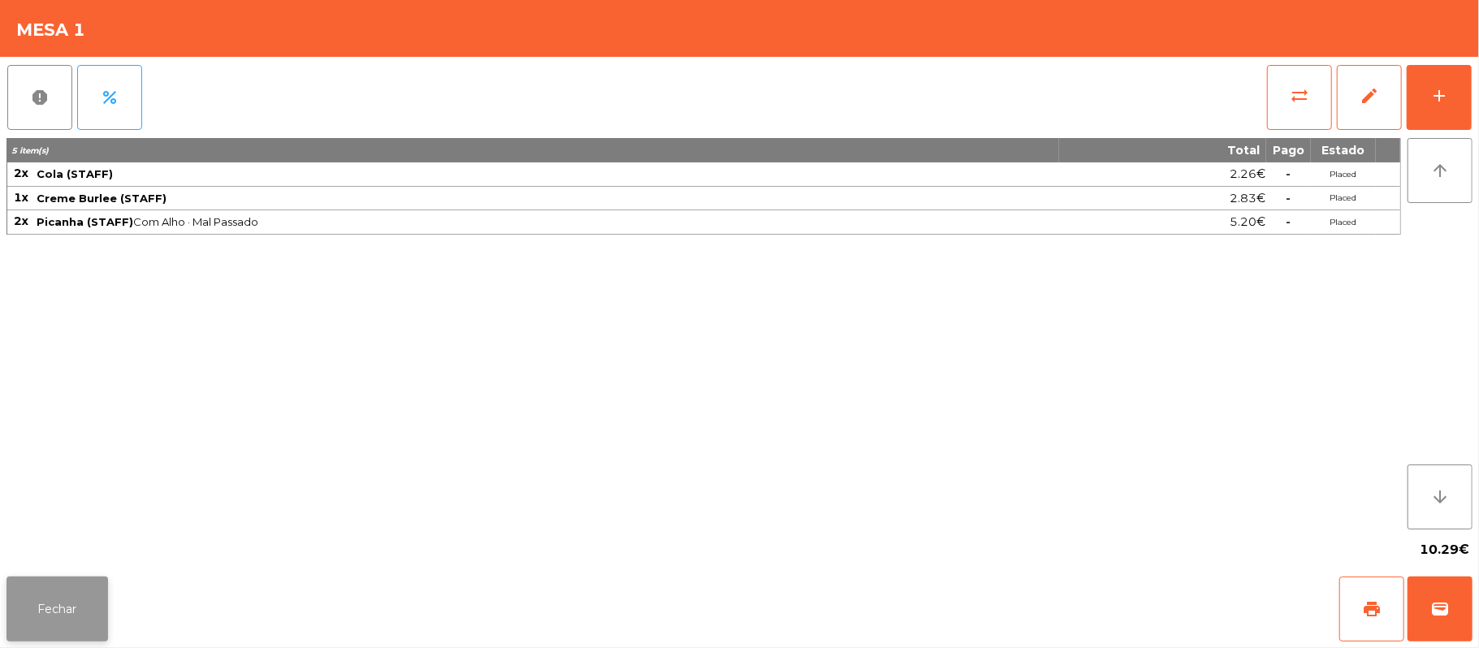
click at [71, 625] on button "Fechar" at bounding box center [57, 609] width 102 height 65
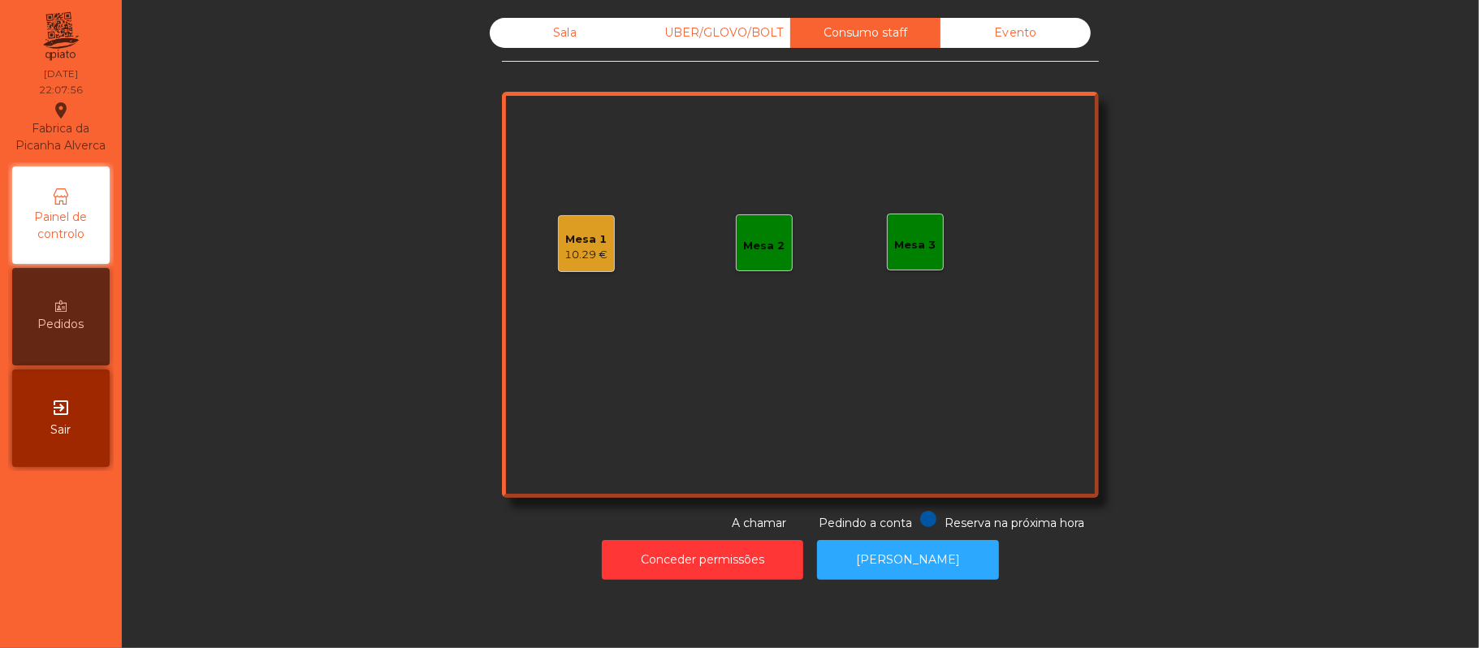
click at [585, 45] on div "Sala" at bounding box center [565, 33] width 150 height 30
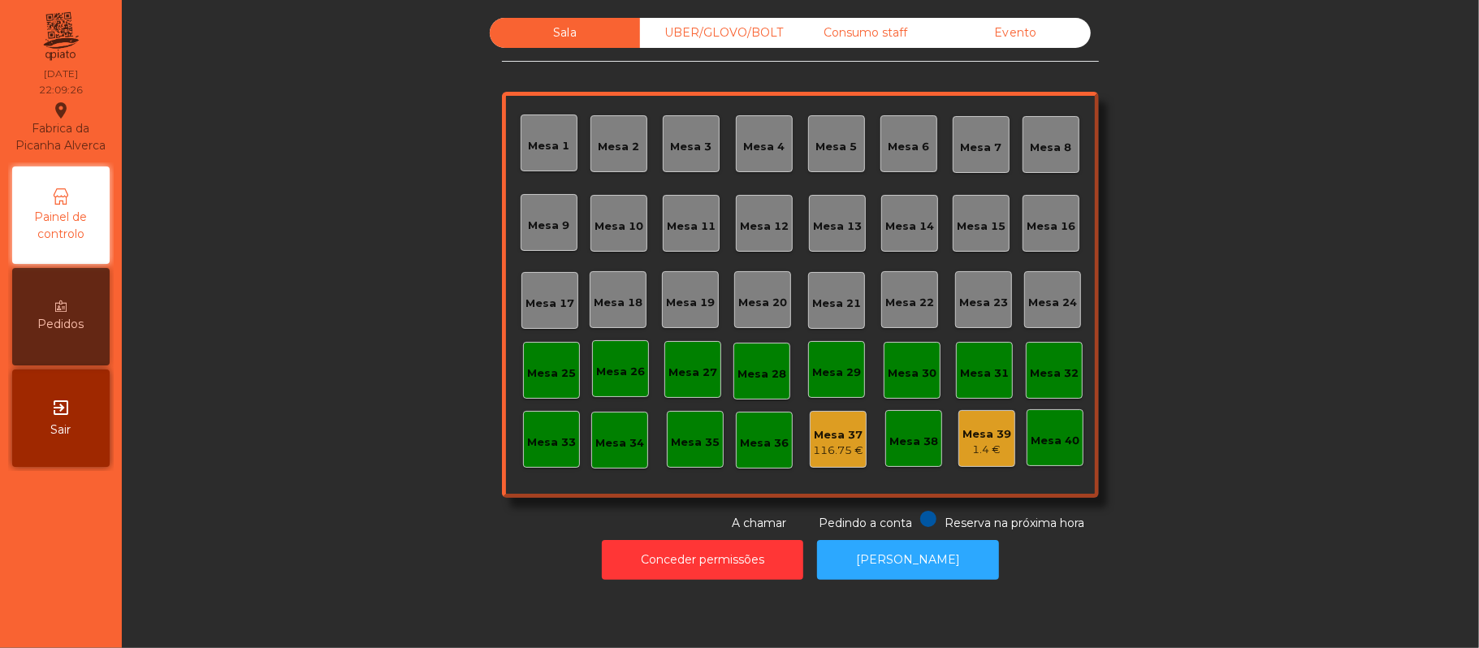
click at [876, 32] on div "Consumo staff" at bounding box center [865, 33] width 150 height 30
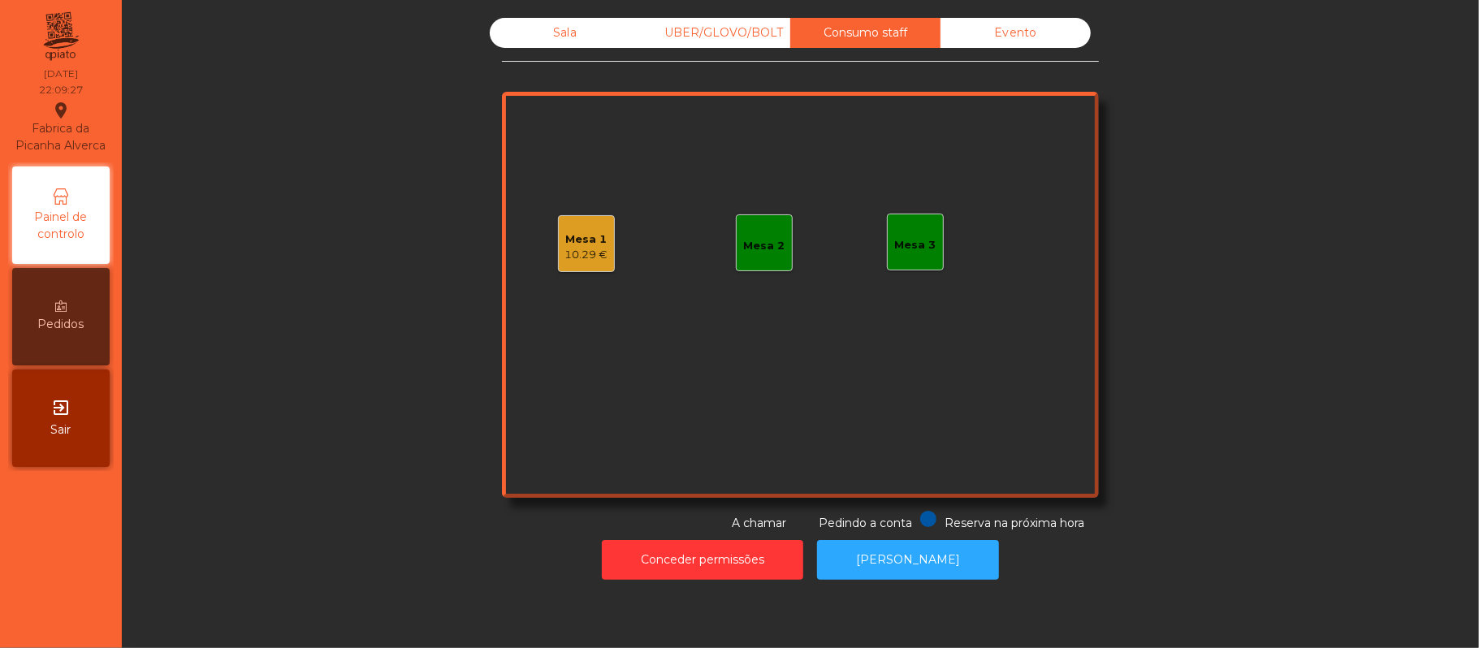
click at [764, 223] on div "Mesa 2" at bounding box center [764, 242] width 57 height 57
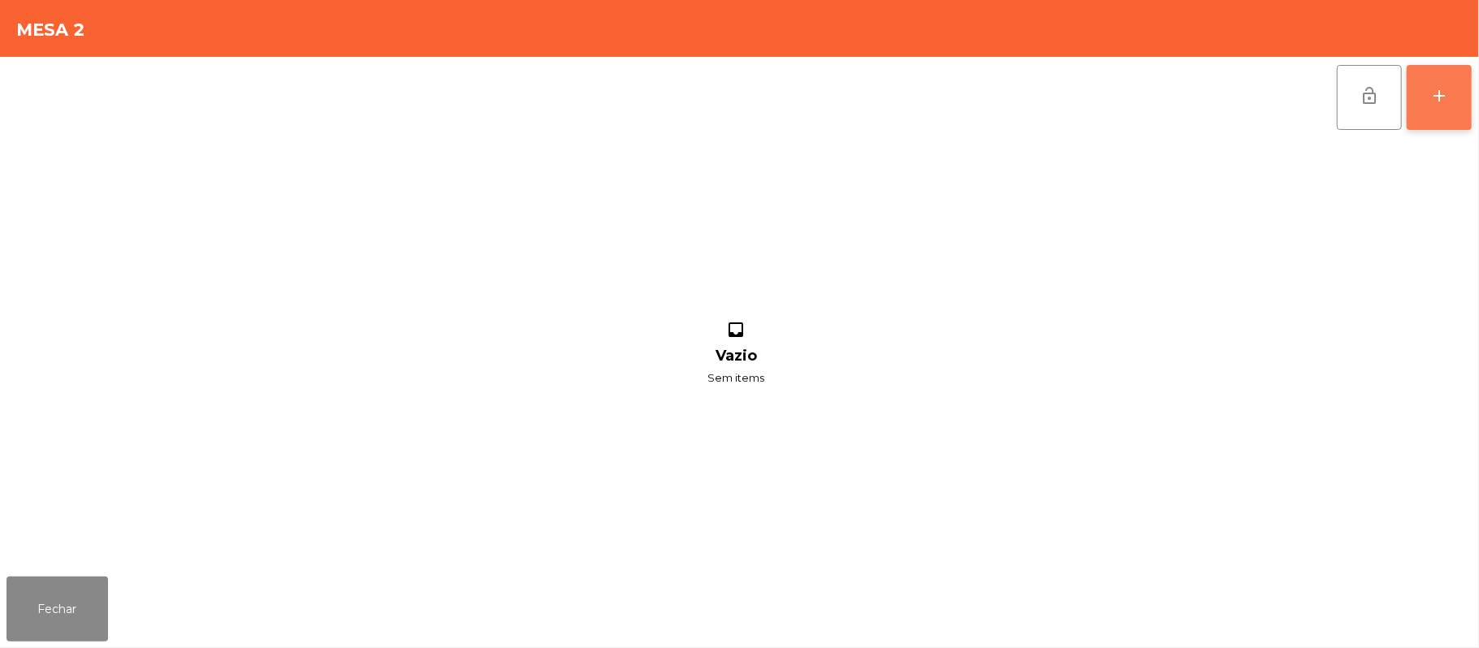
click at [1437, 92] on div "add" at bounding box center [1439, 95] width 19 height 19
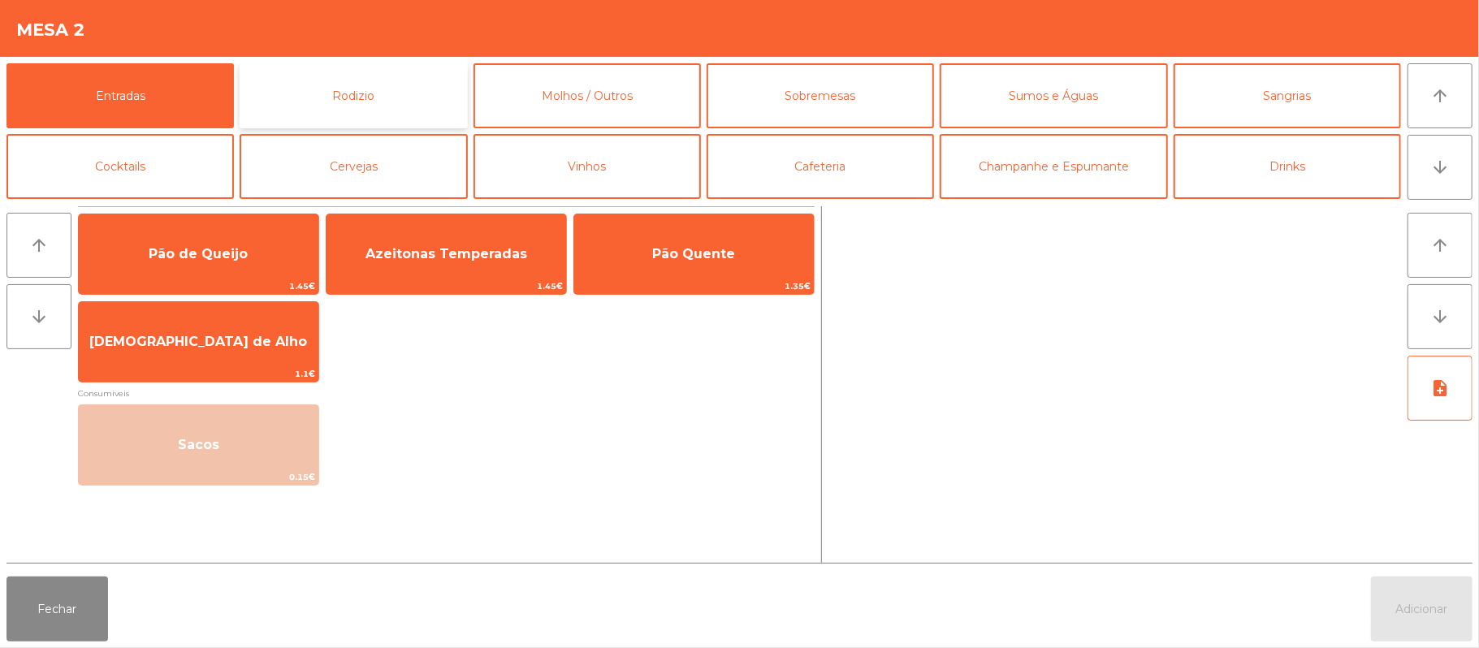
click at [410, 111] on button "Rodizio" at bounding box center [353, 95] width 227 height 65
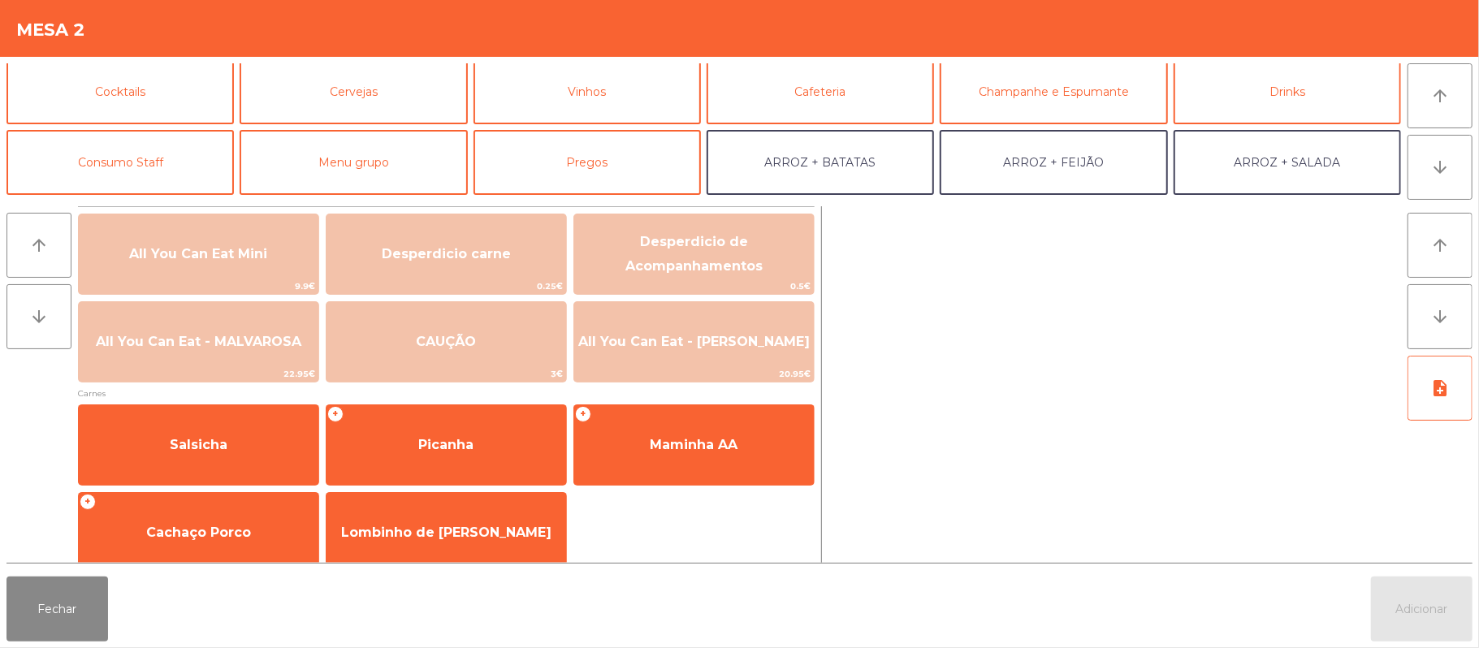
scroll to position [84, 0]
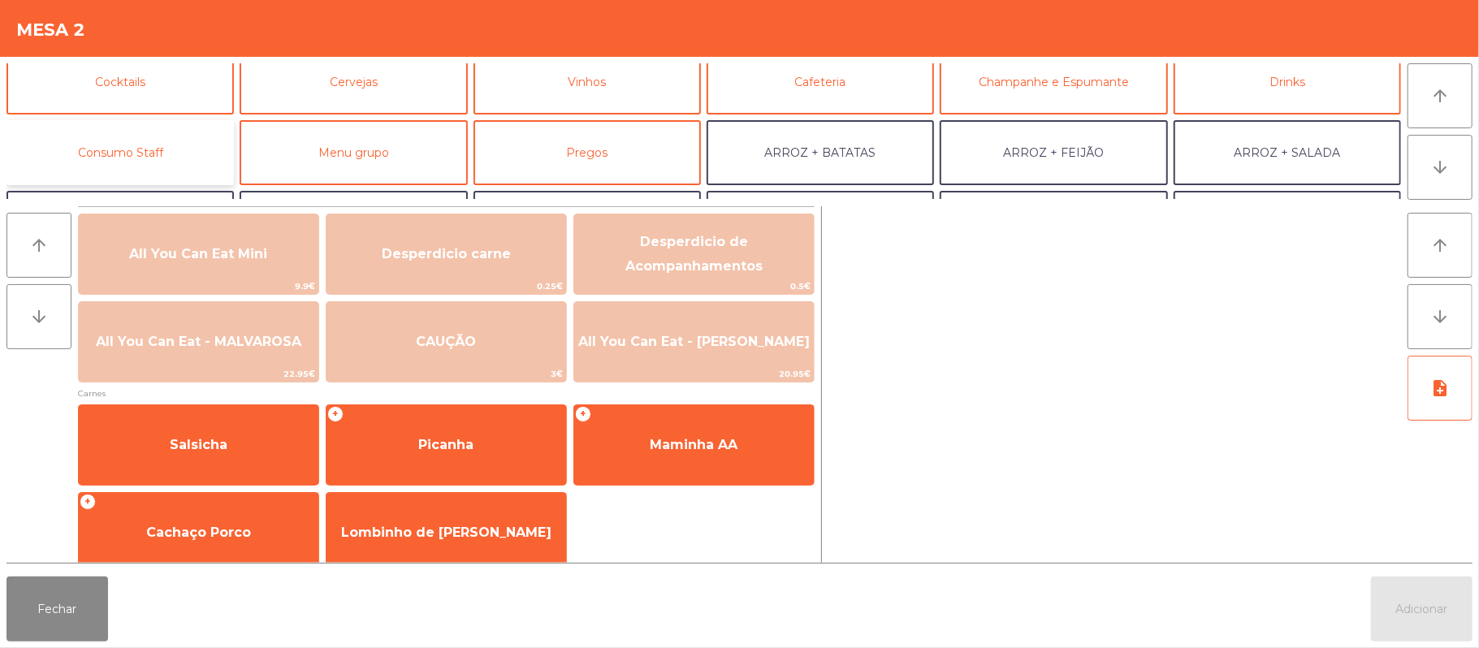
click at [169, 154] on button "Consumo Staff" at bounding box center [119, 152] width 227 height 65
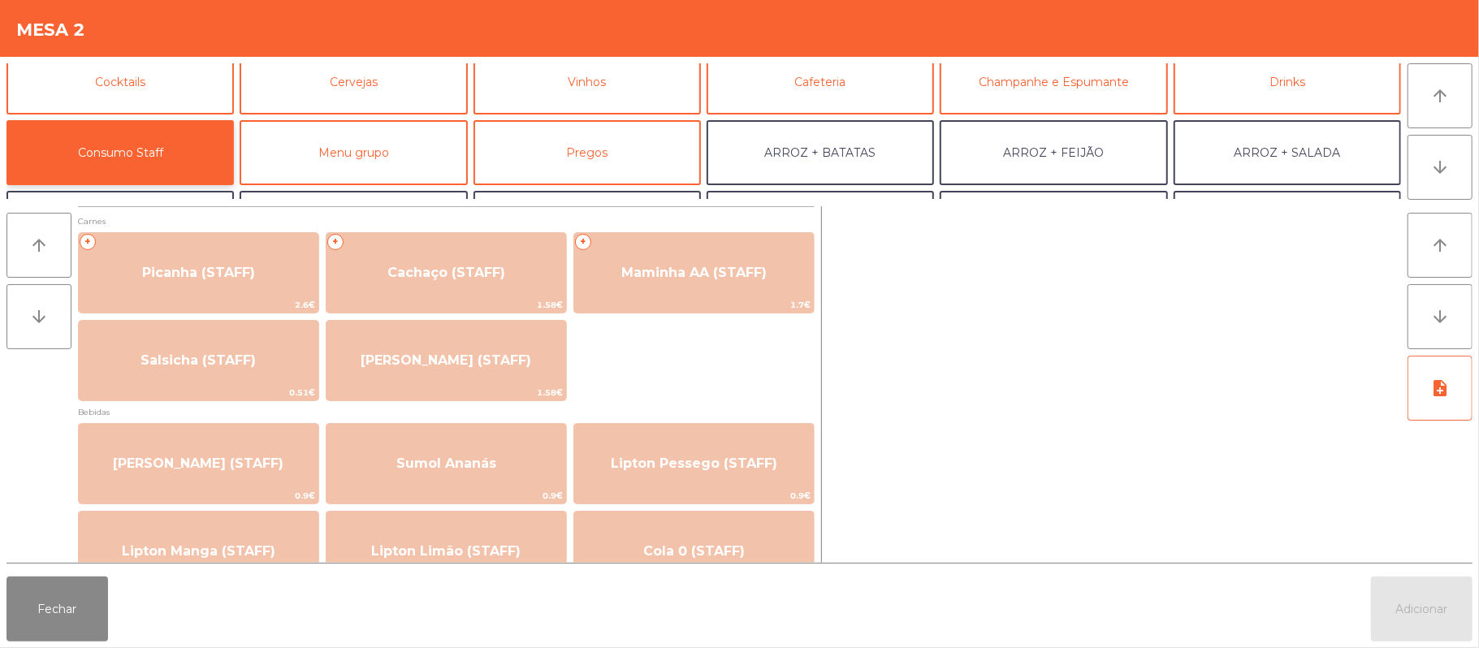
scroll to position [2, 0]
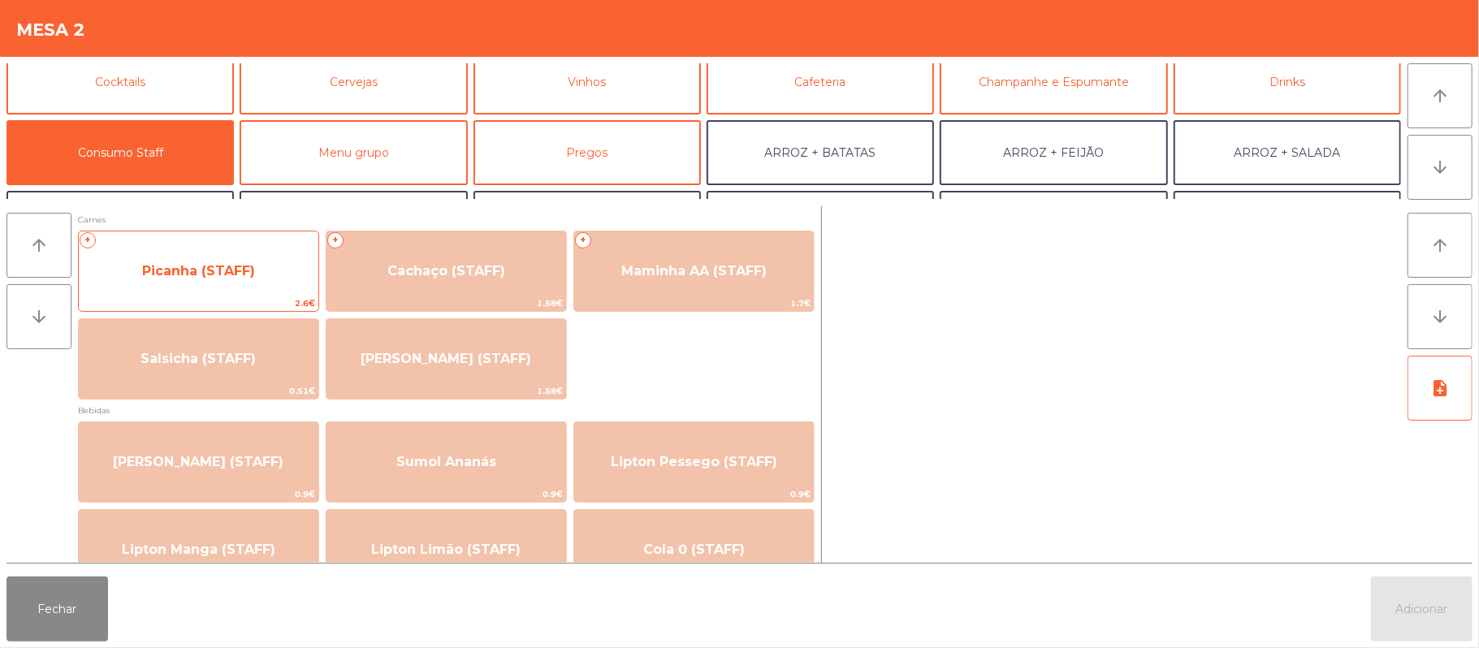
click at [263, 279] on span "Picanha (STAFF)" at bounding box center [199, 271] width 240 height 44
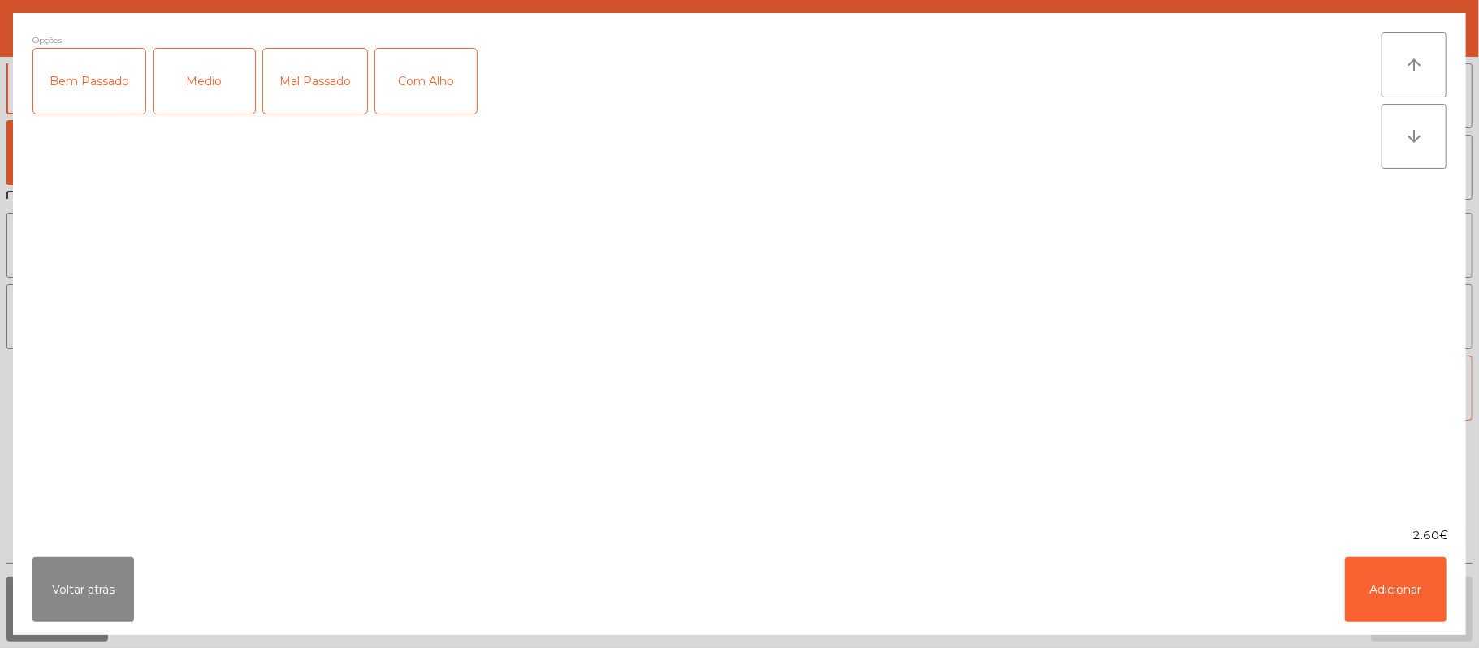
click at [208, 96] on div "Medio" at bounding box center [205, 81] width 102 height 65
click at [1404, 595] on button "Adicionar" at bounding box center [1396, 589] width 102 height 65
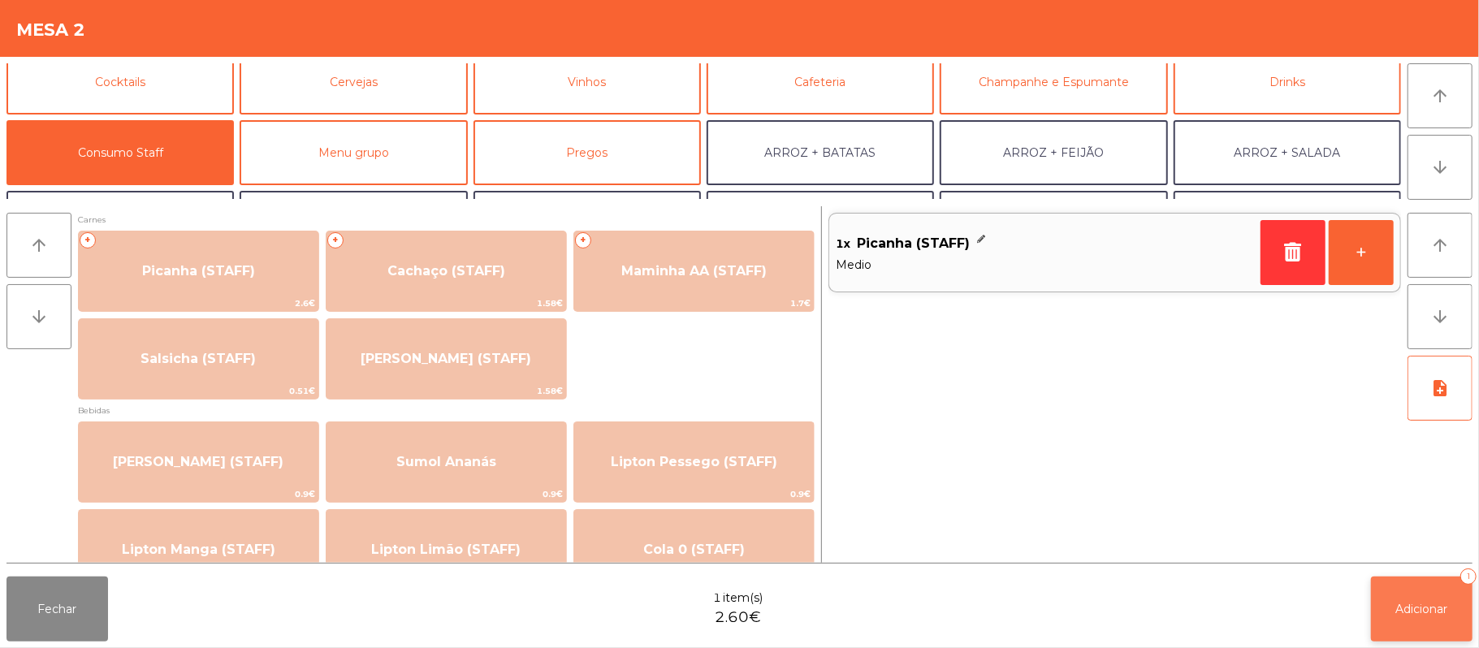
click at [1407, 609] on span "Adicionar" at bounding box center [1422, 609] width 52 height 15
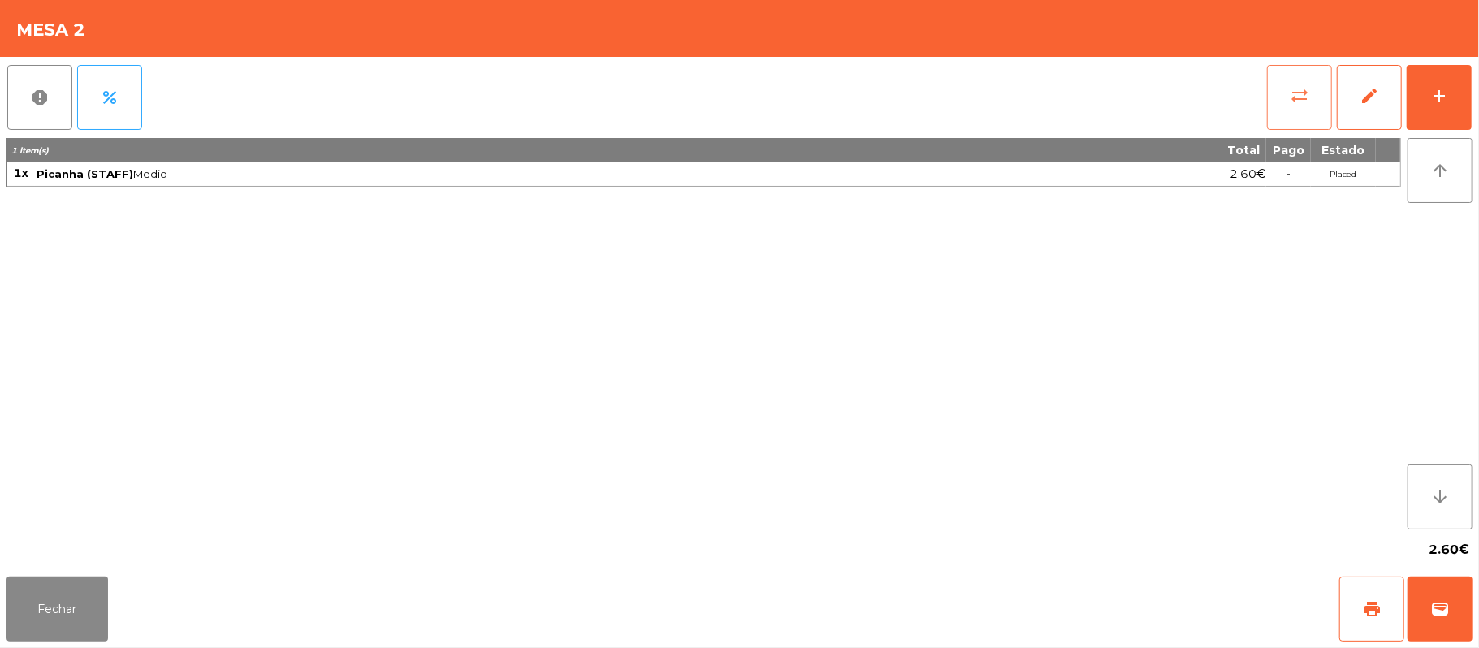
click at [1275, 94] on button "sync_alt" at bounding box center [1299, 97] width 65 height 65
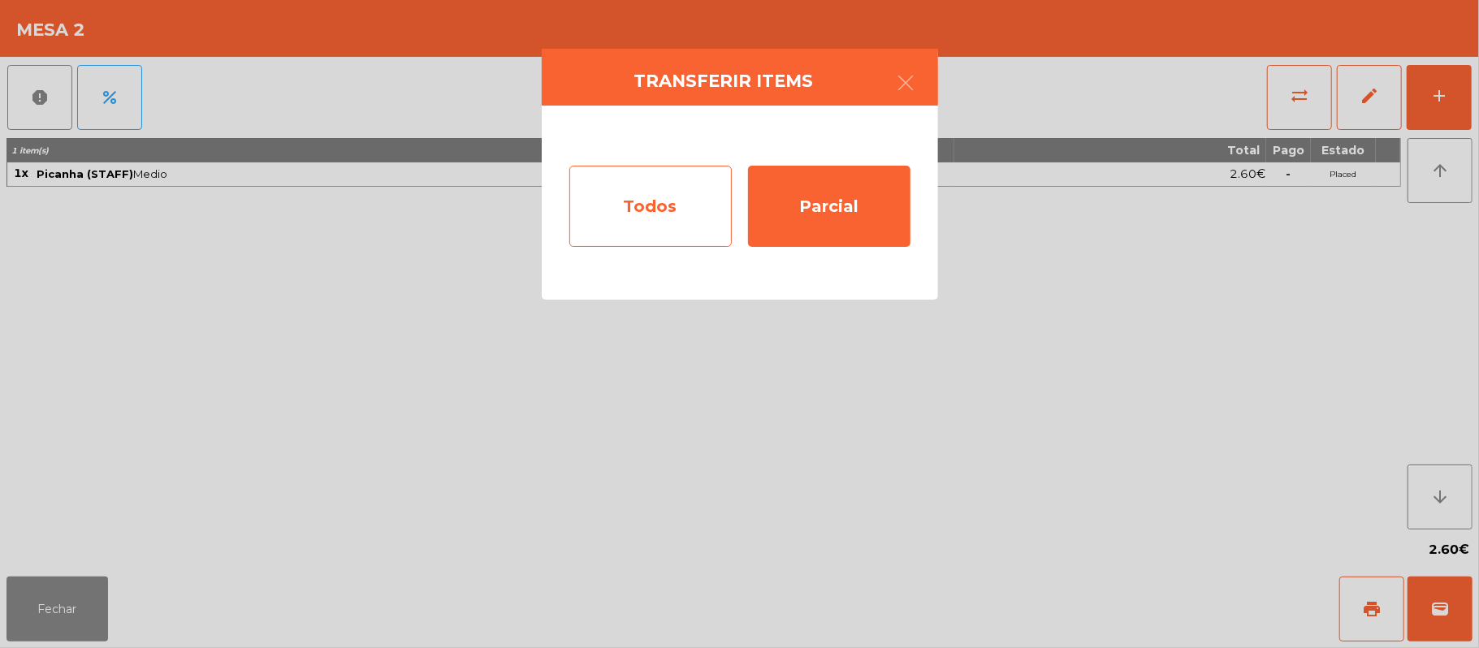
click at [634, 213] on div "Todos" at bounding box center [650, 206] width 162 height 81
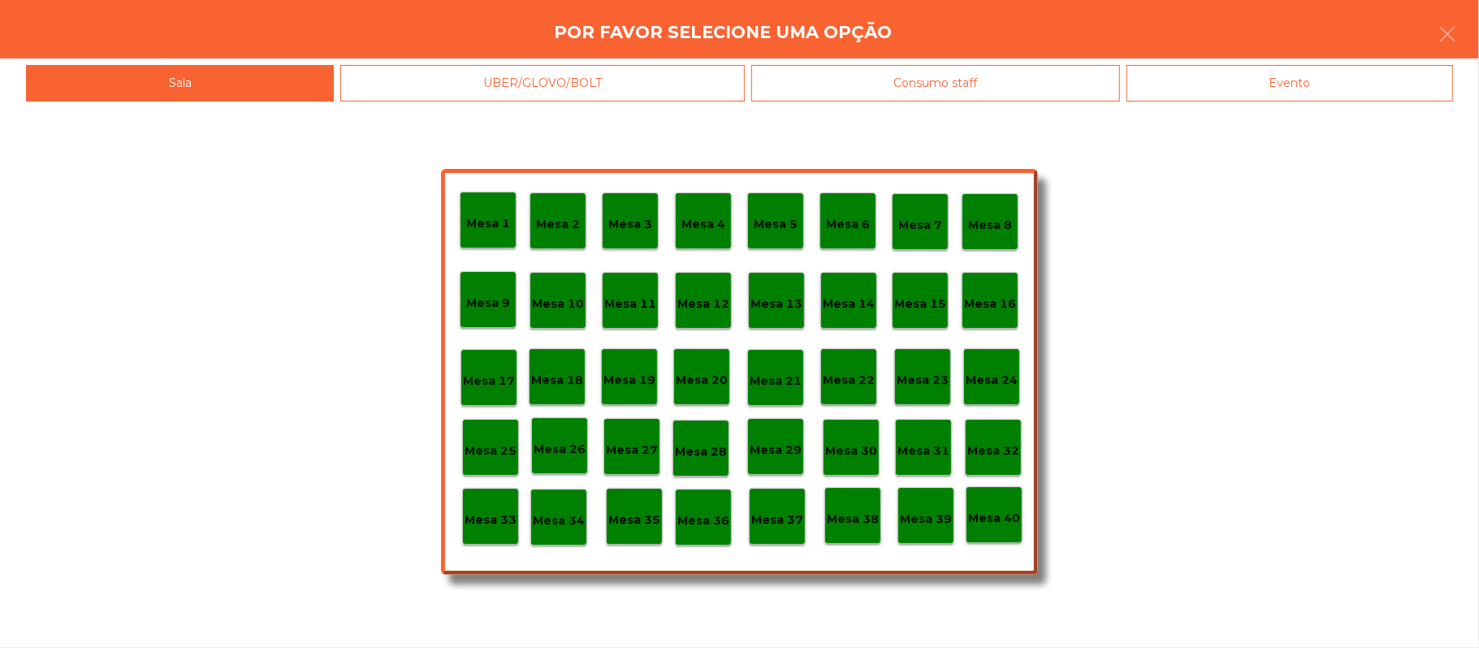
click at [1316, 92] on div "Evento" at bounding box center [1290, 83] width 327 height 37
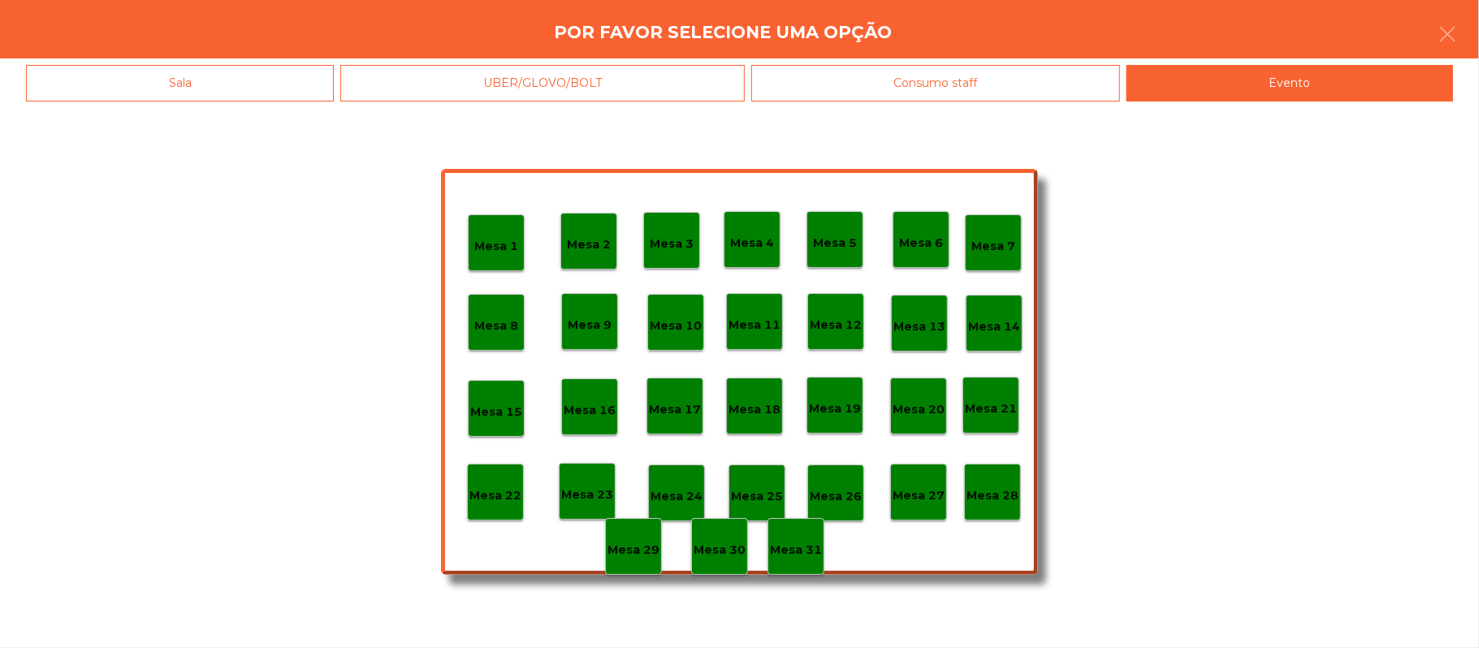
click at [993, 480] on div "Mesa 28" at bounding box center [993, 492] width 52 height 25
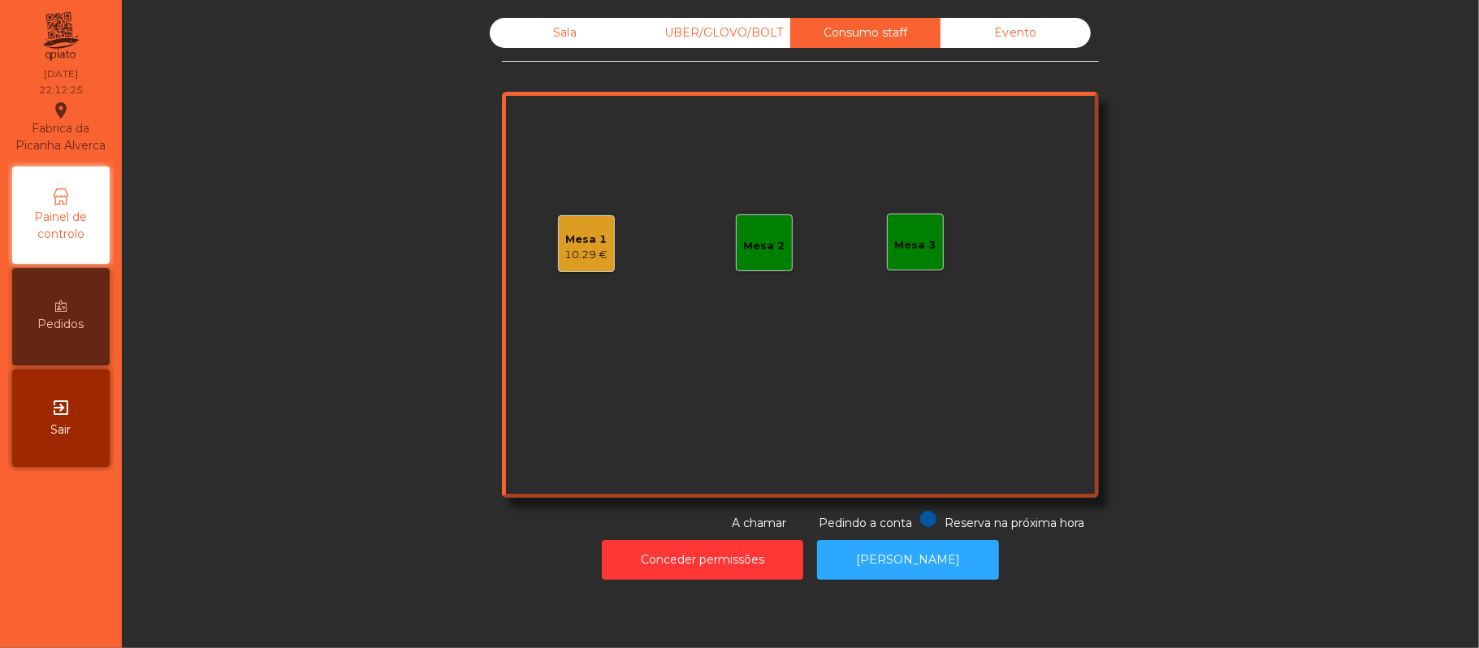
click at [523, 33] on div "Sala" at bounding box center [565, 33] width 150 height 30
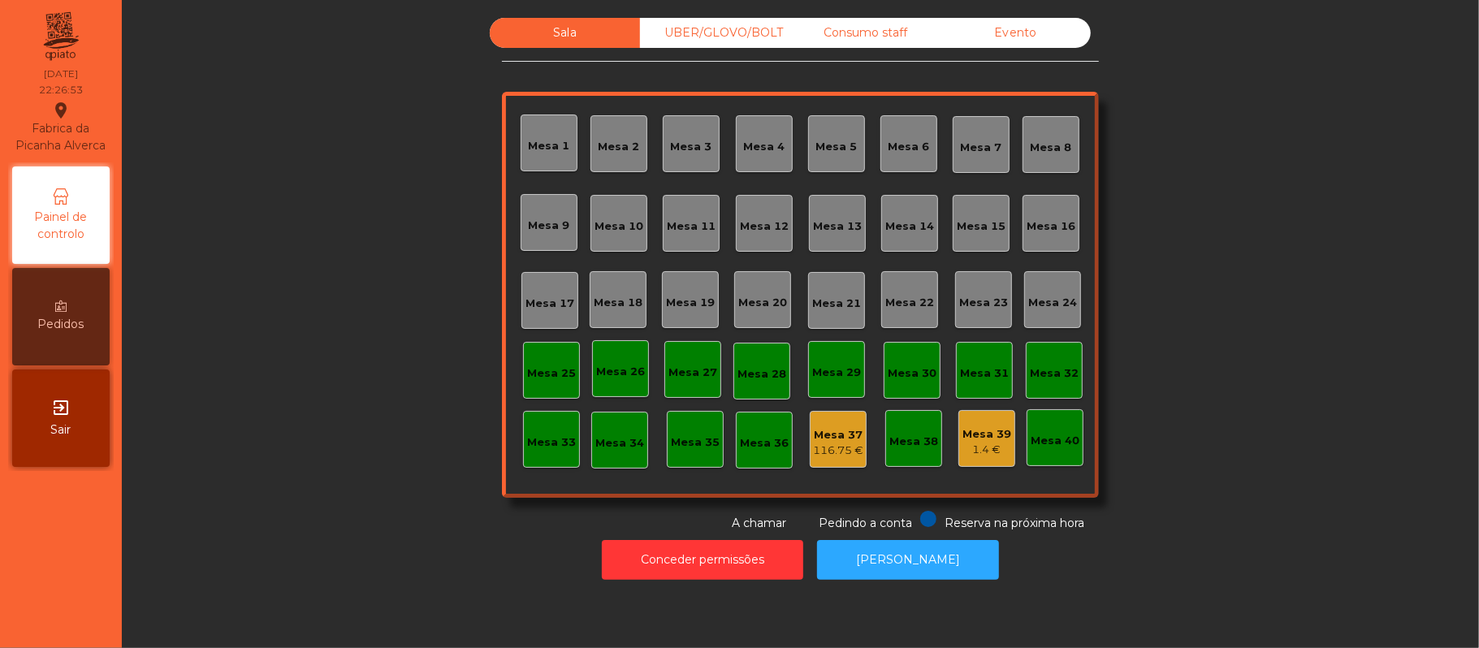
click at [735, 32] on div "UBER/GLOVO/BOLT" at bounding box center [715, 33] width 150 height 30
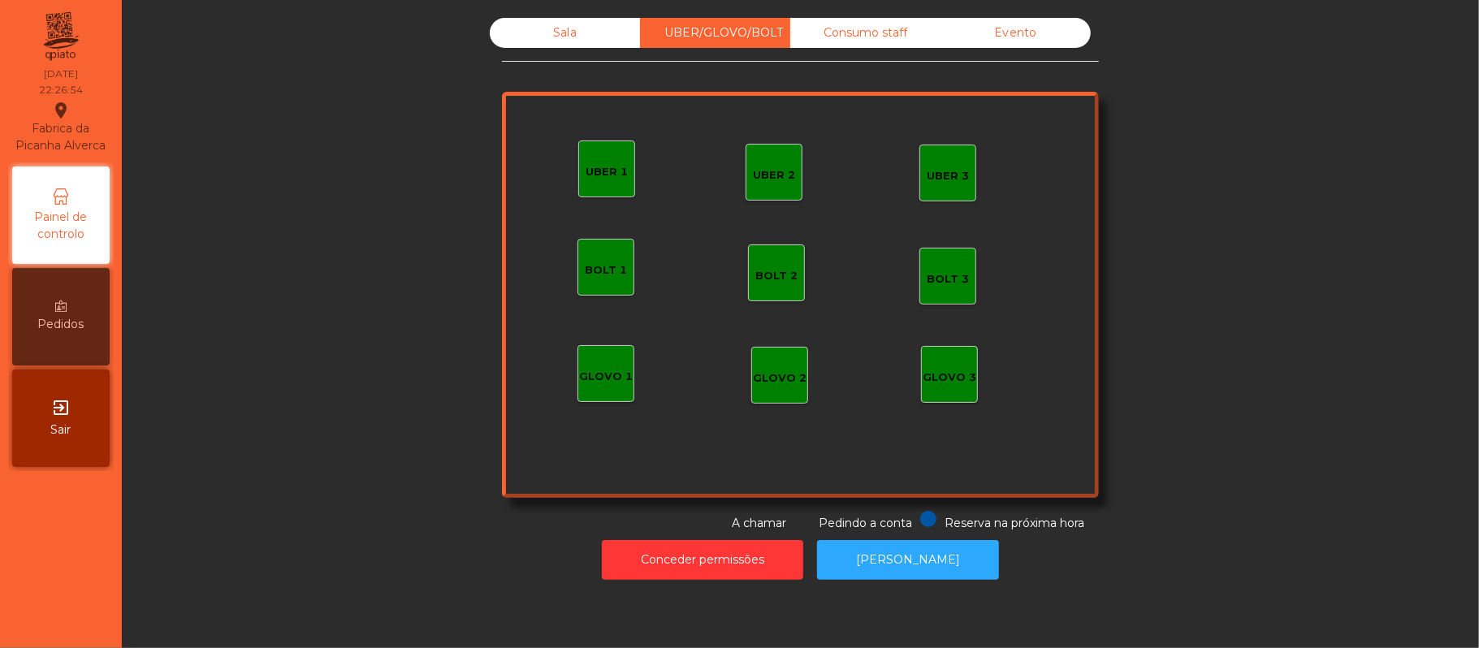
click at [619, 382] on div "GLOVO 1" at bounding box center [606, 377] width 54 height 16
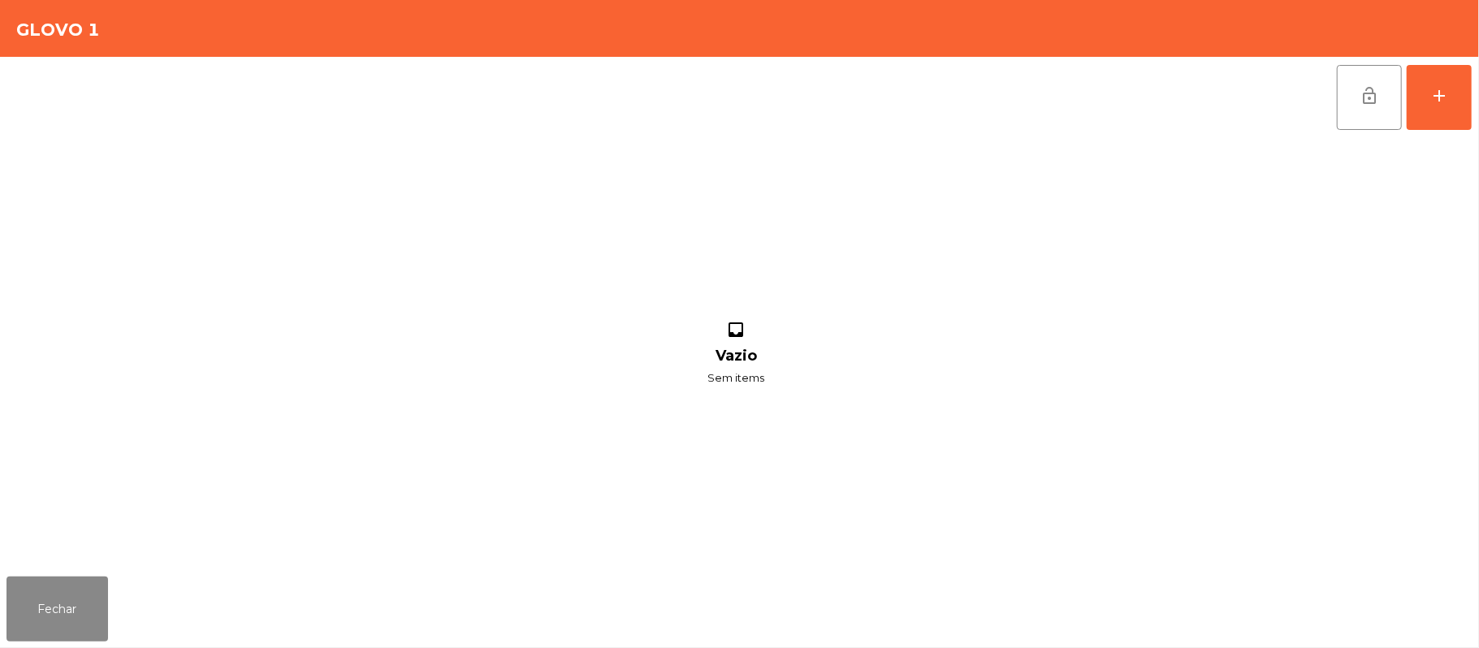
click at [1477, 117] on div "lock_open add inbox Vazio Sem items" at bounding box center [739, 313] width 1479 height 513
click at [1452, 97] on button "add" at bounding box center [1439, 97] width 65 height 65
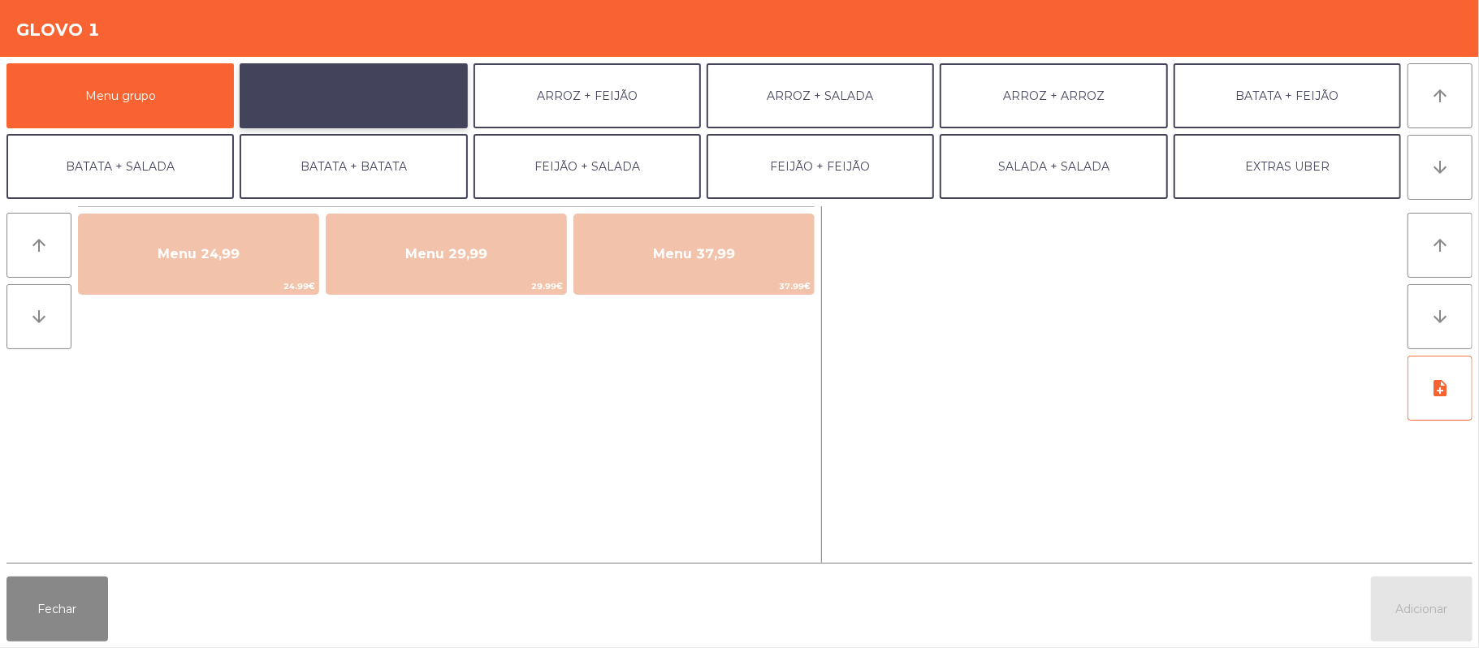
click at [400, 70] on button "ARROZ + BATATAS" at bounding box center [353, 95] width 227 height 65
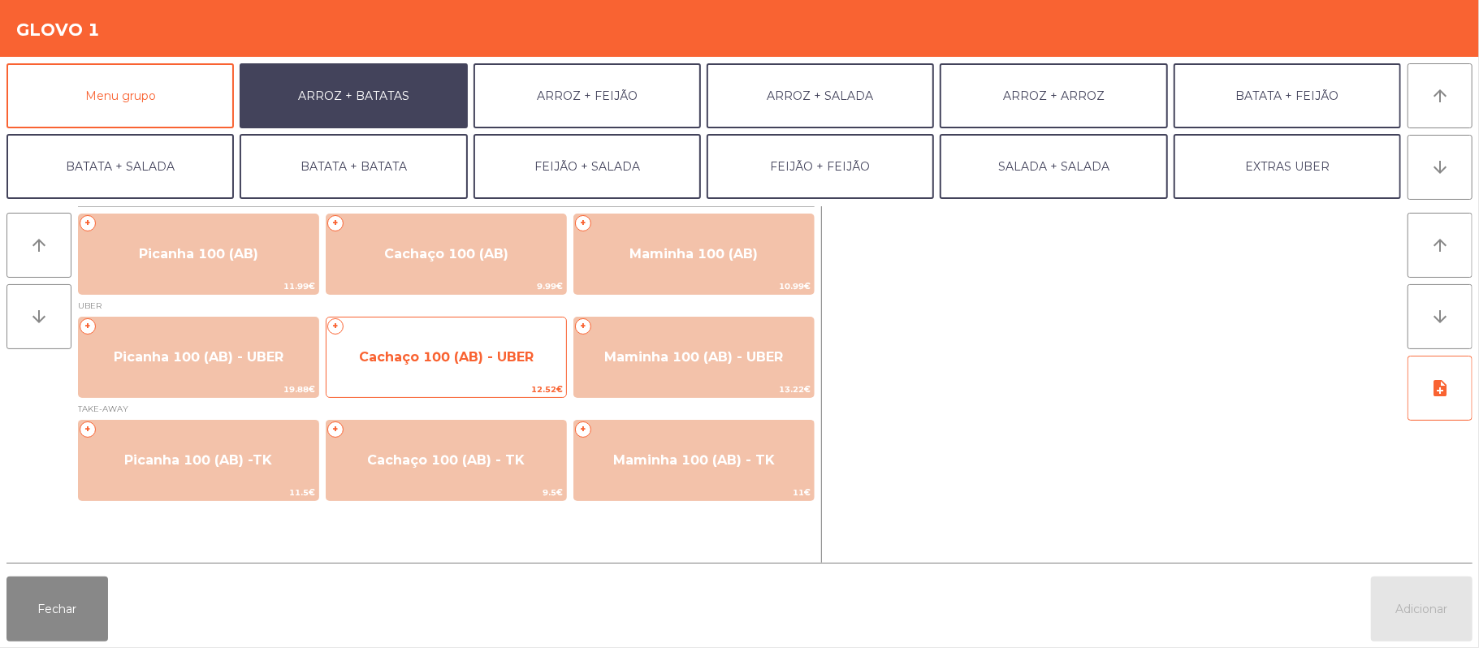
click at [450, 359] on span "Cachaço 100 (AB) - UBER" at bounding box center [446, 356] width 175 height 15
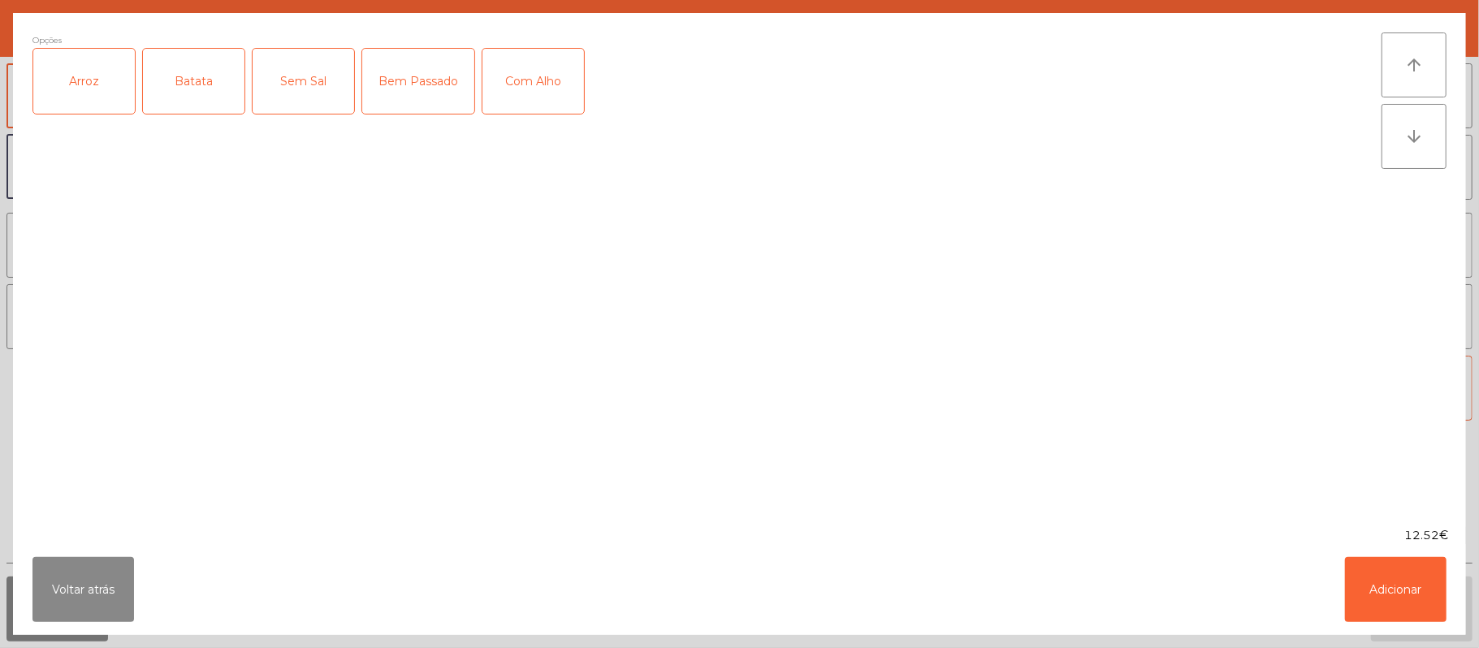
click at [79, 101] on div "Arroz" at bounding box center [84, 81] width 102 height 65
click at [175, 95] on div "Batata" at bounding box center [194, 81] width 102 height 65
click at [524, 75] on div "Com Alho" at bounding box center [534, 81] width 102 height 65
click at [1391, 606] on button "Adicionar" at bounding box center [1396, 589] width 102 height 65
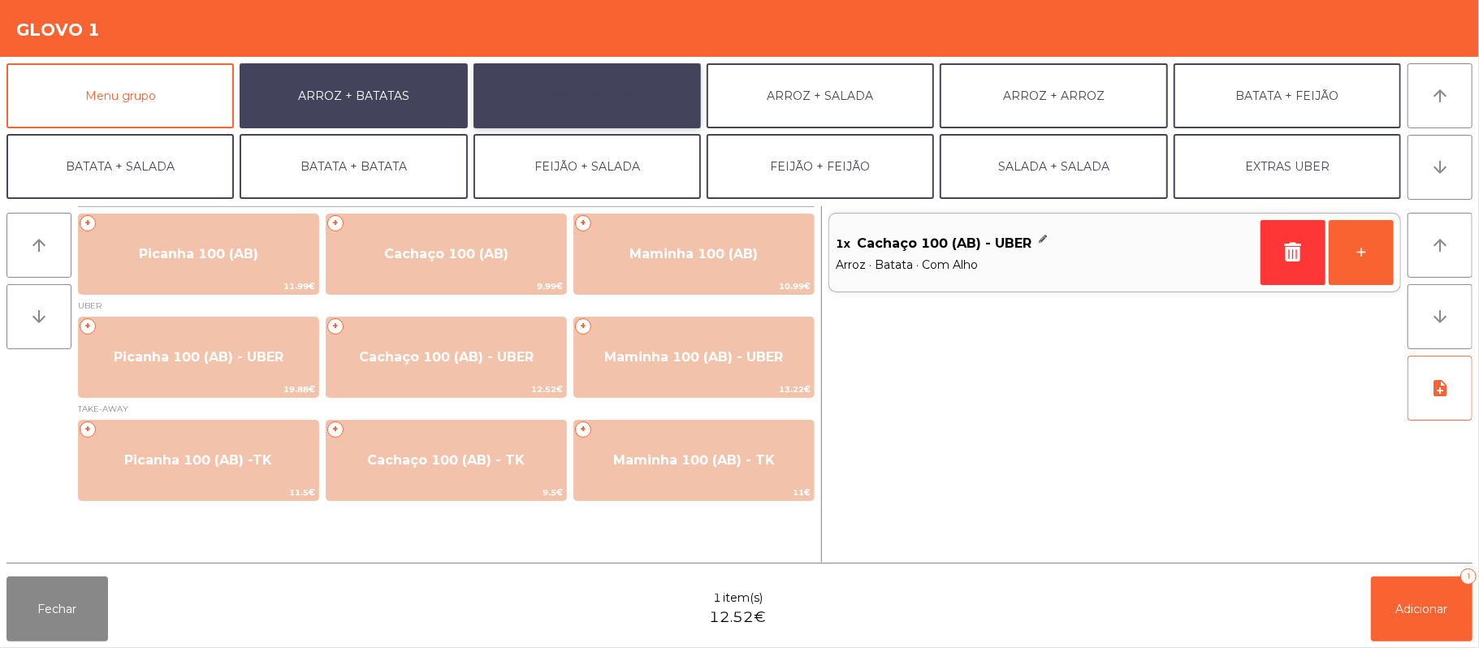
click at [619, 93] on button "ARROZ + FEIJÃO" at bounding box center [587, 95] width 227 height 65
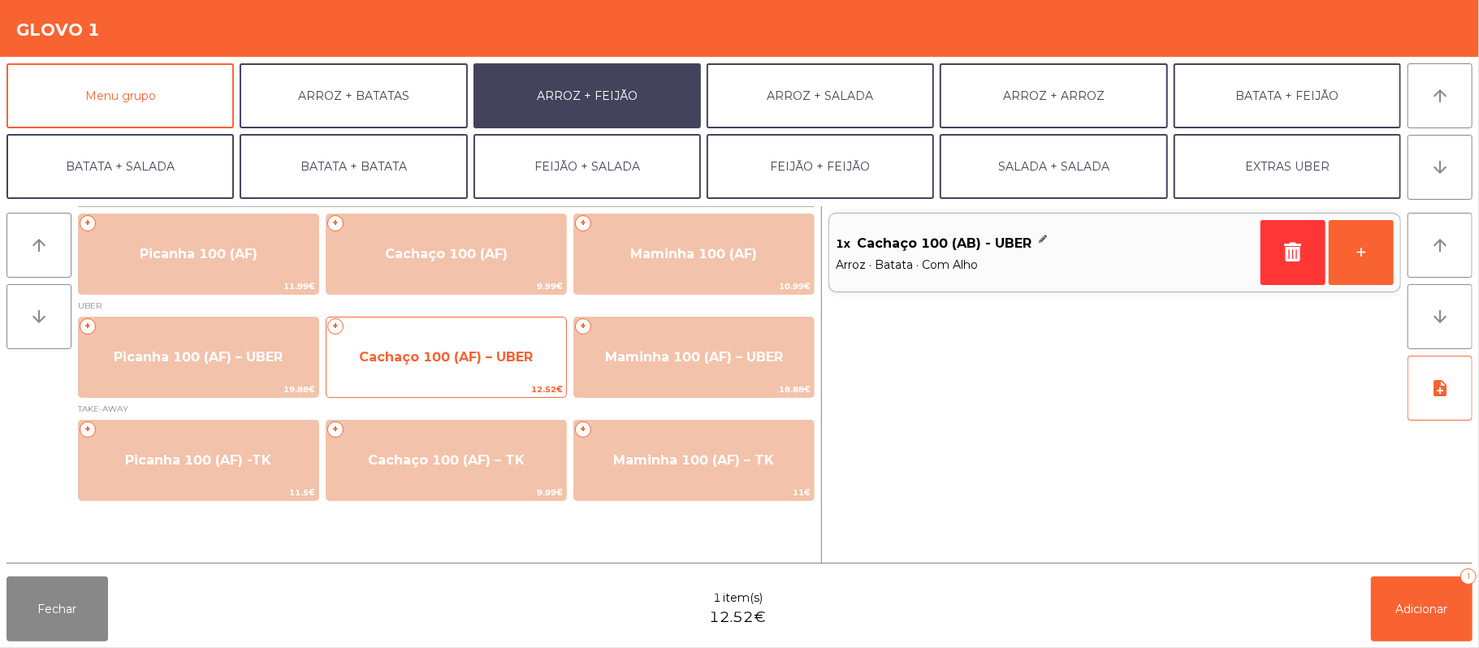
click at [459, 359] on span "Cachaço 100 (AF) – UBER" at bounding box center [446, 356] width 174 height 15
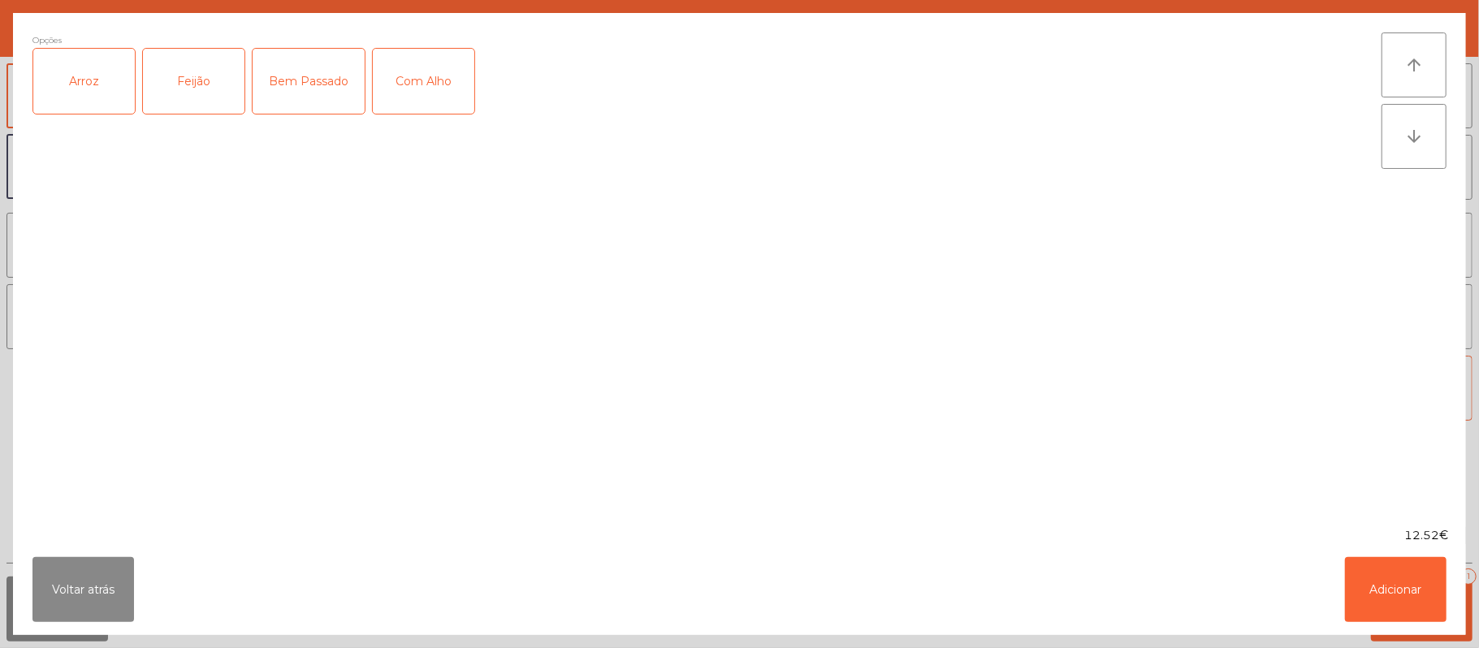
click at [52, 72] on div "Arroz" at bounding box center [84, 81] width 102 height 65
click at [147, 76] on div "Feijão" at bounding box center [194, 81] width 102 height 65
click at [417, 79] on div "Com Alho" at bounding box center [424, 81] width 102 height 65
click at [1387, 588] on button "Adicionar" at bounding box center [1396, 589] width 102 height 65
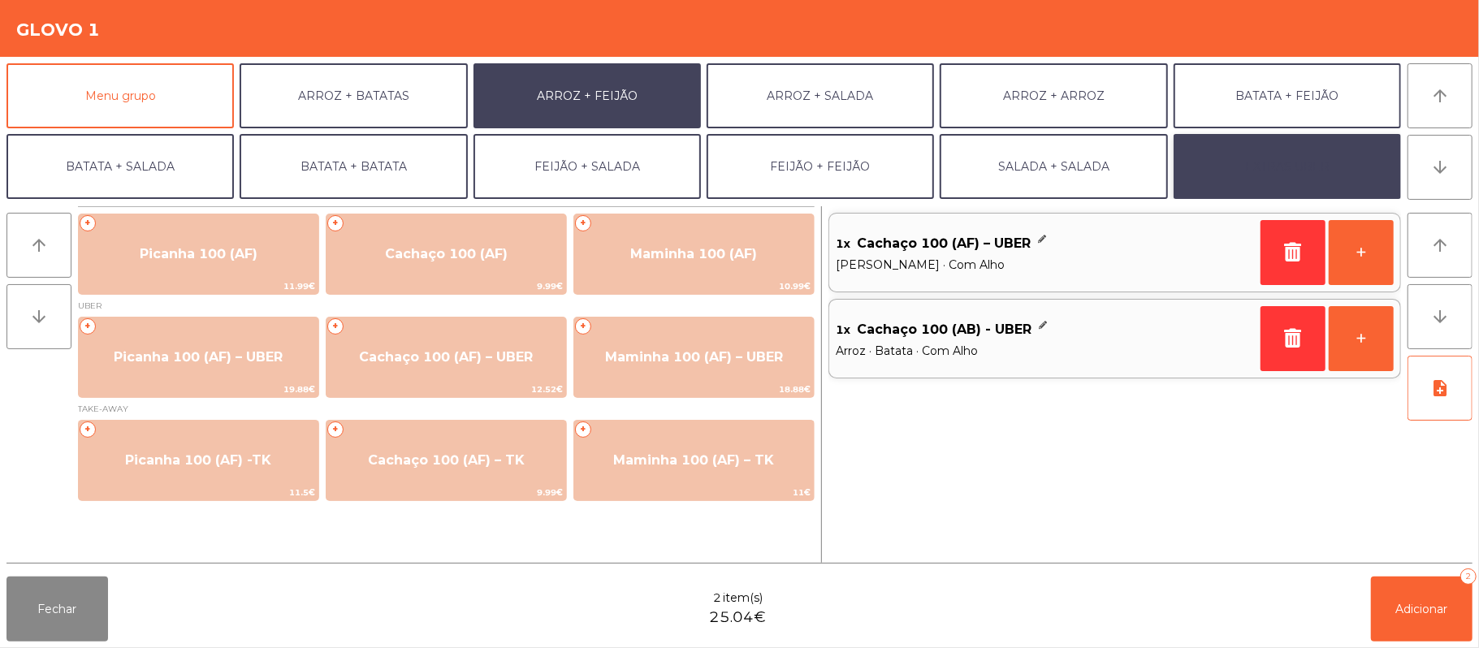
click at [1318, 176] on button "EXTRAS UBER" at bounding box center [1287, 166] width 227 height 65
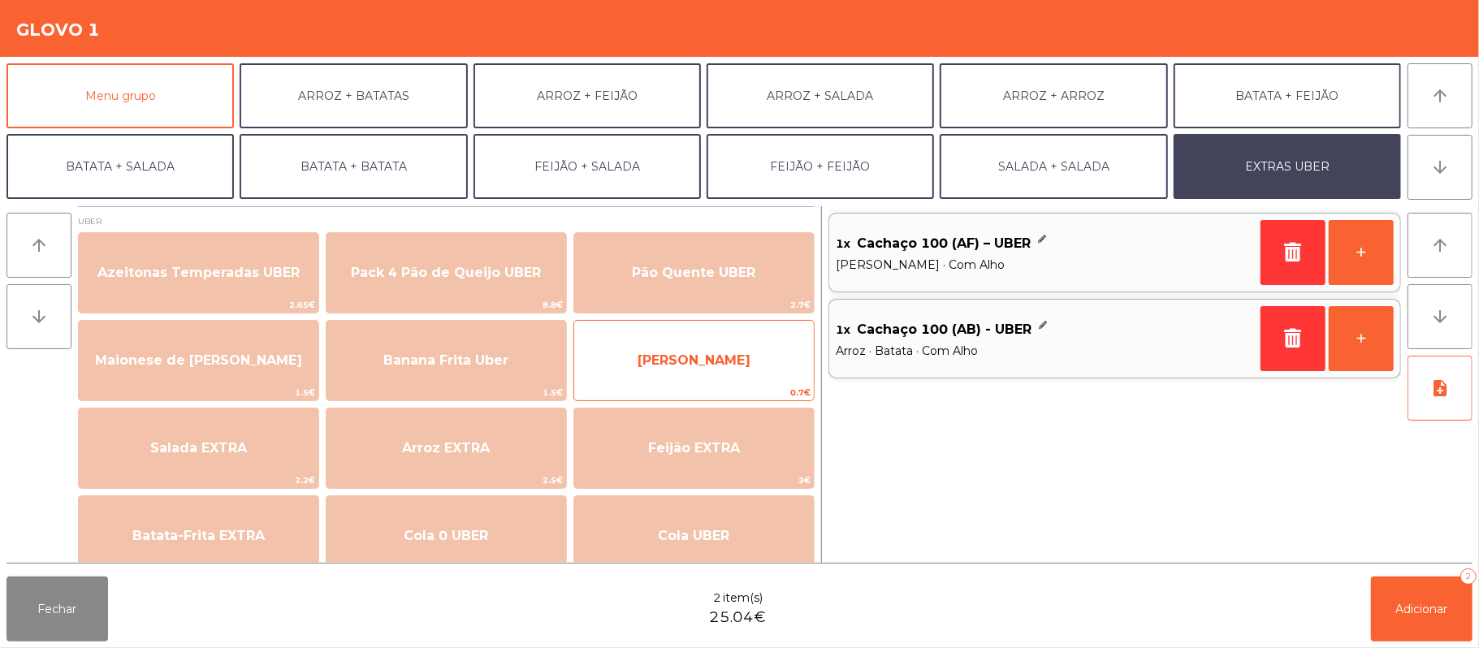
click at [694, 391] on span "0.7€" at bounding box center [694, 392] width 240 height 15
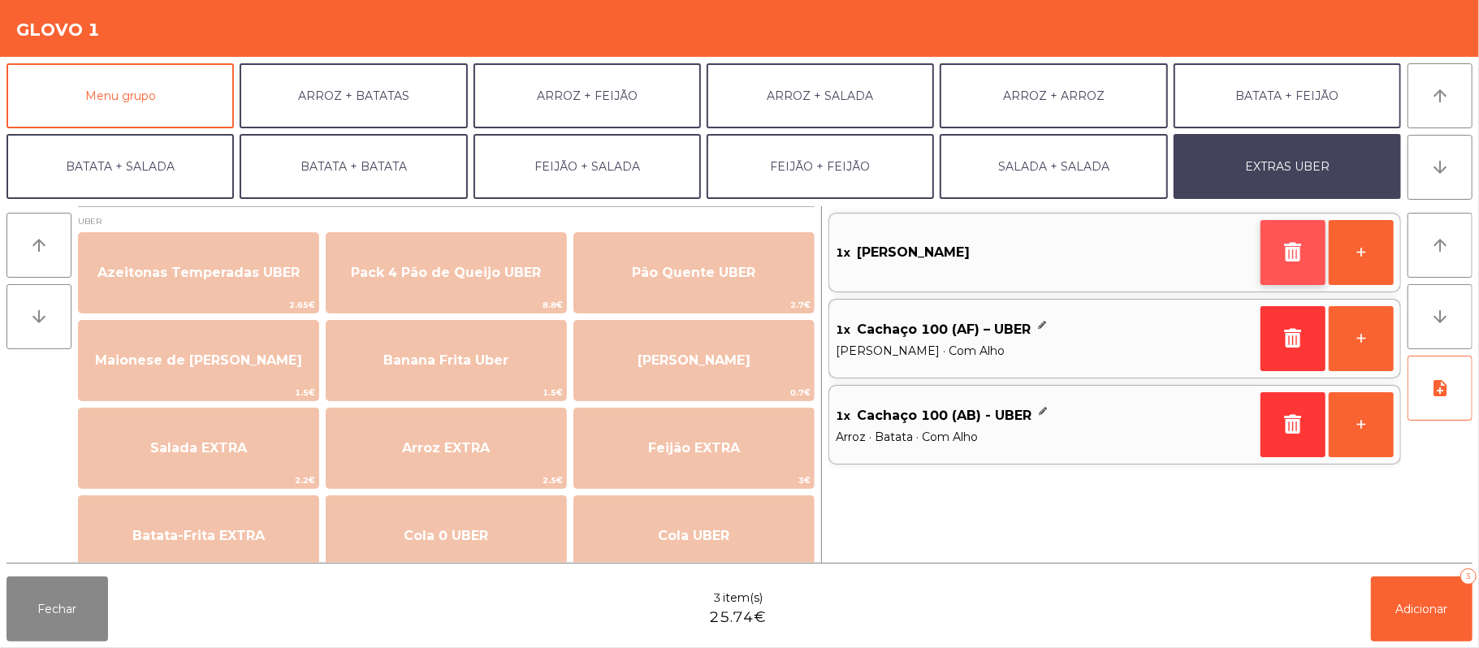
click at [1284, 263] on button "button" at bounding box center [1293, 252] width 65 height 65
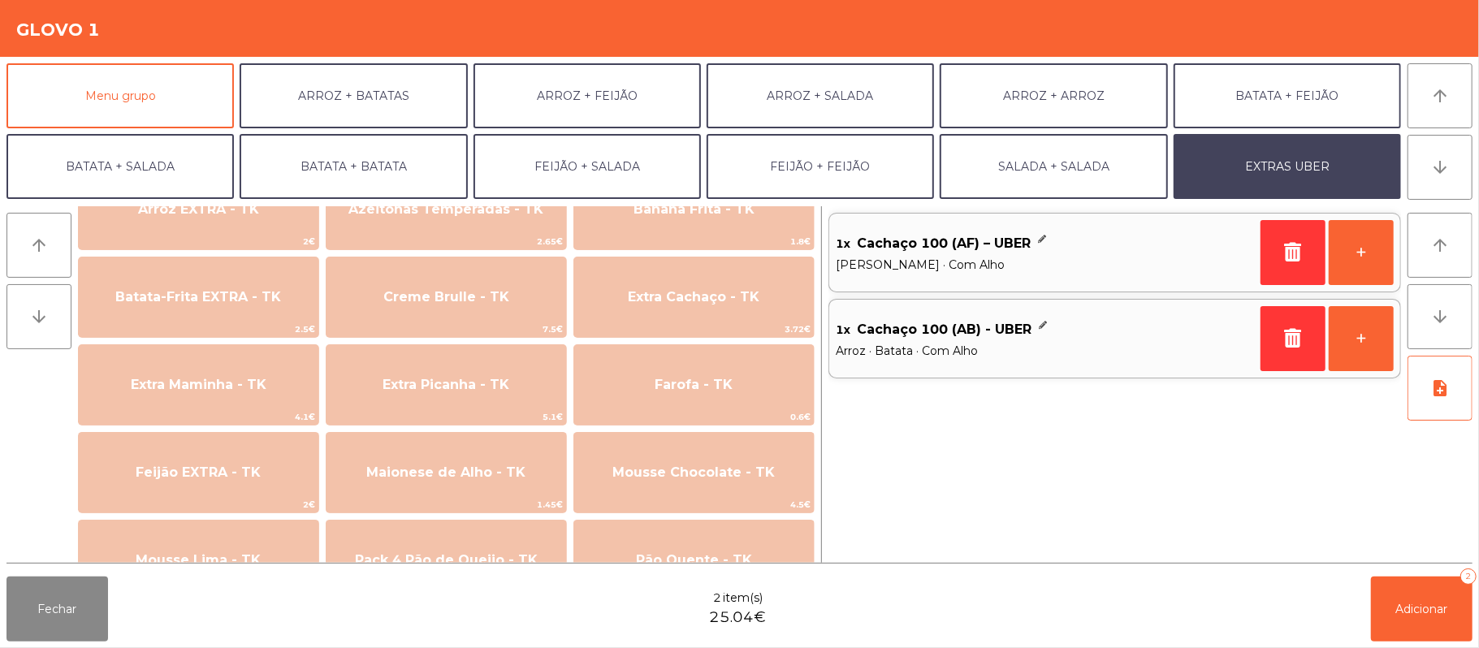
scroll to position [692, 0]
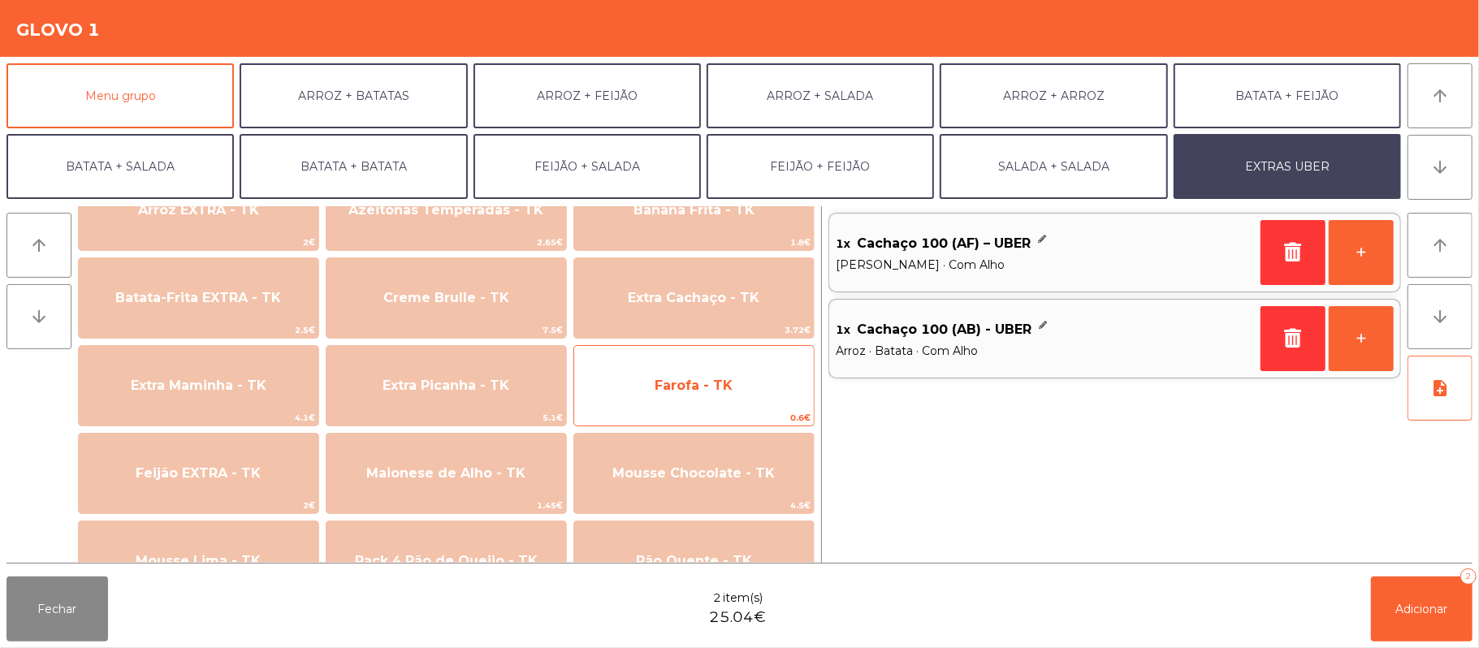
click at [681, 369] on span "Farofa - TK" at bounding box center [694, 386] width 240 height 44
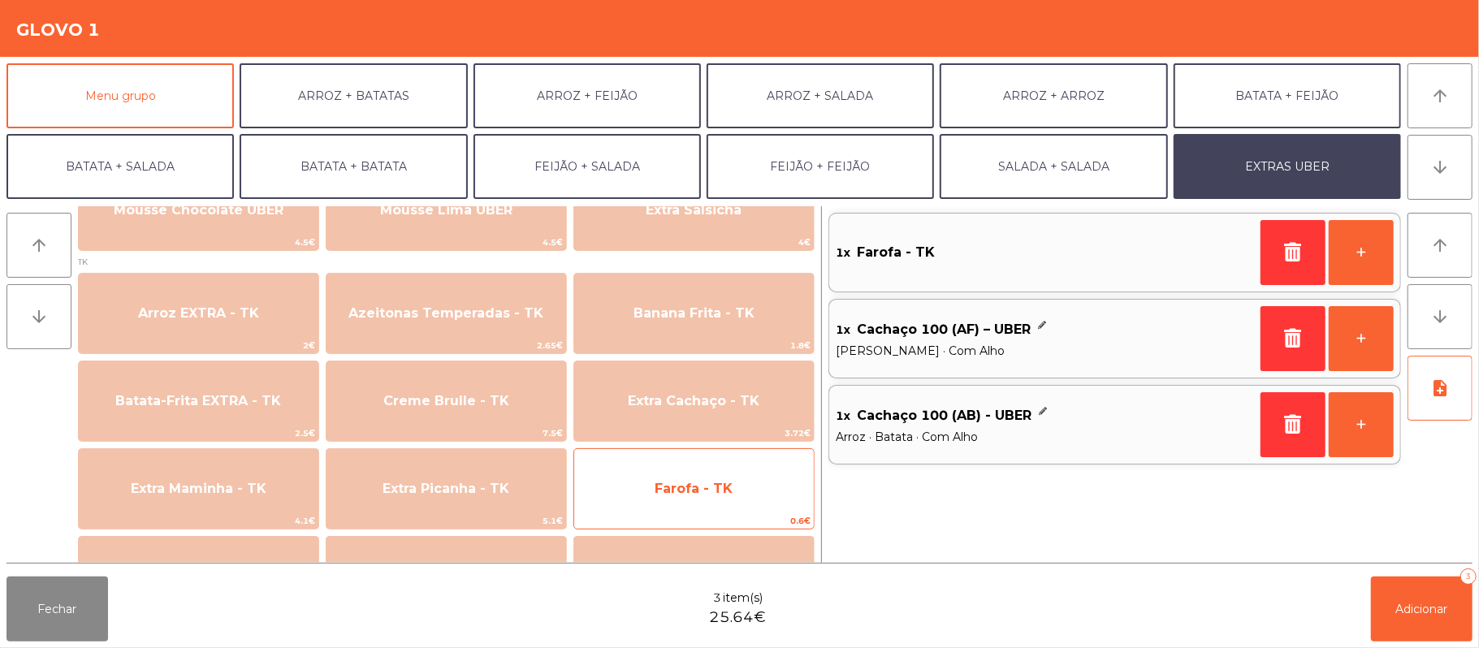
scroll to position [588, 0]
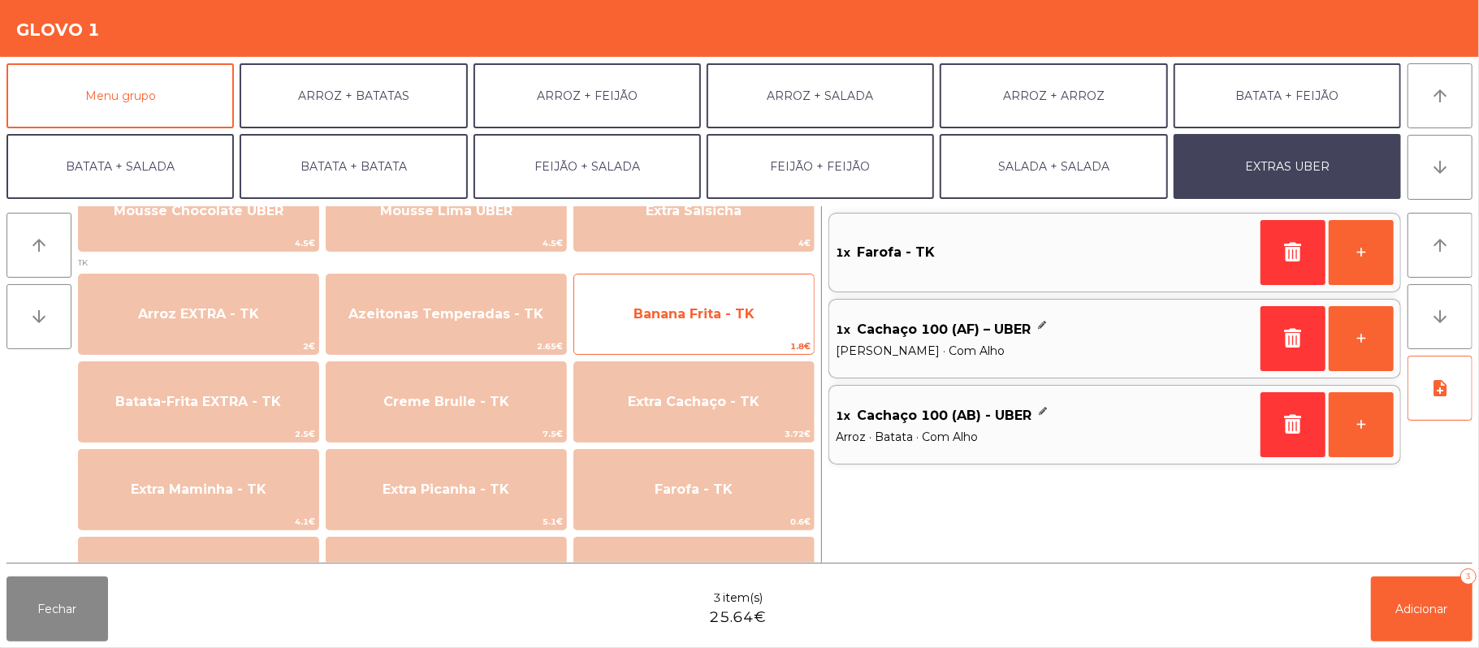
click at [707, 325] on span "Banana Frita - TK" at bounding box center [694, 314] width 240 height 44
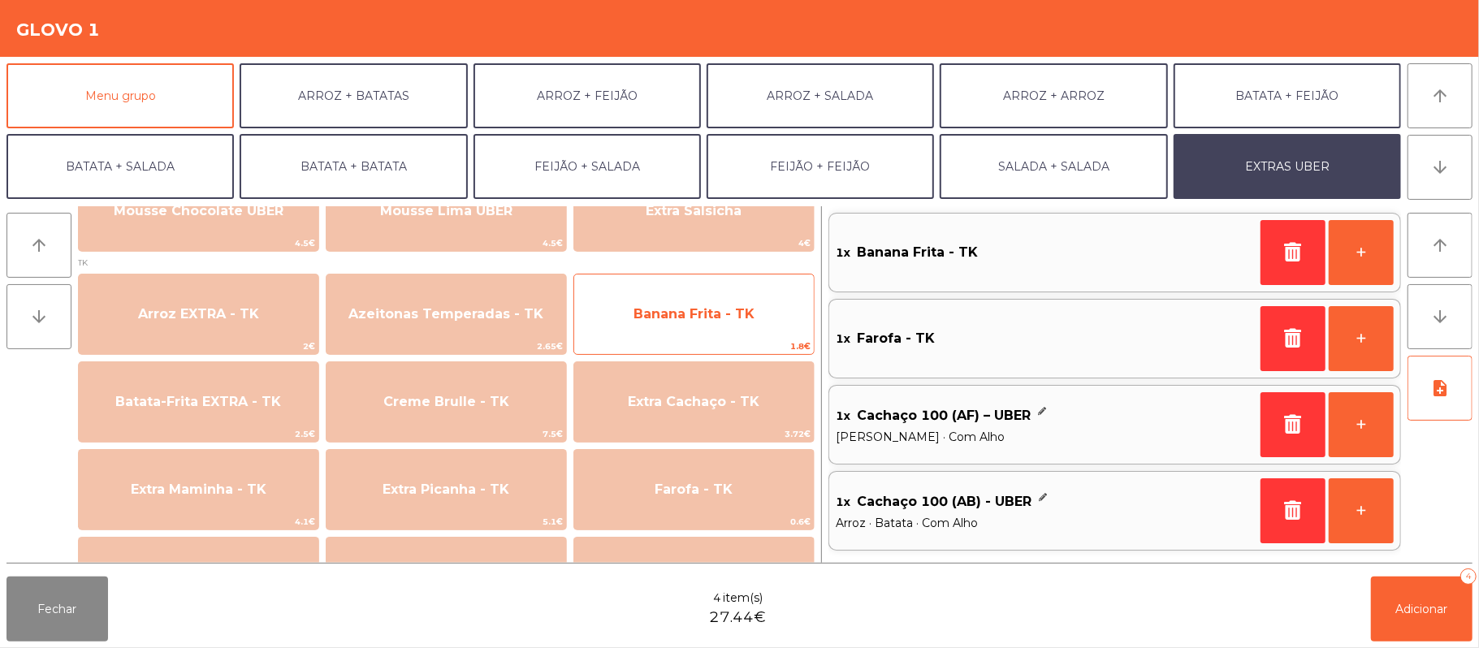
click at [720, 325] on span "Banana Frita - TK" at bounding box center [694, 314] width 240 height 44
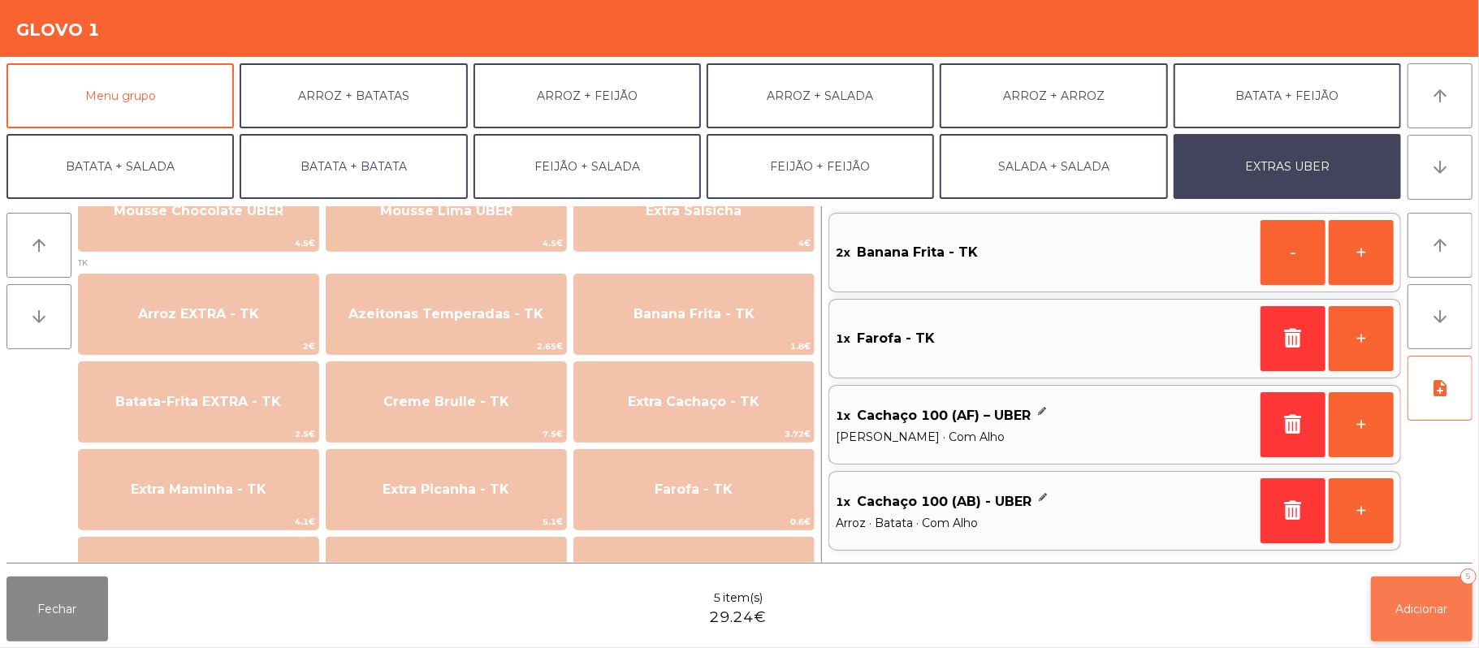
click at [1404, 618] on button "Adicionar 5" at bounding box center [1422, 609] width 102 height 65
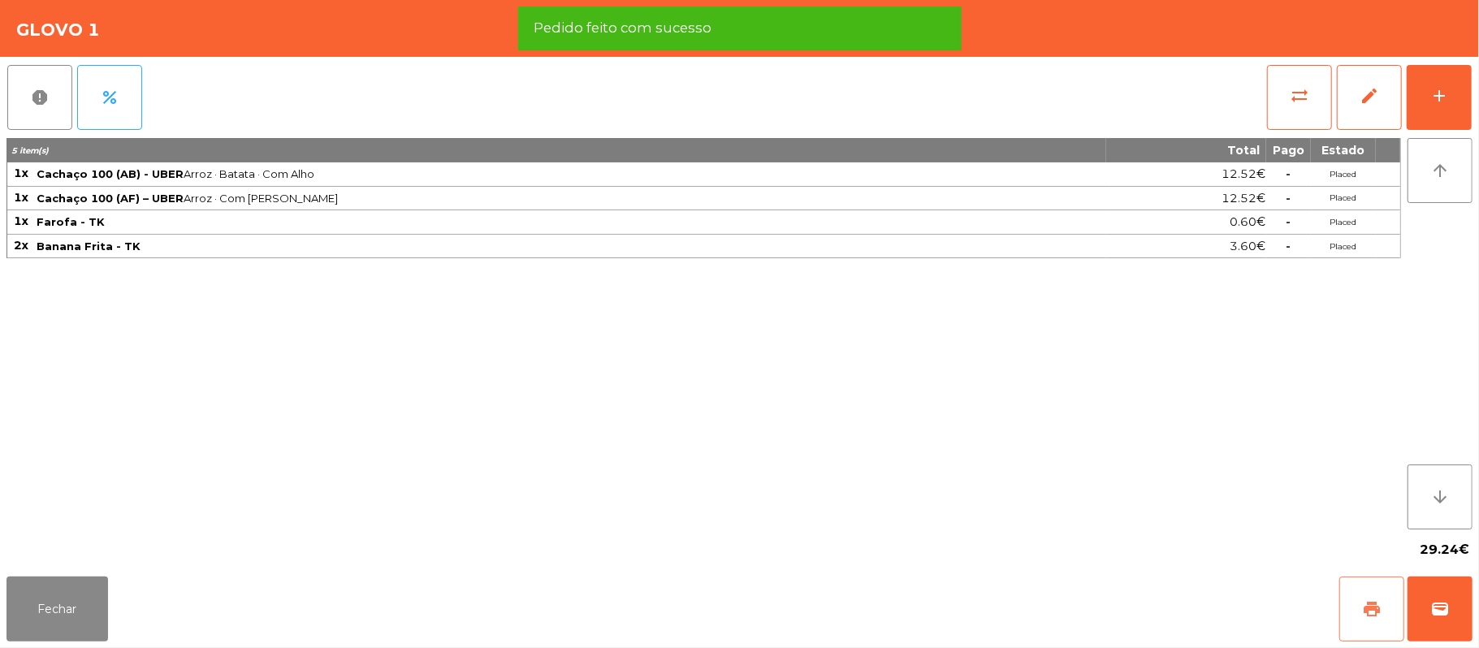
click at [1352, 599] on button "print" at bounding box center [1371, 609] width 65 height 65
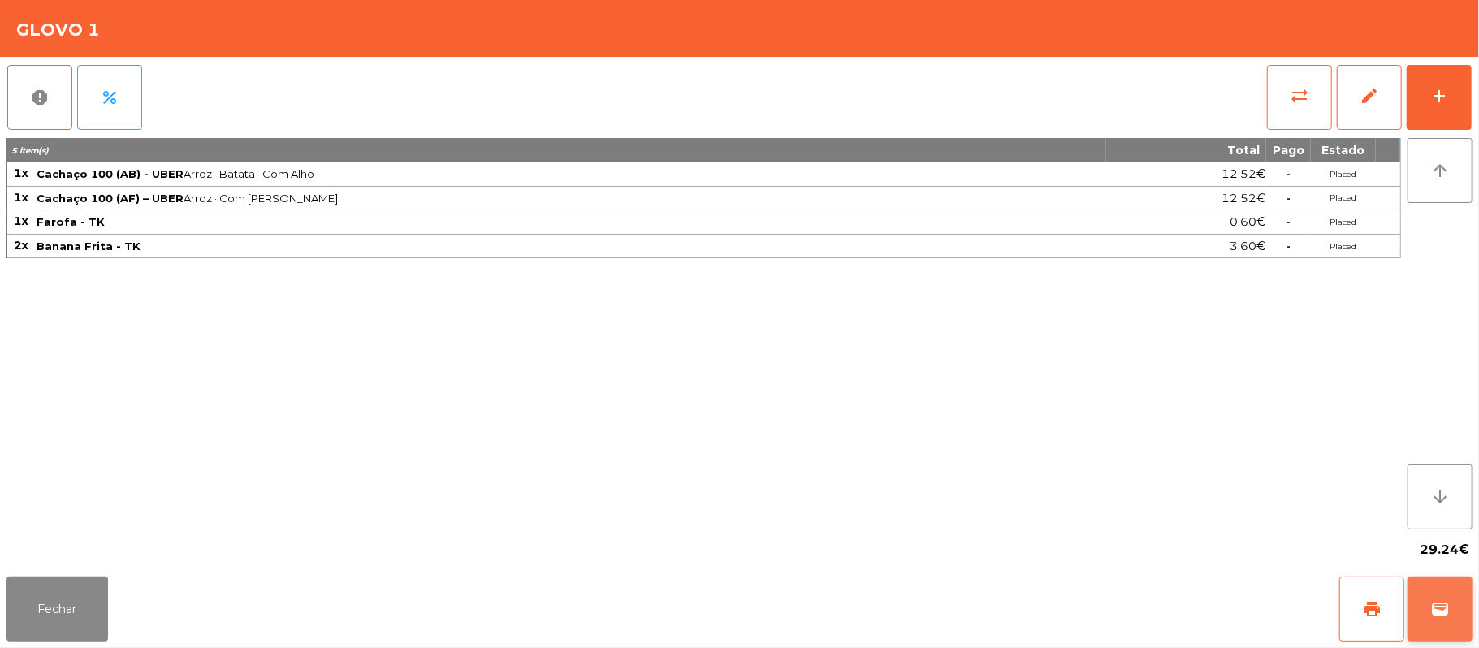
click at [1424, 638] on button "wallet" at bounding box center [1440, 609] width 65 height 65
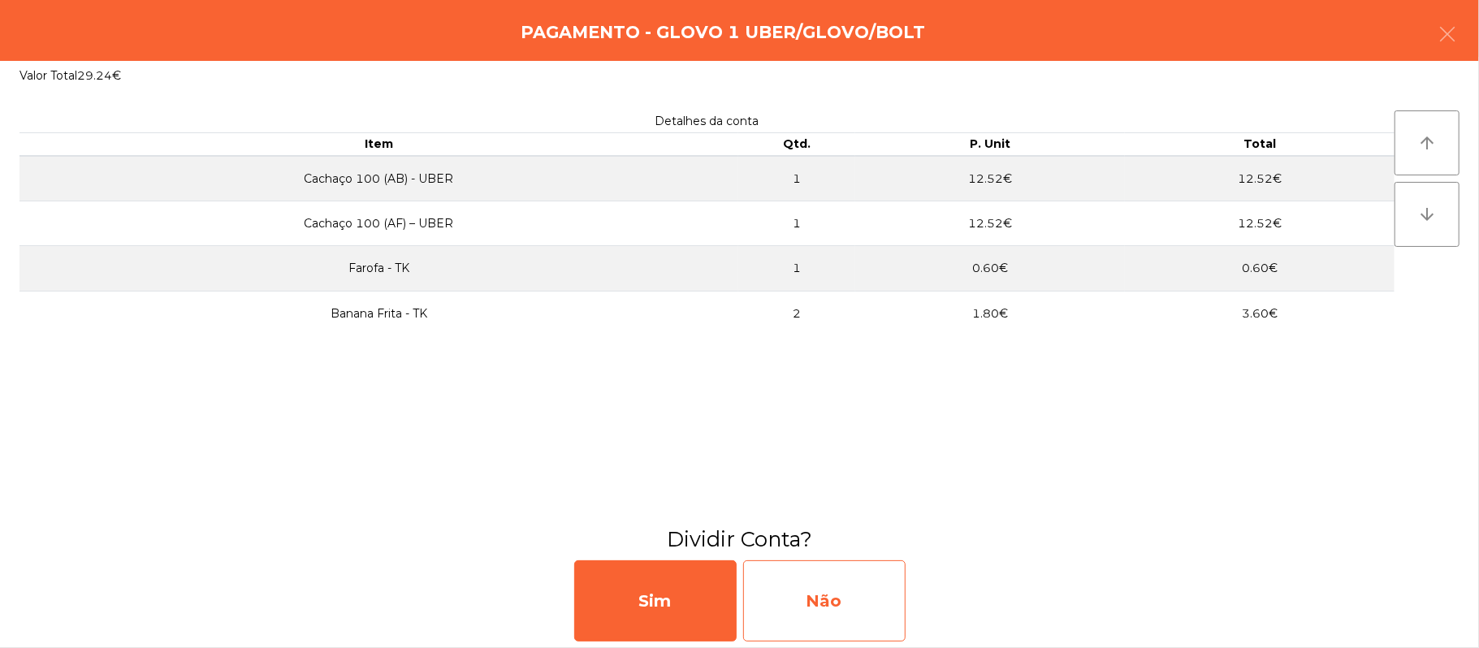
click at [868, 611] on div "Não" at bounding box center [824, 600] width 162 height 81
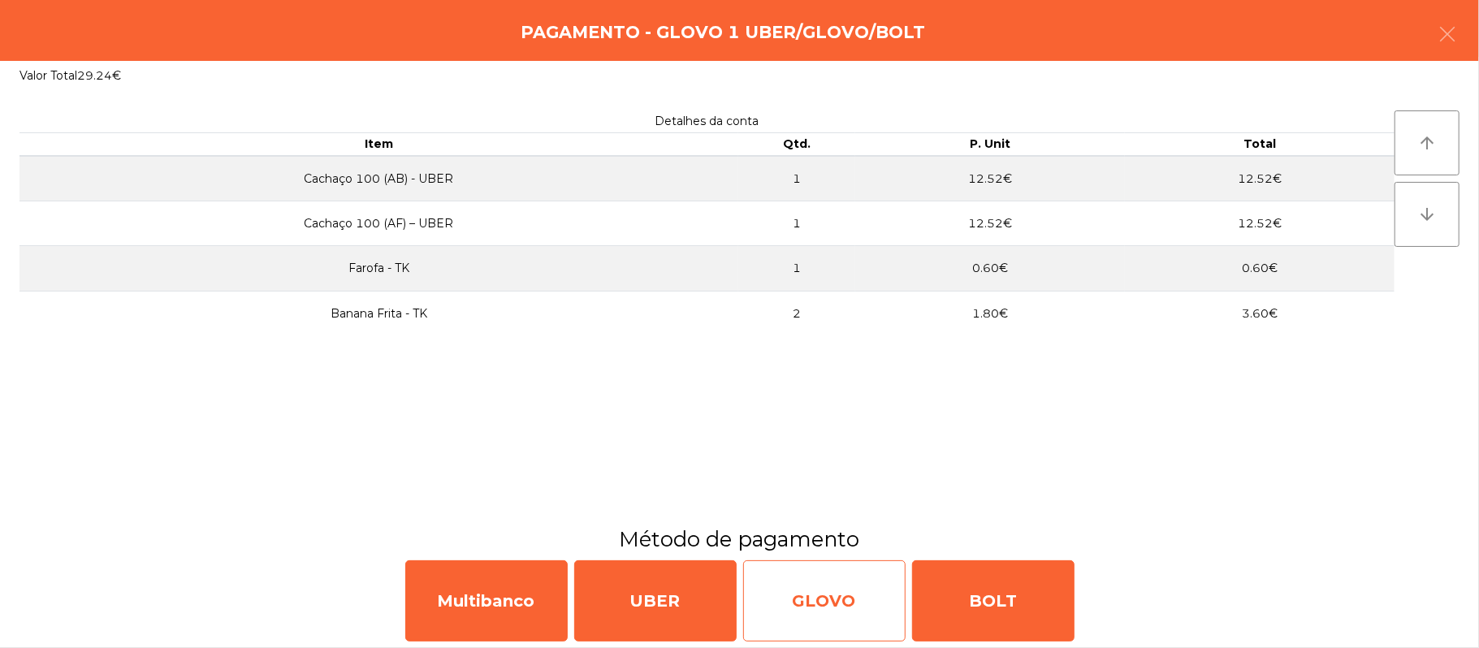
click at [845, 608] on div "GLOVO" at bounding box center [824, 600] width 162 height 81
select select "**"
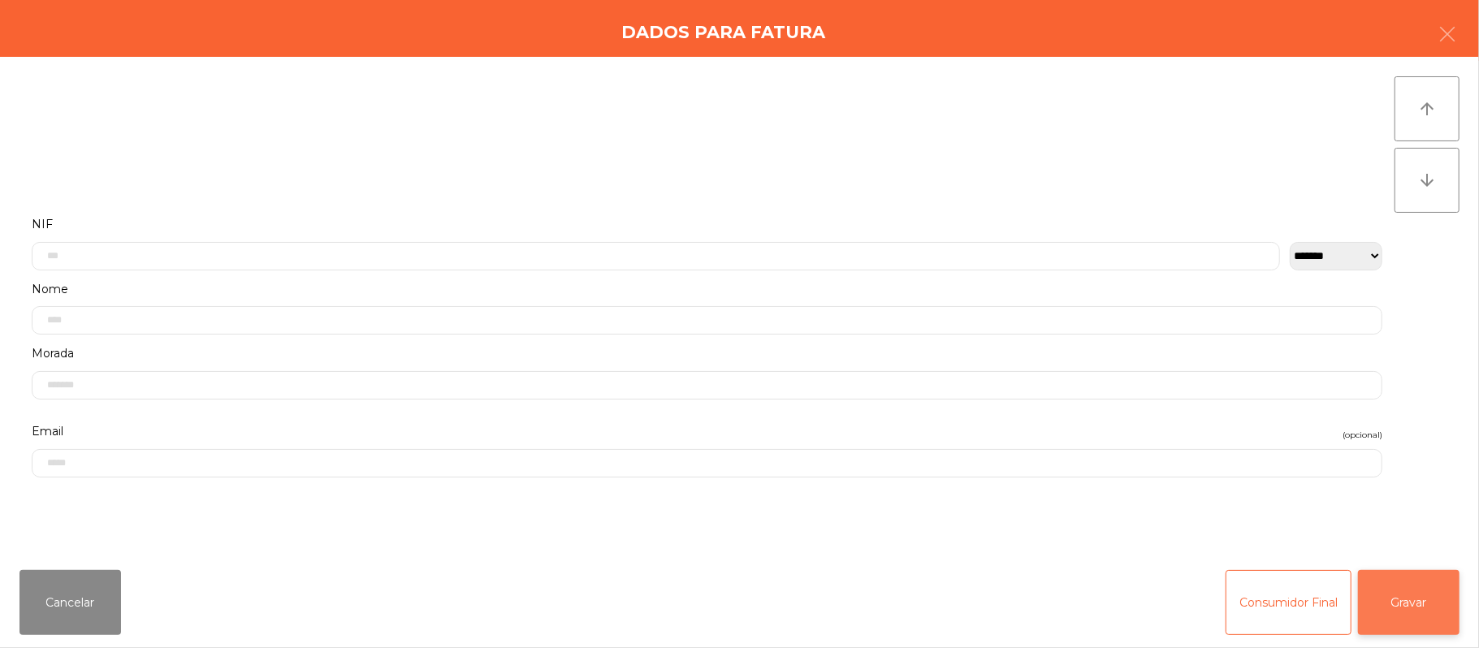
click at [1422, 622] on button "Gravar" at bounding box center [1409, 602] width 102 height 65
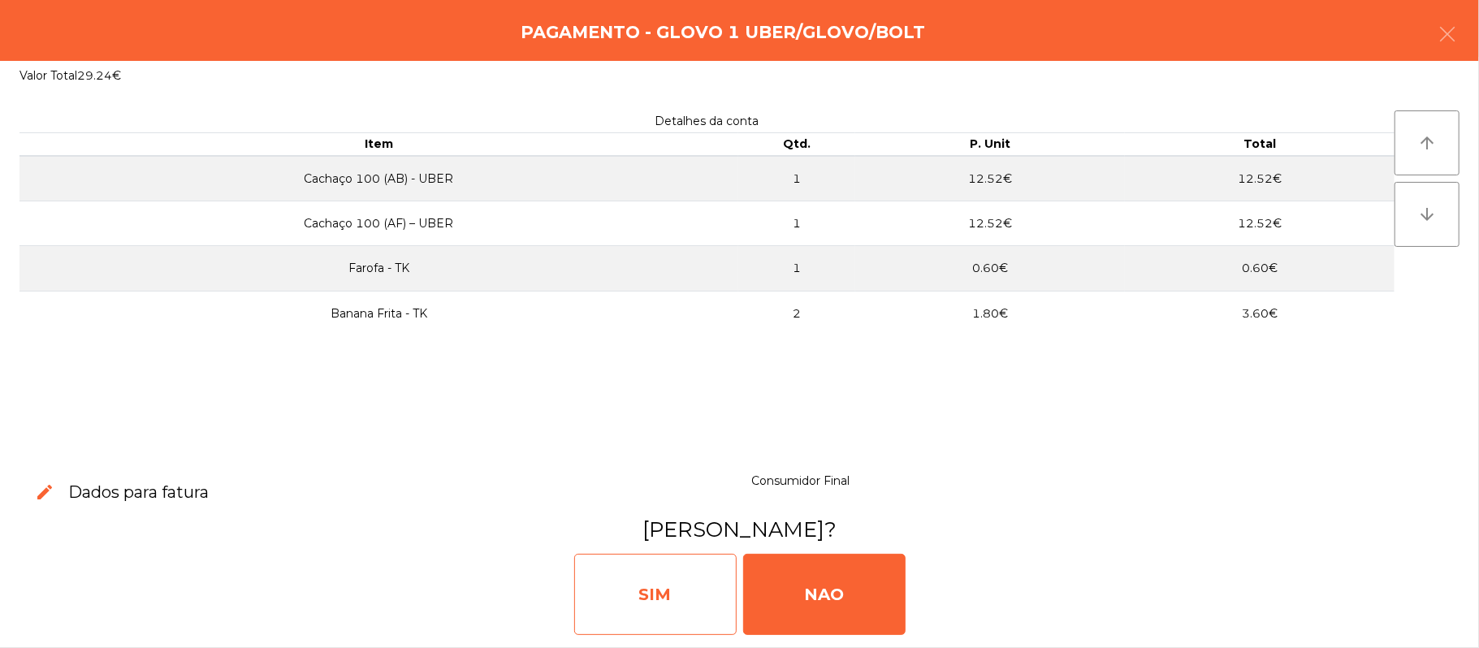
click at [637, 577] on div "SIM" at bounding box center [655, 594] width 162 height 81
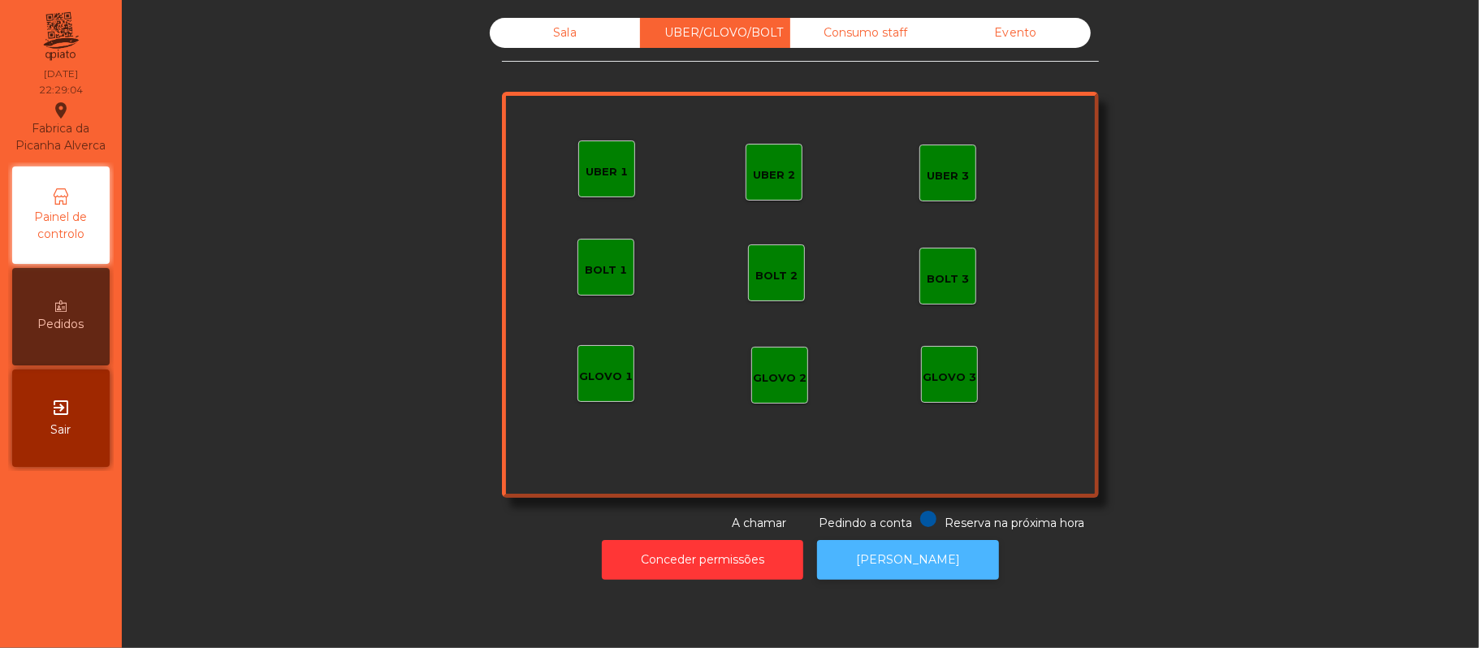
click at [914, 562] on button "[PERSON_NAME]" at bounding box center [908, 560] width 182 height 40
click at [889, 560] on button "[PERSON_NAME]" at bounding box center [908, 560] width 182 height 40
click at [559, 31] on div "Sala" at bounding box center [565, 33] width 150 height 30
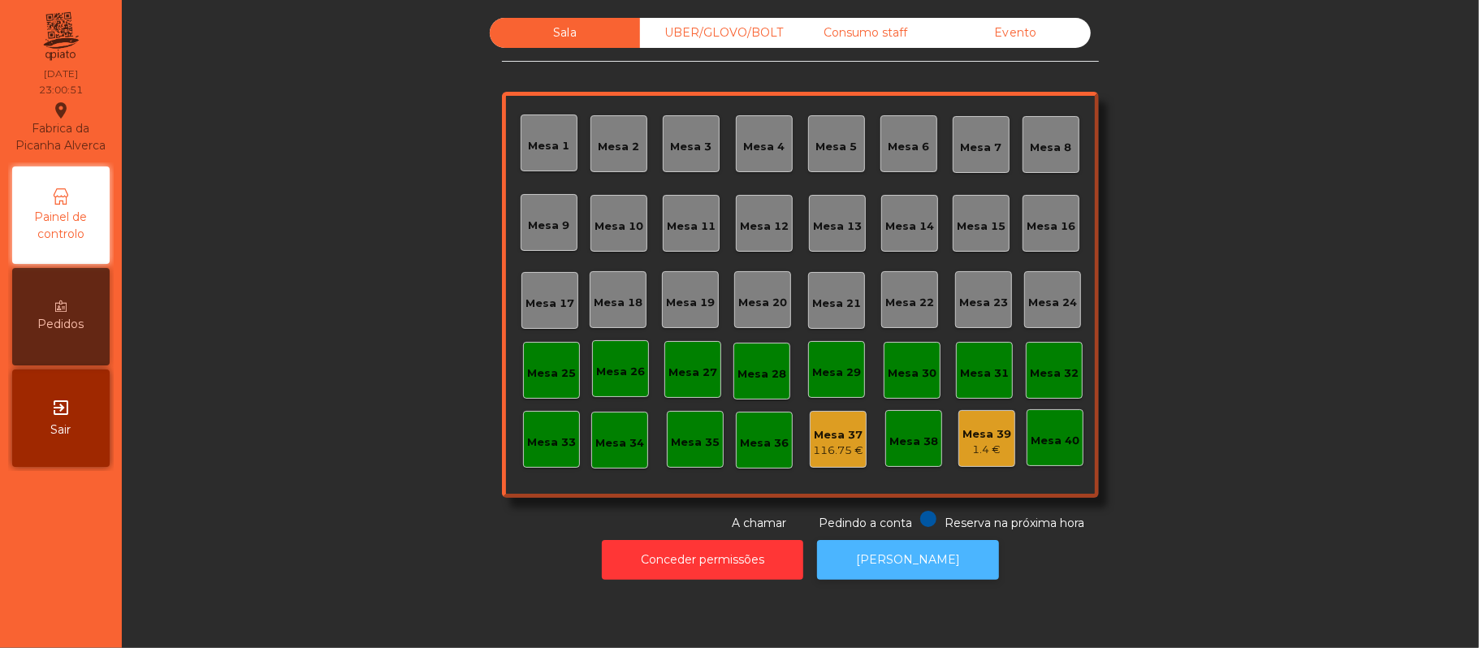
click at [923, 577] on button "[PERSON_NAME]" at bounding box center [908, 560] width 182 height 40
click at [900, 46] on div "Consumo staff" at bounding box center [865, 33] width 150 height 30
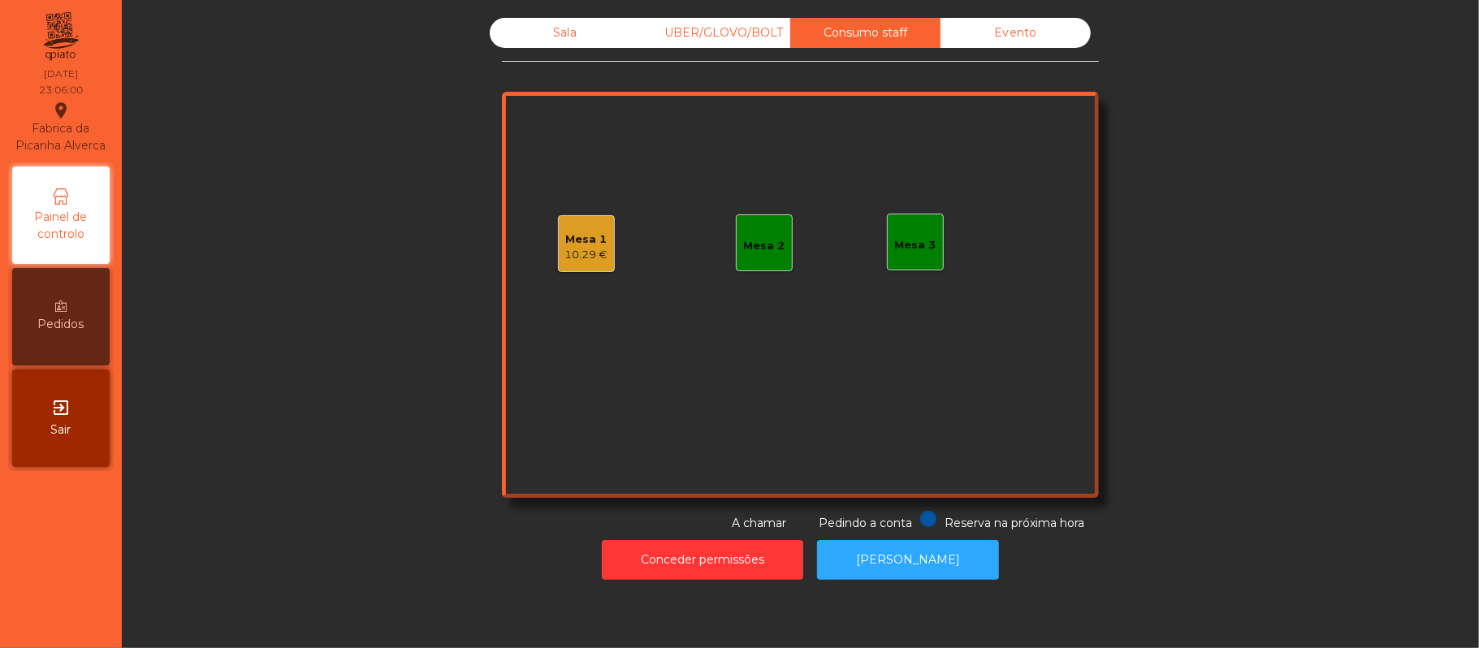
click at [578, 253] on div "10.29 €" at bounding box center [586, 255] width 43 height 16
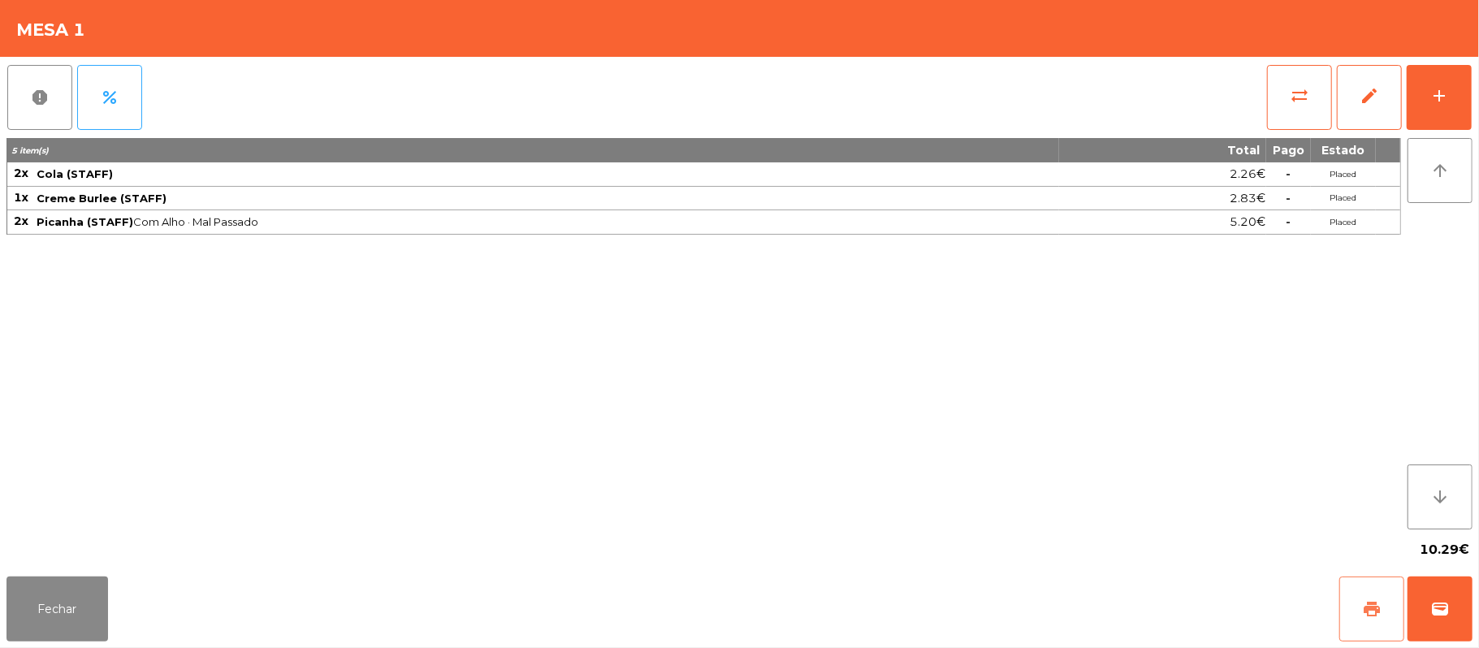
click at [1363, 634] on button "print" at bounding box center [1371, 609] width 65 height 65
click at [89, 601] on button "Fechar" at bounding box center [57, 609] width 102 height 65
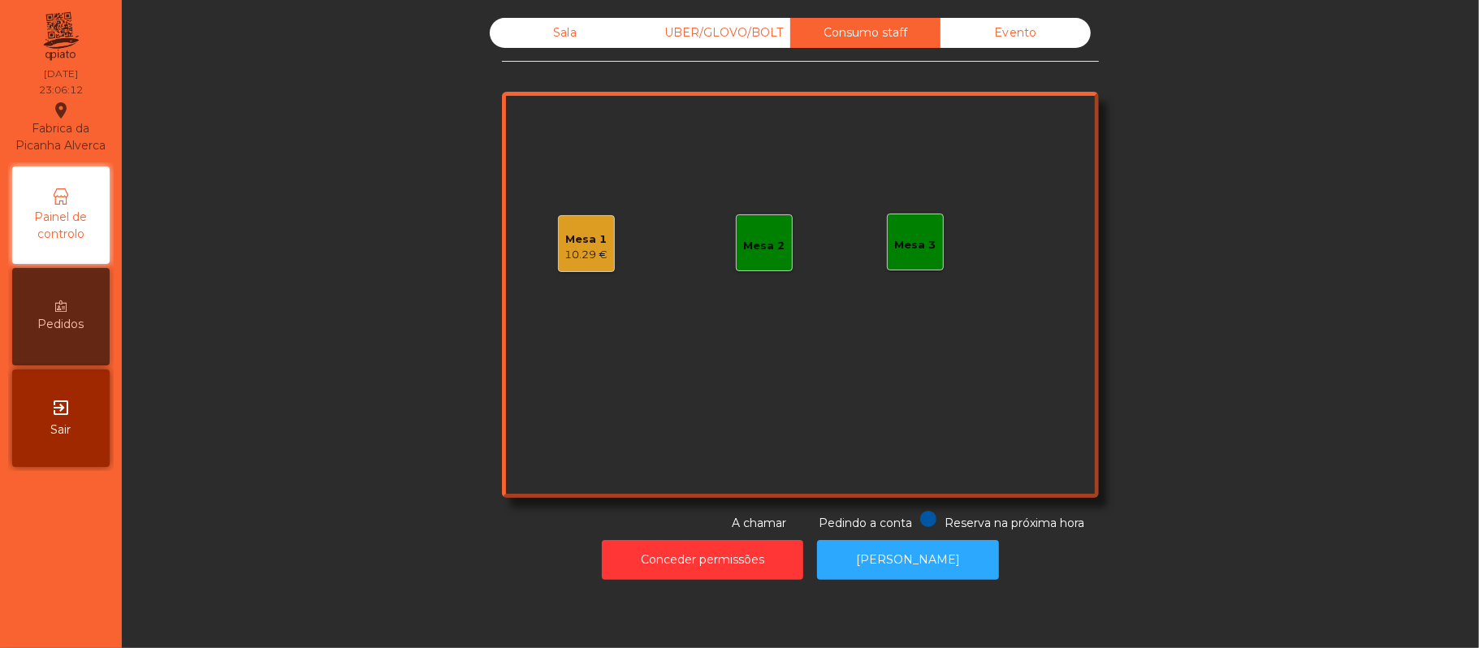
click at [778, 361] on div "Mesa 1 10.29 € Mesa 2 Mesa 3" at bounding box center [800, 295] width 597 height 406
click at [593, 219] on div "Mesa 1 10.29 €" at bounding box center [586, 243] width 57 height 57
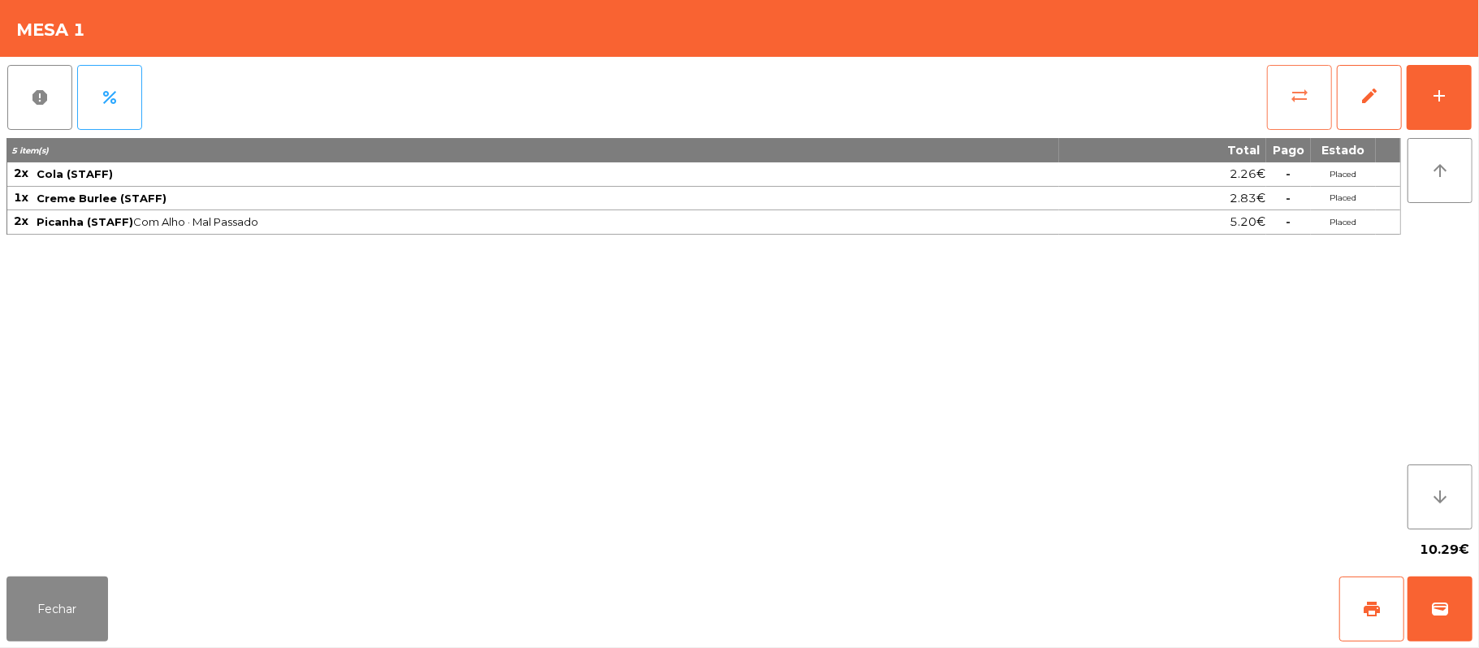
click at [1298, 89] on span "sync_alt" at bounding box center [1299, 95] width 19 height 19
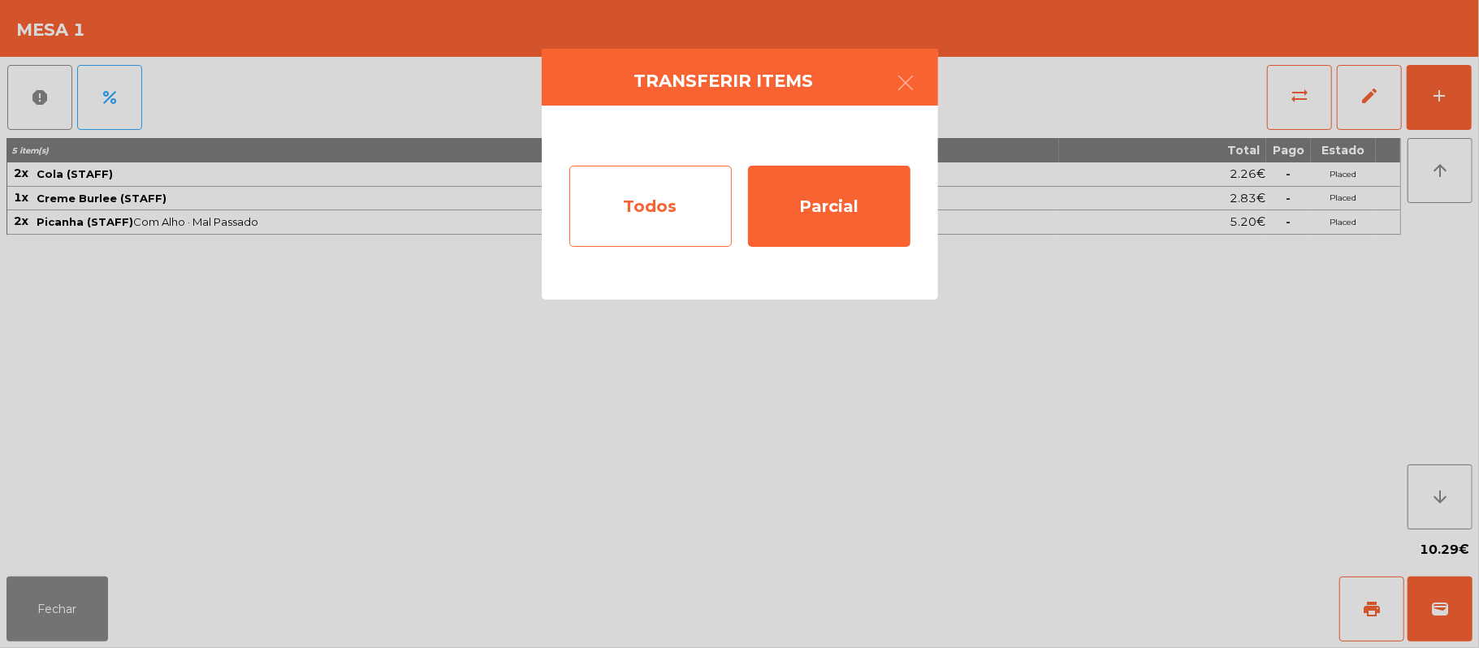
click at [664, 228] on div "Todos" at bounding box center [650, 206] width 162 height 81
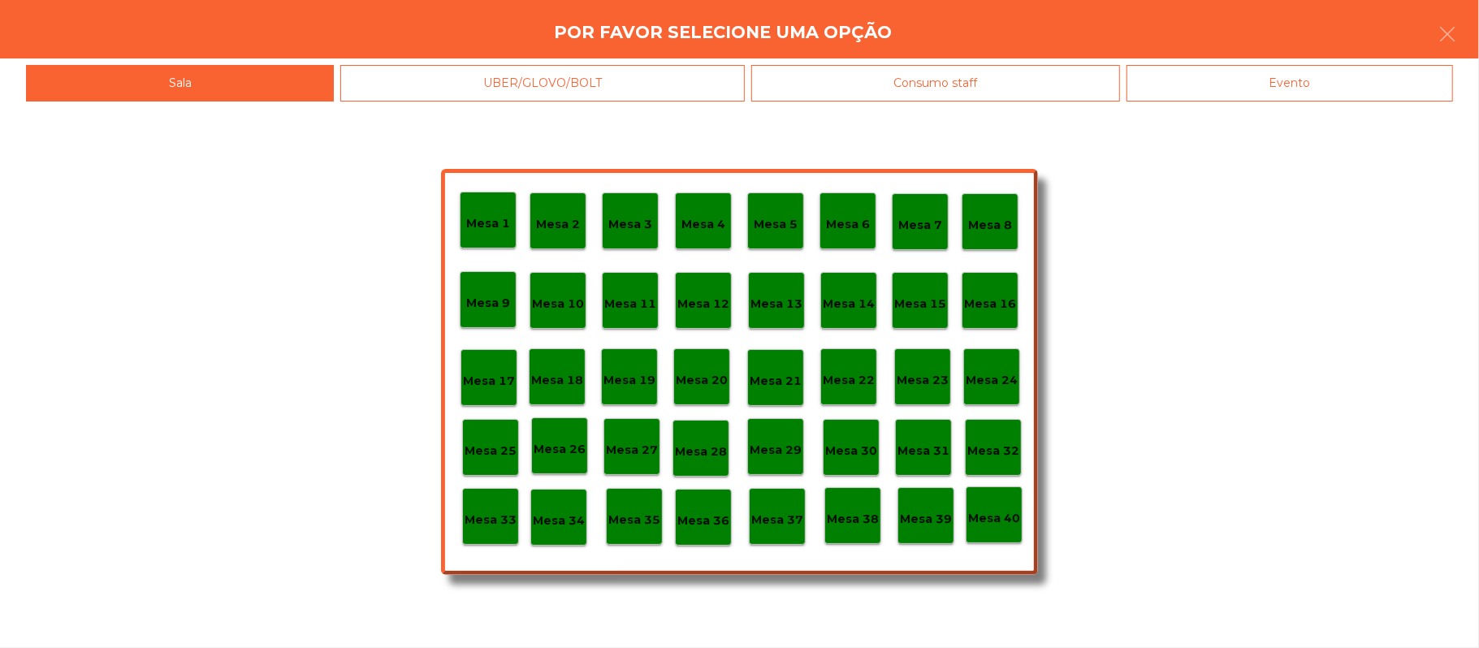
click at [923, 526] on p "Mesa 39" at bounding box center [926, 519] width 52 height 19
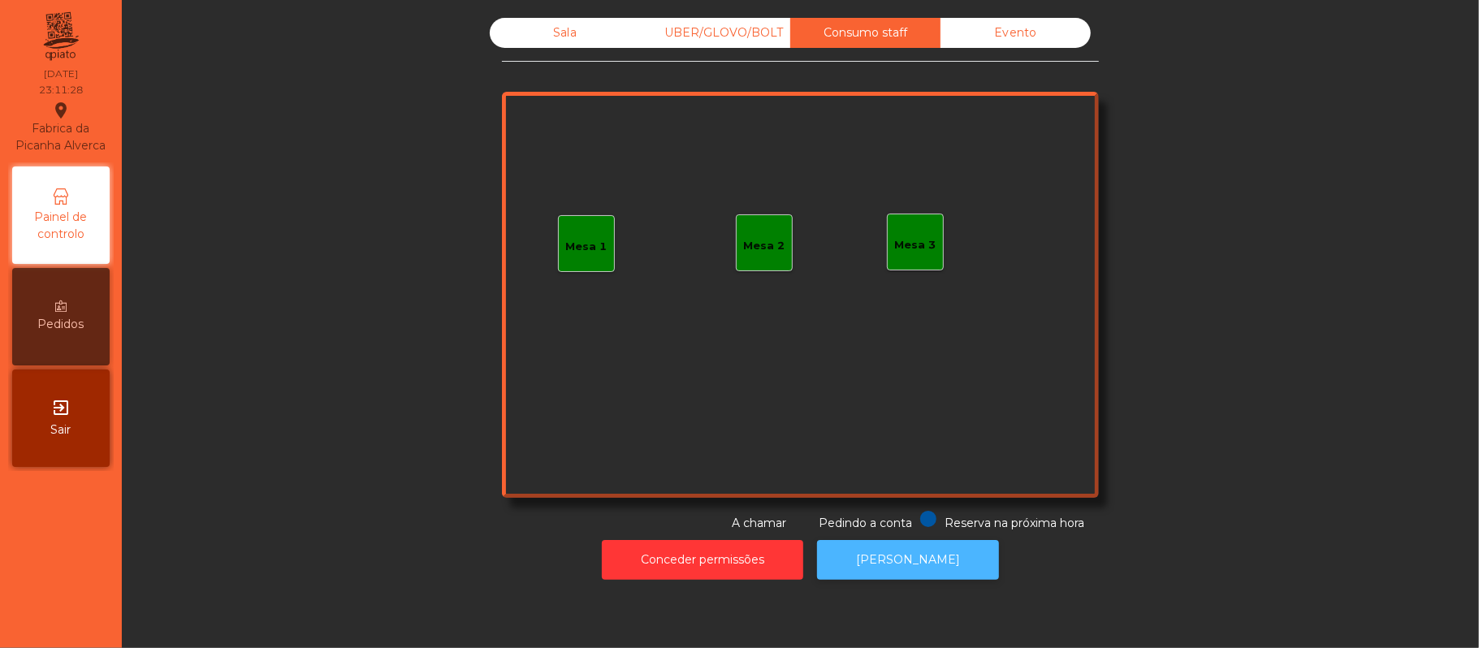
click at [956, 553] on button "[PERSON_NAME]" at bounding box center [908, 560] width 182 height 40
click at [1034, 40] on div "Evento" at bounding box center [1016, 33] width 150 height 30
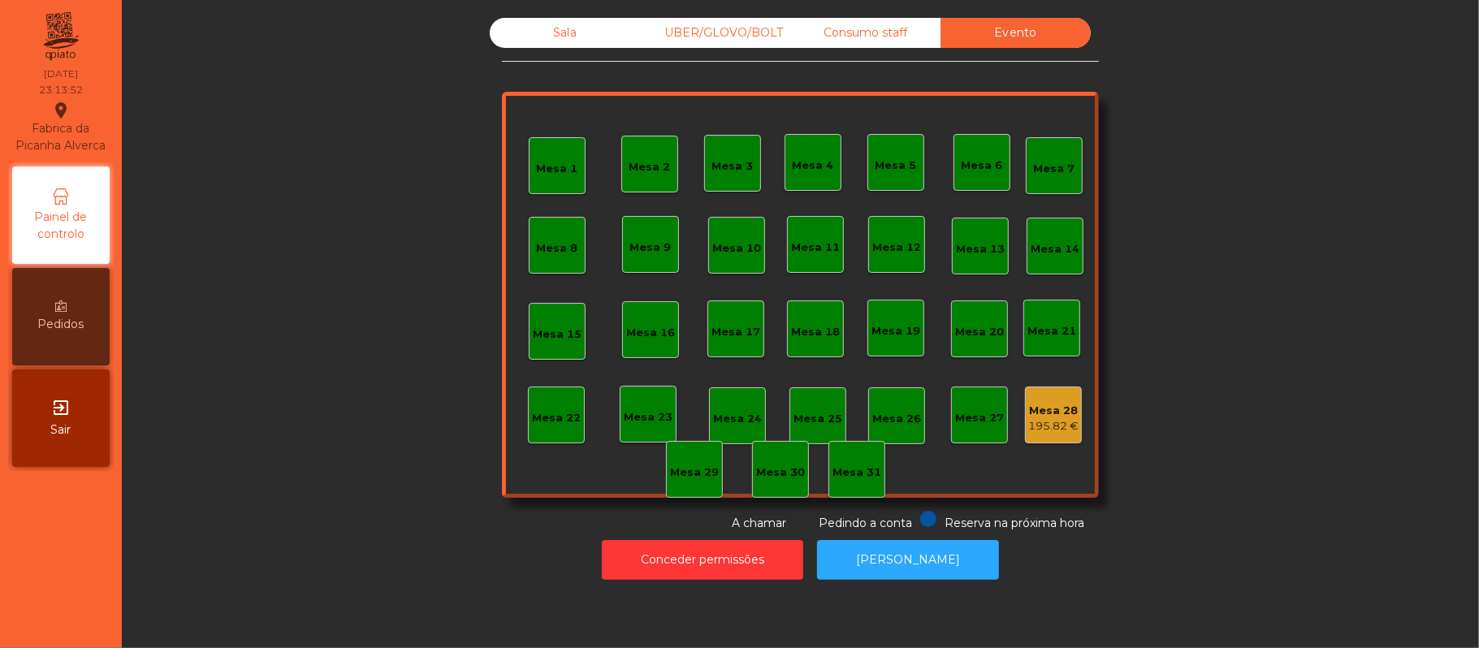
click at [586, 43] on div "Sala" at bounding box center [565, 33] width 150 height 30
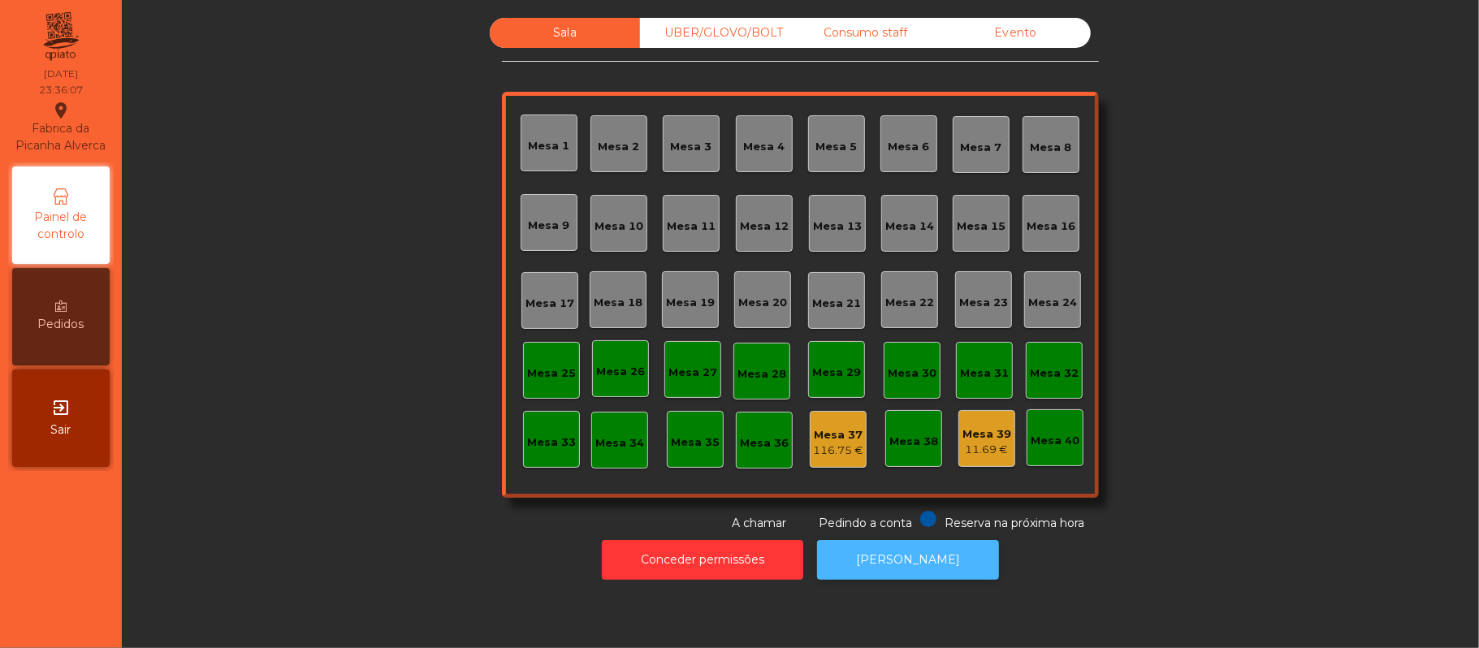
click at [881, 543] on button "[PERSON_NAME]" at bounding box center [908, 560] width 182 height 40
click at [758, 18] on div "UBER/GLOVO/BOLT" at bounding box center [715, 33] width 150 height 30
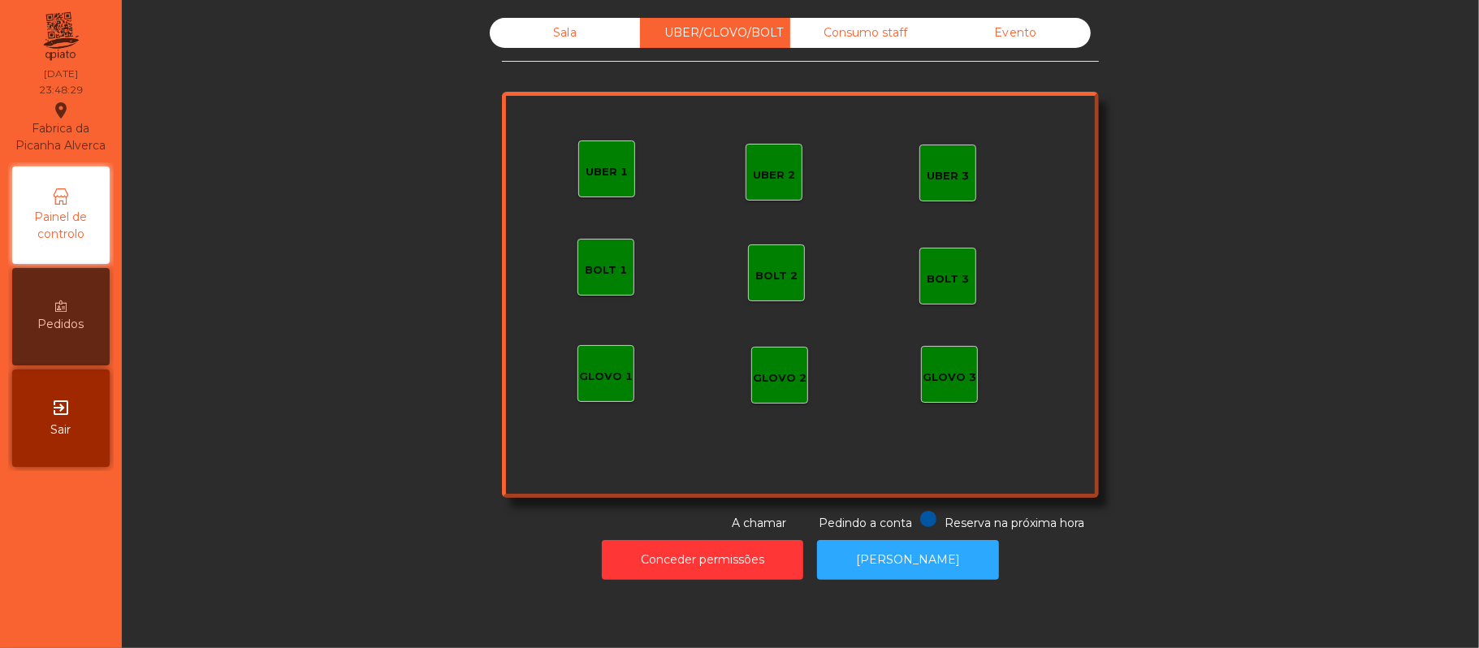
click at [924, 0] on div "Sala UBER/GLOVO/BOLT Consumo staff Evento UBER 2 UBER 3 BOLT 1 BOLT 2 BOLT 3 GL…" at bounding box center [800, 324] width 1357 height 648
click at [1037, 21] on div "Evento" at bounding box center [1016, 33] width 150 height 30
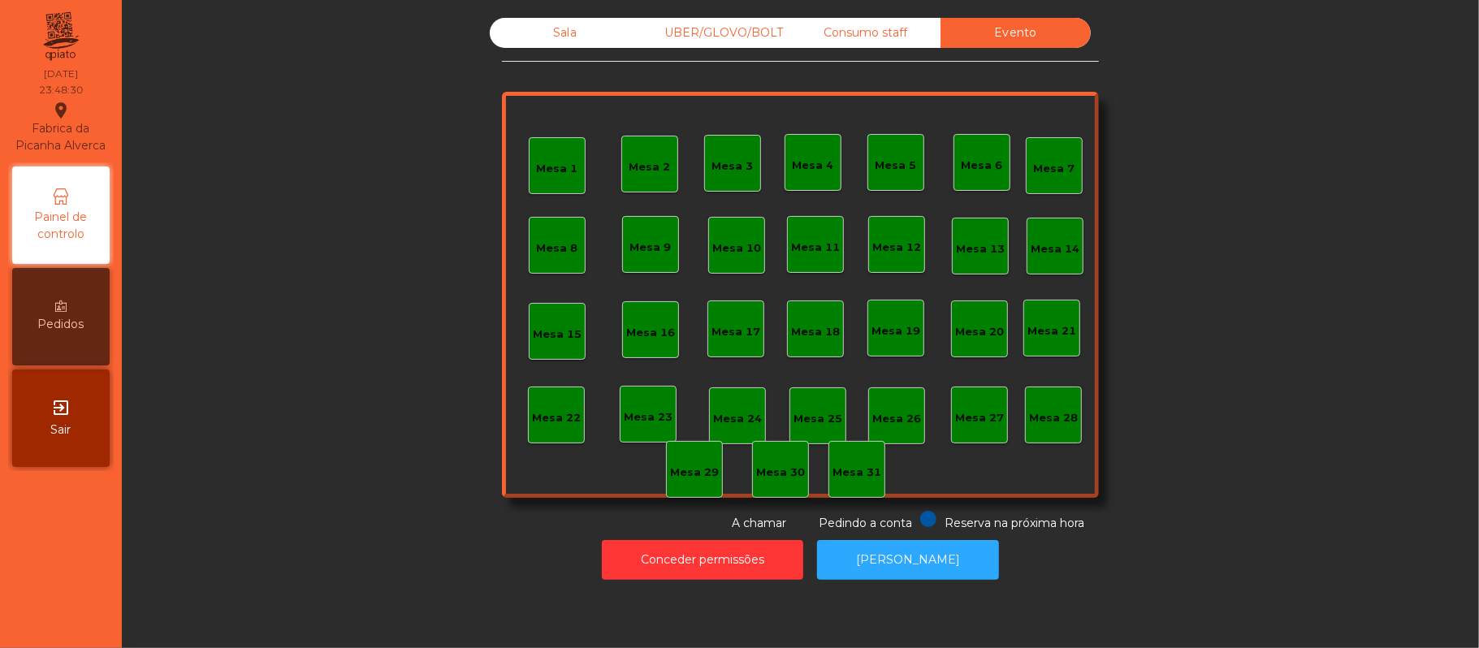
click at [846, 37] on div "Consumo staff" at bounding box center [865, 33] width 150 height 30
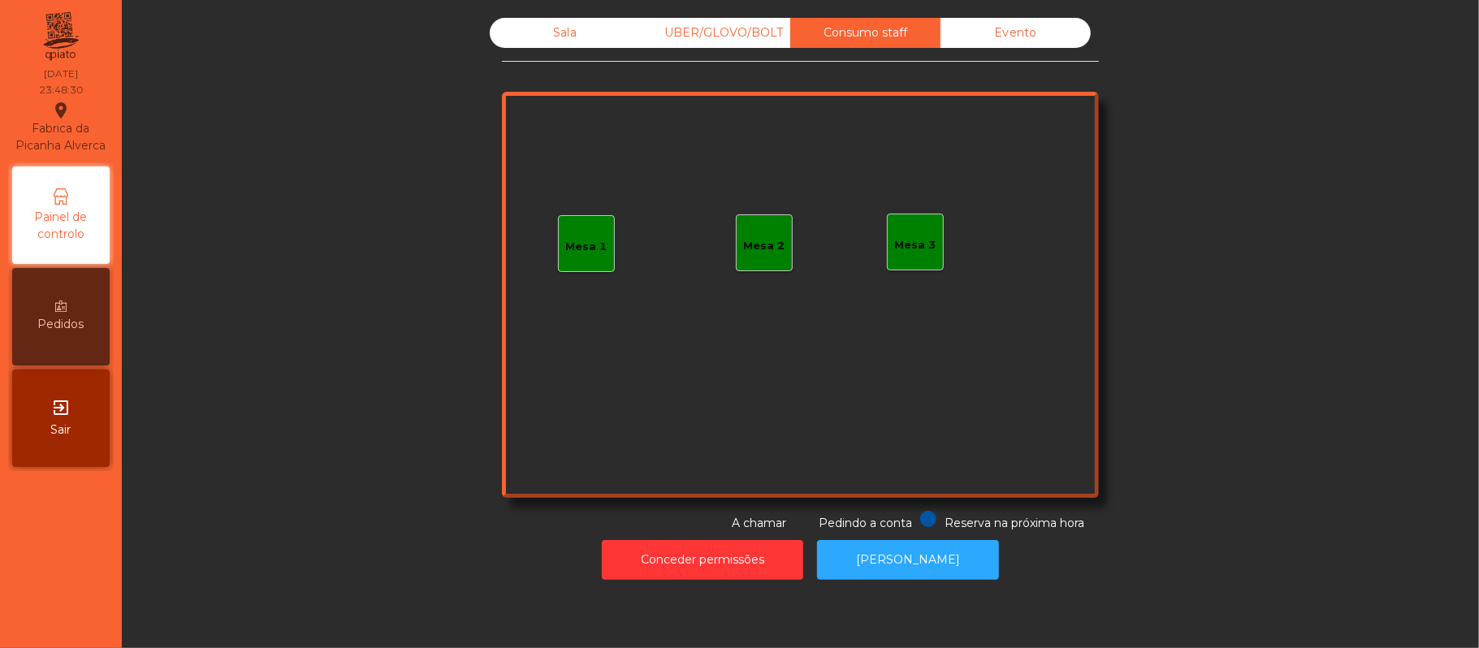
click at [547, 33] on div "Sala" at bounding box center [565, 33] width 150 height 30
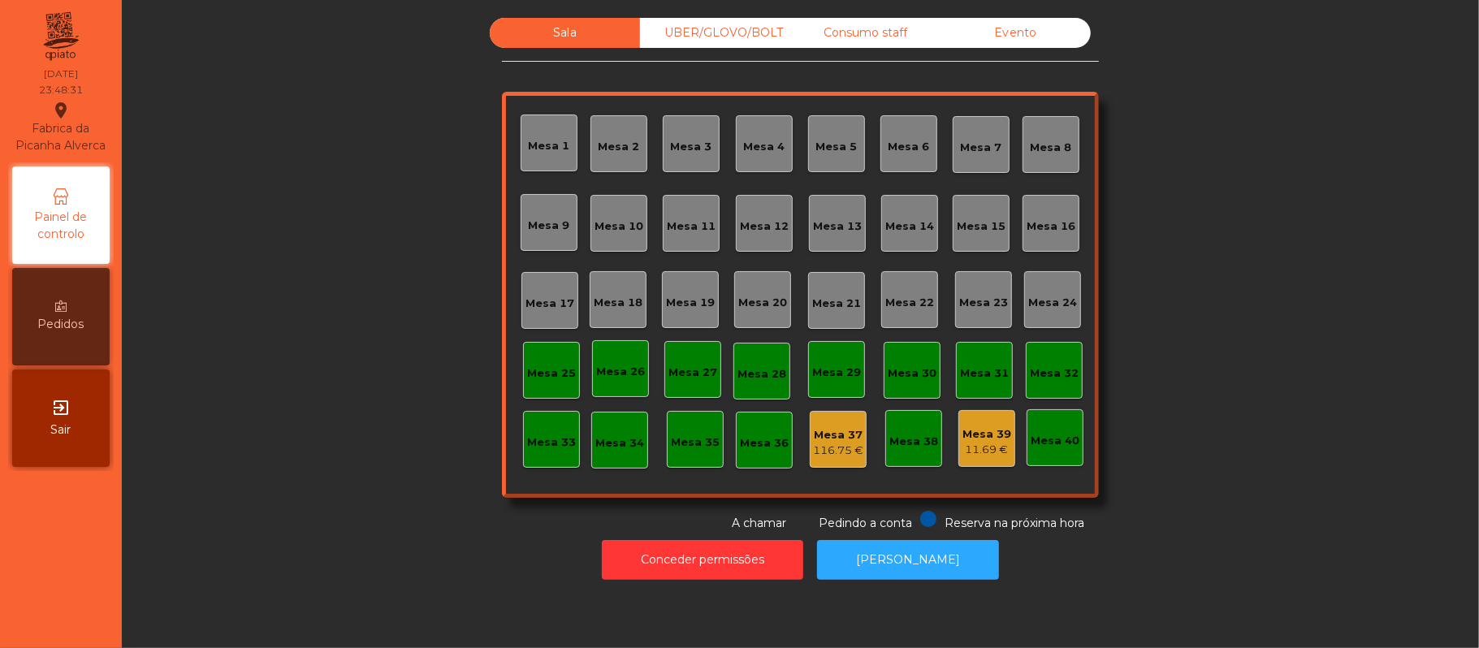
click at [814, 445] on div "116.75 €" at bounding box center [838, 451] width 50 height 16
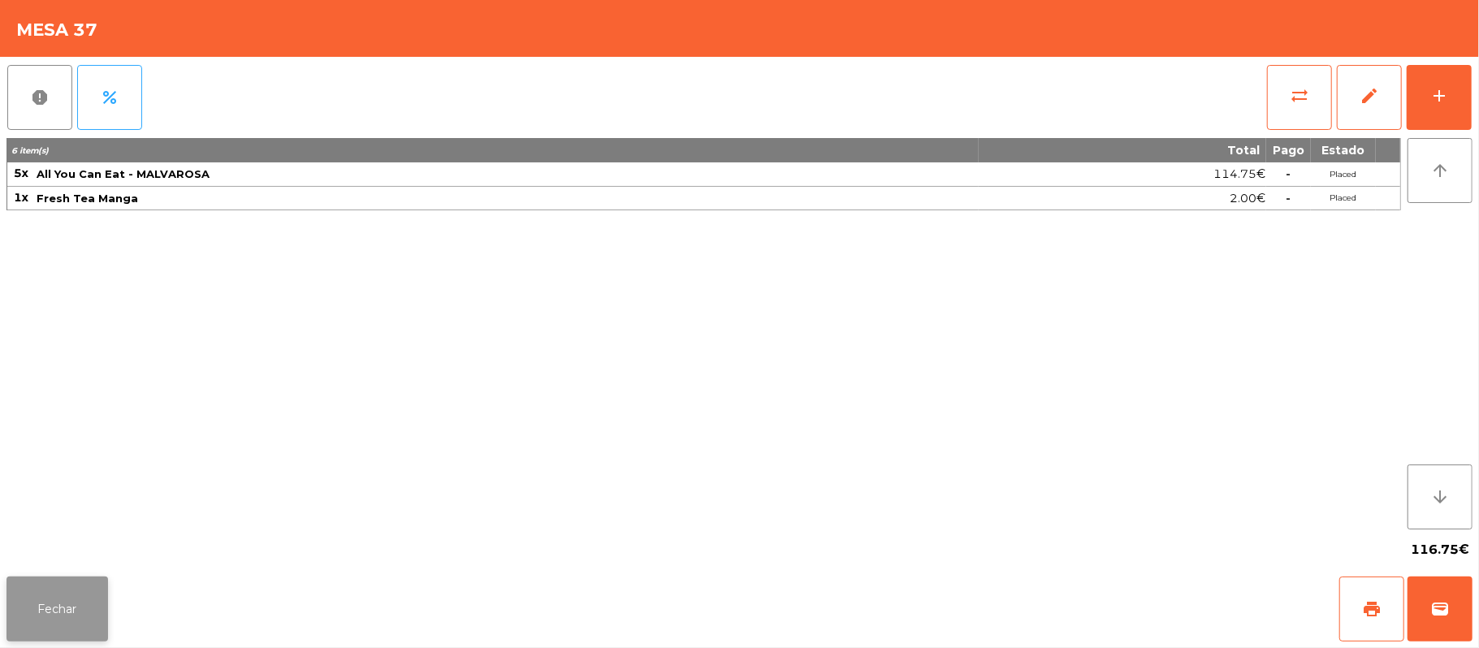
click at [89, 612] on button "Fechar" at bounding box center [57, 609] width 102 height 65
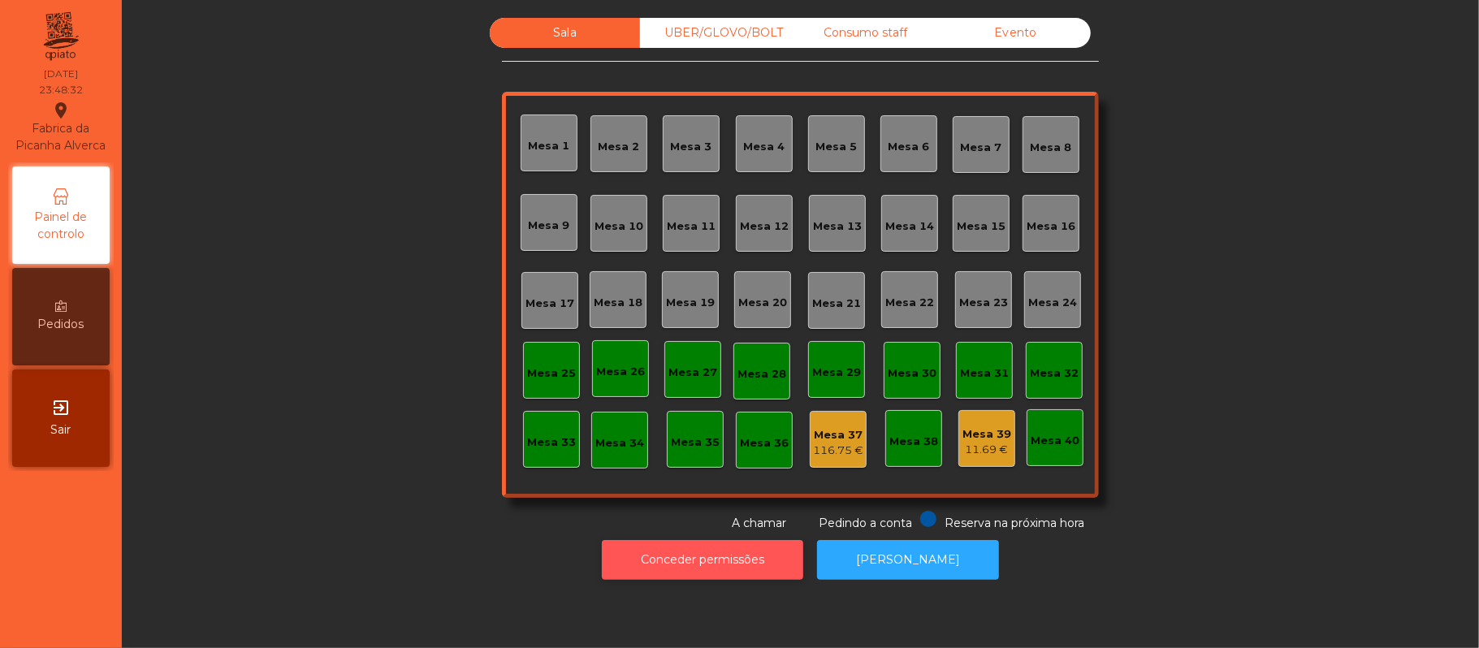
click at [664, 578] on button "Conceder permissões" at bounding box center [702, 560] width 201 height 40
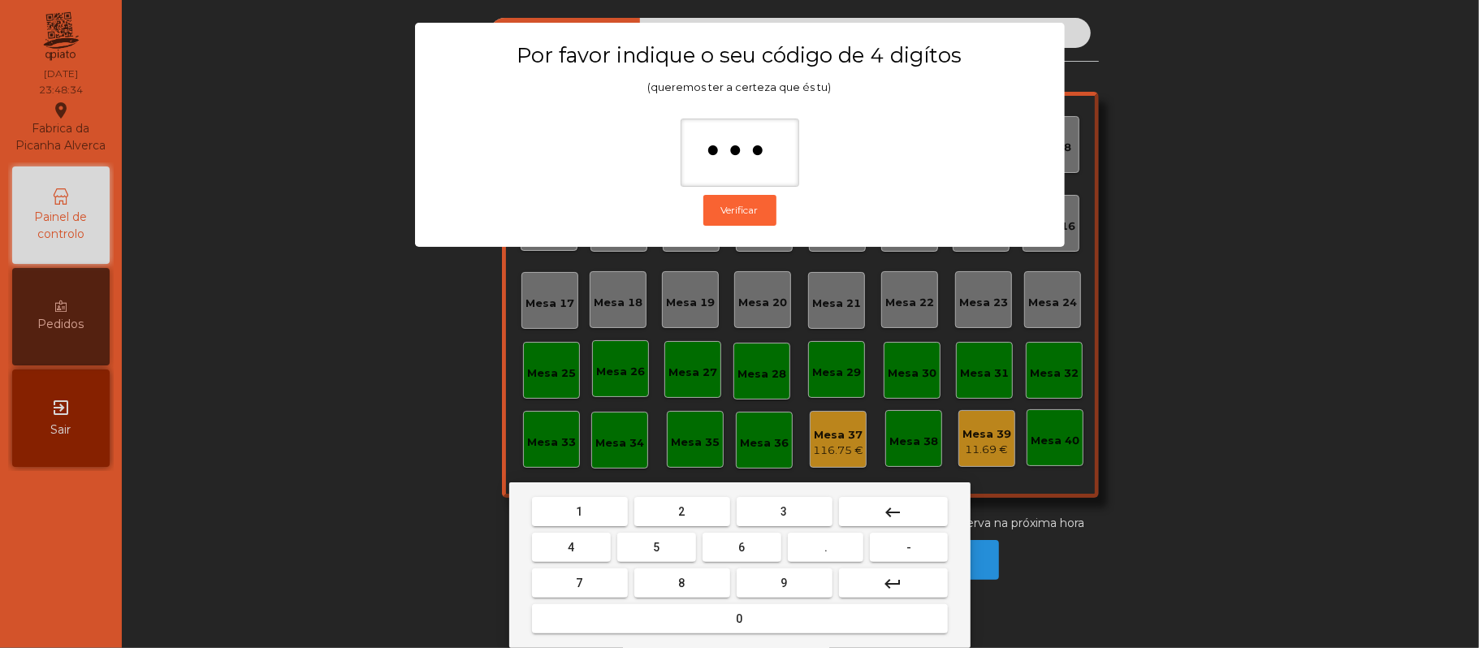
type input "****"
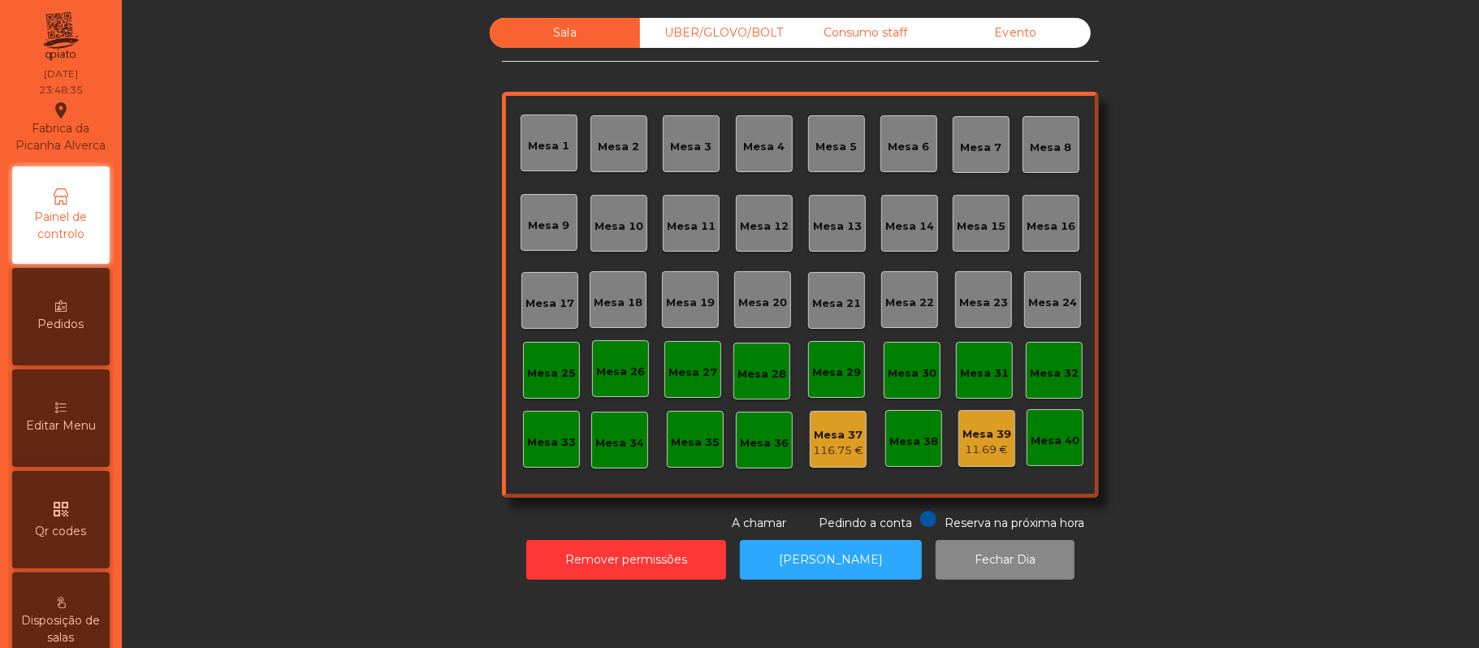
click at [840, 437] on div "Mesa 37" at bounding box center [838, 435] width 50 height 16
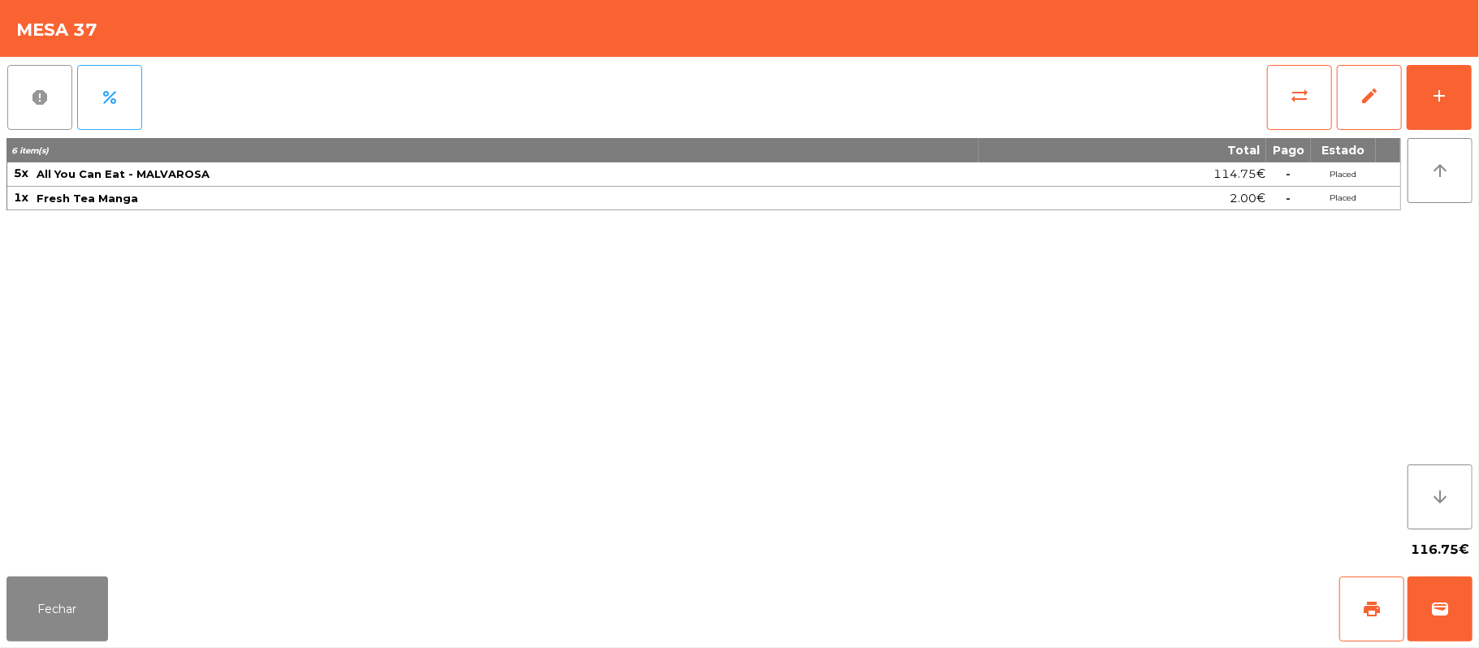
click at [50, 105] on button "report" at bounding box center [39, 97] width 65 height 65
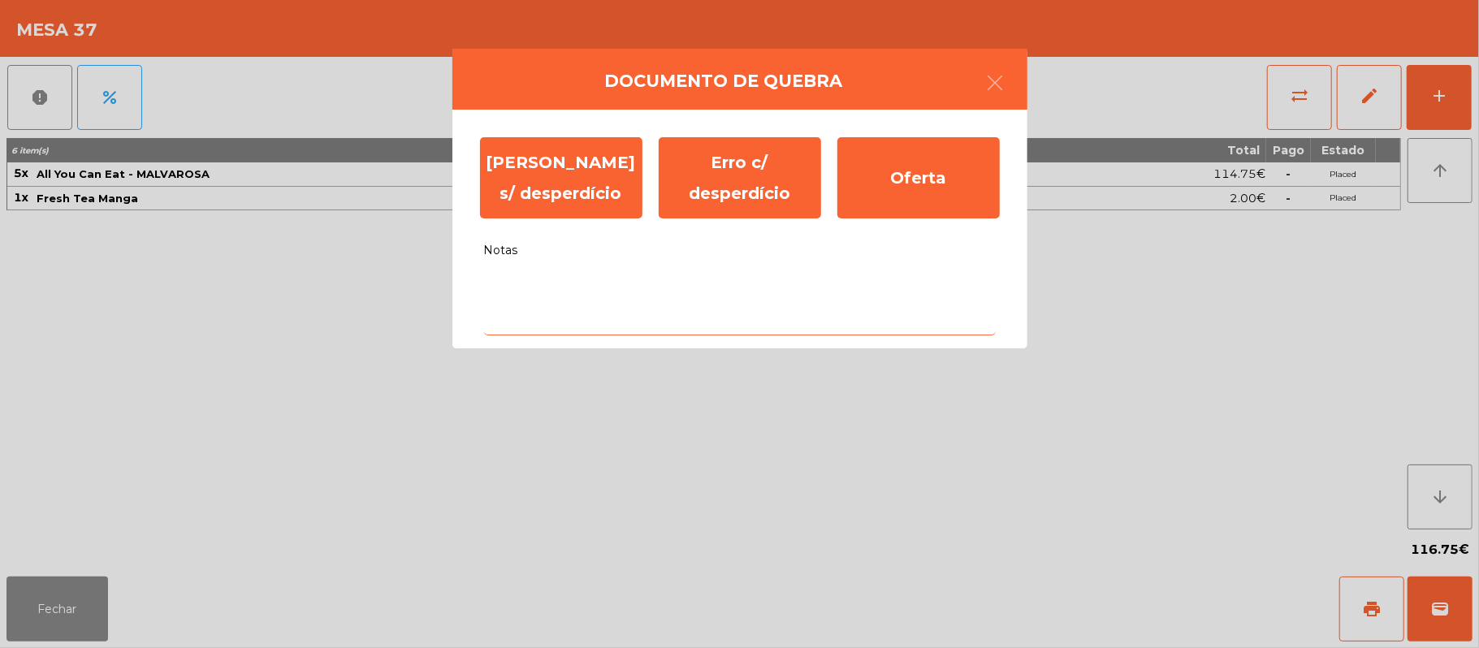
click at [651, 281] on textarea "Notas" at bounding box center [740, 301] width 512 height 67
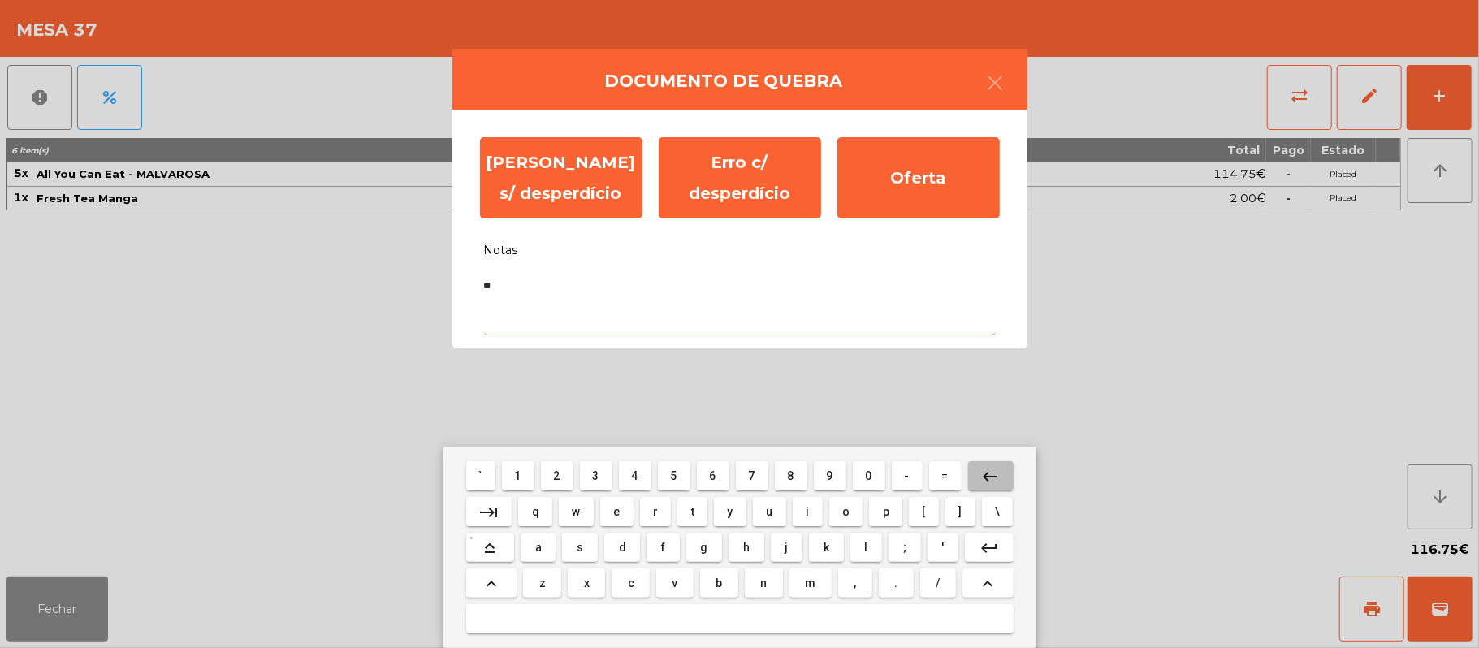
type textarea "*"
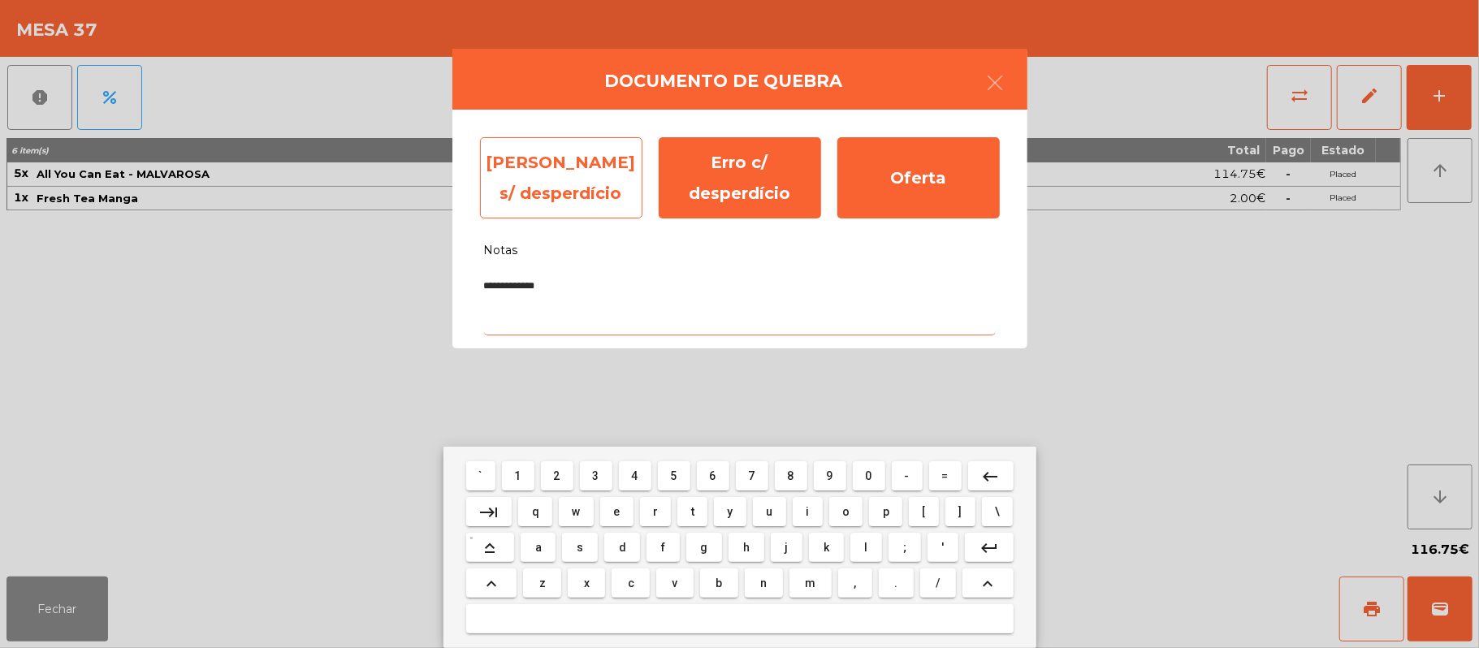
type textarea "**********"
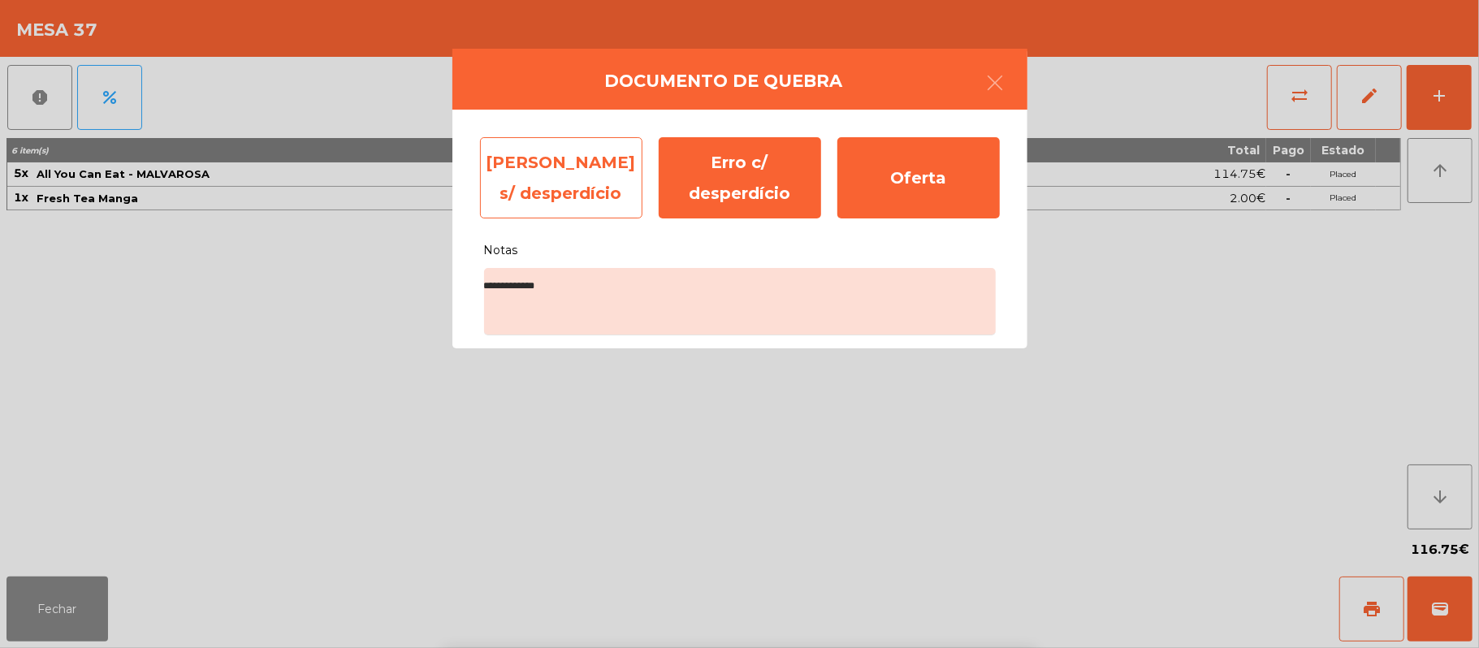
click at [557, 192] on div "Erro s/ desperdício" at bounding box center [561, 177] width 162 height 81
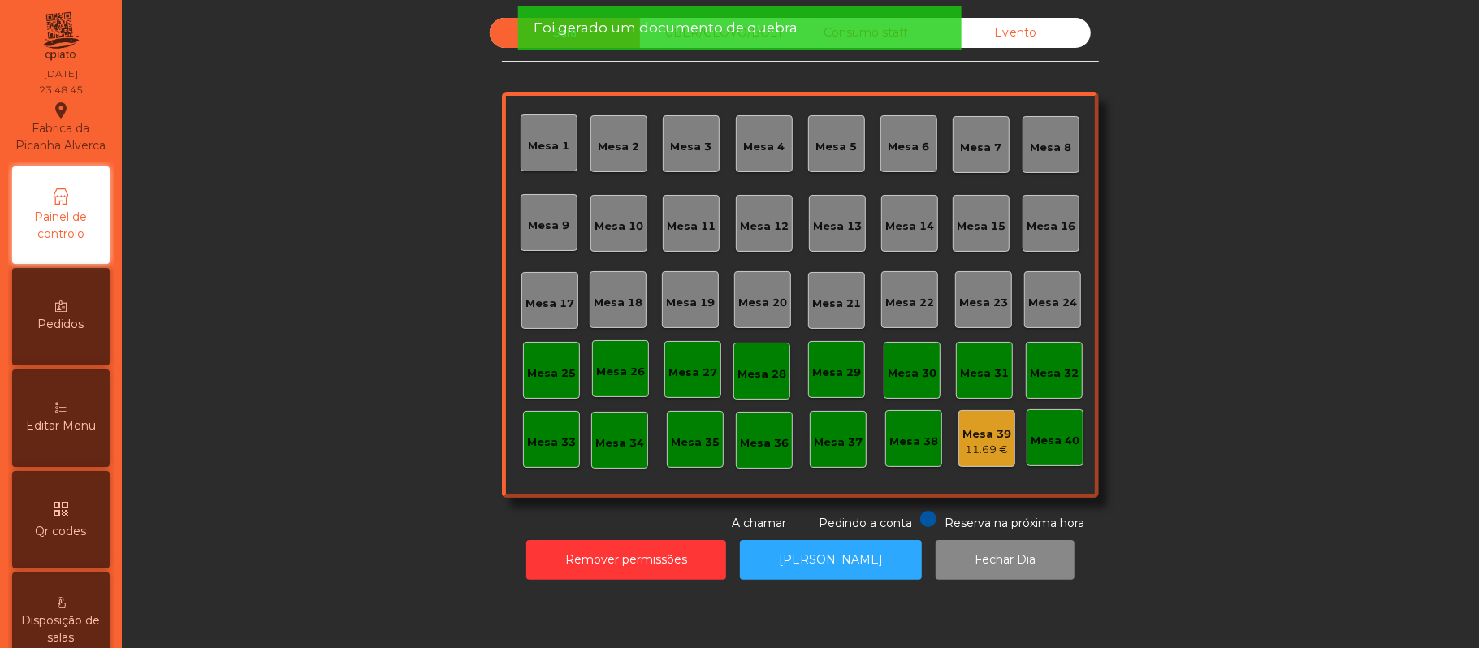
click at [988, 442] on div "11.69 €" at bounding box center [987, 450] width 49 height 16
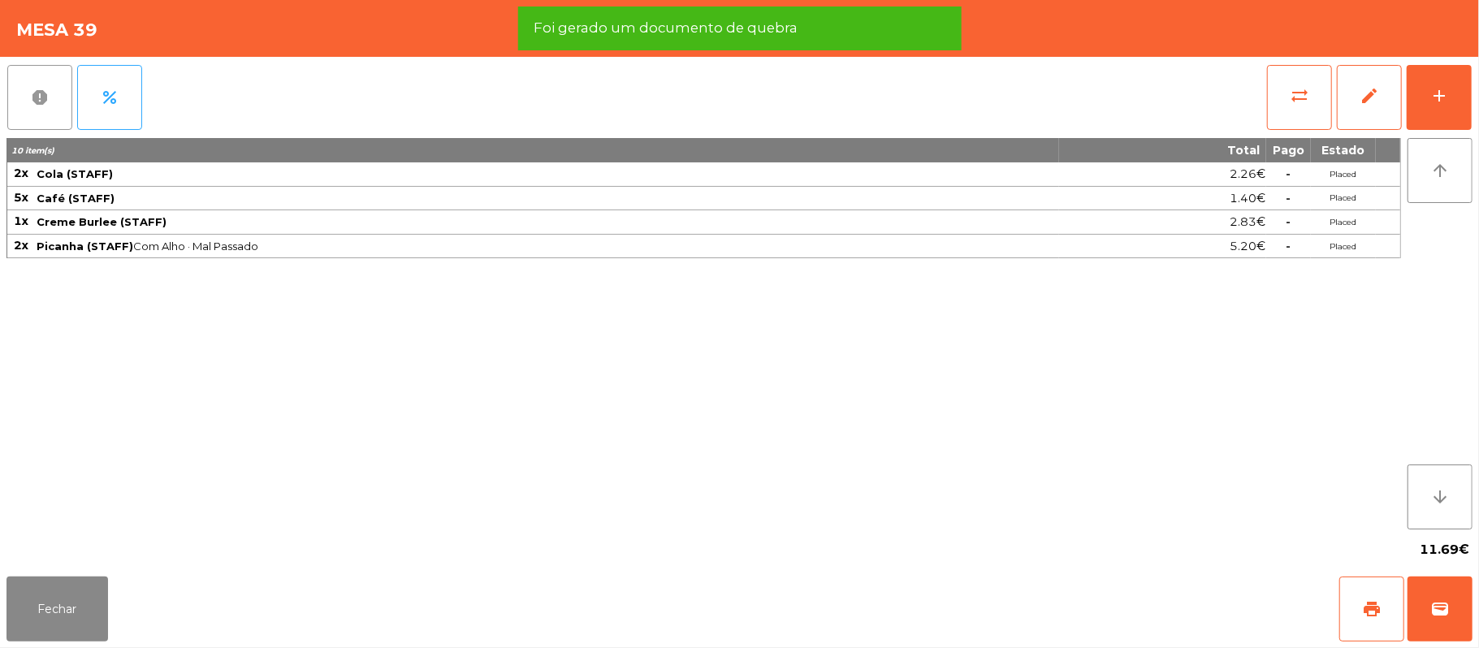
click at [34, 96] on span "report" at bounding box center [39, 97] width 19 height 19
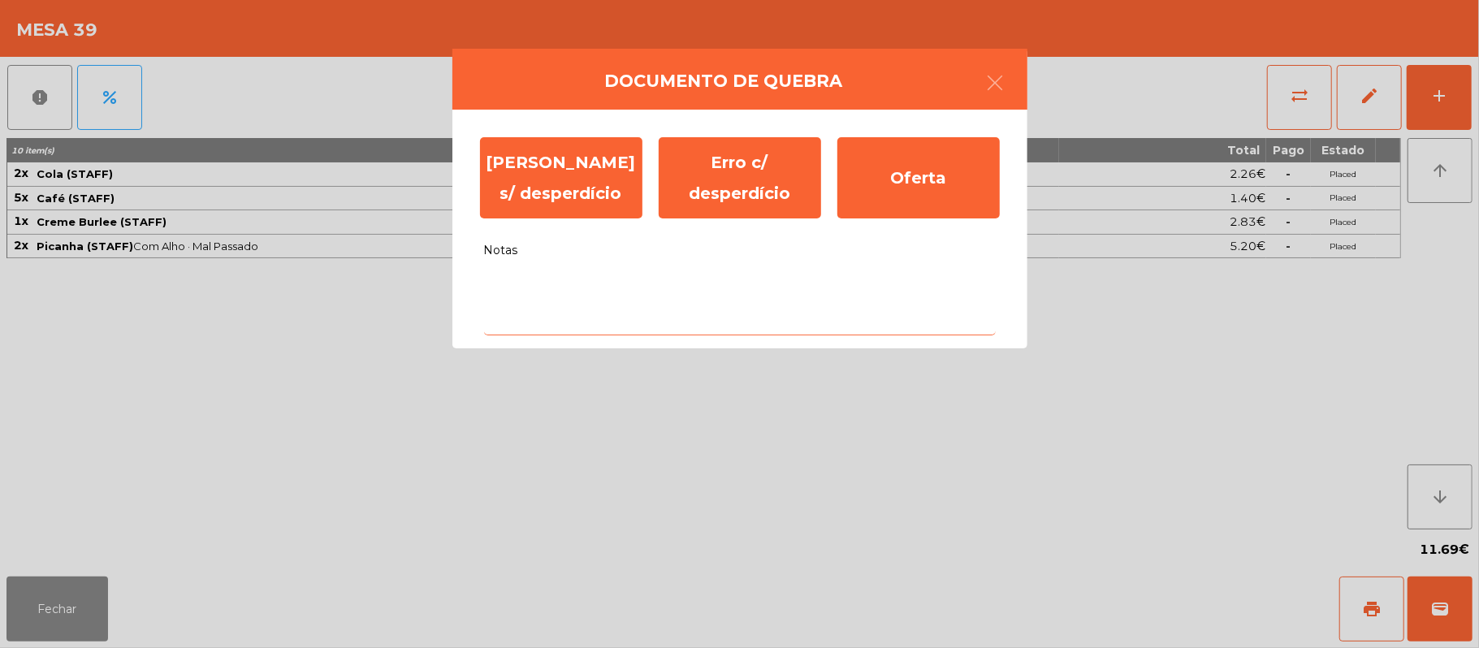
click at [630, 283] on textarea "Notas" at bounding box center [740, 301] width 512 height 67
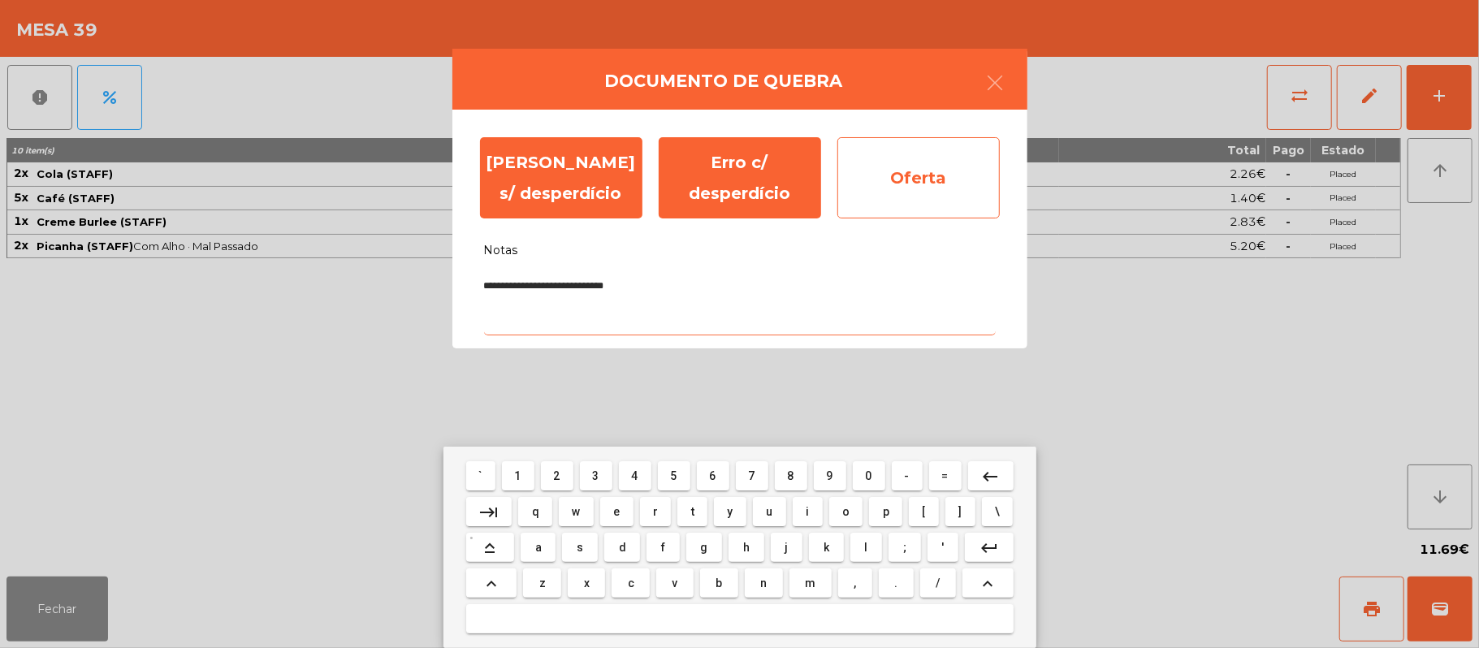
type textarea "**********"
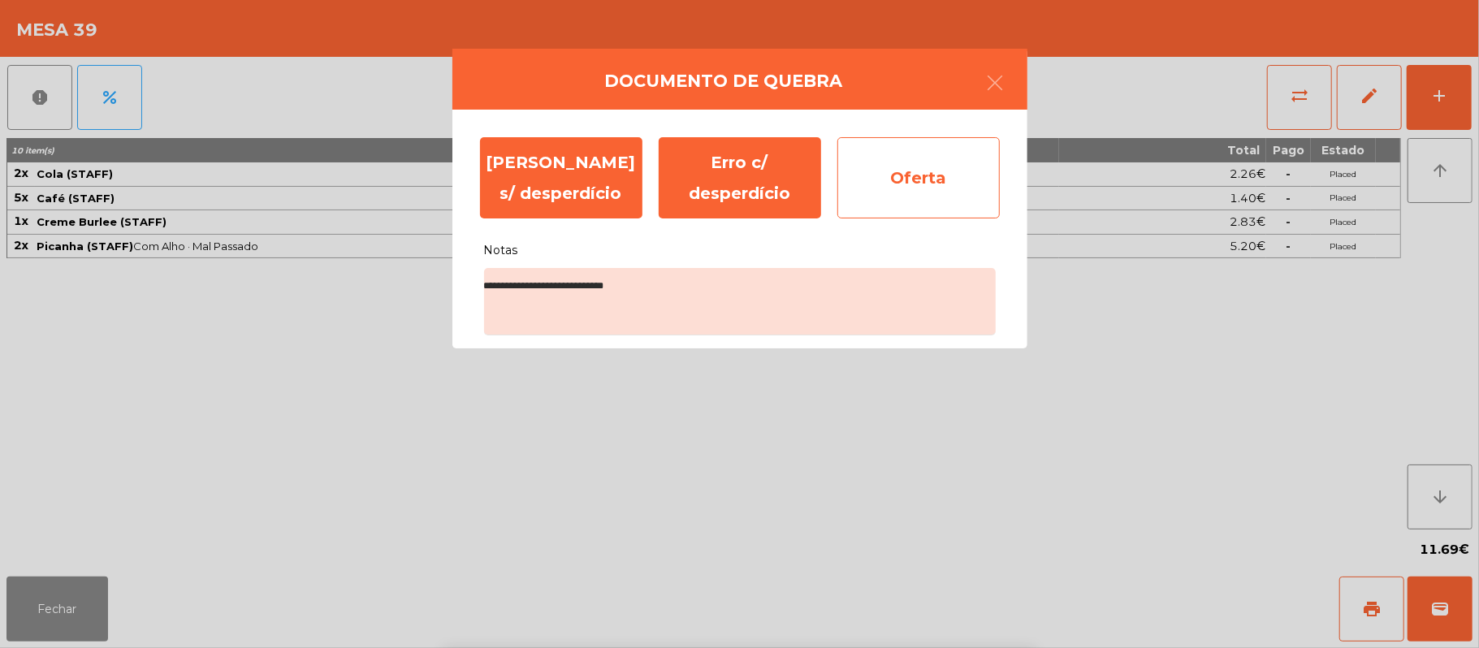
click at [942, 171] on div "Oferta" at bounding box center [918, 177] width 162 height 81
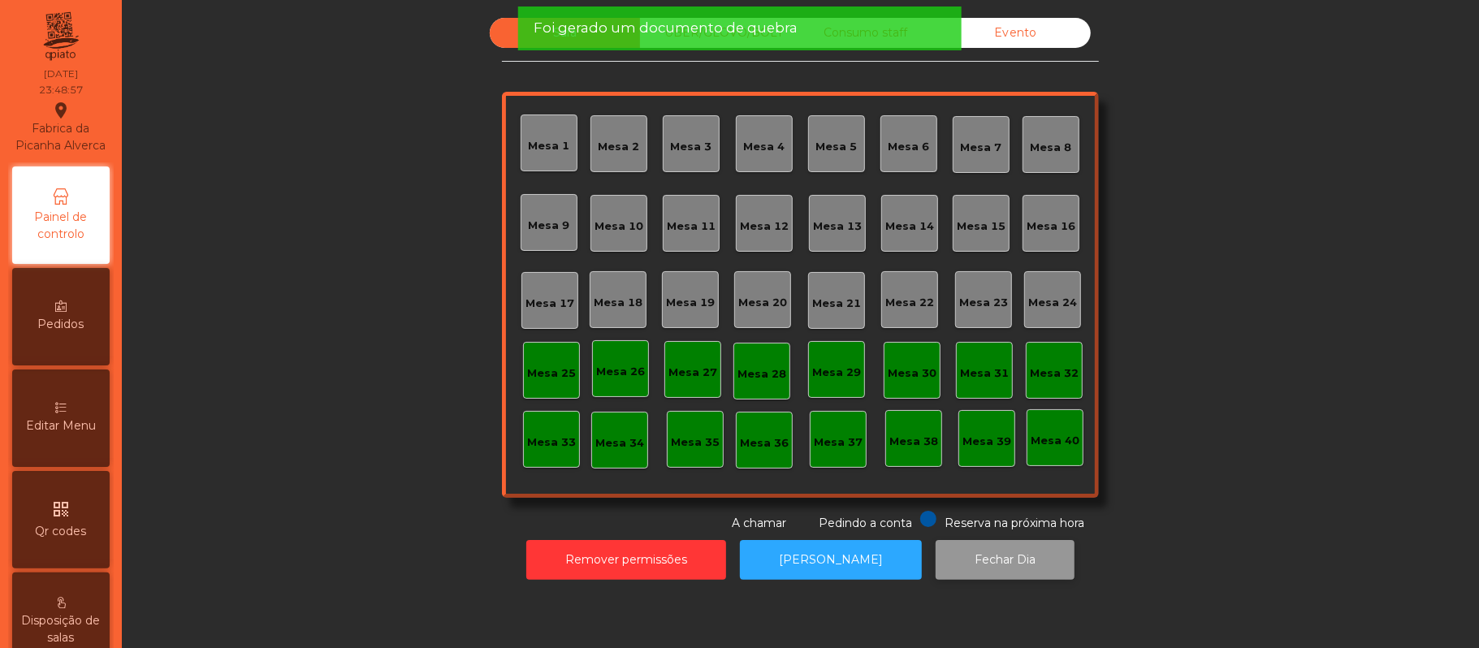
click at [982, 575] on button "Fechar Dia" at bounding box center [1005, 560] width 139 height 40
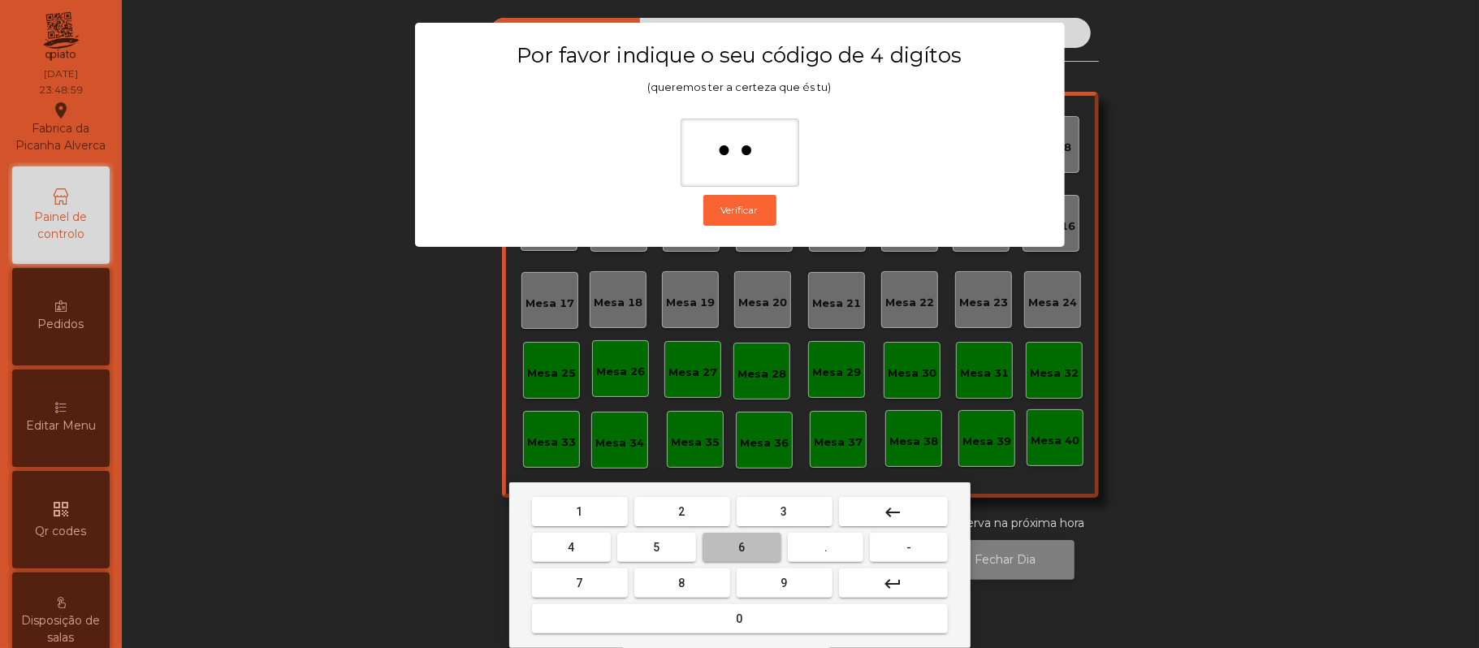
type input "***"
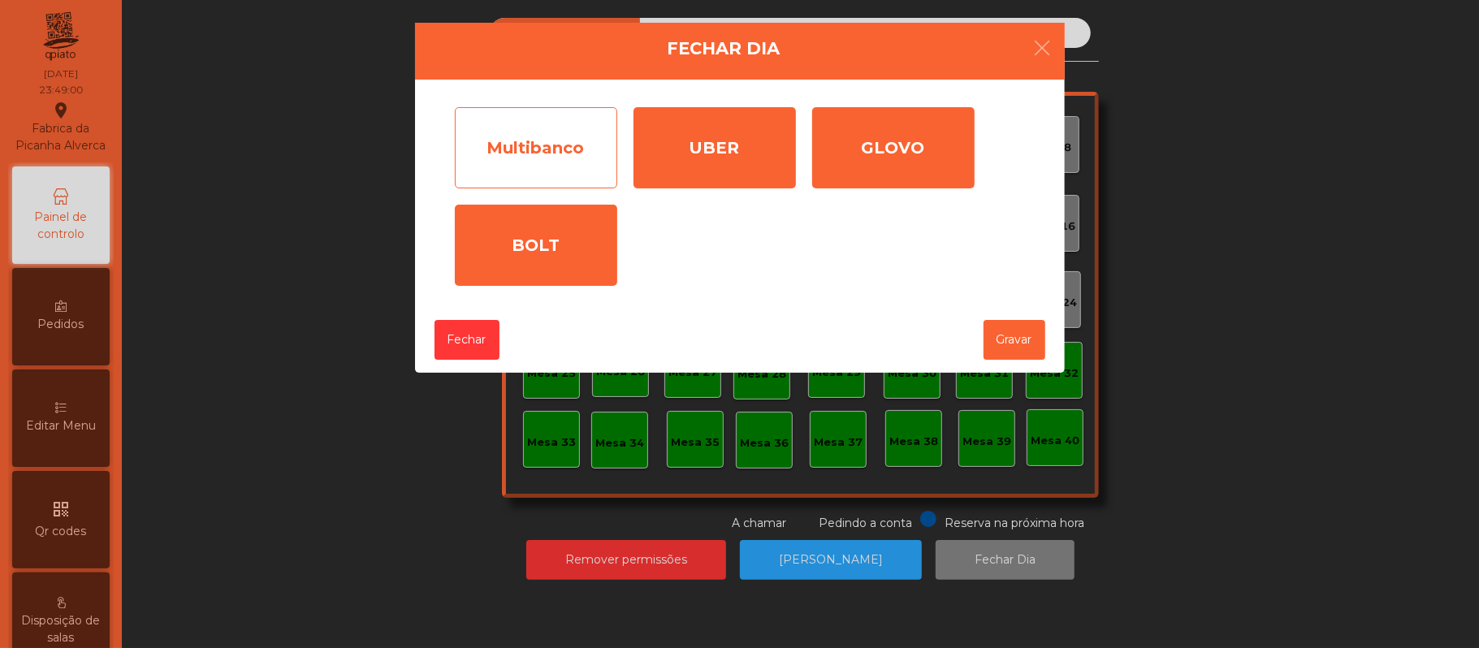
click at [557, 173] on div "Multibanco" at bounding box center [536, 147] width 162 height 81
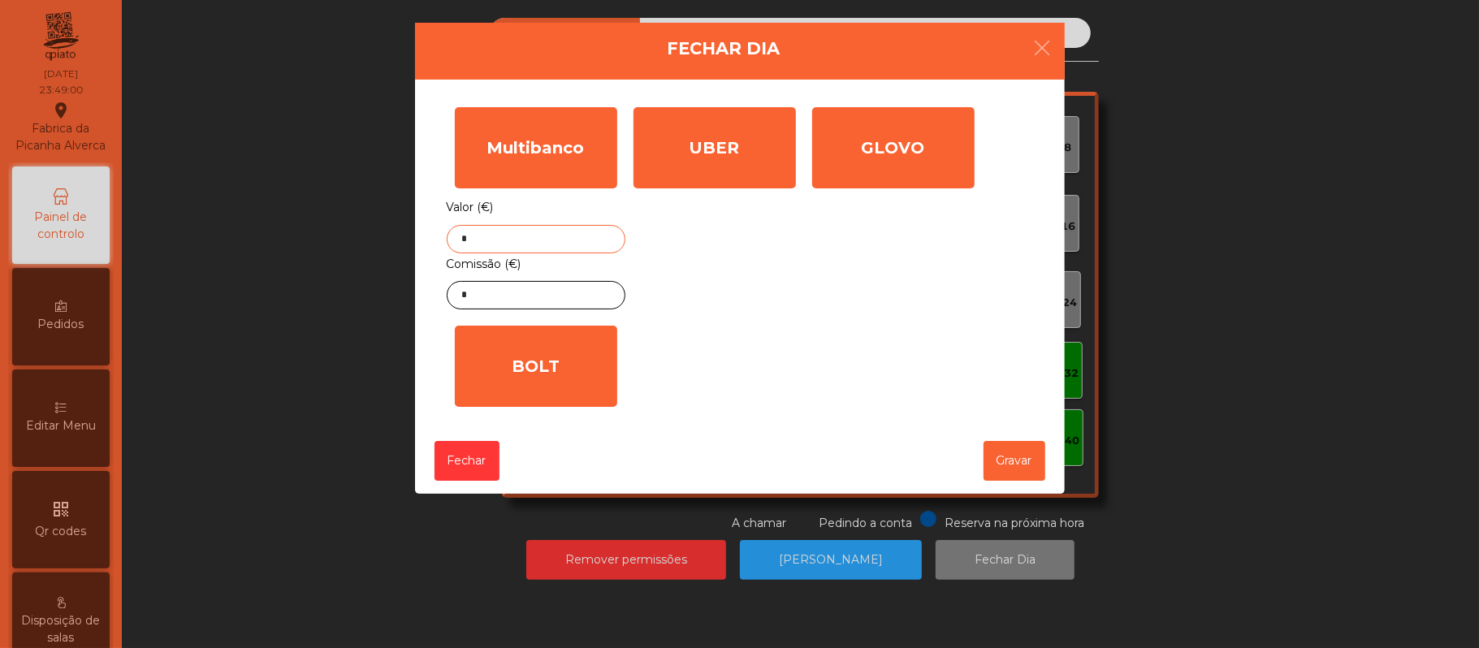
click at [595, 239] on input "*" at bounding box center [536, 239] width 179 height 28
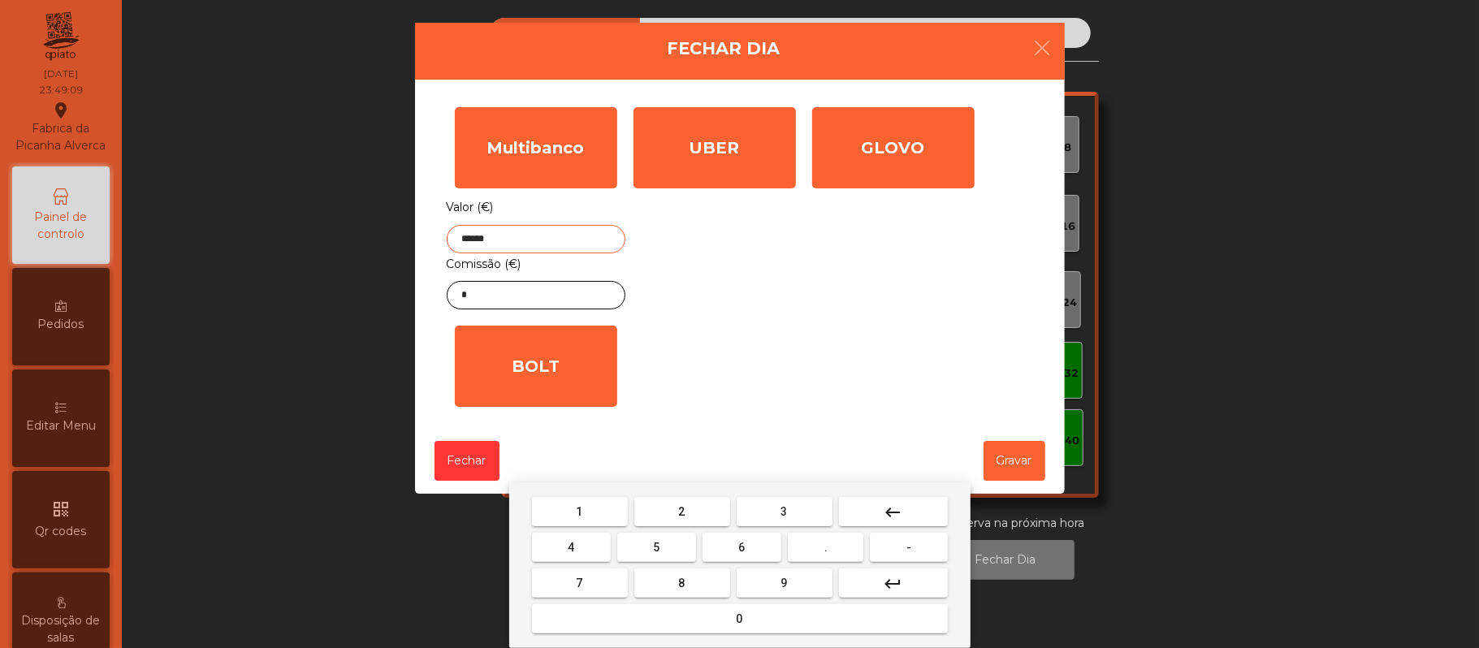
type input "******"
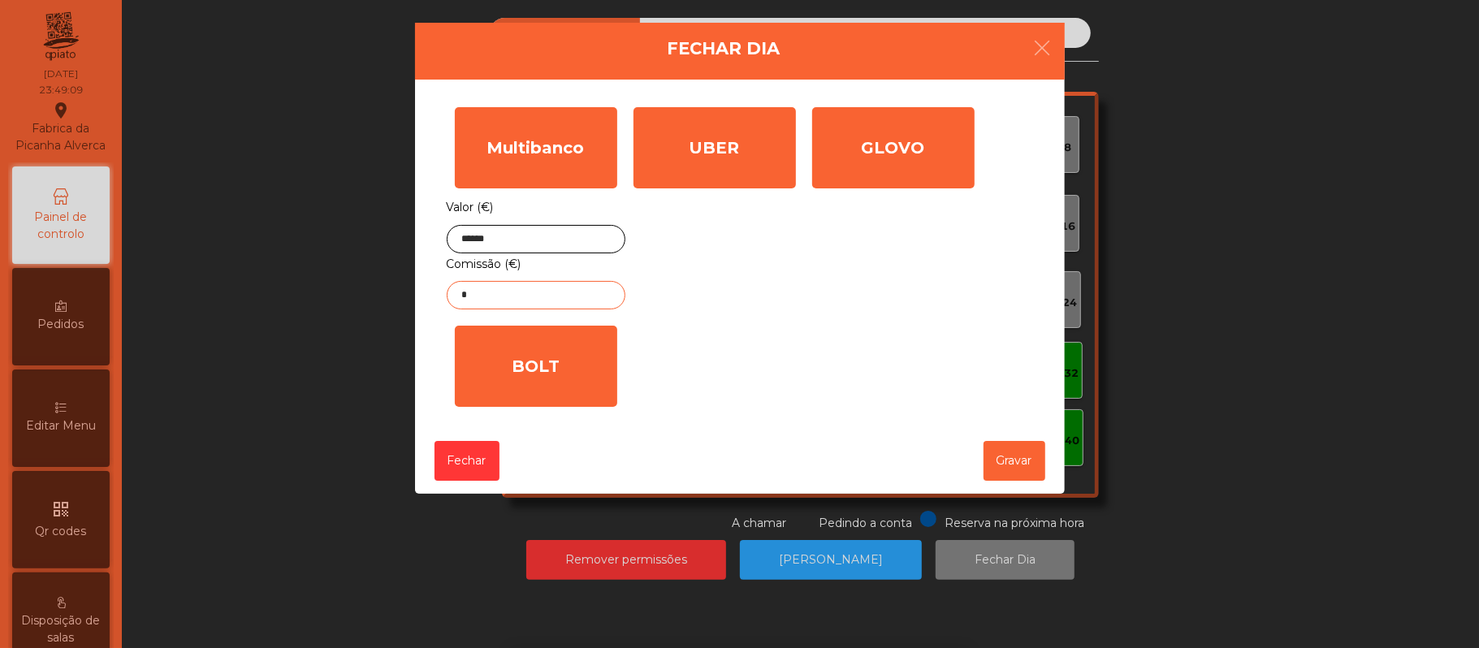
click at [579, 302] on input "*" at bounding box center [536, 295] width 179 height 28
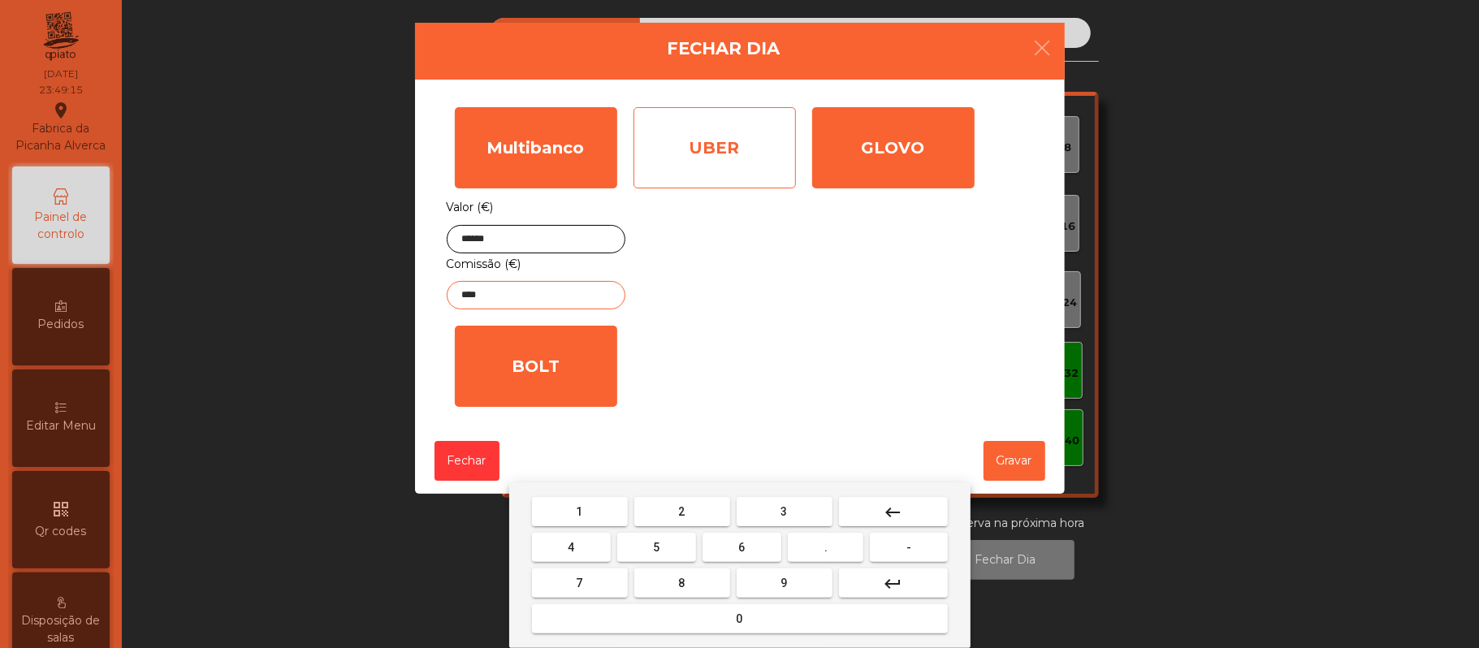
type input "****"
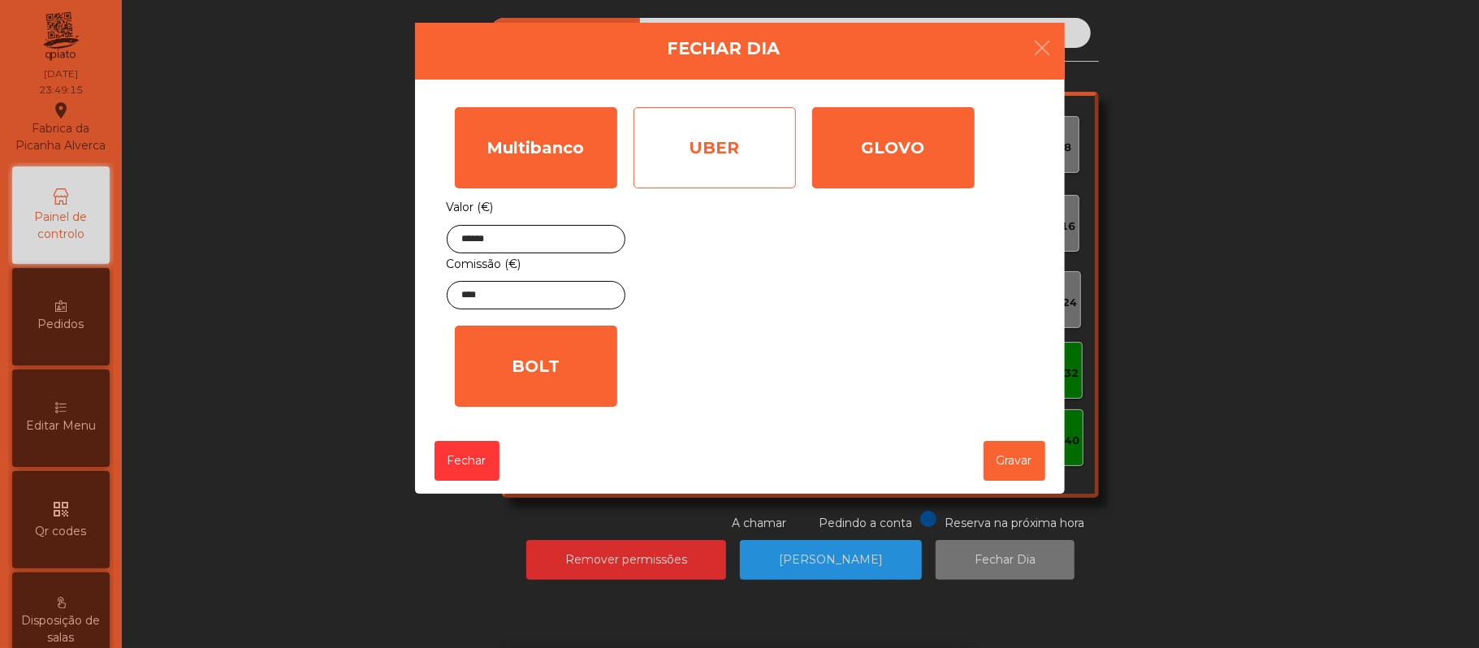
click at [731, 154] on div "UBER" at bounding box center [715, 147] width 162 height 81
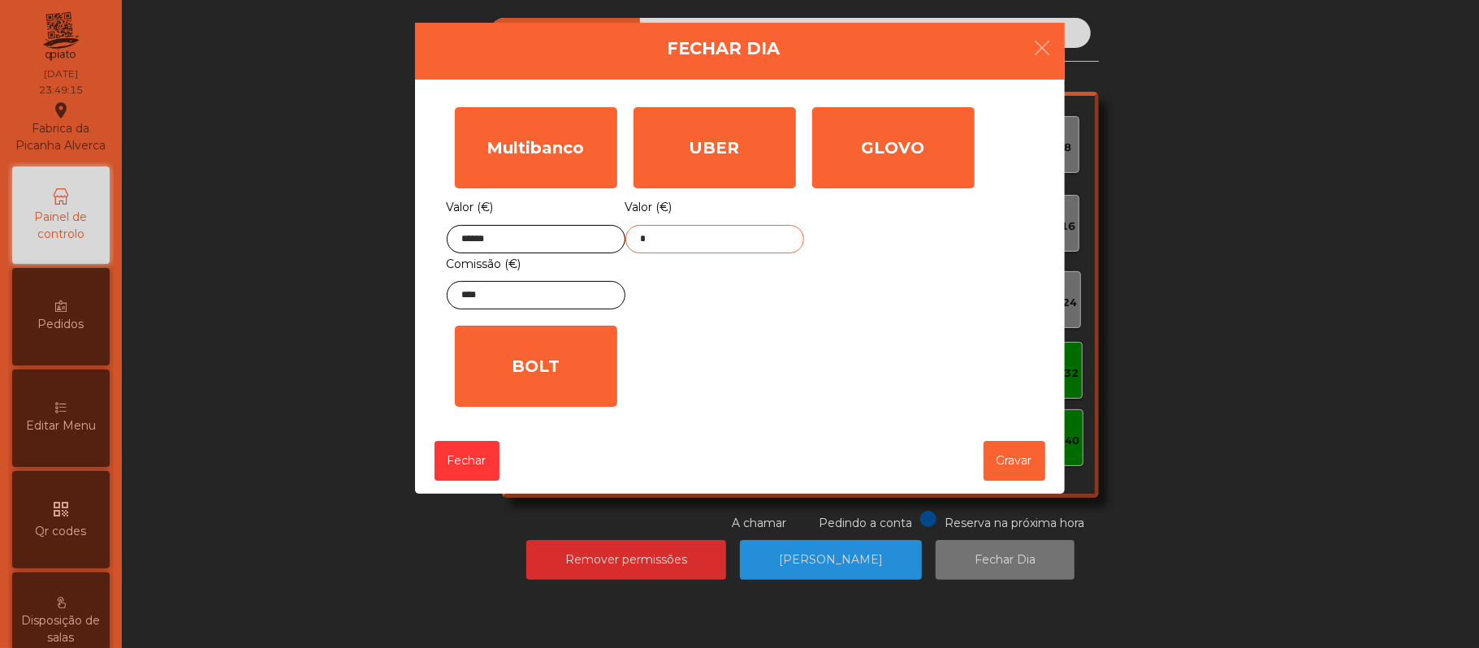
click at [748, 245] on input "*" at bounding box center [714, 239] width 179 height 28
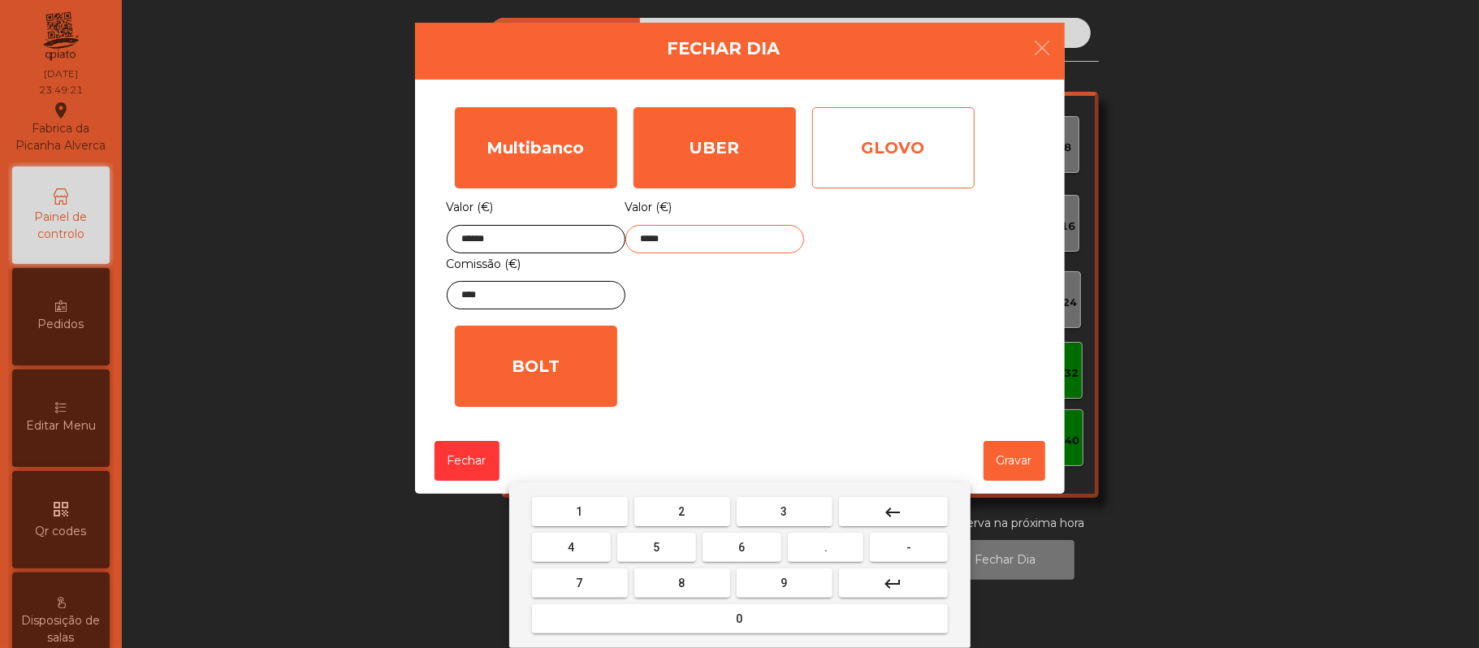
type input "*****"
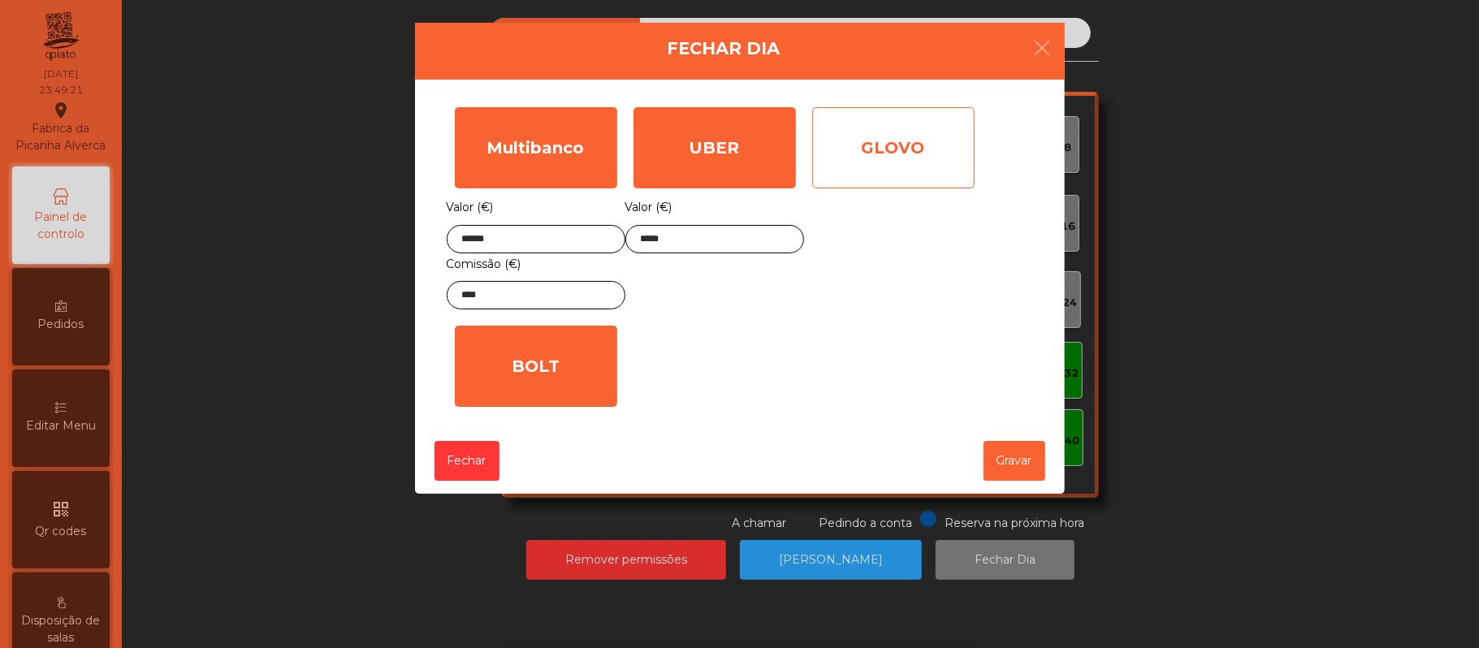
click at [928, 159] on div "GLOVO" at bounding box center [893, 147] width 162 height 81
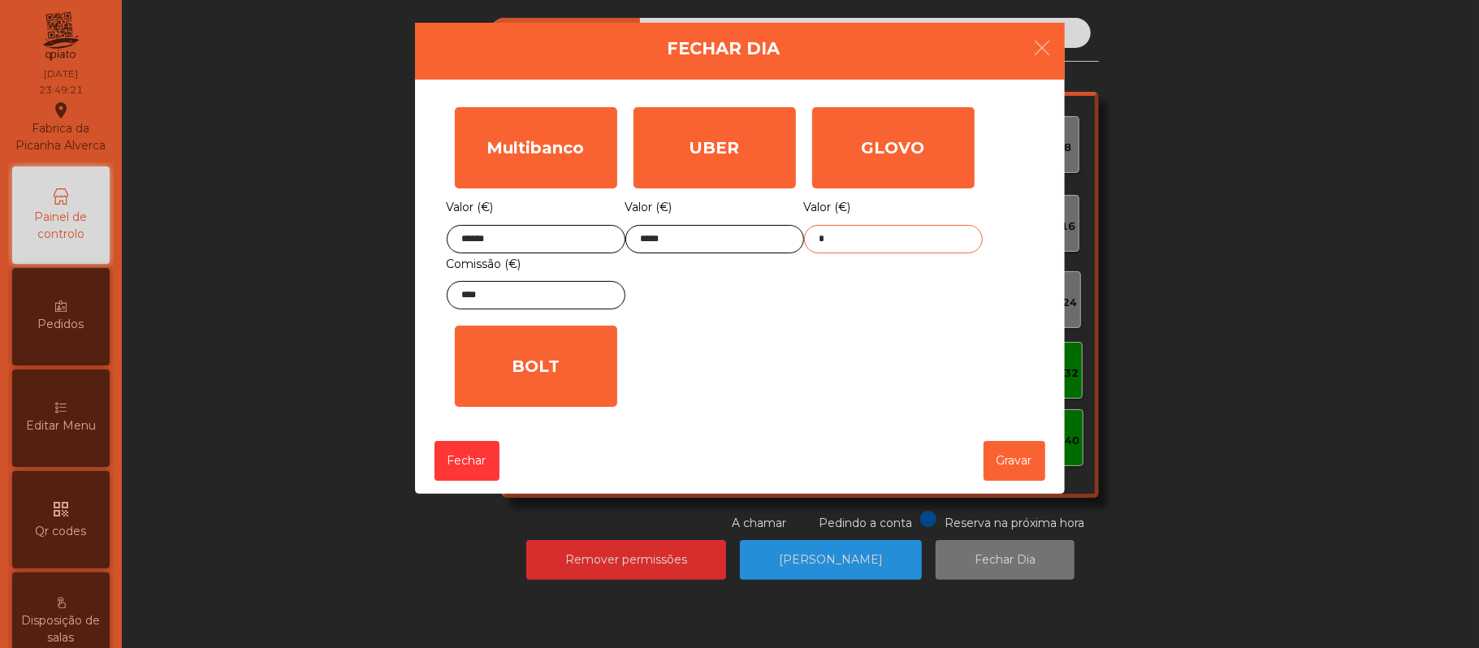
click at [907, 240] on input "*" at bounding box center [893, 239] width 179 height 28
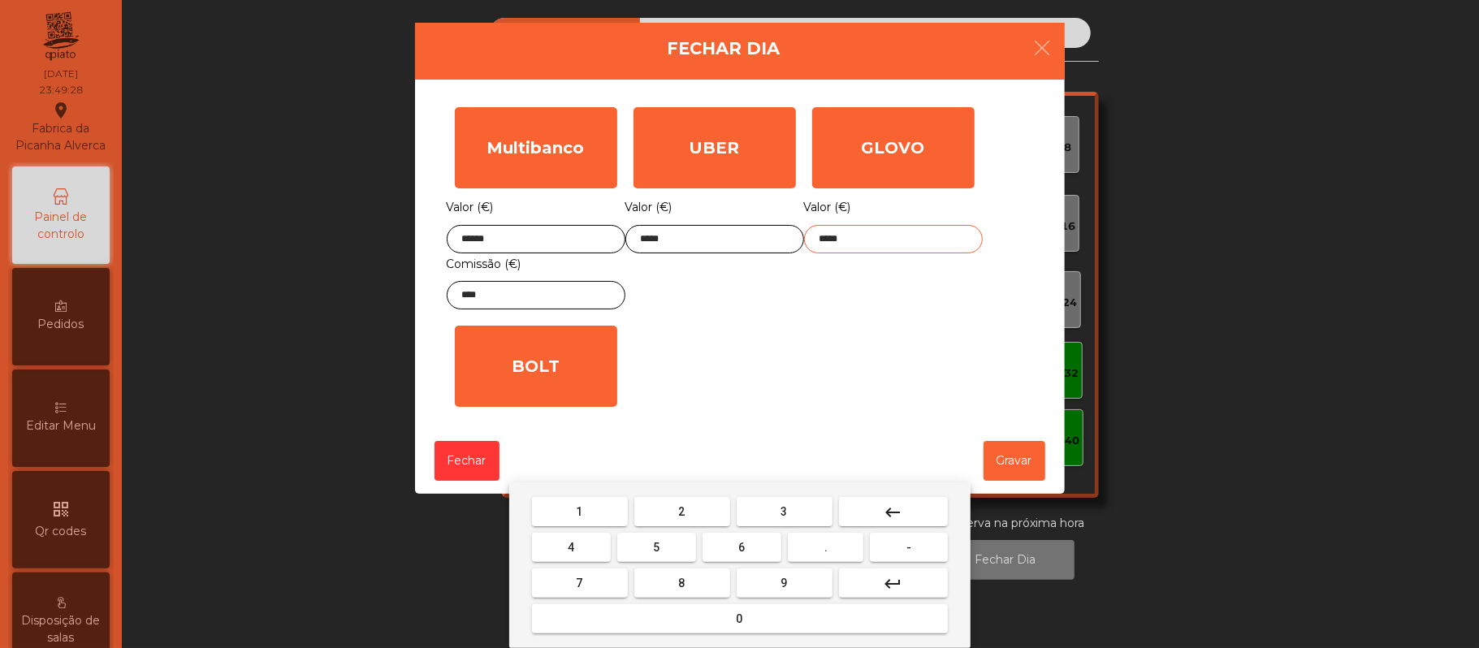
type input "*****"
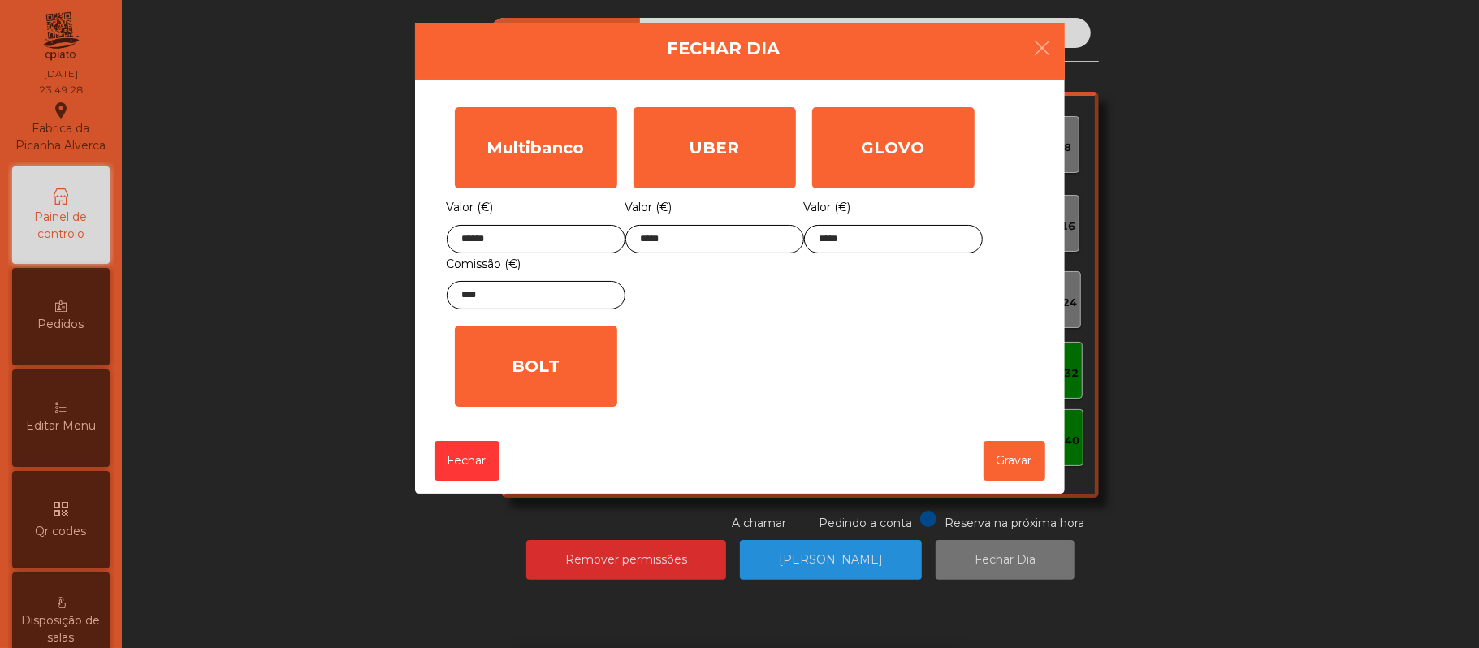
click at [989, 382] on div "Multibanco Valor (€) ****** Comissão (€) **** UBER Valor (€) ***** GLOVO Valor …" at bounding box center [740, 257] width 586 height 316
click at [1008, 460] on button "Gravar" at bounding box center [1015, 461] width 62 height 40
